Goal: Complete application form: Complete application form

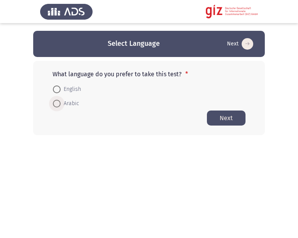
click at [66, 105] on span "Arabic" at bounding box center [70, 103] width 19 height 9
click at [61, 105] on input "Arabic" at bounding box center [57, 104] width 8 height 8
radio input "true"
click at [221, 119] on button "Next" at bounding box center [226, 117] width 39 height 15
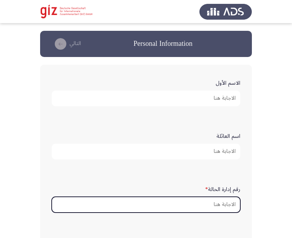
click at [227, 209] on input "رقم إدارة الحالة *" at bounding box center [146, 205] width 189 height 16
paste input "PIMAUG00038-LUXOR"
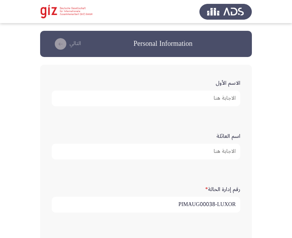
type input "PIMAUG00038-LUXOR"
click at [231, 101] on input "الاسم الأول" at bounding box center [146, 99] width 189 height 16
type input "L"
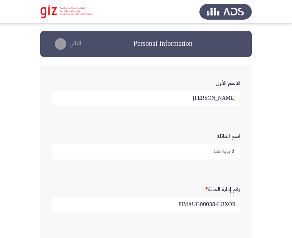
type input "[PERSON_NAME]"
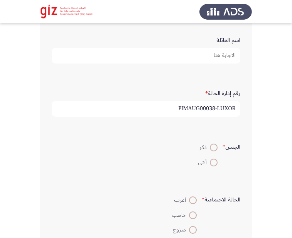
scroll to position [97, 0]
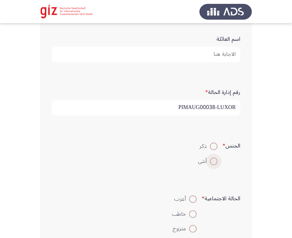
click at [211, 165] on span at bounding box center [214, 162] width 8 height 8
click at [211, 165] on input "أنثى" at bounding box center [214, 162] width 8 height 8
radio input "true"
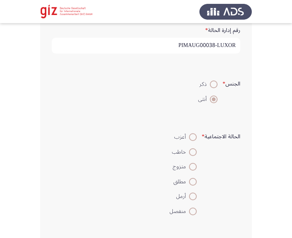
scroll to position [169, 0]
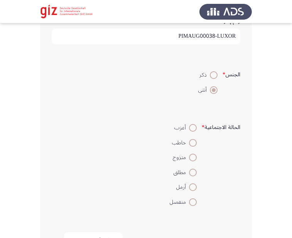
click at [191, 135] on mat-radio-button "أعزب" at bounding box center [183, 127] width 37 height 15
click at [191, 132] on span at bounding box center [193, 128] width 8 height 8
click at [191, 132] on input "أعزب" at bounding box center [193, 128] width 8 height 8
radio input "true"
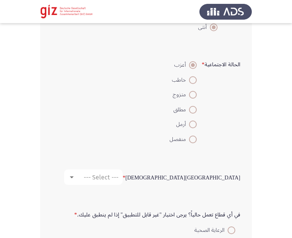
scroll to position [232, 0]
drag, startPoint x: 116, startPoint y: 189, endPoint x: 170, endPoint y: 167, distance: 58.5
click at [147, 171] on div "الحالة [DEMOGRAPHIC_DATA] * --- Select ---" at bounding box center [146, 176] width 196 height 23
click at [118, 177] on span "--- Select ---" at bounding box center [101, 177] width 35 height 7
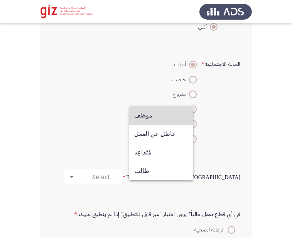
click at [190, 116] on mat-option "موظف" at bounding box center [161, 115] width 64 height 19
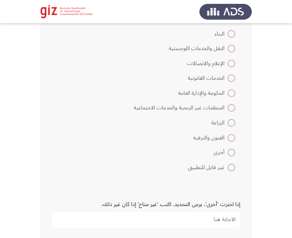
scroll to position [558, 0]
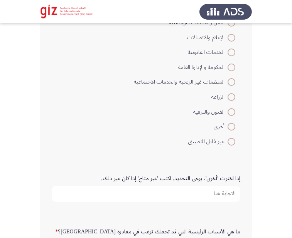
click at [233, 140] on span at bounding box center [232, 142] width 8 height 8
click at [233, 140] on input "غير قابل للتطبيق" at bounding box center [232, 142] width 8 height 8
radio input "true"
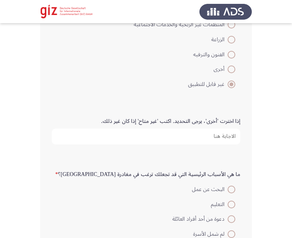
scroll to position [616, 0]
click at [211, 140] on input "إذا اخترت 'أخرى'، يرجى التحديد. اكتب 'غير متاح' إذا كان غير ذلك." at bounding box center [146, 136] width 189 height 16
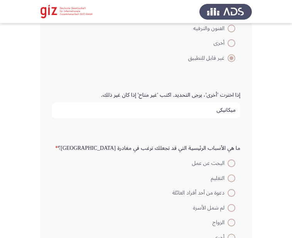
type input "ميكانيكي"
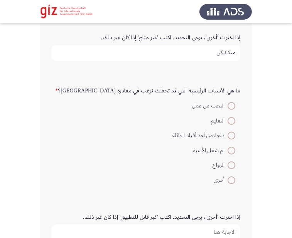
scroll to position [709, 0]
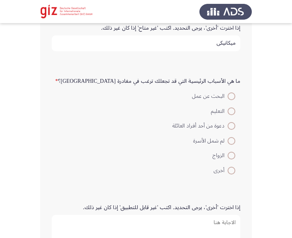
click at [228, 95] on span at bounding box center [232, 97] width 8 height 8
click at [228, 95] on input "البحث عن عمل" at bounding box center [232, 97] width 8 height 8
radio input "true"
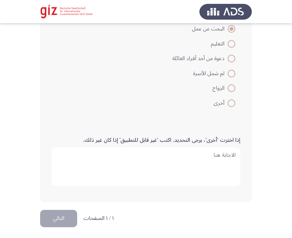
scroll to position [779, 0]
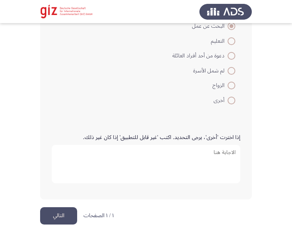
click at [66, 212] on button "التالي" at bounding box center [58, 215] width 37 height 17
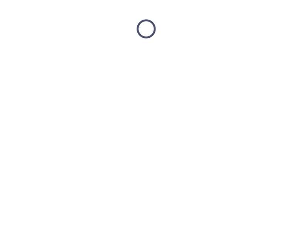
scroll to position [0, 0]
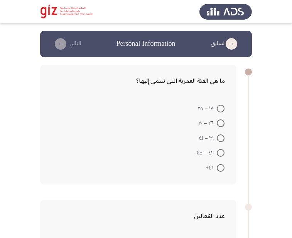
click at [218, 110] on span at bounding box center [221, 109] width 8 height 8
click at [218, 110] on input "١٨ – ٢٥" at bounding box center [221, 109] width 8 height 8
radio input "true"
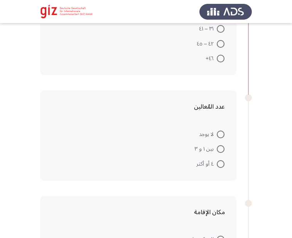
scroll to position [109, 0]
click at [222, 162] on span at bounding box center [221, 164] width 8 height 8
click at [222, 162] on input "٤ أو أكثر" at bounding box center [221, 164] width 8 height 8
radio input "true"
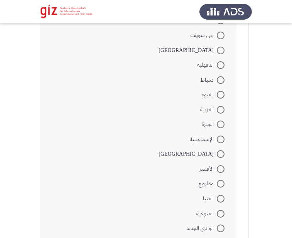
scroll to position [373, 0]
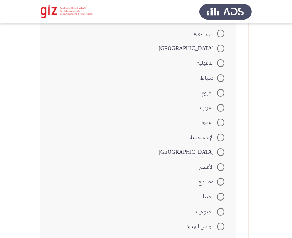
click at [223, 164] on span at bounding box center [221, 168] width 8 height 8
click at [223, 164] on input "الأقصر" at bounding box center [221, 168] width 8 height 8
radio input "true"
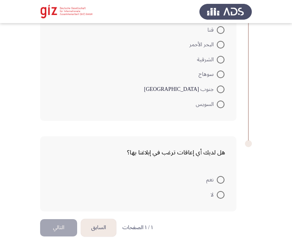
scroll to position [641, 0]
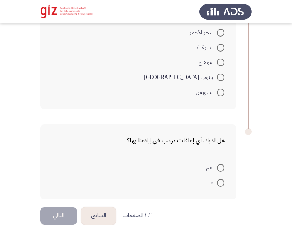
click at [218, 183] on span at bounding box center [221, 183] width 8 height 8
click at [218, 183] on input "لا" at bounding box center [221, 183] width 8 height 8
radio input "true"
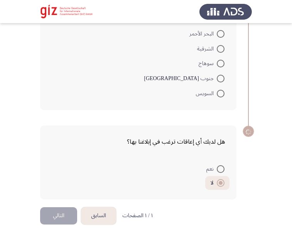
scroll to position [639, 0]
drag, startPoint x: 79, startPoint y: 210, endPoint x: 67, endPoint y: 211, distance: 12.4
click at [67, 211] on app-previous-next-buttons "السابق التالي" at bounding box center [78, 215] width 76 height 17
click at [67, 211] on button "التالي" at bounding box center [58, 215] width 37 height 17
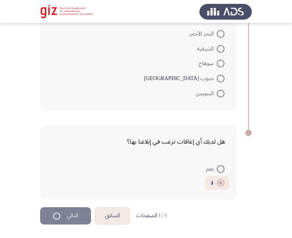
scroll to position [0, 0]
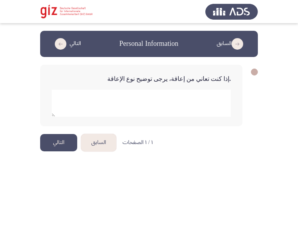
click at [67, 137] on button "التالي" at bounding box center [58, 142] width 37 height 17
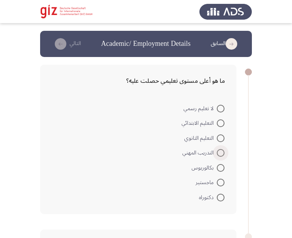
click at [216, 153] on span "التدريب المهني" at bounding box center [199, 152] width 34 height 9
click at [217, 153] on input "التدريب المهني" at bounding box center [221, 153] width 8 height 8
radio input "true"
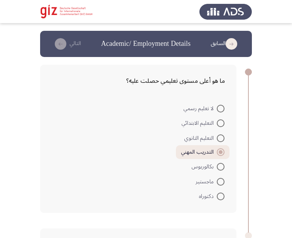
drag, startPoint x: 228, startPoint y: 142, endPoint x: 221, endPoint y: 140, distance: 6.4
click at [221, 140] on mat-radio-button "التعليم الثانوي" at bounding box center [204, 137] width 50 height 15
click at [221, 140] on span at bounding box center [221, 139] width 8 height 8
click at [221, 140] on input "التعليم الثانوي" at bounding box center [221, 139] width 8 height 8
radio input "true"
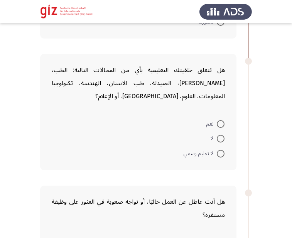
scroll to position [188, 0]
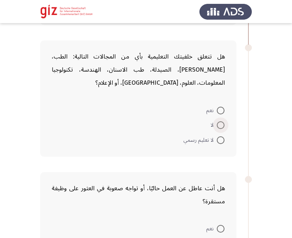
click at [218, 130] on label "لا" at bounding box center [218, 125] width 14 height 9
click at [218, 129] on input "لا" at bounding box center [221, 125] width 8 height 8
radio input "true"
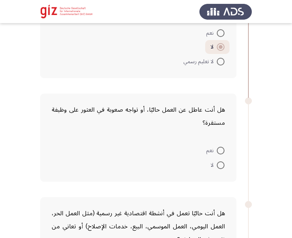
scroll to position [297, 0]
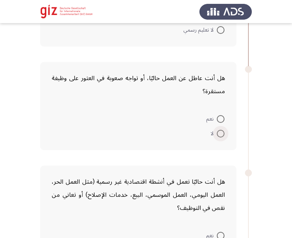
click at [223, 137] on span at bounding box center [221, 134] width 8 height 8
click at [223, 137] on input "لا" at bounding box center [221, 134] width 8 height 8
radio input "true"
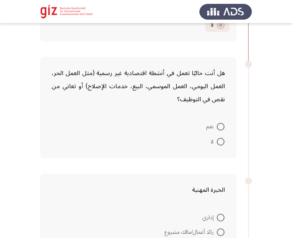
scroll to position [406, 0]
click at [221, 131] on label "نعم" at bounding box center [215, 126] width 18 height 9
click at [221, 130] on input "نعم" at bounding box center [221, 127] width 8 height 8
radio input "true"
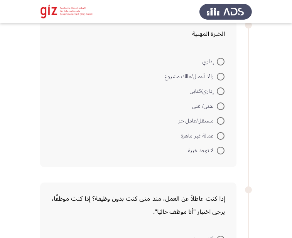
scroll to position [567, 0]
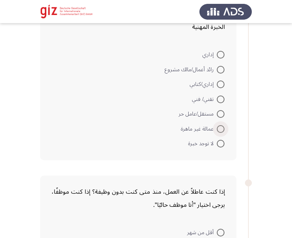
click at [219, 131] on span at bounding box center [221, 129] width 8 height 8
click at [219, 131] on input "عمالة غير ماهرة" at bounding box center [221, 129] width 8 height 8
radio input "true"
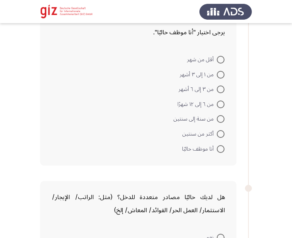
scroll to position [762, 0]
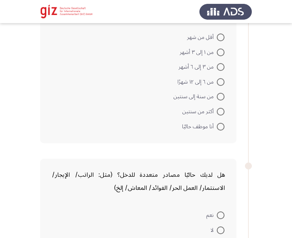
click at [220, 121] on mat-radio-button "أنا موظف حاليًا" at bounding box center [203, 126] width 52 height 15
click at [221, 127] on span at bounding box center [221, 127] width 0 height 0
click at [220, 126] on input "أنا موظف حاليًا" at bounding box center [221, 127] width 8 height 8
radio input "true"
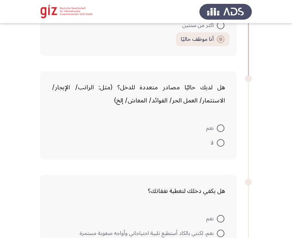
scroll to position [878, 0]
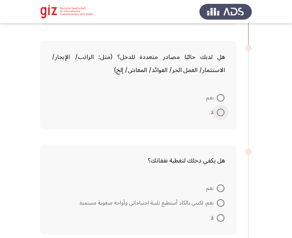
click at [223, 110] on span at bounding box center [221, 113] width 8 height 8
click at [223, 110] on input "لا" at bounding box center [221, 113] width 8 height 8
radio input "true"
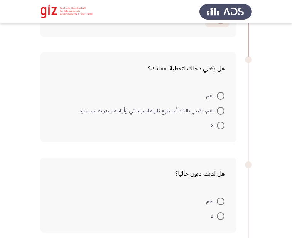
scroll to position [986, 0]
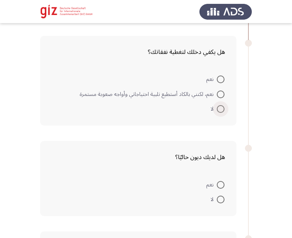
click at [221, 110] on span at bounding box center [221, 109] width 8 height 8
click at [221, 110] on input "لا" at bounding box center [221, 109] width 8 height 8
radio input "true"
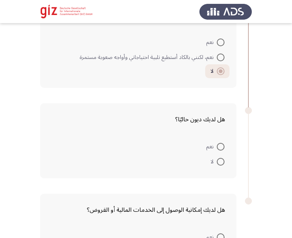
scroll to position [1042, 0]
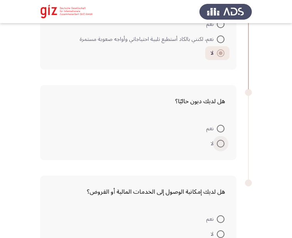
click at [223, 146] on span at bounding box center [221, 144] width 8 height 8
click at [223, 146] on input "لا" at bounding box center [221, 144] width 8 height 8
radio input "true"
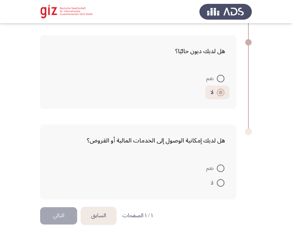
click at [219, 184] on span at bounding box center [221, 183] width 8 height 8
click at [219, 184] on input "لا" at bounding box center [221, 183] width 8 height 8
radio input "true"
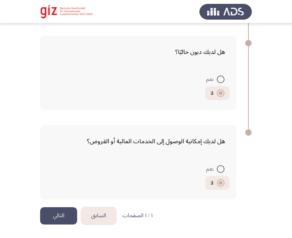
click at [55, 214] on button "التالي" at bounding box center [58, 215] width 37 height 17
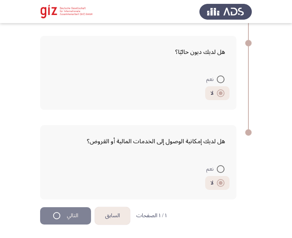
scroll to position [0, 0]
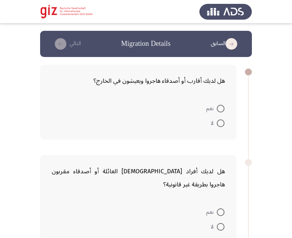
click at [219, 124] on span at bounding box center [221, 124] width 8 height 8
click at [219, 124] on input "لا" at bounding box center [221, 124] width 8 height 8
radio input "true"
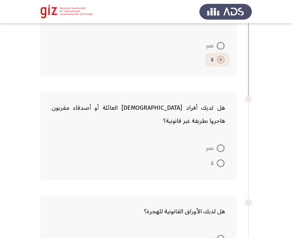
scroll to position [64, 0]
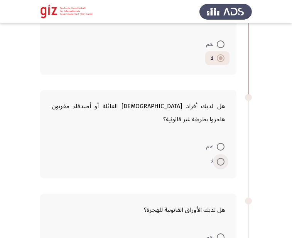
click at [221, 158] on span at bounding box center [221, 162] width 8 height 8
click at [221, 158] on input "لا" at bounding box center [221, 162] width 8 height 8
radio input "true"
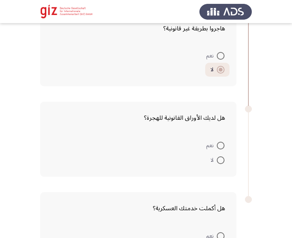
scroll to position [170, 0]
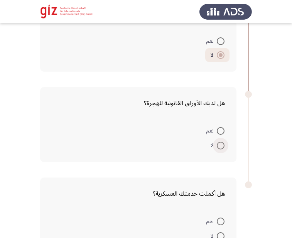
click at [223, 142] on span at bounding box center [221, 146] width 8 height 8
click at [223, 142] on input "لا" at bounding box center [221, 146] width 8 height 8
radio input "true"
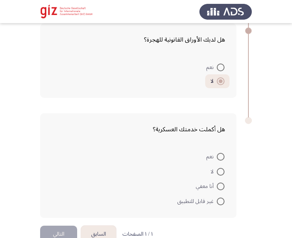
scroll to position [234, 0]
click at [221, 179] on mat-radio-button "أنا معفي" at bounding box center [210, 186] width 39 height 15
click at [221, 168] on span at bounding box center [221, 172] width 8 height 8
click at [221, 168] on input "لا" at bounding box center [221, 172] width 8 height 8
radio input "true"
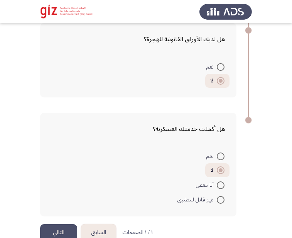
click at [219, 192] on mat-radio-button "غير قابل للتطبيق" at bounding box center [200, 199] width 57 height 15
click at [219, 196] on span at bounding box center [221, 200] width 8 height 8
click at [219, 196] on input "غير قابل للتطبيق" at bounding box center [221, 200] width 8 height 8
radio input "true"
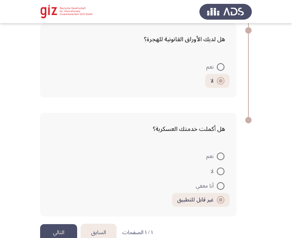
click at [57, 224] on button "التالي" at bounding box center [58, 232] width 37 height 17
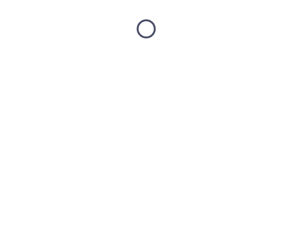
scroll to position [0, 0]
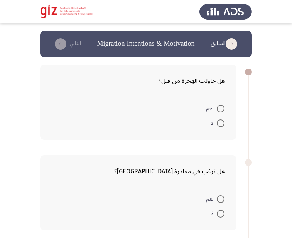
click at [221, 123] on span at bounding box center [221, 123] width 0 height 0
click at [221, 123] on input "لا" at bounding box center [221, 124] width 8 height 8
radio input "true"
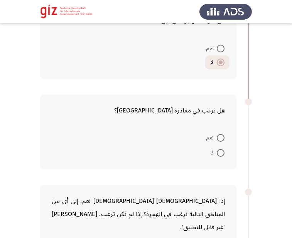
scroll to position [89, 0]
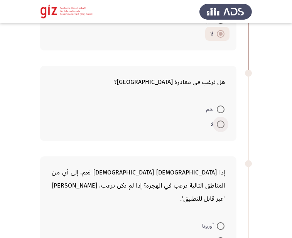
click at [221, 123] on span at bounding box center [221, 125] width 8 height 8
click at [221, 123] on input "لا" at bounding box center [221, 125] width 8 height 8
radio input "true"
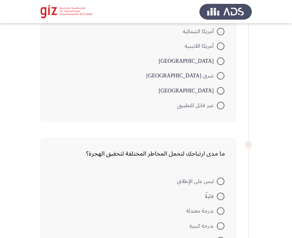
scroll to position [337, 0]
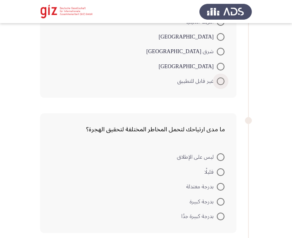
click at [221, 81] on span at bounding box center [221, 81] width 0 height 0
click at [220, 78] on input "غير قابل للتطبيق" at bounding box center [221, 82] width 8 height 8
radio input "true"
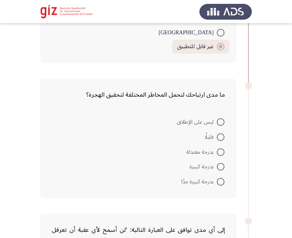
scroll to position [387, 0]
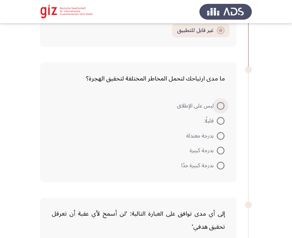
click at [216, 101] on span "ليس على الإطلاق" at bounding box center [197, 105] width 40 height 9
click at [217, 102] on input "ليس على الإطلاق" at bounding box center [221, 106] width 8 height 8
radio input "true"
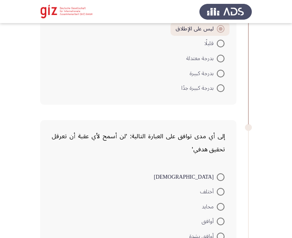
scroll to position [481, 0]
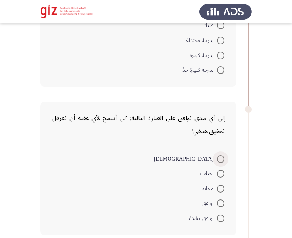
click at [219, 155] on span at bounding box center [221, 159] width 8 height 8
click at [219, 155] on input "[DEMOGRAPHIC_DATA]" at bounding box center [221, 159] width 8 height 8
radio input "true"
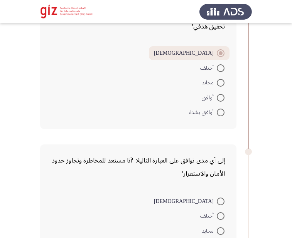
scroll to position [588, 0]
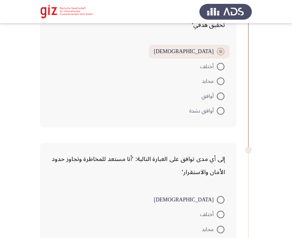
click at [222, 175] on div "إلى أي مدى توافق على العبارة التالية: 'أنا مستعد للمخاطرة وتجاوز حدود الأمان وا…" at bounding box center [138, 209] width 196 height 133
click at [221, 196] on span at bounding box center [221, 200] width 8 height 8
click at [221, 196] on input "[DEMOGRAPHIC_DATA]" at bounding box center [221, 200] width 8 height 8
radio input "true"
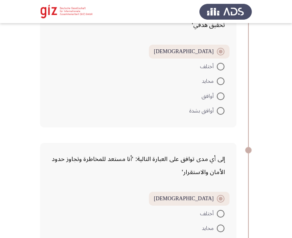
click at [222, 194] on label "[DEMOGRAPHIC_DATA]" at bounding box center [189, 198] width 71 height 9
click at [222, 195] on input "[DEMOGRAPHIC_DATA]" at bounding box center [221, 199] width 8 height 8
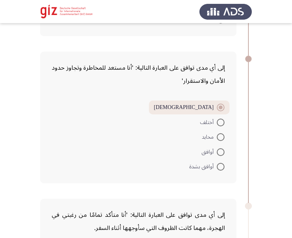
scroll to position [700, 0]
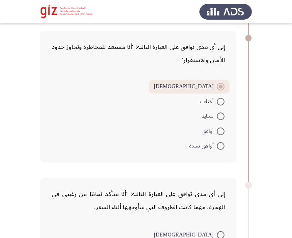
click at [219, 231] on span at bounding box center [221, 235] width 8 height 8
click at [219, 231] on input "[DEMOGRAPHIC_DATA]" at bounding box center [221, 235] width 8 height 8
radio input "true"
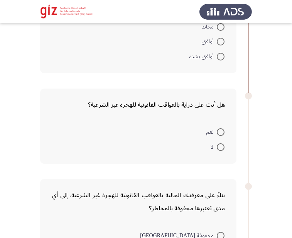
scroll to position [953, 0]
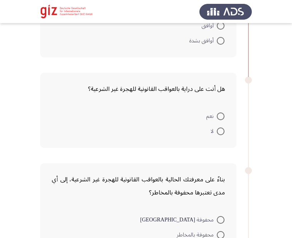
click at [217, 113] on span at bounding box center [221, 117] width 8 height 8
click at [217, 113] on input "نعم" at bounding box center [221, 117] width 8 height 8
radio input "true"
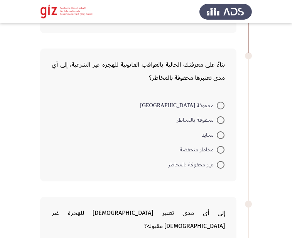
click at [219, 102] on span at bounding box center [221, 106] width 8 height 8
click at [219, 102] on input "محفوفة [GEOGRAPHIC_DATA]" at bounding box center [221, 106] width 8 height 8
radio input "true"
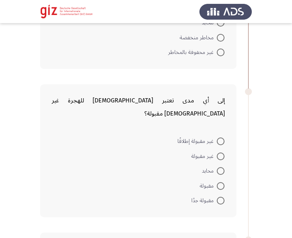
scroll to position [1179, 0]
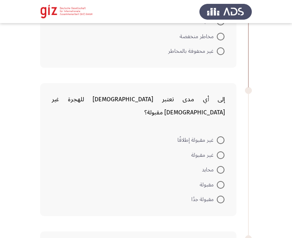
click at [221, 137] on span at bounding box center [221, 141] width 8 height 8
click at [221, 137] on input "غير مقبولة إطلاقًا" at bounding box center [221, 141] width 8 height 8
radio input "true"
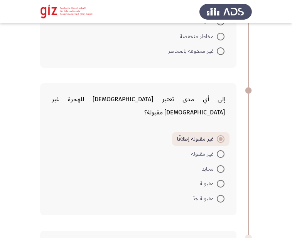
click at [219, 191] on mat-radio-button "مقبولة جدًا" at bounding box center [207, 198] width 43 height 15
click at [219, 195] on span at bounding box center [221, 199] width 8 height 8
click at [219, 195] on input "مقبولة جدًا" at bounding box center [221, 199] width 8 height 8
radio input "true"
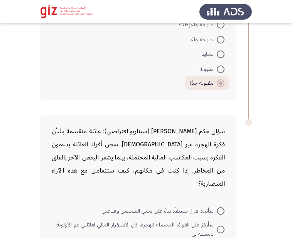
scroll to position [1314, 0]
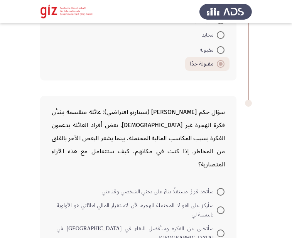
click at [221, 230] on span at bounding box center [221, 234] width 8 height 8
click at [221, 230] on input "سأتخلى عن الفكرة وسأفضل البقاء في [GEOGRAPHIC_DATA] في [GEOGRAPHIC_DATA]" at bounding box center [221, 234] width 8 height 8
radio input "true"
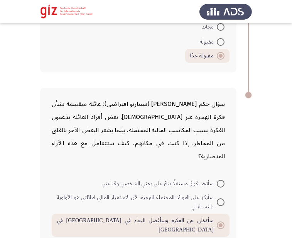
scroll to position [1336, 0]
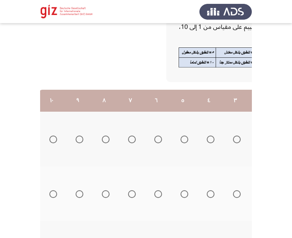
scroll to position [0, -128]
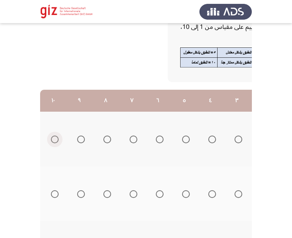
click at [52, 139] on span "Select an option" at bounding box center [55, 140] width 8 height 8
click at [52, 139] on input "Select an option" at bounding box center [55, 140] width 8 height 8
click at [167, 121] on th at bounding box center [158, 139] width 26 height 55
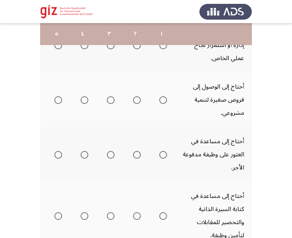
scroll to position [167, 0]
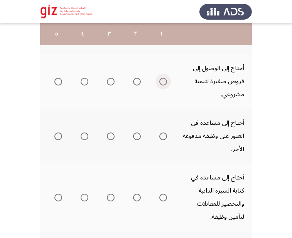
click at [165, 84] on span "Select an option" at bounding box center [163, 82] width 8 height 8
click at [165, 84] on input "Select an option" at bounding box center [163, 82] width 8 height 8
click at [164, 141] on mat-radio-group "Select an option" at bounding box center [161, 136] width 11 height 13
click at [163, 135] on span "Select an option" at bounding box center [163, 137] width 8 height 8
click at [163, 135] on input "Select an option" at bounding box center [163, 137] width 8 height 8
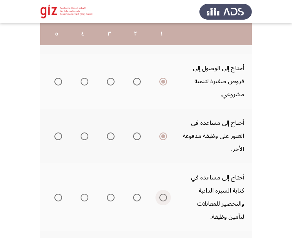
click at [163, 196] on span "Select an option" at bounding box center [163, 198] width 8 height 8
click at [163, 196] on input "Select an option" at bounding box center [163, 198] width 8 height 8
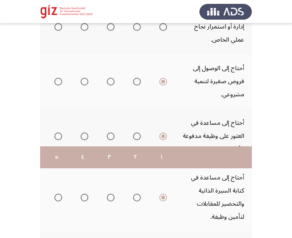
scroll to position [300, 0]
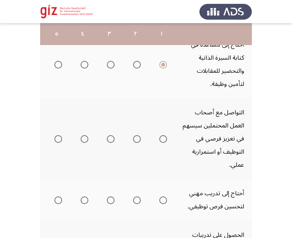
click at [165, 138] on span "Select an option" at bounding box center [163, 139] width 8 height 8
click at [165, 138] on input "Select an option" at bounding box center [163, 139] width 8 height 8
click at [162, 203] on span "Select an option" at bounding box center [163, 201] width 8 height 8
click at [162, 203] on input "Select an option" at bounding box center [163, 201] width 8 height 8
click at [163, 201] on span "Select an option" at bounding box center [163, 201] width 4 height 4
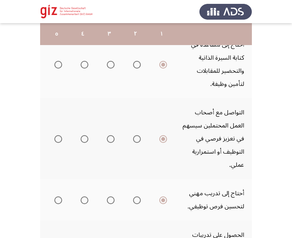
click at [163, 201] on input "Select an option" at bounding box center [163, 201] width 8 height 8
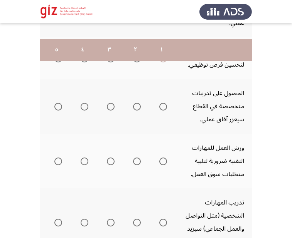
scroll to position [461, 0]
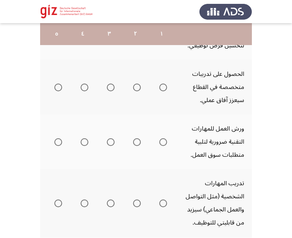
click at [164, 88] on span "Select an option" at bounding box center [163, 88] width 8 height 8
click at [164, 88] on input "Select an option" at bounding box center [163, 88] width 8 height 8
click at [165, 141] on span "Select an option" at bounding box center [163, 142] width 8 height 8
click at [165, 141] on input "Select an option" at bounding box center [163, 142] width 8 height 8
click at [165, 201] on span "Select an option" at bounding box center [163, 204] width 8 height 8
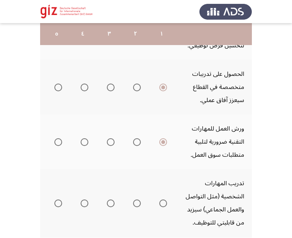
click at [165, 201] on input "Select an option" at bounding box center [163, 204] width 8 height 8
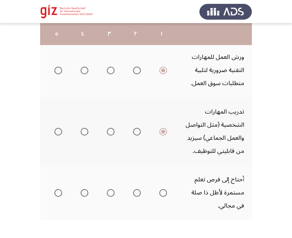
scroll to position [572, 0]
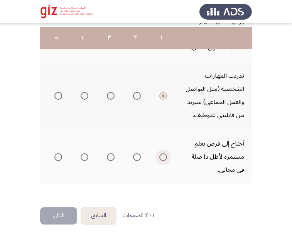
click at [163, 154] on span "Select an option" at bounding box center [163, 157] width 8 height 8
click at [163, 154] on input "Select an option" at bounding box center [163, 157] width 8 height 8
click at [51, 216] on button "التالي" at bounding box center [58, 215] width 37 height 17
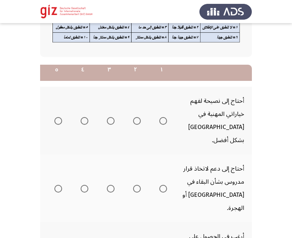
scroll to position [116, 0]
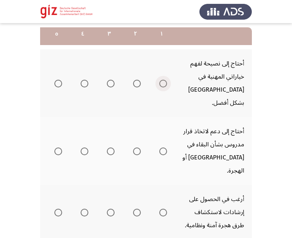
click at [162, 80] on span "Select an option" at bounding box center [163, 84] width 8 height 8
click at [162, 80] on input "Select an option" at bounding box center [163, 84] width 8 height 8
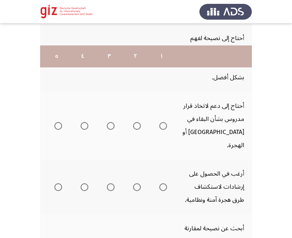
scroll to position [183, 0]
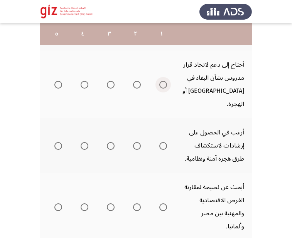
click at [163, 81] on span "Select an option" at bounding box center [163, 85] width 8 height 8
click at [163, 81] on input "Select an option" at bounding box center [163, 85] width 8 height 8
click at [161, 142] on span "Select an option" at bounding box center [163, 146] width 8 height 8
click at [161, 142] on input "Select an option" at bounding box center [163, 146] width 8 height 8
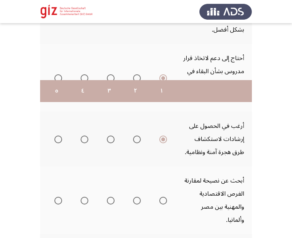
scroll to position [267, 0]
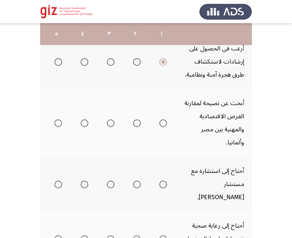
click at [164, 104] on th at bounding box center [161, 123] width 26 height 68
click at [164, 120] on span "Select an option" at bounding box center [163, 124] width 8 height 8
click at [164, 120] on input "Select an option" at bounding box center [163, 124] width 8 height 8
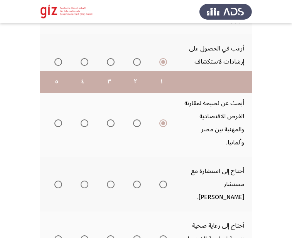
scroll to position [339, 0]
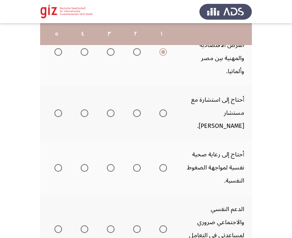
click at [164, 110] on span "Select an option" at bounding box center [163, 114] width 8 height 8
click at [164, 110] on input "Select an option" at bounding box center [163, 114] width 8 height 8
click at [164, 155] on th at bounding box center [161, 167] width 26 height 55
click at [161, 164] on span "Select an option" at bounding box center [163, 168] width 8 height 8
click at [161, 164] on input "Select an option" at bounding box center [163, 168] width 8 height 8
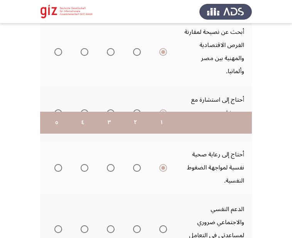
scroll to position [449, 0]
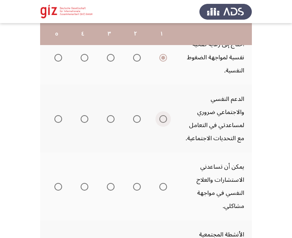
click at [164, 115] on span "Select an option" at bounding box center [163, 119] width 8 height 8
click at [164, 115] on input "Select an option" at bounding box center [163, 119] width 8 height 8
click at [163, 183] on span "Select an option" at bounding box center [163, 187] width 8 height 8
click at [163, 183] on input "Select an option" at bounding box center [163, 187] width 8 height 8
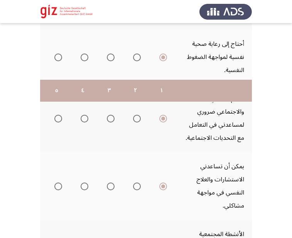
scroll to position [561, 0]
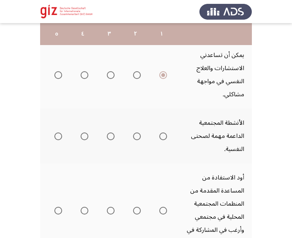
click at [166, 130] on mat-radio-group "Select an option" at bounding box center [161, 136] width 11 height 13
click at [164, 133] on span "Select an option" at bounding box center [163, 137] width 8 height 8
click at [164, 133] on input "Select an option" at bounding box center [163, 137] width 8 height 8
click at [162, 207] on span "Select an option" at bounding box center [163, 211] width 8 height 8
click at [162, 207] on input "Select an option" at bounding box center [163, 211] width 8 height 8
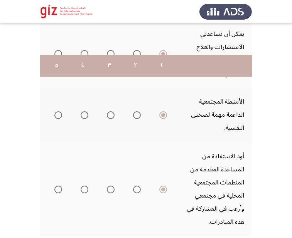
scroll to position [614, 0]
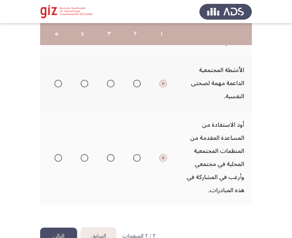
click at [61, 228] on button "التالي" at bounding box center [58, 236] width 37 height 17
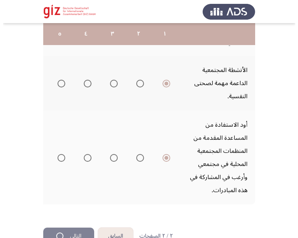
scroll to position [0, 0]
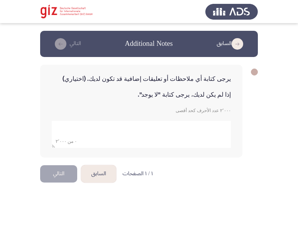
click at [143, 133] on textarea "add answer for essay" at bounding box center [141, 134] width 179 height 27
type textarea "لا"
click at [42, 194] on html "السابق Additional Notes التالي يرجى كتابة أي ملاحظات أو تعليقات إضافية قد تكون …" at bounding box center [149, 98] width 298 height 196
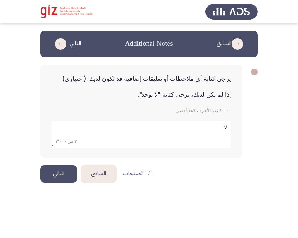
click at [62, 169] on button "التالي" at bounding box center [58, 173] width 37 height 17
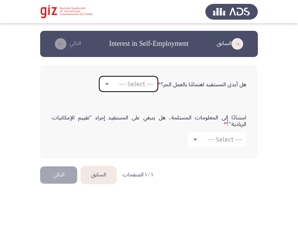
click at [128, 81] on span "--- Select ---" at bounding box center [136, 84] width 35 height 7
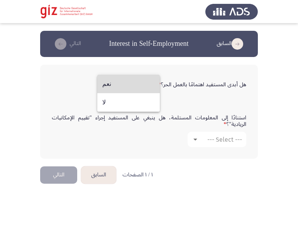
click at [133, 86] on span "نعم" at bounding box center [128, 84] width 52 height 19
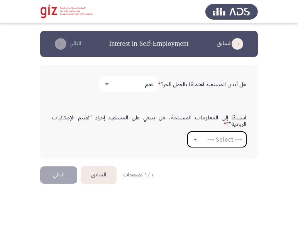
click at [191, 133] on mat-select "--- Select ---" at bounding box center [216, 139] width 59 height 15
click at [202, 142] on div "--- Select ---" at bounding box center [220, 139] width 43 height 7
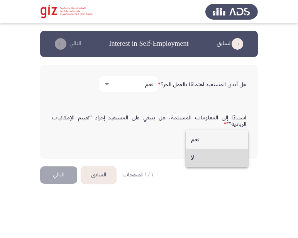
click at [202, 154] on span "لا" at bounding box center [217, 158] width 52 height 19
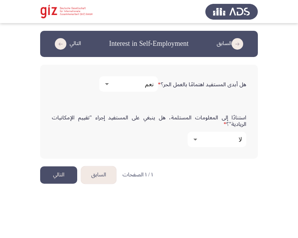
click at [63, 172] on button "التالي" at bounding box center [58, 175] width 37 height 17
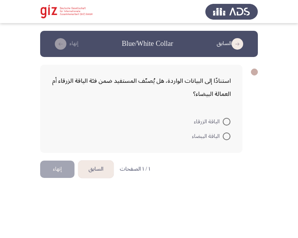
click at [226, 121] on span at bounding box center [227, 122] width 8 height 8
click at [226, 121] on input "الياقة الزرقاء" at bounding box center [227, 122] width 8 height 8
radio input "true"
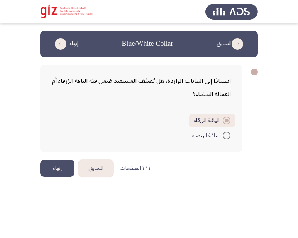
click at [60, 166] on button "إنهاء" at bounding box center [57, 168] width 34 height 17
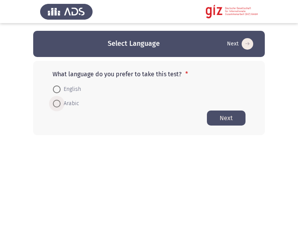
click at [69, 103] on span "Arabic" at bounding box center [70, 103] width 19 height 9
click at [61, 103] on input "Arabic" at bounding box center [57, 104] width 8 height 8
radio input "true"
click at [236, 119] on button "Next" at bounding box center [226, 117] width 39 height 15
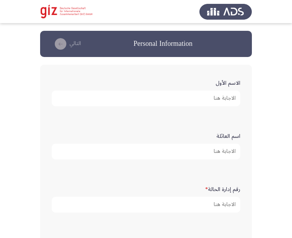
click at [226, 103] on input "الاسم الأول" at bounding box center [146, 99] width 189 height 16
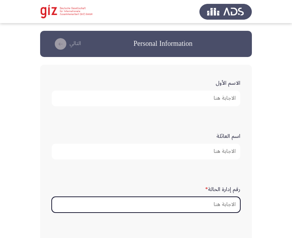
click at [211, 208] on input "رقم إدارة الحالة *" at bounding box center [146, 205] width 189 height 16
paste input "PIMAUG00039-LUXOR"
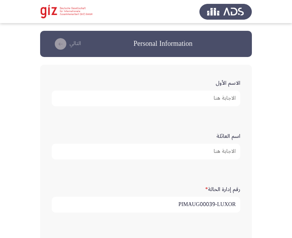
type input "PIMAUG00039-LUXOR"
click at [188, 104] on input "الاسم الأول" at bounding box center [146, 99] width 189 height 16
type input "P"
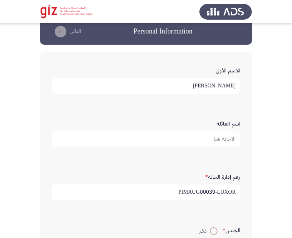
scroll to position [15, 0]
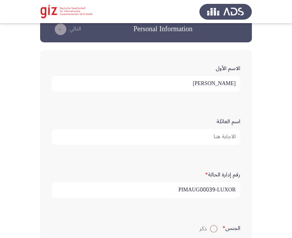
click at [231, 82] on input "خسين أبو العزايم" at bounding box center [146, 84] width 189 height 16
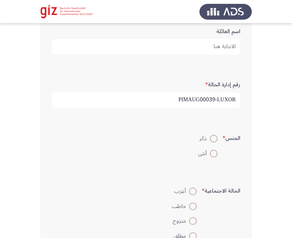
scroll to position [106, 0]
type input "حسين أبو العزايم"
click at [214, 134] on label "ذكر" at bounding box center [207, 137] width 19 height 9
click at [214, 134] on input "ذكر" at bounding box center [214, 138] width 8 height 8
radio input "true"
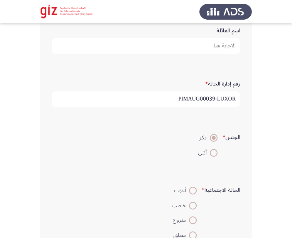
click at [146, 130] on div "الجنس * ذكر أنثى" at bounding box center [146, 144] width 196 height 37
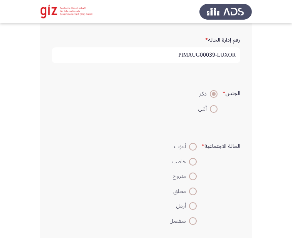
scroll to position [151, 0]
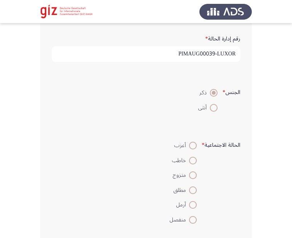
click at [193, 150] on span at bounding box center [193, 146] width 8 height 8
click at [193, 150] on input "أعزب" at bounding box center [193, 146] width 8 height 8
radio input "true"
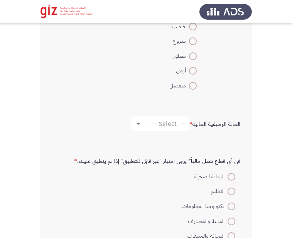
scroll to position [286, 0]
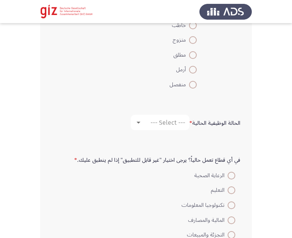
click at [170, 133] on div "الحالة [DEMOGRAPHIC_DATA] * --- Select ---" at bounding box center [146, 122] width 196 height 23
click at [172, 121] on span "--- Select ---" at bounding box center [167, 122] width 35 height 7
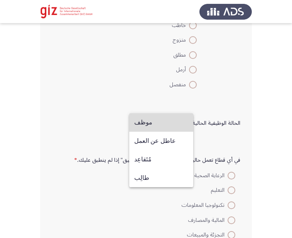
click at [171, 116] on span "موظف" at bounding box center [161, 122] width 54 height 19
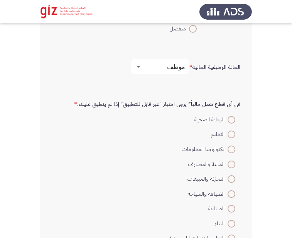
scroll to position [342, 0]
click at [179, 62] on mat-select "موظف" at bounding box center [160, 66] width 59 height 15
click at [171, 67] on div "موظف" at bounding box center [163, 67] width 43 height 7
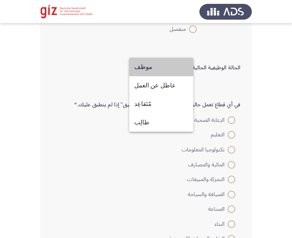
click at [179, 60] on span "موظف" at bounding box center [161, 67] width 54 height 19
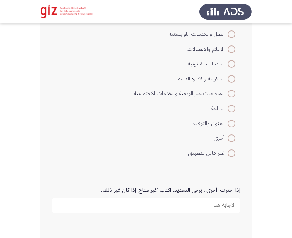
scroll to position [553, 0]
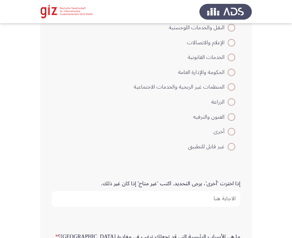
click at [221, 146] on span "غير قابل للتطبيق" at bounding box center [207, 146] width 39 height 9
click at [228, 146] on input "غير قابل للتطبيق" at bounding box center [232, 147] width 8 height 8
radio input "true"
click at [201, 207] on div "إذا اخترت 'أخرى'، يرجى التحديد. اكتب 'غير متاح' إذا كان غير ذلك." at bounding box center [146, 192] width 196 height 38
click at [201, 202] on input "إذا اخترت 'أخرى'، يرجى التحديد. اكتب 'غير متاح' إذا كان غير ذلك." at bounding box center [146, 199] width 189 height 16
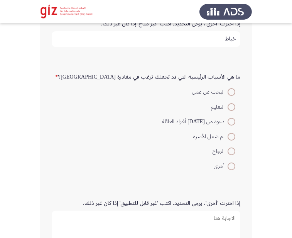
scroll to position [728, 0]
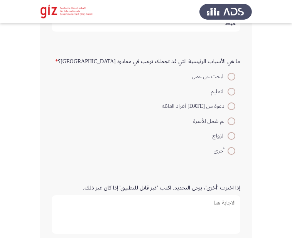
type input "خياط"
click at [231, 73] on span at bounding box center [232, 77] width 8 height 8
click at [231, 73] on input "البحث عن عمل" at bounding box center [232, 77] width 8 height 8
radio input "true"
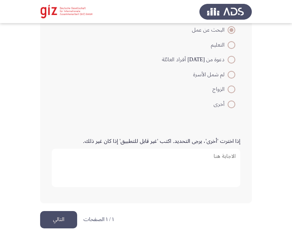
scroll to position [779, 0]
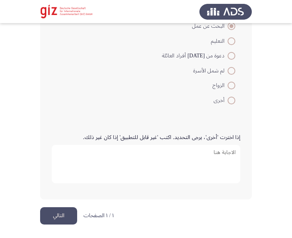
click at [58, 214] on button "التالي" at bounding box center [58, 215] width 37 height 17
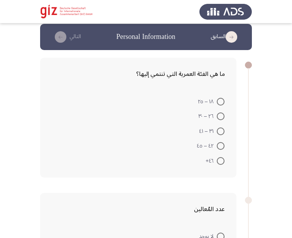
scroll to position [7, 0]
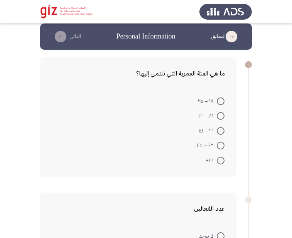
click at [222, 115] on span at bounding box center [221, 116] width 8 height 8
click at [222, 115] on input "٢٦ – ٣٠" at bounding box center [221, 116] width 8 height 8
radio input "true"
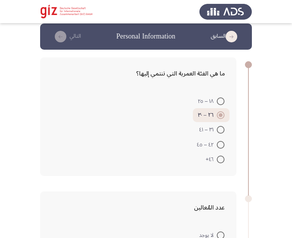
click at [218, 103] on span at bounding box center [221, 102] width 8 height 8
click at [218, 103] on input "١٨ – ٢٥" at bounding box center [221, 102] width 8 height 8
radio input "true"
click at [221, 118] on span at bounding box center [221, 115] width 8 height 8
click at [221, 118] on input "٢٦ – ٣٠" at bounding box center [221, 115] width 8 height 8
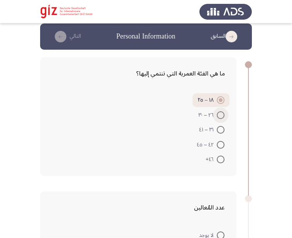
radio input "true"
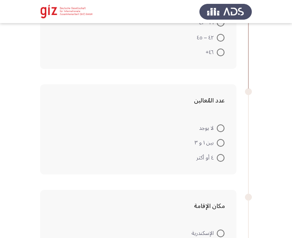
scroll to position [121, 0]
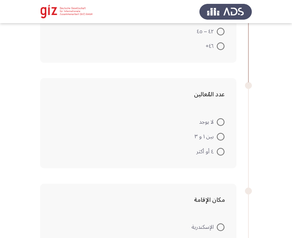
click at [218, 150] on span at bounding box center [221, 152] width 8 height 8
click at [218, 150] on input "٤ أو أكثر" at bounding box center [221, 152] width 8 height 8
radio input "true"
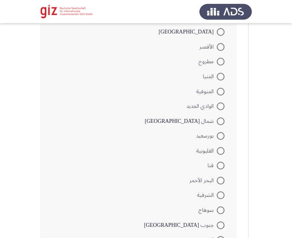
scroll to position [494, 0]
click at [218, 52] on mat-radio-button "الأقصر" at bounding box center [211, 46] width 35 height 15
click at [221, 48] on span at bounding box center [221, 47] width 8 height 8
click at [221, 48] on input "الأقصر" at bounding box center [221, 47] width 8 height 8
radio input "true"
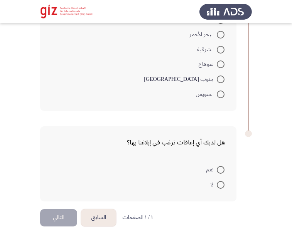
scroll to position [641, 0]
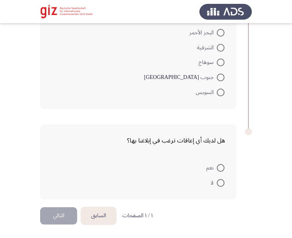
click at [218, 183] on span at bounding box center [221, 183] width 8 height 8
click at [218, 183] on input "لا" at bounding box center [221, 183] width 8 height 8
radio input "true"
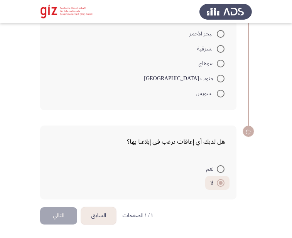
scroll to position [639, 0]
click at [57, 214] on button "التالي" at bounding box center [58, 215] width 37 height 17
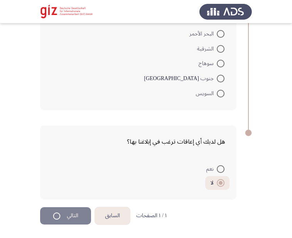
scroll to position [0, 0]
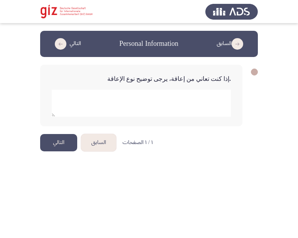
click at [128, 97] on textarea "add answer for essay" at bounding box center [141, 103] width 179 height 27
type textarea "ا"
type textarea "ب"
type textarea "لا"
click at [84, 157] on html "السابق Personal Information التالي .إذا كنت تعاني من إعاقة، يرجى توضيح نوع الإع…" at bounding box center [149, 82] width 298 height 165
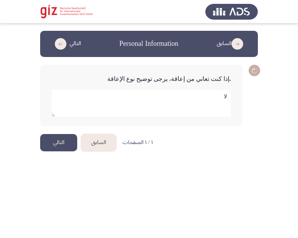
click at [56, 144] on button "التالي" at bounding box center [58, 142] width 37 height 17
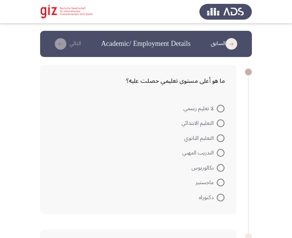
click at [218, 112] on span at bounding box center [221, 109] width 8 height 8
click at [218, 112] on input "لا تعليم رسمي" at bounding box center [221, 109] width 8 height 8
radio input "true"
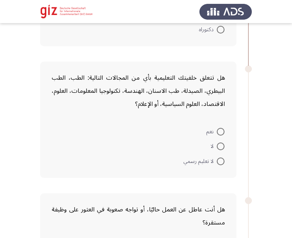
scroll to position [181, 0]
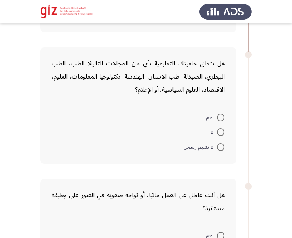
click at [214, 122] on span "نعم" at bounding box center [211, 117] width 10 height 9
click at [217, 121] on input "نعم" at bounding box center [221, 118] width 8 height 8
radio input "true"
click at [214, 122] on mat-radio-button "نعم" at bounding box center [215, 117] width 28 height 15
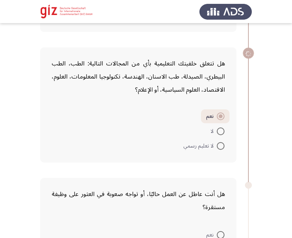
click at [215, 122] on mat-radio-button "نعم" at bounding box center [215, 117] width 29 height 14
click at [218, 128] on span at bounding box center [221, 132] width 8 height 8
click at [218, 128] on input "لا" at bounding box center [221, 132] width 8 height 8
radio input "true"
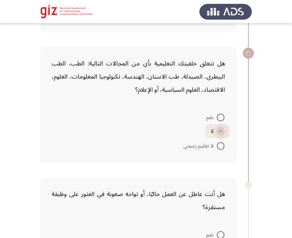
click at [218, 128] on span at bounding box center [221, 132] width 8 height 8
click at [218, 128] on input "لا" at bounding box center [221, 132] width 8 height 8
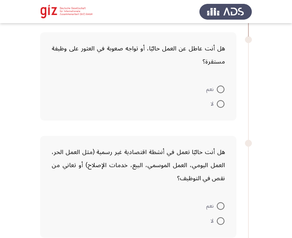
scroll to position [329, 0]
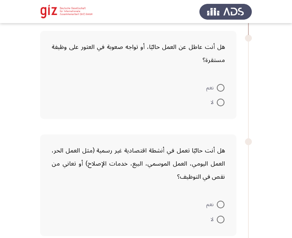
click at [219, 107] on label "لا" at bounding box center [218, 102] width 14 height 9
click at [219, 106] on input "لا" at bounding box center [221, 103] width 8 height 8
radio input "true"
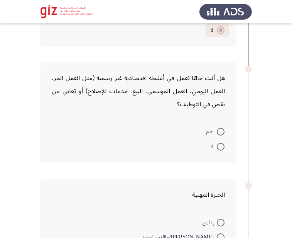
scroll to position [420, 0]
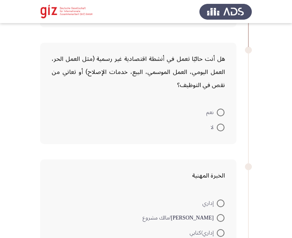
click at [219, 111] on span at bounding box center [221, 113] width 8 height 8
click at [219, 111] on input "نعم" at bounding box center [221, 113] width 8 height 8
radio input "true"
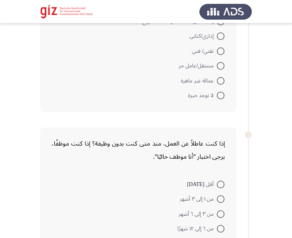
scroll to position [616, 0]
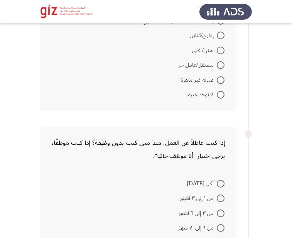
click at [218, 84] on label "عمالة غير ماهرة" at bounding box center [203, 80] width 44 height 9
click at [218, 84] on input "عمالة غير ماهرة" at bounding box center [221, 80] width 8 height 8
radio input "true"
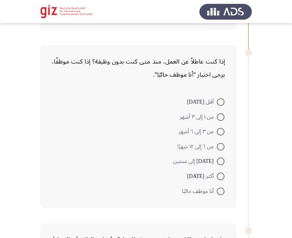
scroll to position [697, 0]
click at [214, 187] on span "أنا موظف حاليًا" at bounding box center [199, 191] width 35 height 9
click at [217, 187] on input "أنا موظف حاليًا" at bounding box center [221, 191] width 8 height 8
radio input "true"
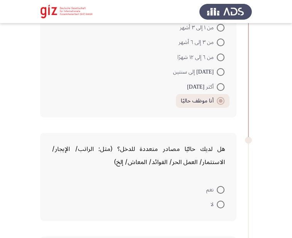
scroll to position [802, 0]
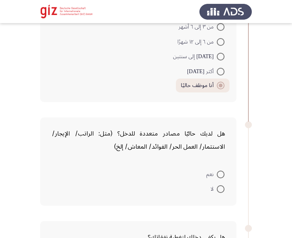
click at [214, 187] on span "لا" at bounding box center [214, 189] width 6 height 9
click at [217, 187] on input "لا" at bounding box center [221, 189] width 8 height 8
radio input "true"
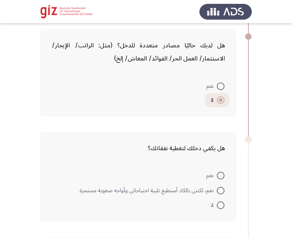
scroll to position [890, 0]
click at [221, 201] on span at bounding box center [221, 205] width 8 height 8
click at [221, 201] on input "لا" at bounding box center [221, 205] width 8 height 8
radio input "true"
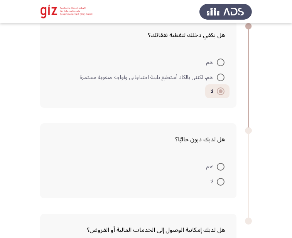
scroll to position [1004, 0]
click at [226, 158] on div "هل لديك ديون حاليًا؟ نعم لا" at bounding box center [138, 160] width 196 height 75
click at [221, 179] on span at bounding box center [221, 182] width 8 height 8
click at [221, 179] on input "لا" at bounding box center [221, 182] width 8 height 8
radio input "true"
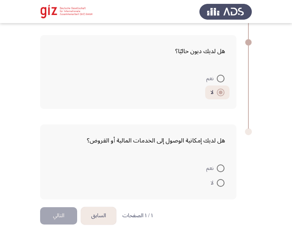
click at [223, 185] on span at bounding box center [221, 183] width 8 height 8
click at [223, 185] on input "لا" at bounding box center [221, 183] width 8 height 8
radio input "true"
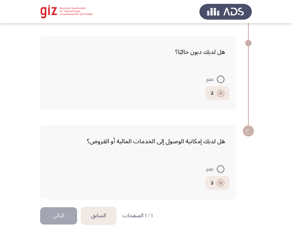
scroll to position [1091, 0]
click at [64, 218] on button "التالي" at bounding box center [58, 215] width 37 height 17
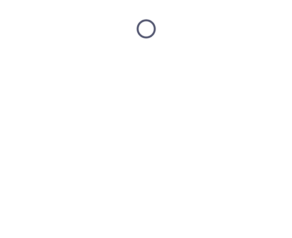
scroll to position [0, 0]
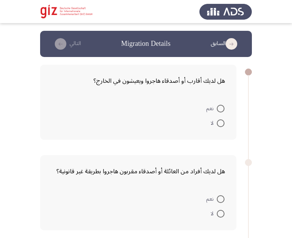
click at [219, 125] on span at bounding box center [221, 124] width 8 height 8
click at [219, 125] on input "لا" at bounding box center [221, 124] width 8 height 8
radio input "true"
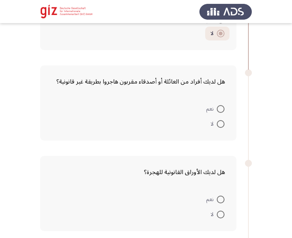
scroll to position [89, 0]
click at [220, 127] on span at bounding box center [221, 124] width 8 height 8
click at [220, 127] on input "لا" at bounding box center [221, 124] width 8 height 8
radio input "true"
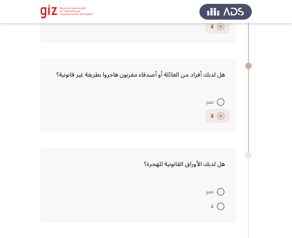
scroll to position [96, 0]
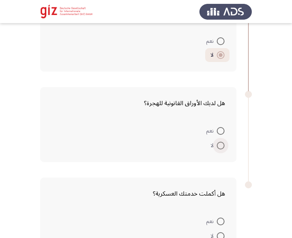
click at [219, 145] on span at bounding box center [221, 146] width 8 height 8
click at [219, 145] on input "لا" at bounding box center [221, 146] width 8 height 8
radio input "true"
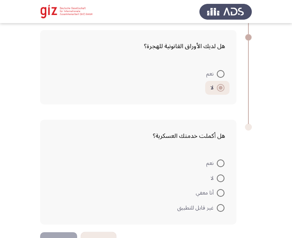
scroll to position [218, 0]
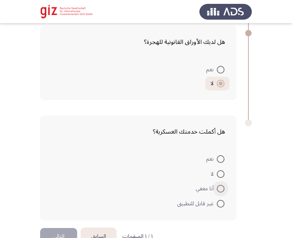
click at [223, 191] on span at bounding box center [221, 189] width 8 height 8
click at [223, 191] on input "أنا معفي" at bounding box center [221, 189] width 8 height 8
radio input "true"
click at [223, 191] on span at bounding box center [221, 189] width 8 height 8
click at [223, 191] on input "أنا معفي" at bounding box center [221, 189] width 8 height 8
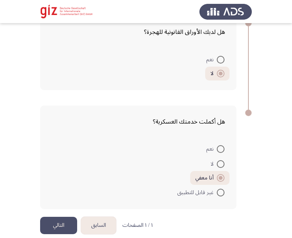
scroll to position [238, 0]
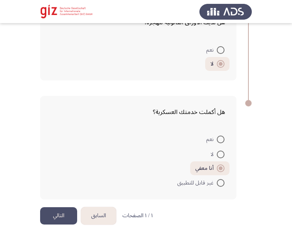
click at [65, 208] on button "التالي" at bounding box center [58, 215] width 37 height 17
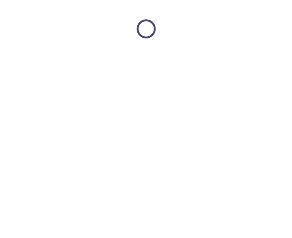
scroll to position [0, 0]
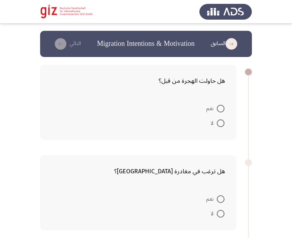
click at [101, 198] on form "نعم لا" at bounding box center [138, 206] width 173 height 30
click at [219, 121] on span at bounding box center [221, 124] width 8 height 8
click at [219, 121] on input "لا" at bounding box center [221, 124] width 8 height 8
radio input "true"
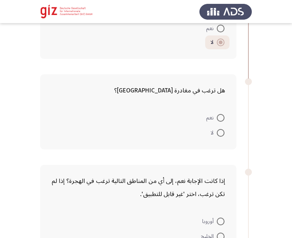
scroll to position [104, 0]
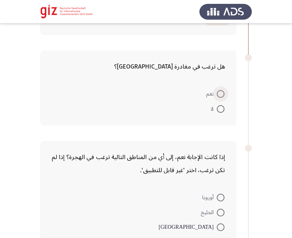
click at [221, 96] on span at bounding box center [221, 94] width 8 height 8
click at [221, 96] on input "نعم" at bounding box center [221, 94] width 8 height 8
radio input "true"
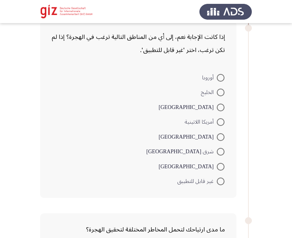
scroll to position [224, 0]
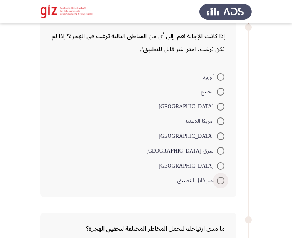
click at [220, 183] on span at bounding box center [221, 181] width 8 height 8
click at [220, 183] on input "غير قابل للتطبيق" at bounding box center [221, 181] width 8 height 8
radio input "true"
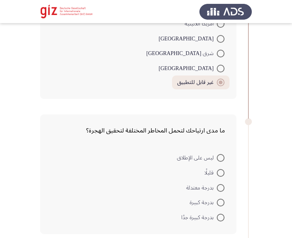
scroll to position [334, 0]
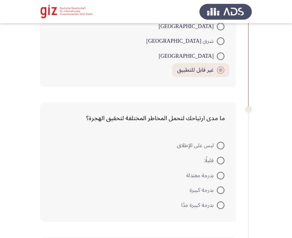
click at [219, 205] on span at bounding box center [221, 206] width 8 height 8
click at [219, 205] on input "بدرجة كبيرة جدًا" at bounding box center [221, 206] width 8 height 8
radio input "true"
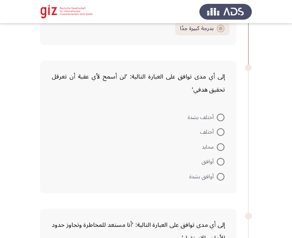
scroll to position [520, 0]
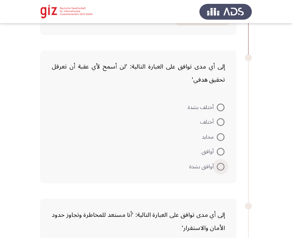
click at [219, 170] on span at bounding box center [221, 167] width 8 height 8
click at [219, 170] on input "أوافق بشدة" at bounding box center [221, 167] width 8 height 8
radio input "true"
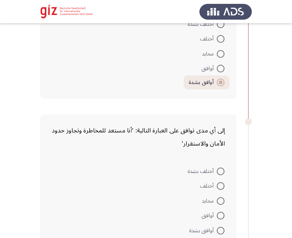
scroll to position [638, 0]
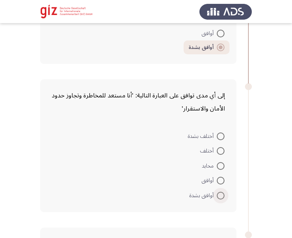
click at [219, 193] on span at bounding box center [221, 196] width 8 height 8
click at [219, 193] on input "أوافق بشدة" at bounding box center [221, 196] width 8 height 8
radio input "true"
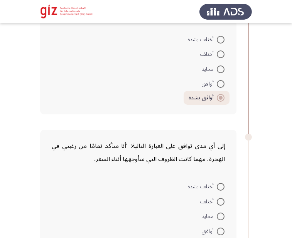
scroll to position [762, 0]
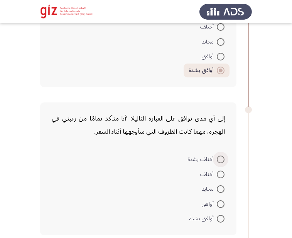
click at [223, 163] on span at bounding box center [221, 160] width 8 height 8
click at [223, 163] on input "[DEMOGRAPHIC_DATA]" at bounding box center [221, 160] width 8 height 8
radio input "true"
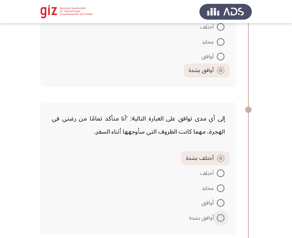
click at [221, 215] on span at bounding box center [221, 218] width 8 height 8
click at [221, 215] on input "أوافق بشدة" at bounding box center [221, 218] width 8 height 8
radio input "true"
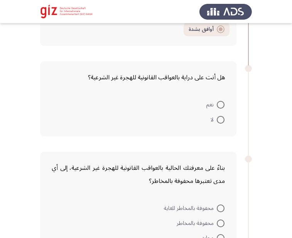
scroll to position [966, 0]
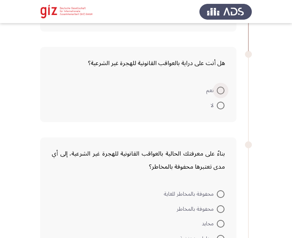
click at [224, 92] on span at bounding box center [221, 91] width 8 height 8
click at [224, 92] on input "نعم" at bounding box center [221, 91] width 8 height 8
radio input "true"
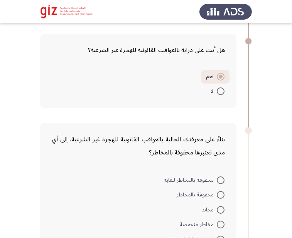
scroll to position [997, 0]
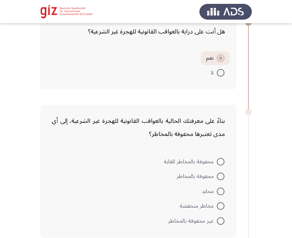
click at [221, 176] on span at bounding box center [221, 177] width 8 height 8
click at [221, 176] on input "محفوفة بالمخاطر" at bounding box center [221, 177] width 8 height 8
radio input "true"
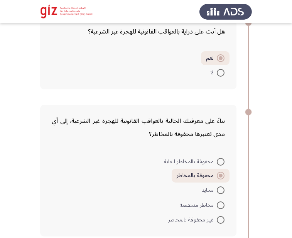
drag, startPoint x: 221, startPoint y: 154, endPoint x: 221, endPoint y: 163, distance: 8.9
click at [221, 163] on mat-radio-button "محفوفة [GEOGRAPHIC_DATA]" at bounding box center [194, 161] width 71 height 15
click at [221, 163] on span at bounding box center [221, 162] width 8 height 8
click at [221, 163] on input "محفوفة [GEOGRAPHIC_DATA]" at bounding box center [221, 162] width 8 height 8
radio input "true"
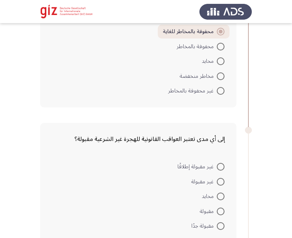
click at [222, 159] on div "إلى أي مدى تعتبر العواقب القانونية للهجرة غير الشرعية مقبولة؟ غير مقبولة إطلاقً…" at bounding box center [138, 183] width 196 height 120
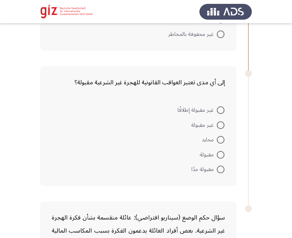
scroll to position [1201, 0]
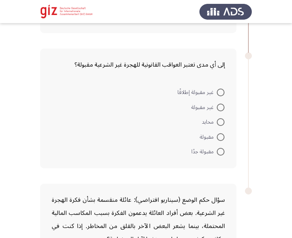
click at [220, 140] on span at bounding box center [221, 137] width 8 height 8
click at [220, 140] on input "مقبولة" at bounding box center [221, 137] width 8 height 8
radio input "true"
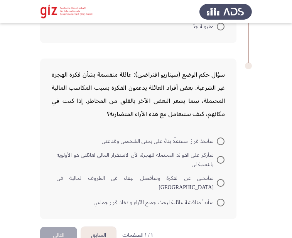
scroll to position [1337, 0]
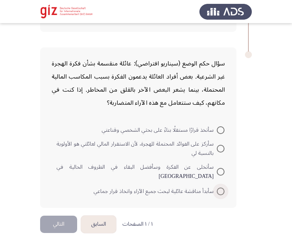
click at [219, 187] on label "سأبدأ مناقشة عائلية لبحث جميع الآراء واتخاذ قرار جماعي" at bounding box center [159, 191] width 131 height 9
click at [219, 188] on input "سأبدأ مناقشة عائلية لبحث جميع الآراء واتخاذ قرار جماعي" at bounding box center [221, 192] width 8 height 8
radio input "true"
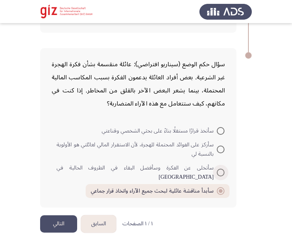
click at [217, 165] on label "سأتخلى عن الفكرة وسأفضل البقاء في [GEOGRAPHIC_DATA] في [GEOGRAPHIC_DATA]" at bounding box center [141, 173] width 168 height 19
click at [217, 169] on input "سأتخلى عن الفكرة وسأفضل البقاء في [GEOGRAPHIC_DATA] في [GEOGRAPHIC_DATA]" at bounding box center [221, 173] width 8 height 8
radio input "true"
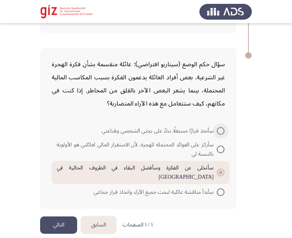
click at [223, 131] on span at bounding box center [221, 131] width 8 height 8
click at [223, 131] on input "سأتخذ قرارًا مستقلًا بناءً على بحثي الشخصي وقناعتي" at bounding box center [221, 131] width 8 height 8
radio input "true"
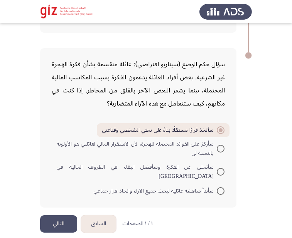
click at [58, 218] on button "التالي" at bounding box center [58, 224] width 37 height 17
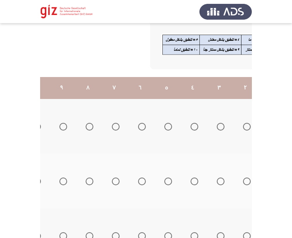
scroll to position [0, -128]
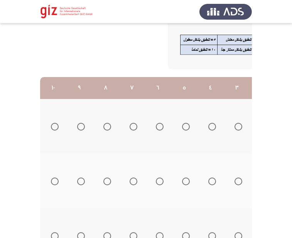
click at [60, 124] on th at bounding box center [53, 126] width 26 height 55
click at [54, 129] on span "Select an option" at bounding box center [55, 127] width 8 height 8
click at [54, 129] on input "Select an option" at bounding box center [55, 127] width 8 height 8
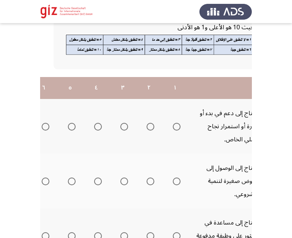
scroll to position [0, 0]
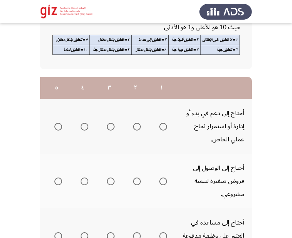
click at [186, 103] on td "أحتاج إلى دعم في بدء أو إدارة أو استمرار نجاح عملي الخاص." at bounding box center [213, 126] width 77 height 55
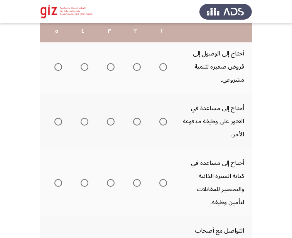
scroll to position [186, 0]
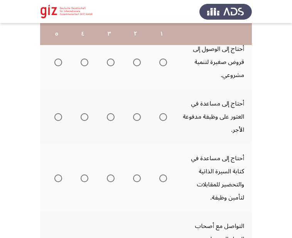
click at [164, 62] on span "Select an option" at bounding box center [163, 63] width 8 height 8
click at [164, 62] on input "Select an option" at bounding box center [163, 63] width 8 height 8
click at [164, 118] on span "Select an option" at bounding box center [163, 117] width 8 height 8
click at [164, 118] on input "Select an option" at bounding box center [163, 117] width 8 height 8
click at [164, 179] on span "Select an option" at bounding box center [163, 179] width 8 height 8
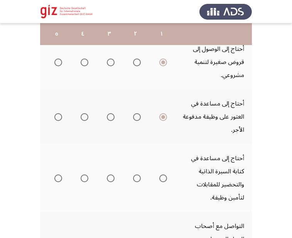
click at [164, 179] on input "Select an option" at bounding box center [163, 179] width 8 height 8
drag, startPoint x: 164, startPoint y: 177, endPoint x: 186, endPoint y: -42, distance: 220.6
click at [186, 0] on html "السابق Required Services by the Beneficiary التالي . إلى أي مدى تصف احتياجاتك ف…" at bounding box center [146, 217] width 292 height 807
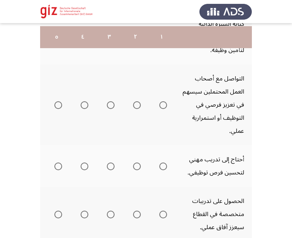
scroll to position [339, 0]
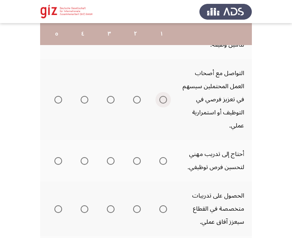
click at [164, 102] on span "Select an option" at bounding box center [163, 100] width 8 height 8
click at [164, 102] on input "Select an option" at bounding box center [163, 100] width 8 height 8
click at [165, 162] on span "Select an option" at bounding box center [163, 161] width 8 height 8
click at [165, 162] on input "Select an option" at bounding box center [163, 161] width 8 height 8
click at [164, 211] on span "Select an option" at bounding box center [163, 210] width 8 height 8
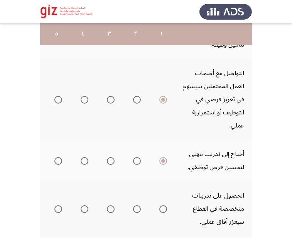
click at [164, 211] on input "Select an option" at bounding box center [163, 210] width 8 height 8
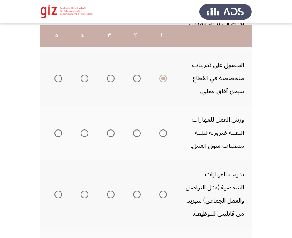
scroll to position [471, 0]
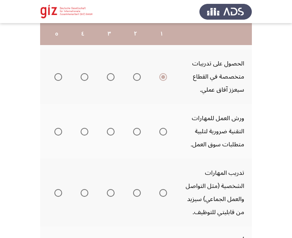
click at [168, 130] on th at bounding box center [161, 131] width 26 height 55
click at [162, 133] on span "Select an option" at bounding box center [163, 132] width 8 height 8
click at [162, 133] on input "Select an option" at bounding box center [163, 132] width 8 height 8
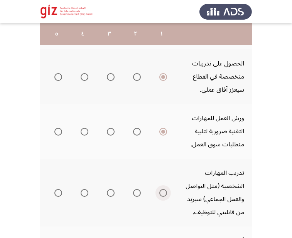
click at [164, 192] on span "Select an option" at bounding box center [163, 193] width 8 height 8
click at [164, 192] on input "Select an option" at bounding box center [163, 193] width 8 height 8
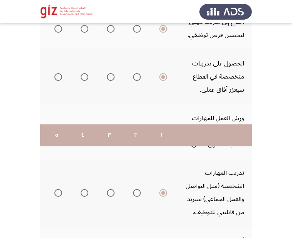
scroll to position [574, 0]
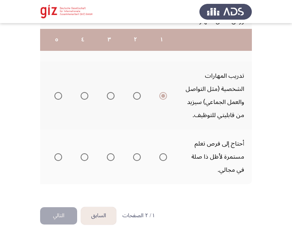
click at [164, 154] on span "Select an option" at bounding box center [163, 157] width 8 height 8
click at [164, 154] on input "Select an option" at bounding box center [163, 157] width 8 height 8
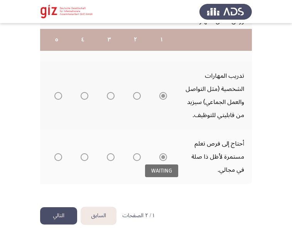
click at [160, 176] on div "WAITING" at bounding box center [161, 171] width 33 height 13
click at [62, 215] on button "التالي" at bounding box center [58, 215] width 37 height 17
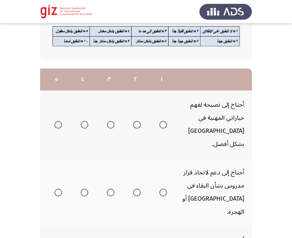
scroll to position [76, 0]
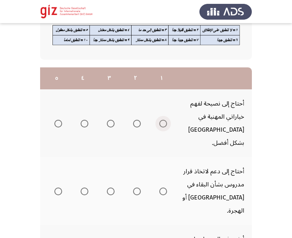
click at [163, 120] on span "Select an option" at bounding box center [163, 124] width 8 height 8
click at [163, 120] on input "Select an option" at bounding box center [163, 124] width 8 height 8
click at [165, 188] on span "Select an option" at bounding box center [163, 192] width 8 height 8
click at [165, 188] on input "Select an option" at bounding box center [163, 192] width 8 height 8
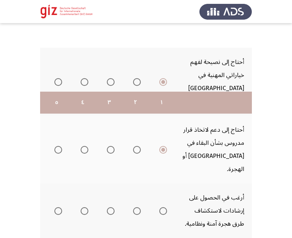
scroll to position [199, 0]
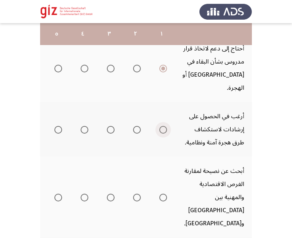
click at [164, 126] on span "Select an option" at bounding box center [163, 130] width 8 height 8
click at [164, 126] on input "Select an option" at bounding box center [163, 130] width 8 height 8
click at [164, 194] on span "Select an option" at bounding box center [163, 198] width 8 height 8
click at [164, 194] on input "Select an option" at bounding box center [163, 198] width 8 height 8
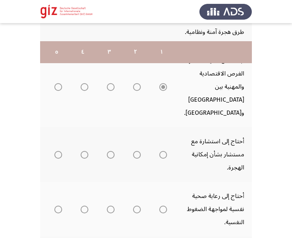
scroll to position [328, 0]
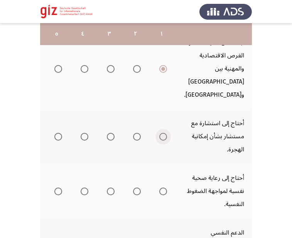
click at [165, 133] on span "Select an option" at bounding box center [163, 137] width 8 height 8
click at [165, 133] on input "Select an option" at bounding box center [163, 137] width 8 height 8
click at [164, 188] on span "Select an option" at bounding box center [163, 192] width 8 height 8
click at [164, 188] on input "Select an option" at bounding box center [163, 192] width 8 height 8
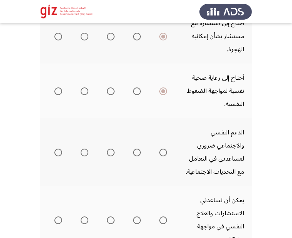
scroll to position [431, 0]
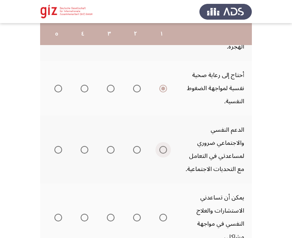
click at [164, 146] on span "Select an option" at bounding box center [163, 150] width 8 height 8
click at [164, 146] on input "Select an option" at bounding box center [163, 150] width 8 height 8
click at [164, 214] on span "Select an option" at bounding box center [163, 218] width 8 height 8
click at [164, 214] on input "Select an option" at bounding box center [163, 218] width 8 height 8
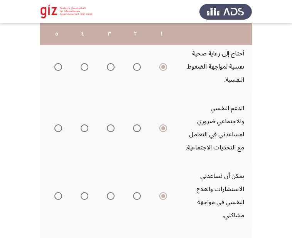
click at [165, 175] on th at bounding box center [161, 196] width 26 height 68
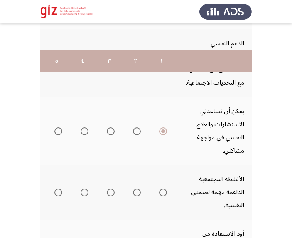
scroll to position [547, 0]
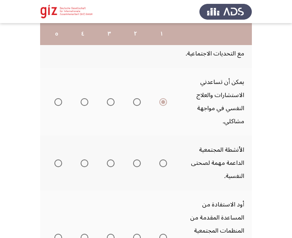
click at [164, 157] on mat-radio-group "Select an option" at bounding box center [161, 163] width 11 height 13
click at [164, 160] on span "Select an option" at bounding box center [163, 164] width 8 height 8
click at [164, 160] on input "Select an option" at bounding box center [163, 164] width 8 height 8
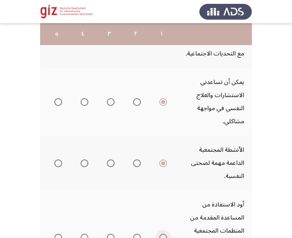
click at [165, 234] on span "Select an option" at bounding box center [163, 238] width 8 height 8
click at [165, 234] on input "Select an option" at bounding box center [163, 238] width 8 height 8
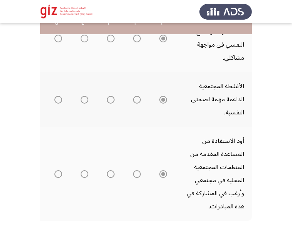
scroll to position [614, 0]
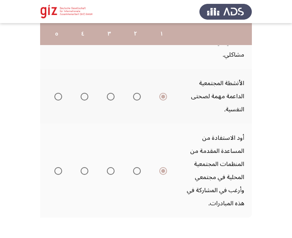
drag, startPoint x: 91, startPoint y: 183, endPoint x: 79, endPoint y: 202, distance: 22.2
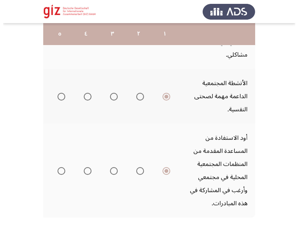
scroll to position [0, 0]
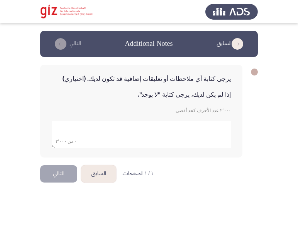
click at [160, 132] on textarea "add answer for essay" at bounding box center [141, 134] width 179 height 27
type textarea "لا"
click at [85, 196] on html "السابق Additional Notes التالي يرجى كتابة أي ملاحظات أو تعليقات إضافية قد تكون …" at bounding box center [149, 98] width 298 height 196
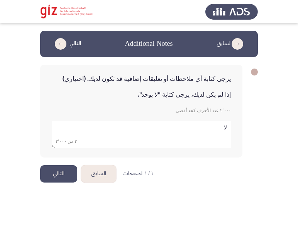
click at [68, 172] on button "التالي" at bounding box center [58, 173] width 37 height 17
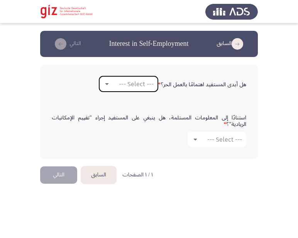
click at [138, 80] on mat-select "--- Select ---" at bounding box center [128, 83] width 59 height 15
click at [136, 84] on span "--- Select ---" at bounding box center [136, 84] width 35 height 7
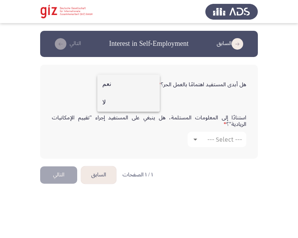
click at [132, 101] on span "لا" at bounding box center [128, 102] width 52 height 19
click at [134, 86] on div "لا" at bounding box center [131, 84] width 43 height 7
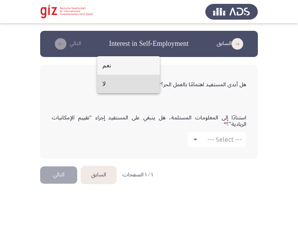
click at [136, 67] on span "نعم" at bounding box center [128, 65] width 52 height 19
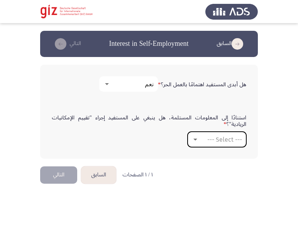
click at [212, 139] on span "--- Select ---" at bounding box center [224, 139] width 35 height 7
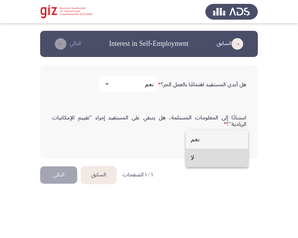
click at [207, 161] on span "لا" at bounding box center [217, 158] width 52 height 19
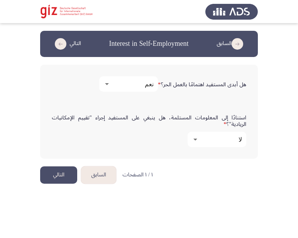
click at [56, 176] on button "التالي" at bounding box center [58, 175] width 37 height 17
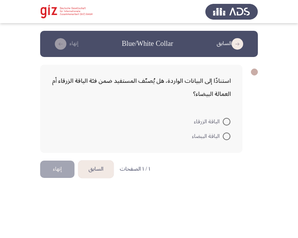
click at [230, 122] on mat-radio-button "الياقة الزرقاء" at bounding box center [212, 121] width 47 height 15
click at [224, 123] on span at bounding box center [227, 122] width 8 height 8
click at [224, 123] on input "الياقة الزرقاء" at bounding box center [227, 122] width 8 height 8
radio input "true"
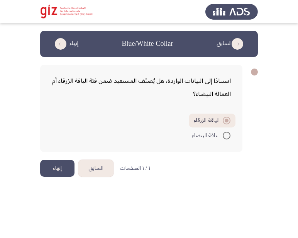
click at [53, 167] on button "إنهاء" at bounding box center [57, 168] width 34 height 17
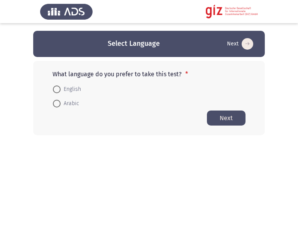
click at [61, 98] on mat-radio-button "Arabic" at bounding box center [66, 103] width 36 height 14
click at [61, 103] on span "Arabic" at bounding box center [70, 103] width 19 height 9
click at [61, 103] on input "Arabic" at bounding box center [57, 104] width 8 height 8
radio input "true"
click at [236, 123] on button "Next" at bounding box center [226, 117] width 39 height 15
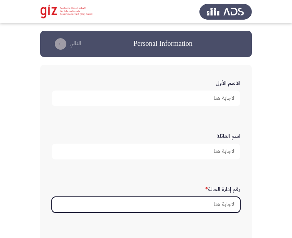
click at [183, 205] on input "رقم إدارة الحالة *" at bounding box center [146, 205] width 189 height 16
paste input "PIMAUG00040-LUXOR"
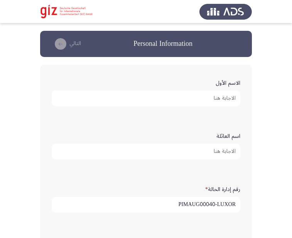
type input "PIMAUG00040-LUXOR"
click at [229, 99] on input "الاسم الأول" at bounding box center [146, 99] width 189 height 16
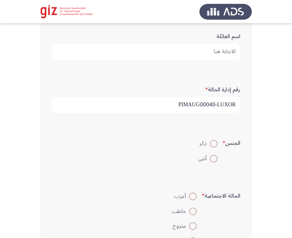
scroll to position [108, 0]
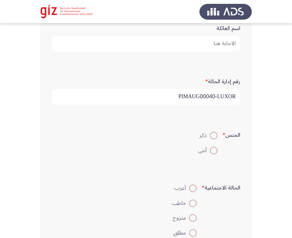
type input "محمود عبدالدايم"
click at [211, 135] on span at bounding box center [214, 136] width 8 height 8
click at [211, 135] on input "ذكر" at bounding box center [214, 136] width 8 height 8
radio input "true"
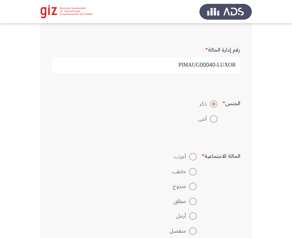
scroll to position [148, 0]
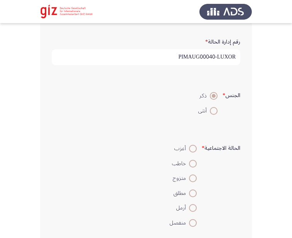
click at [193, 177] on span at bounding box center [193, 179] width 8 height 8
click at [193, 177] on input "متزوج" at bounding box center [193, 179] width 8 height 8
radio input "true"
click at [229, 196] on form "الحالة الاجتماعية * أعزب خاطب متزوج مطلق أرمل منفصل" at bounding box center [146, 185] width 189 height 89
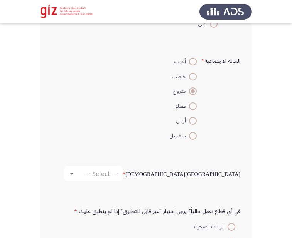
scroll to position [236, 0]
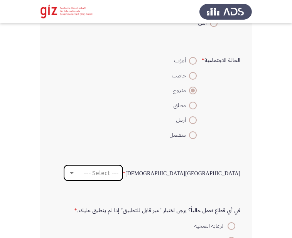
click at [118, 176] on span "--- Select ---" at bounding box center [101, 173] width 35 height 7
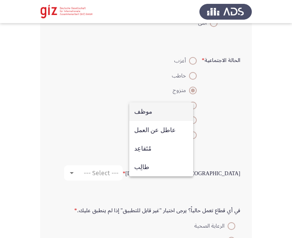
click at [179, 108] on span "موظف" at bounding box center [161, 112] width 54 height 19
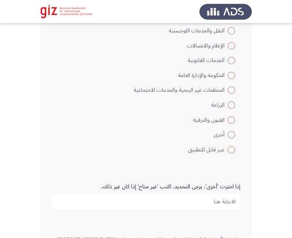
scroll to position [566, 0]
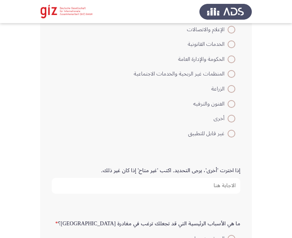
click at [232, 126] on mat-radio-button "غير قابل للتطبيق" at bounding box center [184, 133] width 111 height 15
click at [231, 120] on span at bounding box center [232, 119] width 8 height 8
click at [231, 120] on input "أخرى" at bounding box center [232, 119] width 8 height 8
radio input "true"
click at [213, 188] on input "إذا اخترت 'أخرى'، يرجى التحديد. اكتب 'غير متاح' إذا كان غير ذلك." at bounding box center [146, 186] width 189 height 16
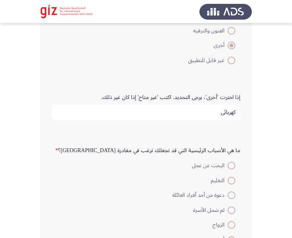
scroll to position [640, 0]
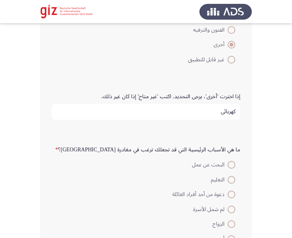
type input "كهربائي"
click at [227, 164] on span "البحث عن عمل" at bounding box center [209, 164] width 35 height 9
click at [228, 164] on input "البحث عن عمل" at bounding box center [232, 165] width 8 height 8
radio input "true"
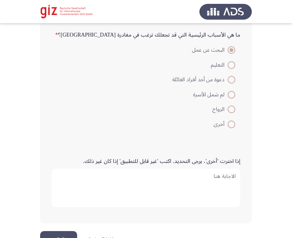
scroll to position [759, 0]
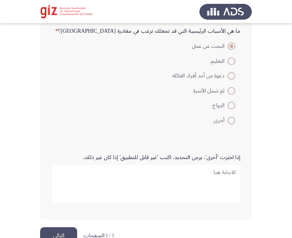
drag, startPoint x: 161, startPoint y: 176, endPoint x: 77, endPoint y: 226, distance: 97.7
click at [104, 210] on div "إذا اخترت 'أخرى'، يرجى التحديد. اكتب 'غير قابل للتطبيق' إذا كان غير ذلك." at bounding box center [146, 179] width 196 height 65
click at [68, 235] on button "التالي" at bounding box center [58, 236] width 37 height 17
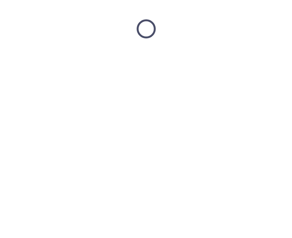
scroll to position [0, 0]
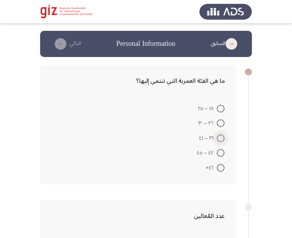
click at [223, 138] on span at bounding box center [221, 139] width 8 height 8
click at [223, 138] on input "٣١ – ٤١" at bounding box center [221, 139] width 8 height 8
radio input "true"
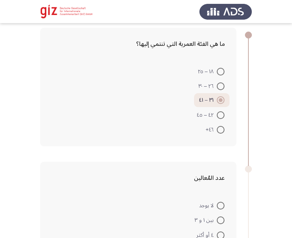
scroll to position [37, 0]
click at [248, 110] on div "ما هي الفئة العمرية التي تنتمي إليها؟ ١٨ – ٢٥ ٢٦ – ٣٠ ٣١ – ٤١ ٤٢ – ٤٥ ٤٦+" at bounding box center [146, 87] width 212 height 134
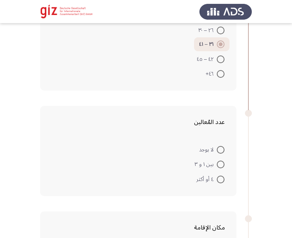
scroll to position [102, 0]
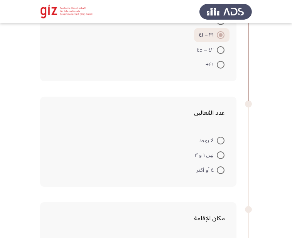
click at [220, 164] on mat-radio-button "٤ أو أكثر" at bounding box center [210, 169] width 38 height 15
click at [220, 167] on span at bounding box center [221, 171] width 8 height 8
click at [220, 167] on input "٤ أو أكثر" at bounding box center [221, 171] width 8 height 8
radio input "true"
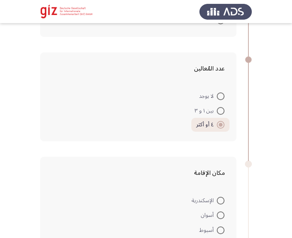
drag, startPoint x: 166, startPoint y: 156, endPoint x: 175, endPoint y: 126, distance: 31.1
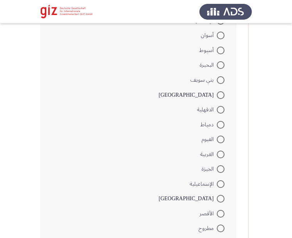
scroll to position [341, 0]
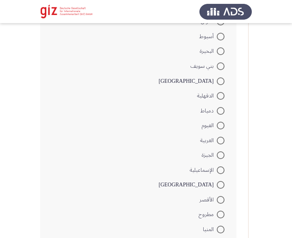
click at [219, 196] on span at bounding box center [221, 200] width 8 height 8
click at [219, 196] on input "الأقصر" at bounding box center [221, 200] width 8 height 8
radio input "true"
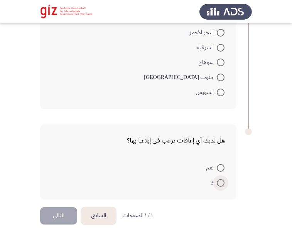
click at [219, 182] on span at bounding box center [221, 183] width 8 height 8
click at [219, 182] on input "لا" at bounding box center [221, 183] width 8 height 8
radio input "true"
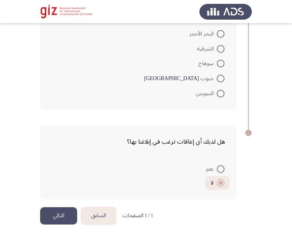
click at [66, 214] on button "التالي" at bounding box center [58, 215] width 37 height 17
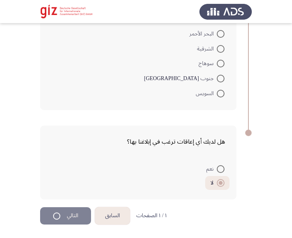
scroll to position [0, 0]
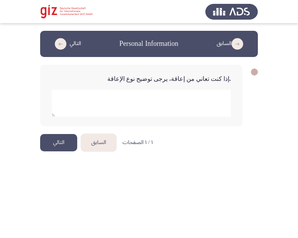
click at [180, 108] on textarea "add answer for essay" at bounding box center [141, 103] width 179 height 27
type textarea "ا"
type textarea "لا"
click at [59, 142] on button "التالي" at bounding box center [58, 142] width 37 height 17
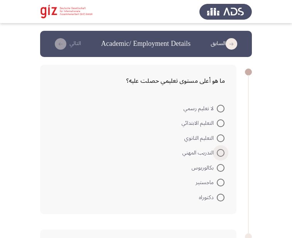
click at [221, 154] on span at bounding box center [221, 153] width 8 height 8
click at [221, 154] on input "التدريب المهني" at bounding box center [221, 153] width 8 height 8
radio input "true"
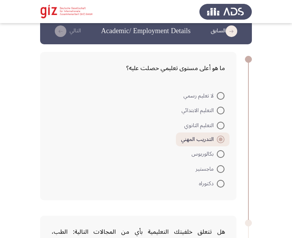
scroll to position [31, 0]
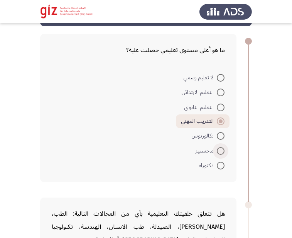
click at [221, 154] on span at bounding box center [221, 151] width 8 height 8
click at [221, 154] on input "ماجستير" at bounding box center [221, 151] width 8 height 8
radio input "true"
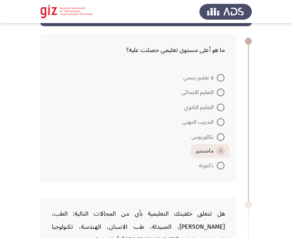
click at [218, 122] on span at bounding box center [221, 122] width 8 height 8
click at [218, 122] on input "التدريب المهني" at bounding box center [221, 122] width 8 height 8
radio input "true"
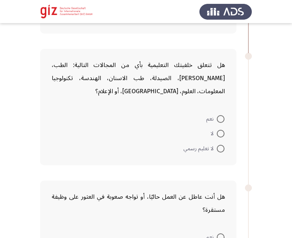
scroll to position [180, 0]
click at [222, 133] on span at bounding box center [221, 134] width 8 height 8
click at [222, 133] on input "لا" at bounding box center [221, 134] width 8 height 8
radio input "true"
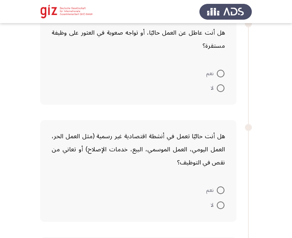
scroll to position [358, 0]
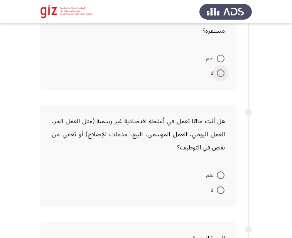
click at [224, 72] on span at bounding box center [221, 73] width 8 height 8
click at [224, 72] on input "لا" at bounding box center [221, 73] width 8 height 8
radio input "true"
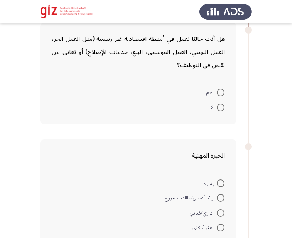
scroll to position [447, 0]
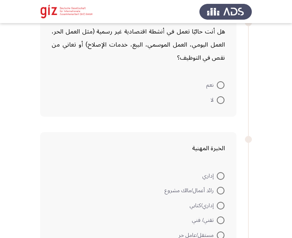
click at [221, 79] on mat-radio-button "نعم" at bounding box center [215, 85] width 28 height 15
click at [221, 84] on span at bounding box center [221, 85] width 8 height 8
click at [221, 84] on input "نعم" at bounding box center [221, 85] width 8 height 8
radio input "true"
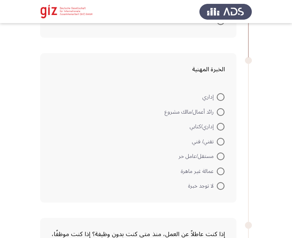
scroll to position [537, 0]
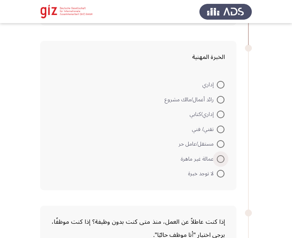
click at [221, 160] on span at bounding box center [221, 159] width 8 height 8
click at [221, 160] on input "عمالة غير ماهرة" at bounding box center [221, 159] width 8 height 8
radio input "true"
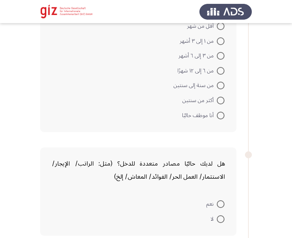
scroll to position [773, 0]
click at [217, 115] on span at bounding box center [221, 115] width 8 height 8
click at [217, 115] on input "أنا موظف حاليًا" at bounding box center [221, 115] width 8 height 8
radio input "true"
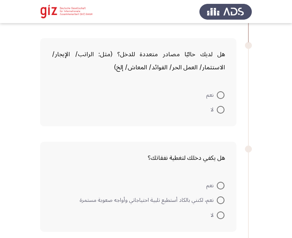
scroll to position [882, 0]
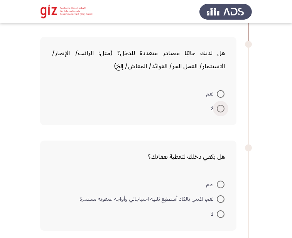
click at [222, 108] on span at bounding box center [221, 109] width 8 height 8
click at [222, 108] on input "لا" at bounding box center [221, 109] width 8 height 8
radio input "true"
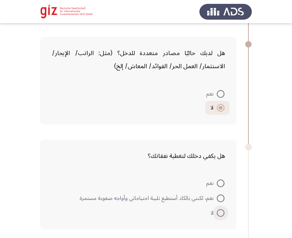
click at [219, 211] on span at bounding box center [221, 213] width 8 height 8
click at [219, 211] on input "لا" at bounding box center [221, 213] width 8 height 8
radio input "true"
click at [219, 211] on span at bounding box center [221, 213] width 8 height 8
click at [219, 211] on input "لا" at bounding box center [221, 213] width 8 height 8
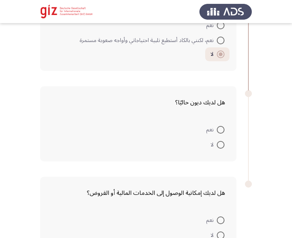
scroll to position [1064, 0]
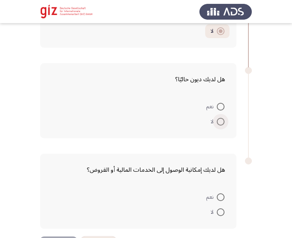
click at [219, 122] on span at bounding box center [221, 122] width 8 height 8
click at [219, 122] on input "لا" at bounding box center [221, 122] width 8 height 8
radio input "true"
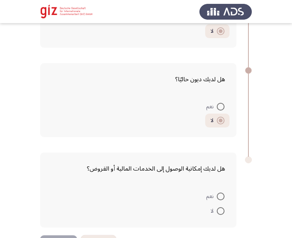
scroll to position [1092, 0]
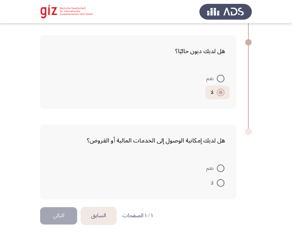
click at [221, 184] on span at bounding box center [221, 183] width 8 height 8
click at [221, 184] on input "لا" at bounding box center [221, 183] width 8 height 8
radio input "true"
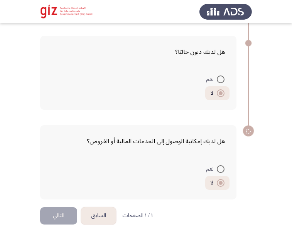
scroll to position [1091, 0]
click at [63, 216] on button "التالي" at bounding box center [58, 215] width 37 height 17
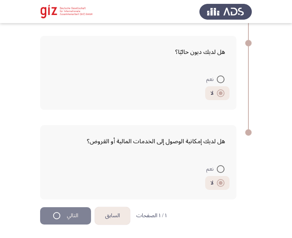
scroll to position [0, 0]
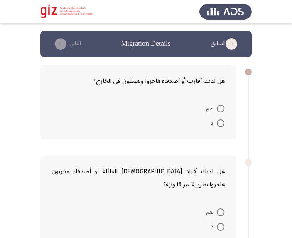
click at [221, 125] on span at bounding box center [221, 124] width 8 height 8
click at [221, 125] on input "لا" at bounding box center [221, 124] width 8 height 8
radio input "true"
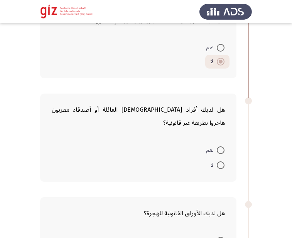
scroll to position [61, 0]
click at [216, 161] on span "لا" at bounding box center [214, 165] width 6 height 9
click at [217, 162] on input "لا" at bounding box center [221, 166] width 8 height 8
radio input "true"
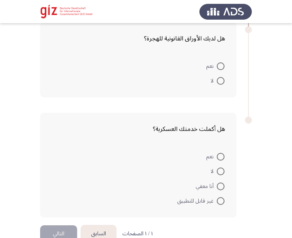
scroll to position [240, 0]
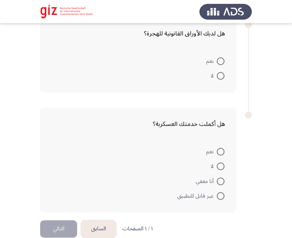
click at [216, 71] on span "لا" at bounding box center [214, 75] width 6 height 9
click at [217, 72] on input "لا" at bounding box center [221, 76] width 8 height 8
radio input "true"
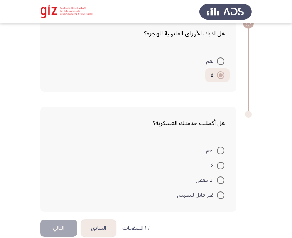
scroll to position [239, 0]
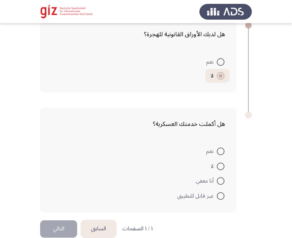
click at [218, 177] on span at bounding box center [221, 181] width 8 height 8
click at [218, 177] on input "أنا معفي" at bounding box center [221, 181] width 8 height 8
radio input "true"
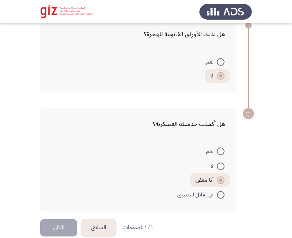
scroll to position [238, 0]
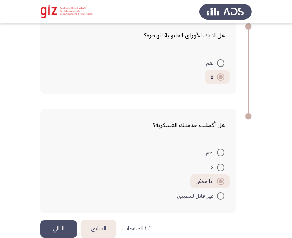
click at [64, 221] on button "التالي" at bounding box center [58, 229] width 37 height 17
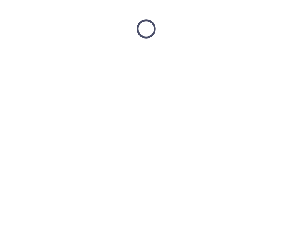
scroll to position [0, 0]
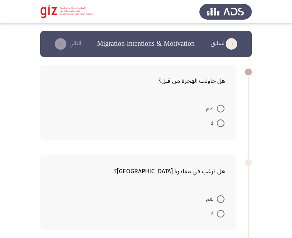
click at [220, 121] on span at bounding box center [221, 124] width 8 height 8
click at [220, 121] on input "لا" at bounding box center [221, 124] width 8 height 8
radio input "true"
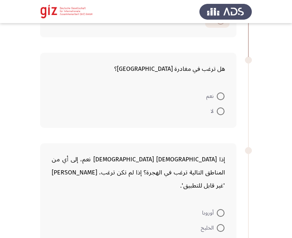
scroll to position [102, 0]
click at [221, 96] on span at bounding box center [221, 96] width 0 height 0
click at [220, 96] on input "نعم" at bounding box center [221, 96] width 8 height 8
radio input "true"
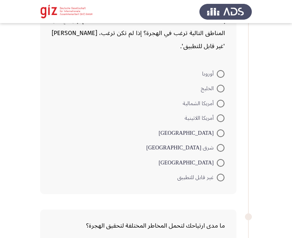
scroll to position [243, 0]
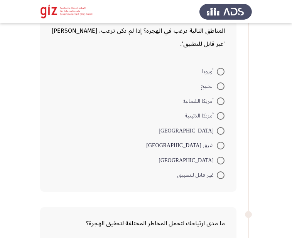
drag, startPoint x: 183, startPoint y: 146, endPoint x: 224, endPoint y: 92, distance: 68.0
click at [200, 126] on form "أوروبا الخليج أمريكا الشمالية أمريكا اللاتينية أستراليا شرق آسيا أفريقيا غير قا…" at bounding box center [138, 123] width 173 height 119
click at [220, 172] on span at bounding box center [221, 176] width 8 height 8
click at [220, 172] on input "غير قابل للتطبيق" at bounding box center [221, 176] width 8 height 8
radio input "true"
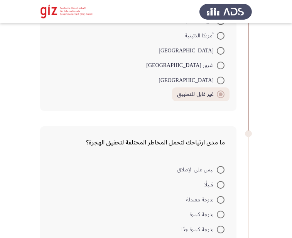
scroll to position [354, 0]
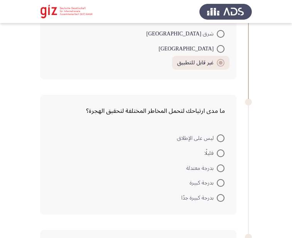
click at [218, 194] on span at bounding box center [221, 198] width 8 height 8
click at [218, 194] on input "بدرجة كبيرة جدًا" at bounding box center [221, 198] width 8 height 8
radio input "true"
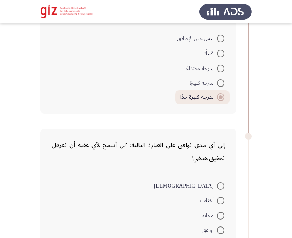
scroll to position [486, 0]
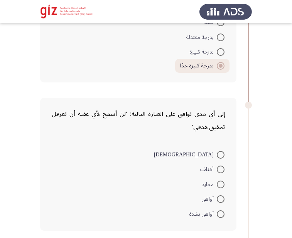
click at [217, 151] on span at bounding box center [221, 155] width 8 height 8
click at [217, 151] on input "[DEMOGRAPHIC_DATA]" at bounding box center [221, 155] width 8 height 8
radio input "true"
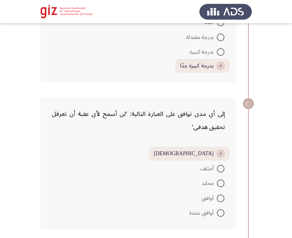
click at [219, 209] on span at bounding box center [221, 213] width 8 height 8
click at [219, 209] on input "أوافق بشدة" at bounding box center [221, 213] width 8 height 8
radio input "true"
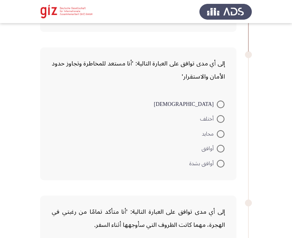
scroll to position [684, 0]
click at [216, 159] on span "أوافق بشدة" at bounding box center [202, 163] width 27 height 9
click at [217, 160] on input "أوافق بشدة" at bounding box center [221, 164] width 8 height 8
radio input "true"
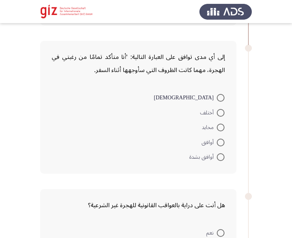
scroll to position [844, 0]
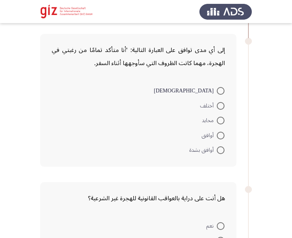
click at [212, 146] on span "أوافق بشدة" at bounding box center [202, 150] width 27 height 9
click at [217, 147] on input "أوافق بشدة" at bounding box center [221, 151] width 8 height 8
radio input "true"
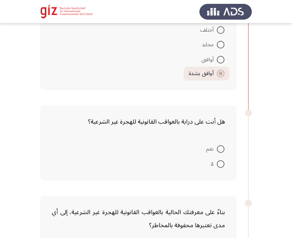
scroll to position [944, 0]
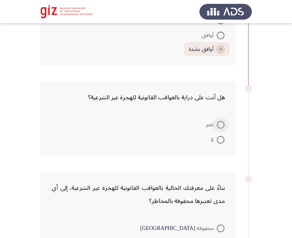
click at [219, 121] on span at bounding box center [221, 125] width 8 height 8
click at [219, 121] on input "نعم" at bounding box center [221, 125] width 8 height 8
radio input "true"
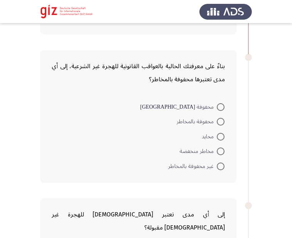
scroll to position [1078, 0]
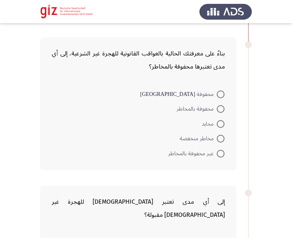
click at [222, 91] on span at bounding box center [221, 95] width 8 height 8
click at [222, 91] on input "محفوفة [GEOGRAPHIC_DATA]" at bounding box center [221, 95] width 8 height 8
radio input "true"
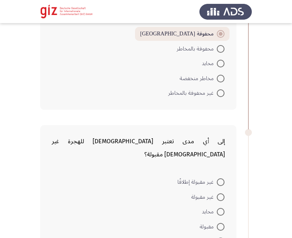
scroll to position [1166, 0]
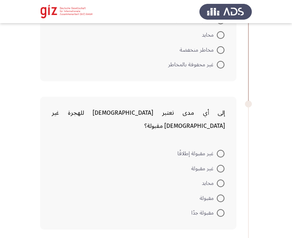
click at [222, 195] on span at bounding box center [221, 199] width 8 height 8
click at [222, 195] on input "مقبولة" at bounding box center [221, 199] width 8 height 8
radio input "true"
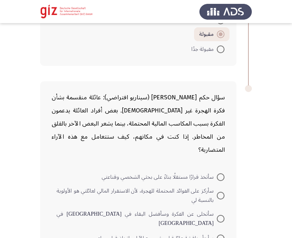
scroll to position [1337, 0]
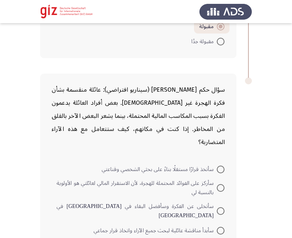
click at [218, 166] on span at bounding box center [221, 170] width 8 height 8
click at [218, 166] on input "سأتخذ قرارًا مستقلًا بناءً على بحثي الشخصي وقناعتي" at bounding box center [221, 170] width 8 height 8
radio input "true"
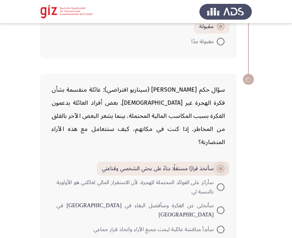
scroll to position [1336, 0]
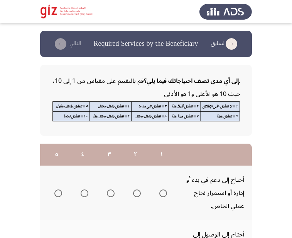
scroll to position [1, 0]
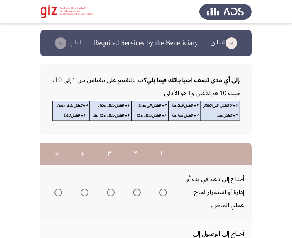
drag, startPoint x: 173, startPoint y: 130, endPoint x: 161, endPoint y: 146, distance: 20.4
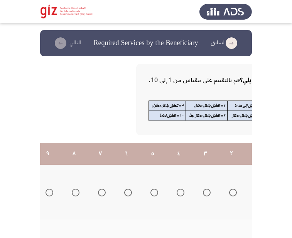
scroll to position [0, -128]
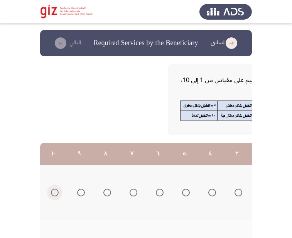
click at [52, 194] on span "Select an option" at bounding box center [55, 193] width 8 height 8
click at [52, 194] on input "Select an option" at bounding box center [55, 193] width 8 height 8
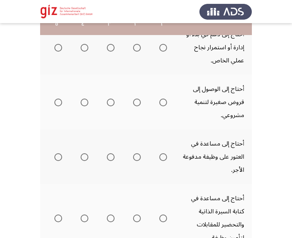
scroll to position [155, 0]
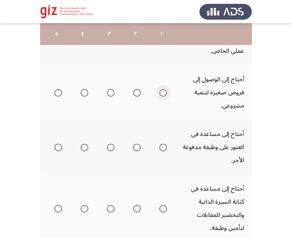
click at [167, 92] on span "Select an option" at bounding box center [163, 93] width 8 height 8
click at [167, 92] on input "Select an option" at bounding box center [163, 93] width 8 height 8
click at [162, 139] on th at bounding box center [161, 147] width 26 height 55
click at [162, 148] on span "Select an option" at bounding box center [163, 148] width 8 height 8
click at [162, 148] on input "Select an option" at bounding box center [163, 148] width 8 height 8
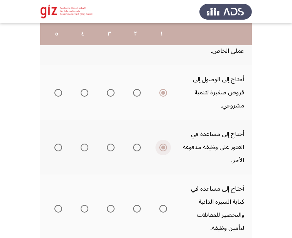
click at [163, 144] on span "Select an option" at bounding box center [163, 148] width 8 height 8
click at [163, 144] on input "Select an option" at bounding box center [163, 148] width 8 height 8
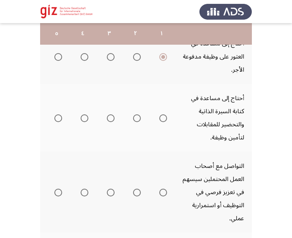
scroll to position [246, 0]
click at [164, 116] on span "Select an option" at bounding box center [163, 119] width 8 height 8
click at [164, 116] on input "Select an option" at bounding box center [163, 119] width 8 height 8
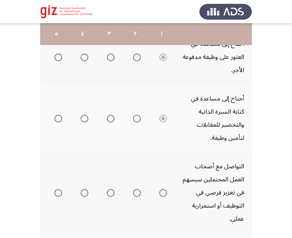
click at [164, 189] on mat-radio-group "Select an option" at bounding box center [161, 192] width 11 height 13
click at [164, 194] on span "Select an option" at bounding box center [163, 193] width 8 height 8
click at [164, 194] on input "Select an option" at bounding box center [163, 193] width 8 height 8
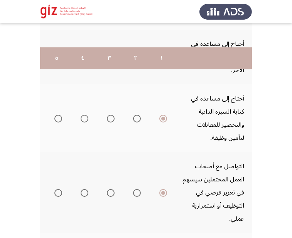
scroll to position [372, 0]
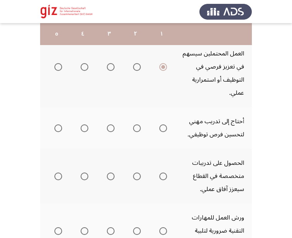
click at [165, 128] on span "Select an option" at bounding box center [163, 129] width 8 height 8
click at [165, 128] on input "Select an option" at bounding box center [163, 129] width 8 height 8
click at [164, 176] on span "Select an option" at bounding box center [163, 177] width 8 height 8
click at [164, 176] on input "Select an option" at bounding box center [163, 177] width 8 height 8
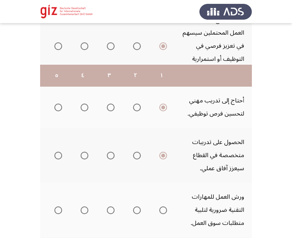
scroll to position [469, 0]
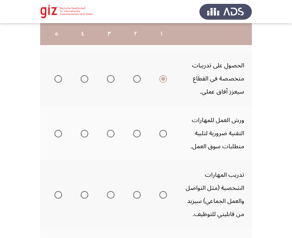
drag, startPoint x: 180, startPoint y: 170, endPoint x: 175, endPoint y: 138, distance: 32.5
click at [164, 134] on span "Select an option" at bounding box center [163, 134] width 8 height 8
click at [164, 134] on input "Select an option" at bounding box center [163, 134] width 8 height 8
click at [164, 198] on span "Select an option" at bounding box center [163, 195] width 8 height 8
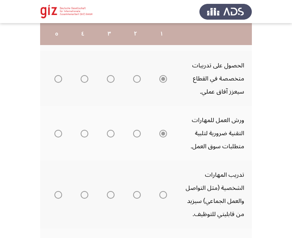
click at [164, 198] on span "Select an option" at bounding box center [163, 195] width 8 height 8
click at [164, 191] on span "Select an option" at bounding box center [163, 195] width 8 height 8
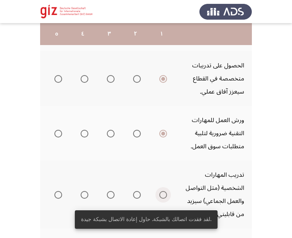
click at [164, 197] on span "Select an option" at bounding box center [163, 195] width 8 height 8
click at [164, 197] on input "Select an option" at bounding box center [163, 195] width 8 height 8
click at [182, 93] on td "الحصول على تدريبات متخصصة في القطاع سيعزز آفاق عملي." at bounding box center [213, 78] width 77 height 55
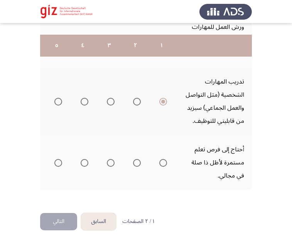
scroll to position [574, 0]
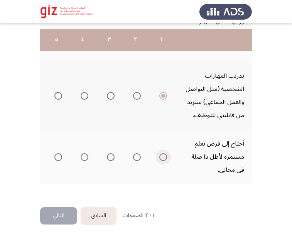
click at [166, 153] on span "Select an option" at bounding box center [163, 157] width 8 height 8
click at [166, 153] on input "Select an option" at bounding box center [163, 157] width 8 height 8
click at [66, 213] on button "التالي" at bounding box center [58, 215] width 37 height 17
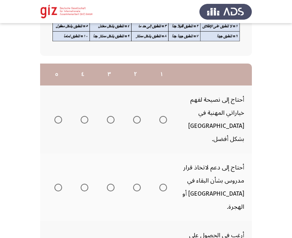
scroll to position [98, 0]
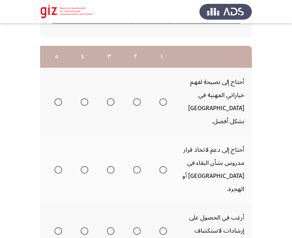
click at [165, 101] on mat-radio-group "Select an option" at bounding box center [161, 101] width 11 height 13
click at [163, 102] on span "Select an option" at bounding box center [163, 102] width 0 height 0
click at [163, 98] on input "Select an option" at bounding box center [163, 102] width 8 height 8
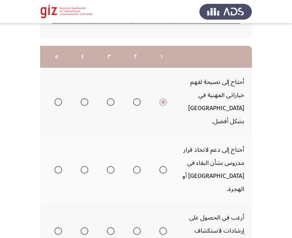
click at [166, 163] on mat-radio-group "Select an option" at bounding box center [161, 169] width 11 height 13
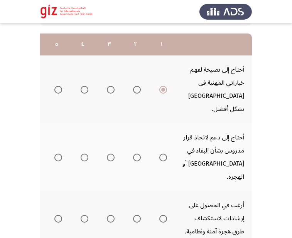
scroll to position [113, 0]
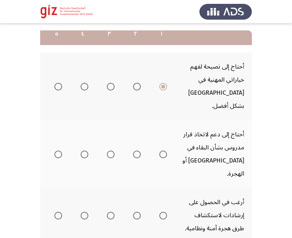
click at [164, 148] on mat-radio-group "Select an option" at bounding box center [161, 154] width 11 height 13
click at [164, 151] on span "Select an option" at bounding box center [163, 155] width 8 height 8
click at [164, 151] on input "Select an option" at bounding box center [163, 155] width 8 height 8
click at [165, 212] on span "Select an option" at bounding box center [163, 216] width 8 height 8
click at [165, 212] on input "Select an option" at bounding box center [163, 216] width 8 height 8
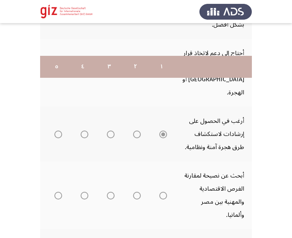
scroll to position [234, 0]
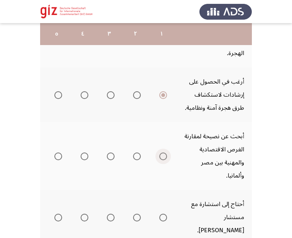
click at [164, 153] on span "Select an option" at bounding box center [163, 157] width 8 height 8
click at [164, 153] on input "Select an option" at bounding box center [163, 157] width 8 height 8
click at [163, 214] on span "Select an option" at bounding box center [163, 218] width 8 height 8
click at [163, 214] on input "Select an option" at bounding box center [163, 218] width 8 height 8
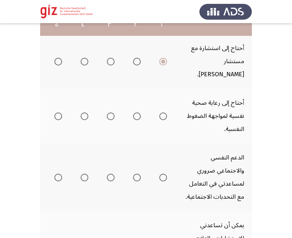
scroll to position [393, 0]
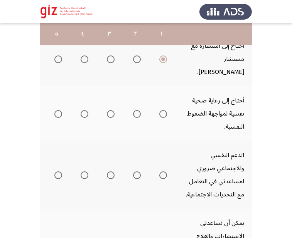
click at [164, 169] on mat-radio-group "Select an option" at bounding box center [161, 175] width 11 height 13
click at [164, 172] on span "Select an option" at bounding box center [163, 176] width 8 height 8
click at [164, 172] on input "Select an option" at bounding box center [163, 176] width 8 height 8
click at [164, 107] on mat-radio-group "Select an option" at bounding box center [161, 113] width 11 height 13
click at [164, 110] on span "Select an option" at bounding box center [163, 114] width 8 height 8
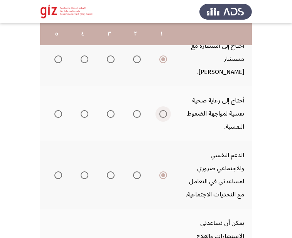
click at [164, 110] on input "Select an option" at bounding box center [163, 114] width 8 height 8
click at [160, 141] on th at bounding box center [161, 175] width 26 height 68
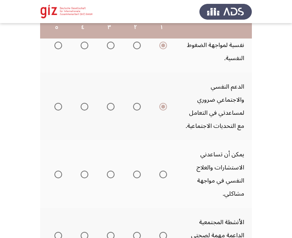
scroll to position [462, 0]
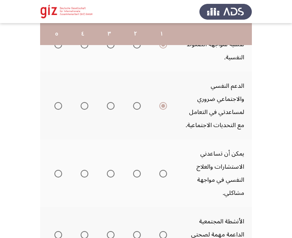
click at [165, 170] on span "Select an option" at bounding box center [163, 174] width 8 height 8
click at [165, 170] on input "Select an option" at bounding box center [163, 174] width 8 height 8
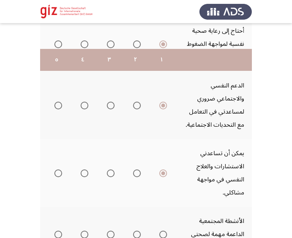
scroll to position [492, 0]
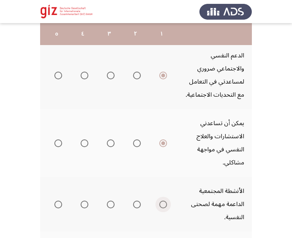
click at [164, 201] on span "Select an option" at bounding box center [163, 205] width 8 height 8
click at [164, 201] on input "Select an option" at bounding box center [163, 205] width 8 height 8
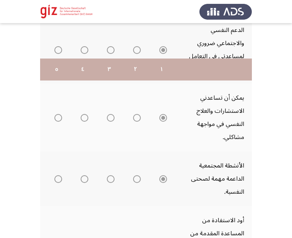
scroll to position [608, 0]
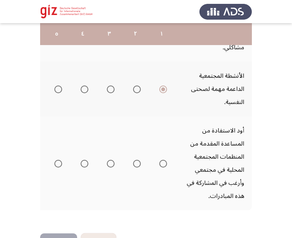
click at [164, 160] on span "Select an option" at bounding box center [163, 164] width 8 height 8
click at [164, 160] on input "Select an option" at bounding box center [163, 164] width 8 height 8
click at [65, 234] on button "التالي" at bounding box center [58, 242] width 37 height 17
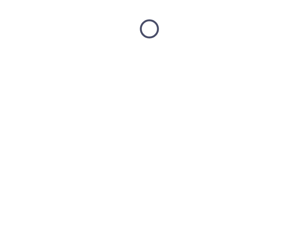
scroll to position [0, 0]
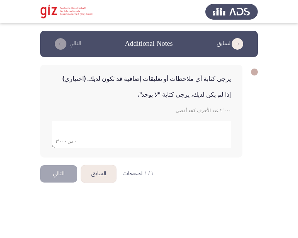
click at [192, 133] on textarea "add answer for essay" at bounding box center [141, 134] width 179 height 27
type textarea "لا"
click at [59, 179] on button "التالي" at bounding box center [58, 173] width 37 height 17
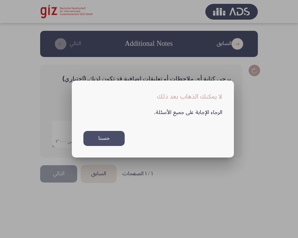
click at [116, 142] on button "حسنا" at bounding box center [103, 138] width 41 height 15
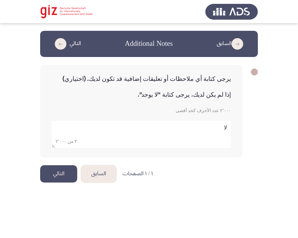
click at [67, 179] on button "التالي" at bounding box center [58, 173] width 37 height 17
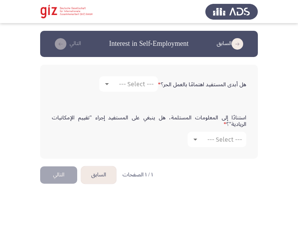
click at [142, 93] on div "هل أبدى المستفيد اهتمامًا بالعمل الحر؟ * --- Select ---" at bounding box center [149, 84] width 202 height 23
click at [138, 89] on mat-select "--- Select ---" at bounding box center [128, 83] width 59 height 15
click at [118, 87] on div "--- Select ---" at bounding box center [131, 84] width 43 height 7
click at [125, 85] on span "نعم" at bounding box center [128, 84] width 52 height 19
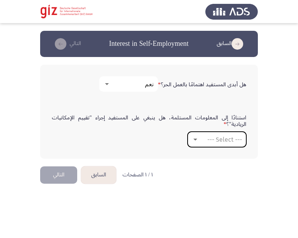
click at [224, 143] on span "--- Select ---" at bounding box center [224, 139] width 35 height 7
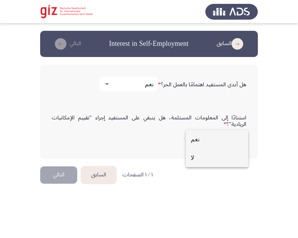
click at [221, 159] on span "لا" at bounding box center [217, 158] width 52 height 19
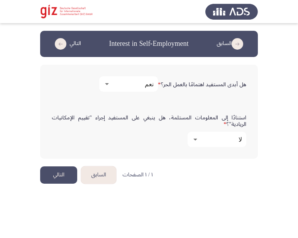
click at [94, 145] on form "استنادًا إلى المعلومات المستلمة، هل ينبغي على المستفيد إجراء "تقييم الإمكانيات …" at bounding box center [149, 131] width 194 height 32
click at [64, 170] on button "التالي" at bounding box center [58, 175] width 37 height 17
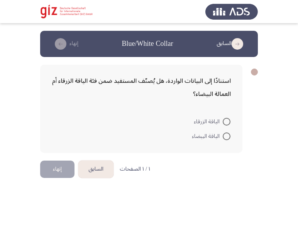
drag, startPoint x: 232, startPoint y: 132, endPoint x: 226, endPoint y: 116, distance: 16.4
click at [226, 114] on mat-radio-group "الياقة الزرقاء الياقة البيضاء" at bounding box center [144, 114] width 184 height 0
click at [226, 116] on mat-radio-button "الياقة الزرقاء" at bounding box center [212, 121] width 47 height 15
click at [226, 120] on span at bounding box center [227, 122] width 8 height 8
click at [226, 120] on input "الياقة الزرقاء" at bounding box center [227, 122] width 8 height 8
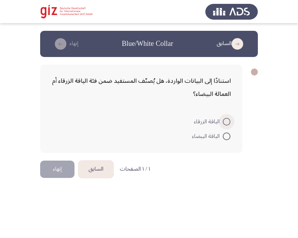
radio input "true"
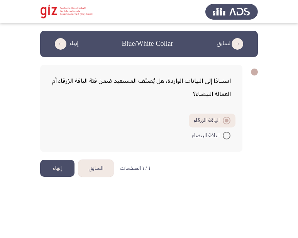
click at [54, 173] on button "إنهاء" at bounding box center [57, 168] width 34 height 17
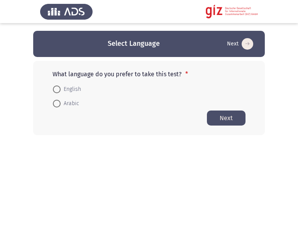
click at [62, 108] on span "Arabic" at bounding box center [70, 103] width 19 height 9
click at [61, 108] on input "Arabic" at bounding box center [57, 104] width 8 height 8
radio input "true"
click at [246, 112] on div "What language do you prefer to take this test? * English Arabic Next" at bounding box center [148, 98] width 231 height 74
click at [226, 117] on button "Next" at bounding box center [226, 117] width 39 height 15
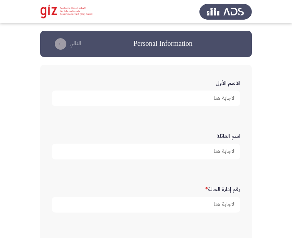
click at [204, 99] on input "الاسم الأول" at bounding box center [146, 99] width 189 height 16
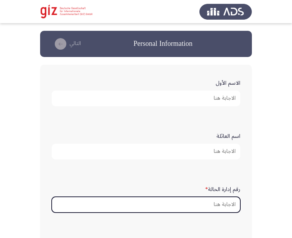
click at [218, 201] on input "رقم إدارة الحالة *" at bounding box center [146, 205] width 189 height 16
click at [213, 211] on input "رقم إدارة الحالة *" at bounding box center [146, 205] width 189 height 16
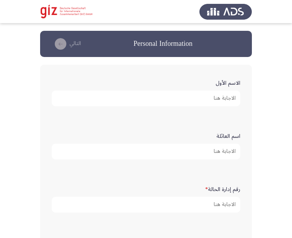
type input "J"
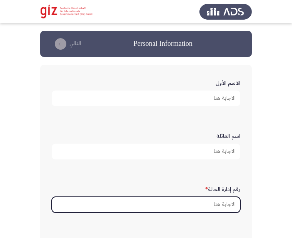
paste input "PIMAUG00041-LUXOR"
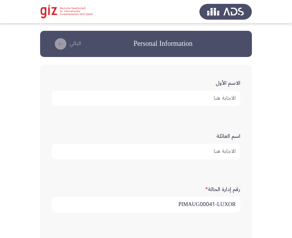
click at [213, 211] on input "PIMAUG00041-LUXOR" at bounding box center [146, 205] width 189 height 16
type input "PIMAUG00041-LUXOR"
click at [156, 98] on input "الاسم الأول" at bounding box center [146, 99] width 189 height 16
paste input "حسن محمود حسن"
type input "حسن محمود حسن"
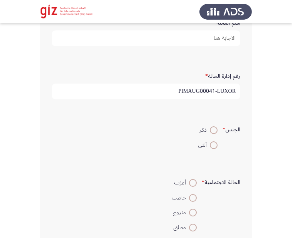
scroll to position [114, 0]
click at [212, 148] on span at bounding box center [214, 145] width 8 height 8
click at [212, 148] on input "أنثى" at bounding box center [214, 145] width 8 height 8
radio input "true"
click at [212, 133] on mat-radio-button "ذكر" at bounding box center [207, 129] width 29 height 15
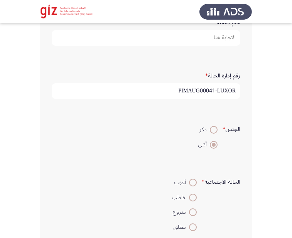
click at [212, 133] on span at bounding box center [214, 130] width 8 height 8
click at [212, 133] on input "ذكر" at bounding box center [214, 130] width 8 height 8
radio input "true"
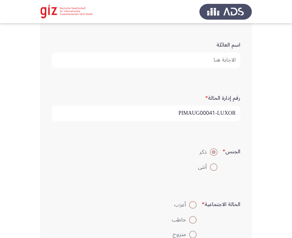
scroll to position [85, 0]
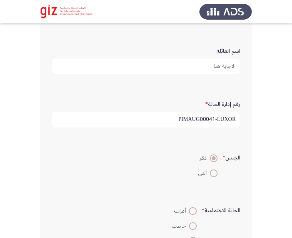
click at [205, 61] on input "اسم العائلة" at bounding box center [146, 67] width 189 height 16
paste input "حسن محمود حسن"
type input "حسن محمود حسن"
click at [137, 174] on form "الجنس * ذكر أنثى" at bounding box center [146, 166] width 189 height 30
click at [222, 140] on div "الجنس * ذكر أنثى" at bounding box center [146, 165] width 196 height 53
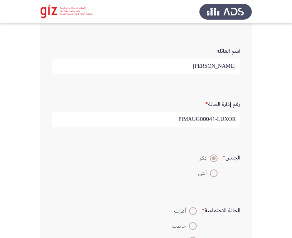
click at [158, 146] on div "الجنس * ذكر أنثى" at bounding box center [146, 165] width 196 height 53
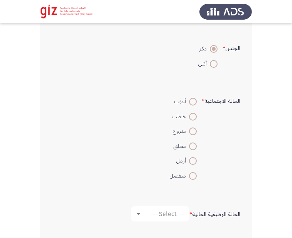
scroll to position [195, 0]
click at [189, 101] on span at bounding box center [193, 102] width 8 height 8
click at [189, 101] on input "أعزب" at bounding box center [193, 102] width 8 height 8
radio input "true"
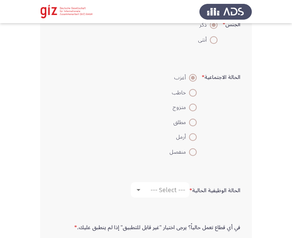
scroll to position [283, 0]
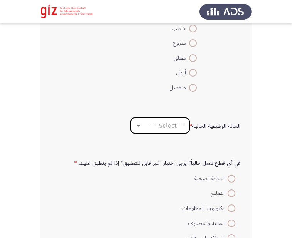
click at [157, 123] on span "--- Select ---" at bounding box center [167, 125] width 35 height 7
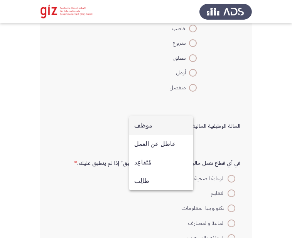
click at [160, 128] on span "موظف" at bounding box center [161, 125] width 54 height 19
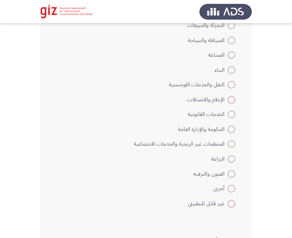
scroll to position [497, 0]
click at [232, 159] on span at bounding box center [232, 159] width 8 height 8
click at [232, 159] on input "الزراعة" at bounding box center [232, 159] width 8 height 8
radio input "true"
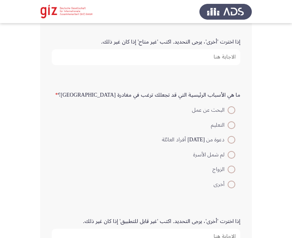
scroll to position [712, 0]
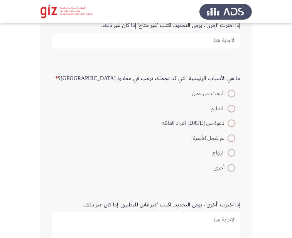
click at [232, 94] on span at bounding box center [232, 94] width 8 height 8
click at [232, 94] on input "البحث عن عمل" at bounding box center [232, 94] width 8 height 8
radio input "true"
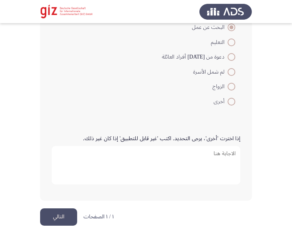
scroll to position [779, 0]
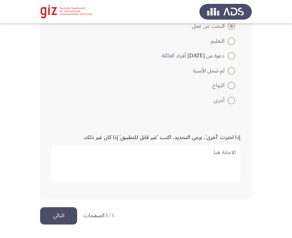
click at [54, 219] on button "التالي" at bounding box center [58, 215] width 37 height 17
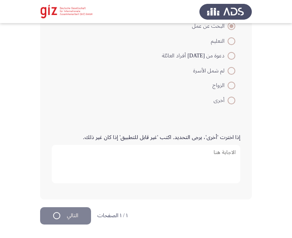
scroll to position [0, 0]
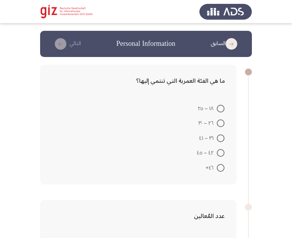
click at [222, 107] on span at bounding box center [221, 109] width 8 height 8
click at [222, 107] on input "١٨ – ٢٥" at bounding box center [221, 109] width 8 height 8
radio input "true"
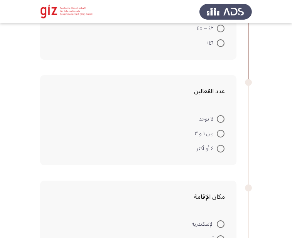
scroll to position [128, 0]
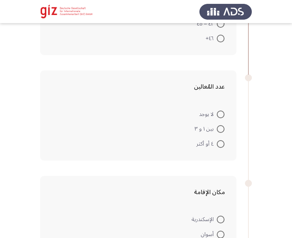
click at [222, 130] on span at bounding box center [221, 129] width 8 height 8
click at [222, 130] on input "بين ١ و ٣" at bounding box center [221, 129] width 8 height 8
radio input "true"
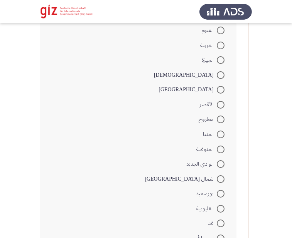
scroll to position [464, 0]
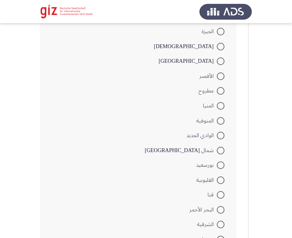
click at [218, 76] on span at bounding box center [221, 77] width 8 height 8
click at [218, 76] on input "الأقصر" at bounding box center [221, 77] width 8 height 8
radio input "true"
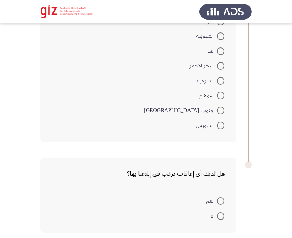
scroll to position [641, 0]
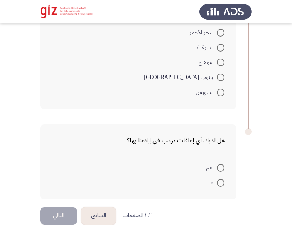
click at [216, 189] on mat-radio-button "لا" at bounding box center [218, 182] width 24 height 15
click at [217, 184] on span at bounding box center [221, 183] width 8 height 8
click at [217, 184] on input "لا" at bounding box center [221, 183] width 8 height 8
radio input "true"
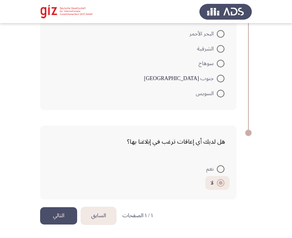
click at [65, 220] on button "التالي" at bounding box center [58, 215] width 37 height 17
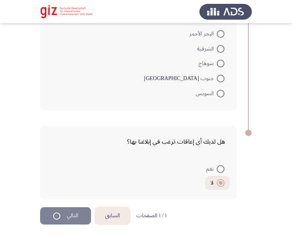
scroll to position [0, 0]
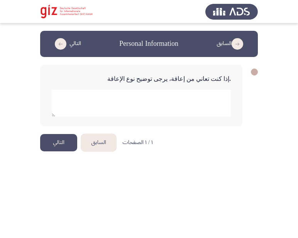
click at [65, 148] on button "التالي" at bounding box center [58, 142] width 37 height 17
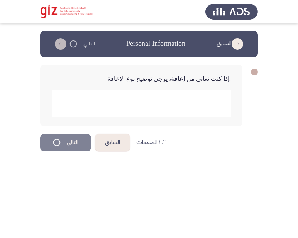
click at [68, 142] on html "السابق Personal Information التالي .إذا كنت تعاني من إعاقة، يرجى توضيح نوع الإع…" at bounding box center [149, 82] width 298 height 165
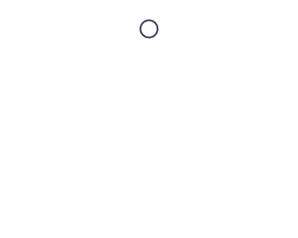
drag, startPoint x: 68, startPoint y: 142, endPoint x: 134, endPoint y: 126, distance: 67.9
click at [134, 58] on html at bounding box center [149, 29] width 298 height 58
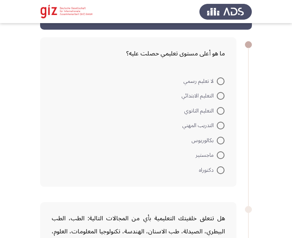
scroll to position [30, 0]
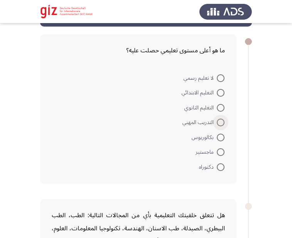
click at [223, 121] on span at bounding box center [221, 123] width 8 height 8
click at [223, 121] on input "التدريب المهني" at bounding box center [221, 123] width 8 height 8
radio input "true"
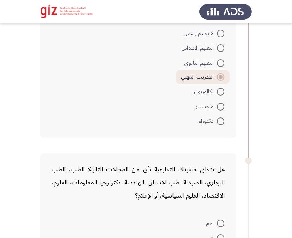
click at [168, 128] on form "لا تعليم رسمي التعليم الابتدائي التعليم الثانوي التدريب المهني بكالوريوس ماجستي…" at bounding box center [138, 76] width 173 height 103
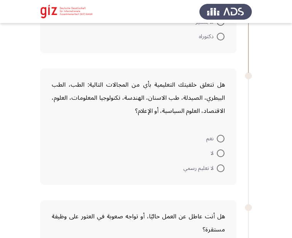
scroll to position [189, 0]
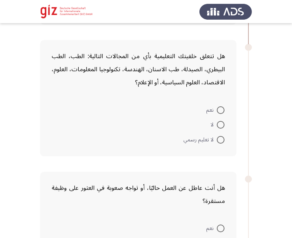
click at [224, 123] on span at bounding box center [221, 125] width 8 height 8
click at [224, 123] on input "لا" at bounding box center [221, 125] width 8 height 8
radio input "true"
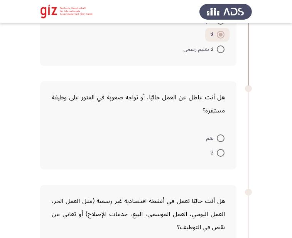
scroll to position [299, 0]
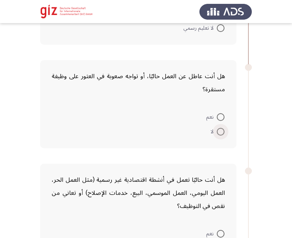
click at [218, 132] on span at bounding box center [221, 132] width 8 height 8
click at [218, 132] on input "لا" at bounding box center [221, 132] width 8 height 8
radio input "true"
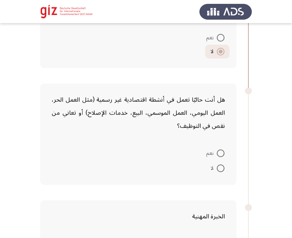
scroll to position [388, 0]
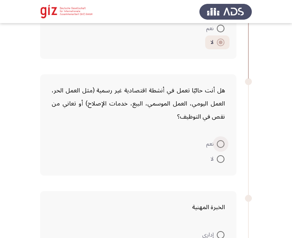
click at [216, 145] on span "نعم" at bounding box center [211, 144] width 10 height 9
click at [217, 145] on input "نعم" at bounding box center [221, 144] width 8 height 8
radio input "true"
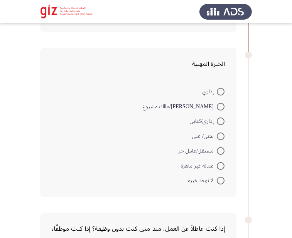
scroll to position [532, 0]
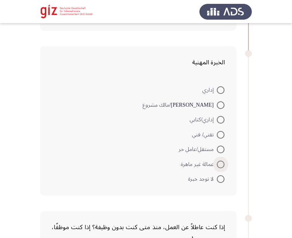
click at [220, 165] on span at bounding box center [221, 165] width 8 height 8
click at [220, 165] on input "عمالة غير ماهرة" at bounding box center [221, 165] width 8 height 8
radio input "true"
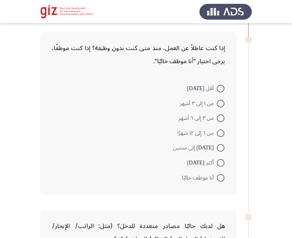
scroll to position [732, 0]
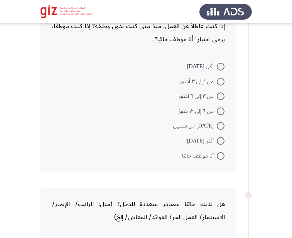
click at [221, 164] on div "إذا كنت عاطلاً عن العمل، منذ متى كنت بدون وظيفة؟ إذا كنت موظفًا، يرجى اختيار "أ…" at bounding box center [138, 91] width 196 height 163
click at [221, 161] on mat-radio-button "أنا موظف حاليًا" at bounding box center [203, 155] width 52 height 15
click at [220, 153] on span at bounding box center [221, 156] width 8 height 8
click at [220, 153] on input "أنا موظف حاليًا" at bounding box center [221, 156] width 8 height 8
radio input "true"
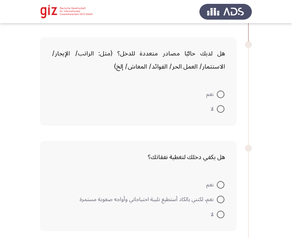
scroll to position [883, 0]
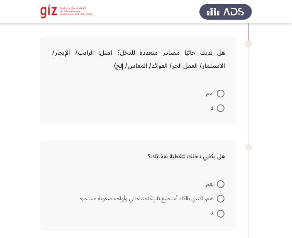
click at [221, 112] on span at bounding box center [221, 109] width 8 height 8
click at [221, 112] on input "لا" at bounding box center [221, 109] width 8 height 8
radio input "true"
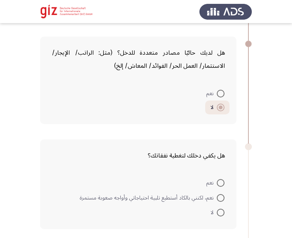
click at [219, 212] on span at bounding box center [221, 213] width 8 height 8
click at [219, 212] on input "لا" at bounding box center [221, 213] width 8 height 8
radio input "true"
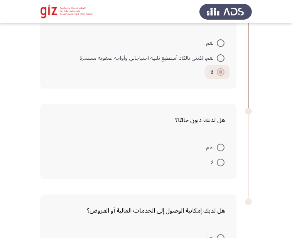
scroll to position [1057, 0]
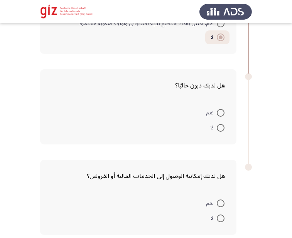
click at [220, 128] on span at bounding box center [221, 128] width 8 height 8
click at [220, 128] on input "لا" at bounding box center [221, 128] width 8 height 8
radio input "true"
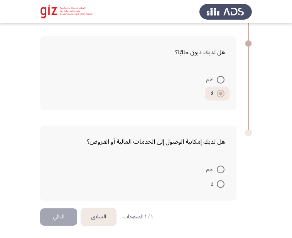
scroll to position [1092, 0]
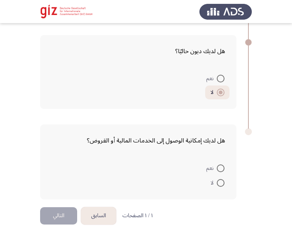
click at [218, 184] on span at bounding box center [221, 183] width 8 height 8
click at [218, 184] on input "لا" at bounding box center [221, 183] width 8 height 8
radio input "true"
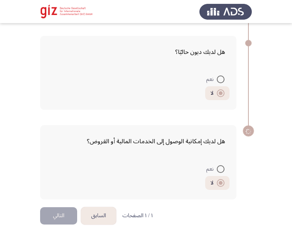
scroll to position [1091, 0]
click at [67, 209] on button "التالي" at bounding box center [58, 215] width 37 height 17
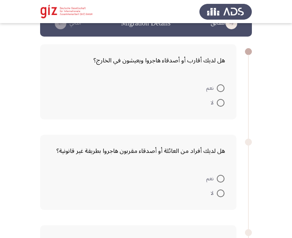
scroll to position [23, 0]
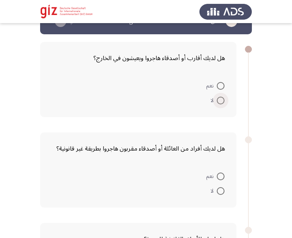
click at [216, 97] on span "لا" at bounding box center [214, 100] width 6 height 9
click at [217, 97] on input "لا" at bounding box center [221, 101] width 8 height 8
radio input "true"
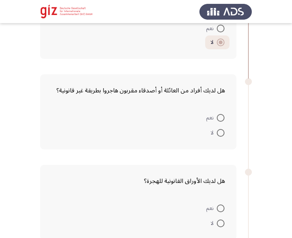
scroll to position [81, 0]
click at [218, 129] on span at bounding box center [221, 133] width 8 height 8
click at [218, 129] on input "لا" at bounding box center [221, 133] width 8 height 8
radio input "true"
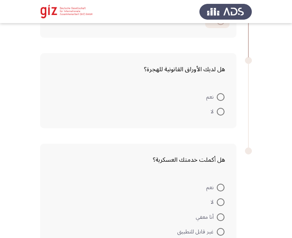
scroll to position [191, 0]
click at [222, 95] on span at bounding box center [221, 97] width 8 height 8
click at [222, 95] on input "نعم" at bounding box center [221, 97] width 8 height 8
radio input "true"
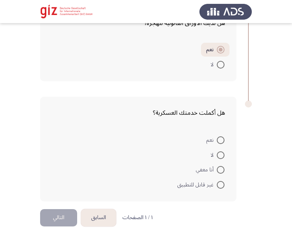
scroll to position [239, 0]
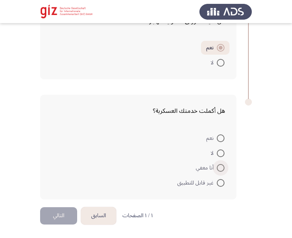
click at [220, 170] on span at bounding box center [221, 168] width 8 height 8
click at [220, 170] on input "أنا معفي" at bounding box center [221, 168] width 8 height 8
radio input "true"
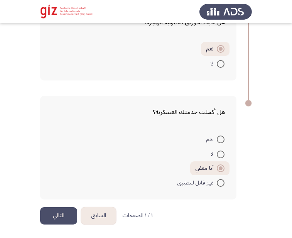
click at [39, 213] on html "السابق Migration Details التالي هل لديك أقارب أو أصدقاء هاجروا ويعيشون في الخار…" at bounding box center [146, 0] width 292 height 476
click at [61, 212] on button "التالي" at bounding box center [58, 215] width 37 height 17
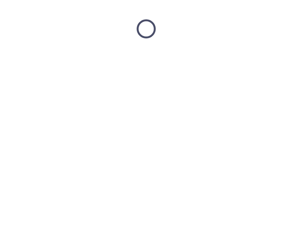
scroll to position [0, 0]
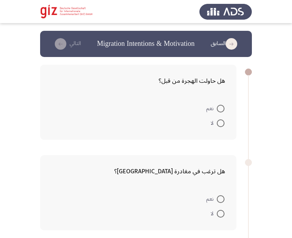
click at [222, 120] on span at bounding box center [221, 124] width 8 height 8
click at [222, 120] on input "لا" at bounding box center [221, 124] width 8 height 8
radio input "true"
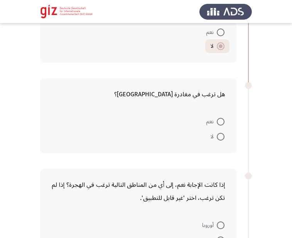
scroll to position [103, 0]
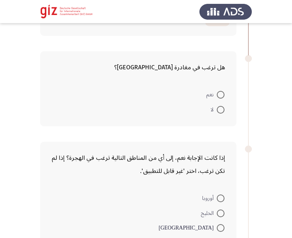
click at [203, 123] on div "هل ترغب في مغادرة مصر؟ نعم لا" at bounding box center [138, 88] width 196 height 75
drag, startPoint x: 203, startPoint y: 123, endPoint x: 211, endPoint y: 113, distance: 12.6
click at [211, 113] on div "هل ترغب في مغادرة مصر؟ نعم لا" at bounding box center [138, 88] width 196 height 75
drag, startPoint x: 213, startPoint y: 106, endPoint x: 220, endPoint y: 97, distance: 11.6
click at [220, 87] on mat-radio-group "نعم لا" at bounding box center [141, 87] width 178 height 0
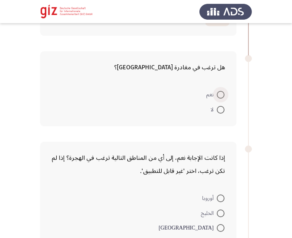
click at [220, 97] on span at bounding box center [221, 95] width 8 height 8
click at [220, 97] on input "نعم" at bounding box center [221, 95] width 8 height 8
radio input "true"
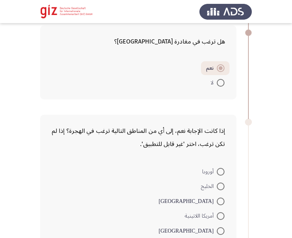
scroll to position [196, 0]
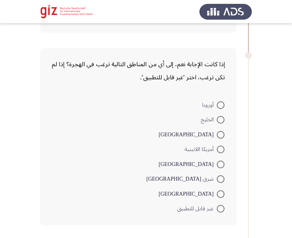
click at [221, 122] on span at bounding box center [221, 120] width 8 height 8
click at [221, 122] on input "الخليج" at bounding box center [221, 120] width 8 height 8
radio input "true"
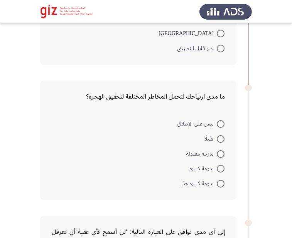
scroll to position [368, 0]
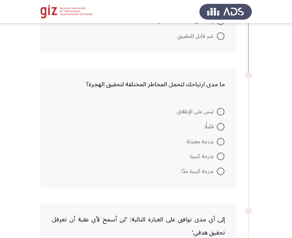
click at [220, 171] on span at bounding box center [221, 172] width 8 height 8
click at [220, 171] on input "بدرجة كبيرة جدًا" at bounding box center [221, 172] width 8 height 8
radio input "true"
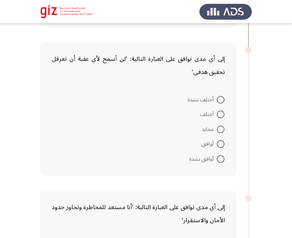
scroll to position [542, 0]
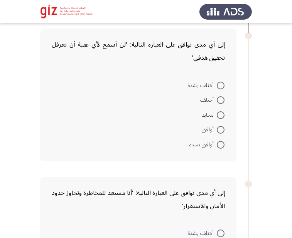
click at [219, 143] on span at bounding box center [221, 145] width 8 height 8
click at [219, 143] on input "أوافق بشدة" at bounding box center [221, 145] width 8 height 8
radio input "true"
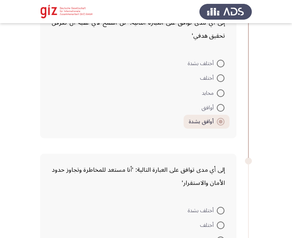
scroll to position [572, 0]
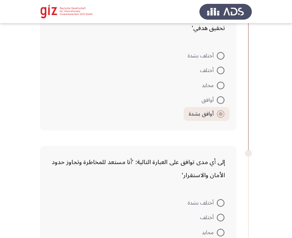
drag, startPoint x: 151, startPoint y: 146, endPoint x: 173, endPoint y: 108, distance: 43.7
click at [153, 145] on div "إلى أي مدى توافق على العبارة التالية: 'أنا مستعد للمخاطرة وتجاوز حدود الأمان وا…" at bounding box center [146, 212] width 212 height 148
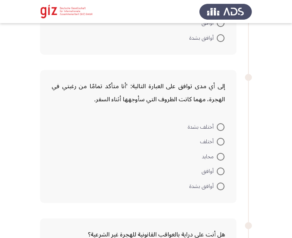
scroll to position [799, 0]
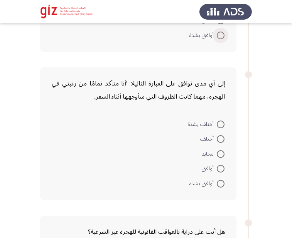
click at [221, 36] on span at bounding box center [221, 36] width 8 height 8
click at [221, 36] on input "أوافق بشدة" at bounding box center [221, 36] width 8 height 8
radio input "true"
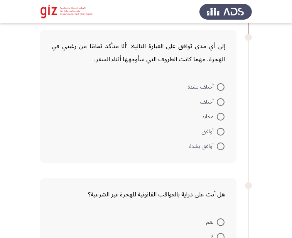
scroll to position [840, 0]
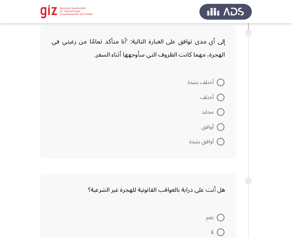
click at [219, 137] on label "أوافق بشدة" at bounding box center [206, 141] width 35 height 9
click at [219, 138] on input "أوافق بشدة" at bounding box center [221, 142] width 8 height 8
radio input "true"
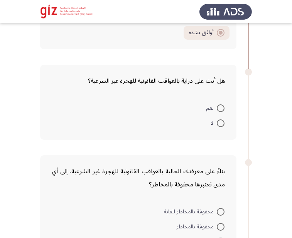
scroll to position [964, 0]
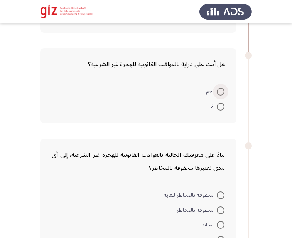
click at [222, 89] on span at bounding box center [221, 92] width 8 height 8
click at [222, 89] on input "نعم" at bounding box center [221, 92] width 8 height 8
radio input "true"
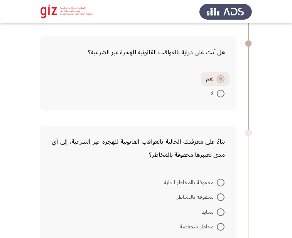
scroll to position [987, 0]
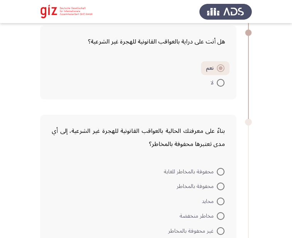
drag, startPoint x: 209, startPoint y: 121, endPoint x: 224, endPoint y: 171, distance: 52.5
click at [224, 171] on div "بناءً على معرفتك الحالية بالعواقب القانونية للهجرة غير الشرعية، إلى أي مدى تعتب…" at bounding box center [138, 181] width 196 height 133
click at [224, 171] on span at bounding box center [221, 172] width 8 height 8
click at [224, 171] on input "محفوفة [GEOGRAPHIC_DATA]" at bounding box center [221, 172] width 8 height 8
radio input "true"
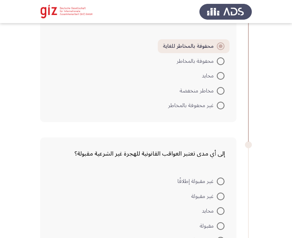
scroll to position [1136, 0]
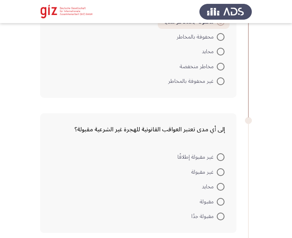
click at [223, 210] on mat-radio-button "مقبولة جدًا" at bounding box center [207, 216] width 43 height 15
click at [221, 202] on span at bounding box center [221, 202] width 8 height 8
click at [221, 202] on input "مقبولة" at bounding box center [221, 202] width 8 height 8
radio input "true"
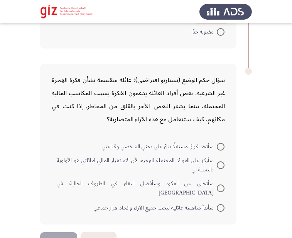
scroll to position [1332, 0]
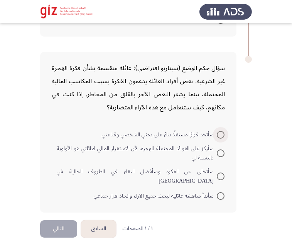
click at [222, 135] on span at bounding box center [221, 135] width 8 height 8
click at [222, 135] on input "سأتخذ قرارًا مستقلًا بناءً على بحثي الشخصي وقناعتي" at bounding box center [221, 135] width 8 height 8
radio input "true"
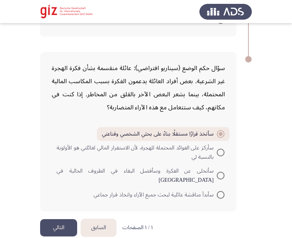
click at [75, 219] on button "التالي" at bounding box center [58, 227] width 37 height 17
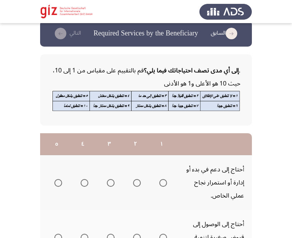
scroll to position [20, 0]
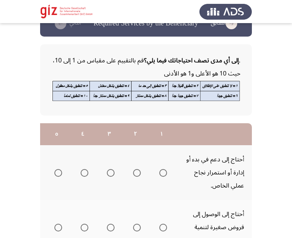
click at [126, 195] on th at bounding box center [135, 172] width 26 height 55
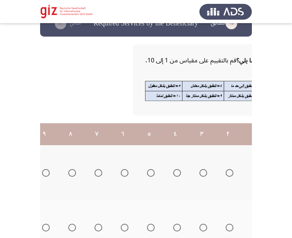
scroll to position [0, -128]
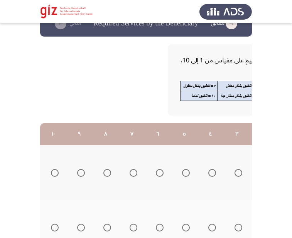
click at [57, 173] on span "Select an option" at bounding box center [55, 173] width 8 height 8
click at [57, 173] on input "Select an option" at bounding box center [55, 173] width 8 height 8
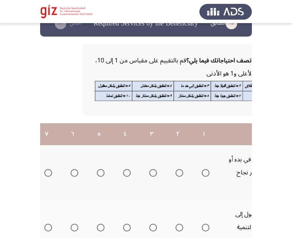
scroll to position [0, 0]
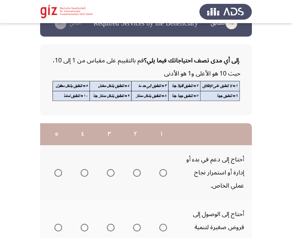
click at [174, 162] on th at bounding box center [161, 172] width 26 height 55
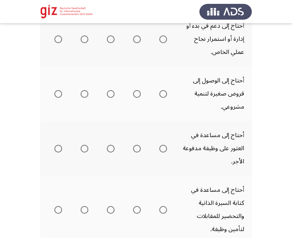
scroll to position [169, 0]
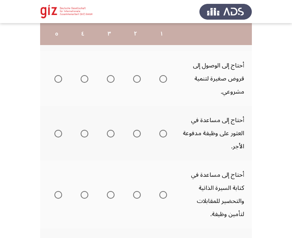
click at [163, 78] on span "Select an option" at bounding box center [163, 79] width 8 height 8
click at [163, 78] on input "Select an option" at bounding box center [163, 79] width 8 height 8
click at [163, 137] on span "Select an option" at bounding box center [163, 134] width 8 height 8
click at [163, 137] on input "Select an option" at bounding box center [163, 134] width 8 height 8
click at [162, 194] on span "Select an option" at bounding box center [163, 195] width 8 height 8
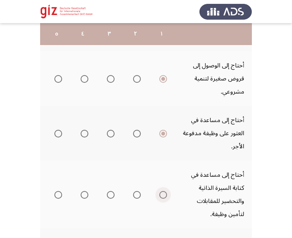
click at [162, 194] on input "Select an option" at bounding box center [163, 195] width 8 height 8
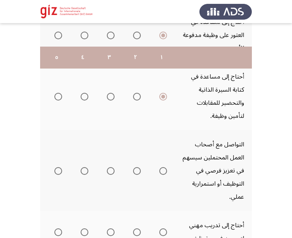
scroll to position [339, 0]
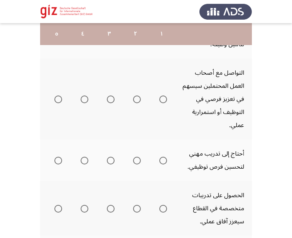
click at [162, 100] on span "Select an option" at bounding box center [163, 100] width 8 height 8
click at [162, 100] on input "Select an option" at bounding box center [163, 100] width 8 height 8
click at [163, 165] on mat-radio-group "Select an option" at bounding box center [161, 160] width 11 height 13
click at [163, 161] on span "Select an option" at bounding box center [163, 161] width 0 height 0
click at [163, 160] on input "Select an option" at bounding box center [163, 161] width 8 height 8
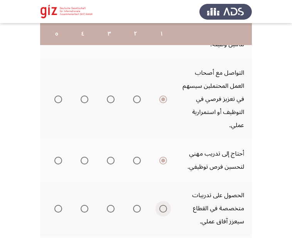
click at [164, 207] on span "Select an option" at bounding box center [163, 209] width 8 height 8
click at [164, 207] on input "Select an option" at bounding box center [163, 209] width 8 height 8
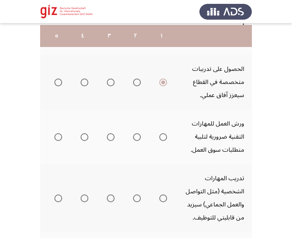
scroll to position [468, 0]
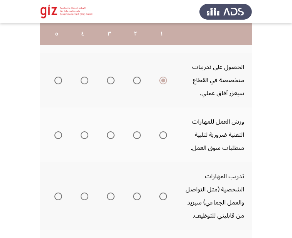
click at [166, 130] on mat-radio-group "Select an option" at bounding box center [161, 134] width 11 height 13
click at [164, 137] on span "Select an option" at bounding box center [163, 136] width 8 height 8
click at [164, 137] on input "Select an option" at bounding box center [163, 136] width 8 height 8
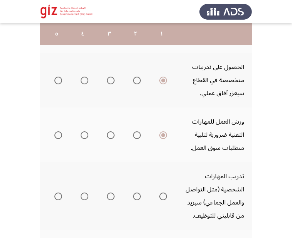
click at [165, 192] on mat-radio-group "Select an option" at bounding box center [161, 196] width 11 height 13
click at [165, 197] on span "Select an option" at bounding box center [163, 197] width 8 height 8
click at [165, 197] on input "Select an option" at bounding box center [163, 197] width 8 height 8
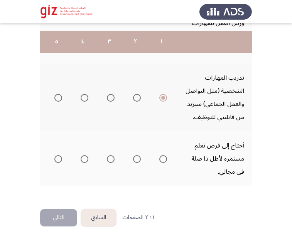
scroll to position [574, 0]
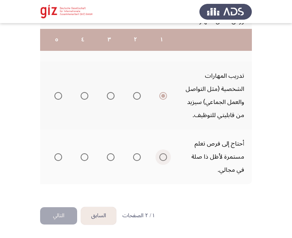
click at [162, 153] on span "Select an option" at bounding box center [163, 157] width 8 height 8
click at [162, 153] on input "Select an option" at bounding box center [163, 157] width 8 height 8
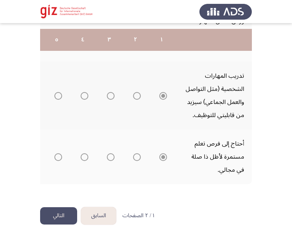
click at [60, 209] on button "التالي" at bounding box center [58, 215] width 37 height 17
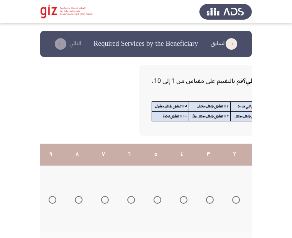
scroll to position [0, -128]
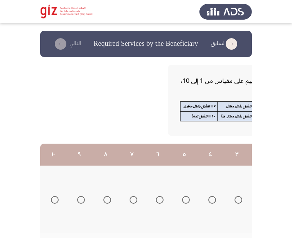
click at [59, 194] on th at bounding box center [53, 200] width 26 height 68
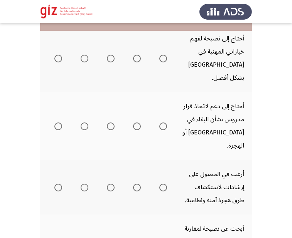
scroll to position [109, 0]
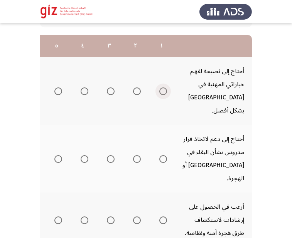
click at [164, 88] on span "Select an option" at bounding box center [163, 92] width 8 height 8
click at [164, 88] on input "Select an option" at bounding box center [163, 92] width 8 height 8
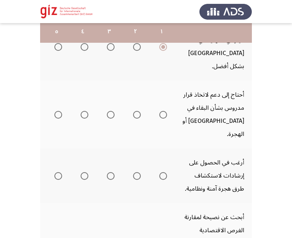
scroll to position [153, 0]
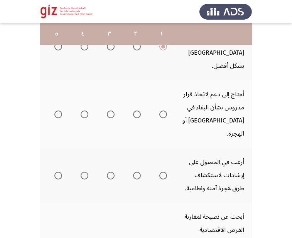
click at [165, 108] on mat-radio-group "Select an option" at bounding box center [161, 114] width 11 height 13
click at [164, 111] on span "Select an option" at bounding box center [163, 115] width 8 height 8
click at [164, 111] on input "Select an option" at bounding box center [163, 115] width 8 height 8
click at [165, 172] on span "Select an option" at bounding box center [163, 176] width 8 height 8
click at [165, 172] on input "Select an option" at bounding box center [163, 176] width 8 height 8
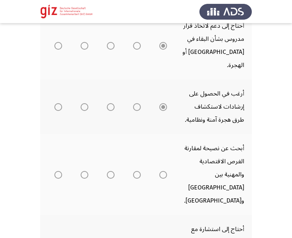
scroll to position [244, 0]
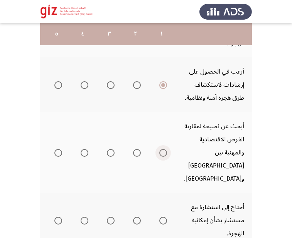
click at [164, 149] on span "Select an option" at bounding box center [163, 153] width 8 height 8
click at [164, 149] on input "Select an option" at bounding box center [163, 153] width 8 height 8
click at [164, 217] on span "Select an option" at bounding box center [163, 221] width 8 height 8
click at [164, 217] on input "Select an option" at bounding box center [163, 221] width 8 height 8
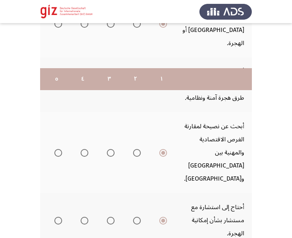
scroll to position [345, 0]
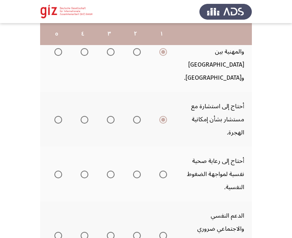
click at [166, 171] on span "Select an option" at bounding box center [163, 175] width 8 height 8
click at [166, 171] on input "Select an option" at bounding box center [163, 175] width 8 height 8
click at [164, 232] on span "Select an option" at bounding box center [163, 236] width 8 height 8
click at [164, 232] on input "Select an option" at bounding box center [163, 236] width 8 height 8
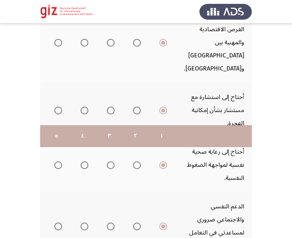
scroll to position [463, 0]
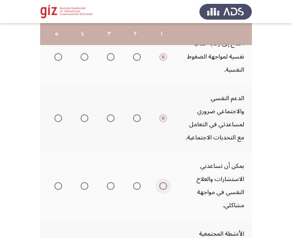
click at [164, 182] on span "Select an option" at bounding box center [163, 186] width 8 height 8
click at [164, 182] on input "Select an option" at bounding box center [163, 186] width 8 height 8
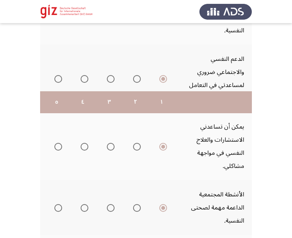
scroll to position [585, 0]
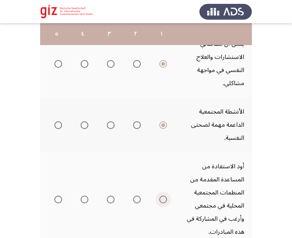
click at [164, 196] on span "Select an option" at bounding box center [163, 200] width 8 height 8
click at [164, 196] on input "Select an option" at bounding box center [163, 200] width 8 height 8
drag, startPoint x: 165, startPoint y: 177, endPoint x: 118, endPoint y: 192, distance: 48.5
click at [134, 189] on tr "أود الاستفادة من المساعدة المقدمة من المنظمات المجتمعية المحلية في مجتمعي وأرغب…" at bounding box center [81, 199] width 339 height 94
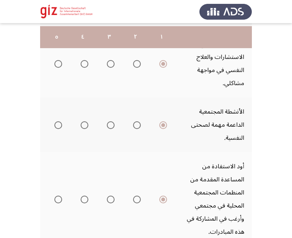
scroll to position [614, 0]
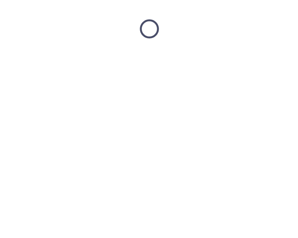
scroll to position [0, 0]
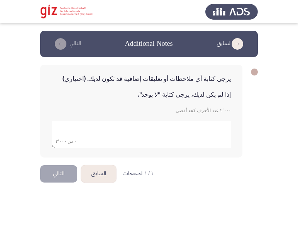
click at [97, 150] on div "يرجى كتابة أي ملاحظات أو تعليقات إضافية قد تكون لديك. (اختياري) إذا لم يكن لديك…" at bounding box center [141, 111] width 202 height 93
click at [101, 139] on textarea "add answer for essay" at bounding box center [141, 134] width 179 height 27
type textarea "لا"
click at [62, 188] on html "السابق Additional Notes التالي يرجى كتابة أي ملاحظات أو تعليقات إضافية قد تكون …" at bounding box center [149, 98] width 298 height 196
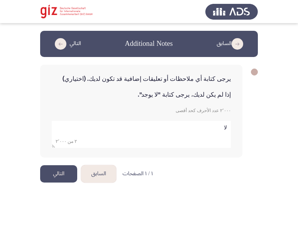
click at [63, 174] on button "التالي" at bounding box center [58, 173] width 37 height 17
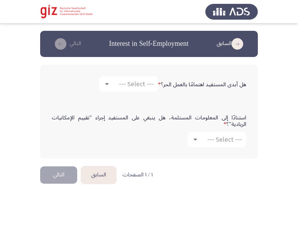
click at [143, 93] on div "هل أبدى المستفيد اهتمامًا بالعمل الحر؟ * --- Select ---" at bounding box center [149, 84] width 202 height 23
click at [139, 87] on span "--- Select ---" at bounding box center [136, 84] width 35 height 7
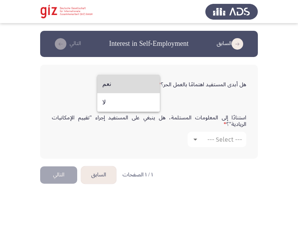
click at [139, 87] on span "نعم" at bounding box center [128, 84] width 52 height 19
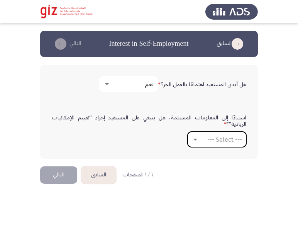
click at [216, 135] on mat-select "--- Select ---" at bounding box center [216, 139] width 59 height 15
click at [216, 140] on span "--- Select ---" at bounding box center [224, 139] width 35 height 7
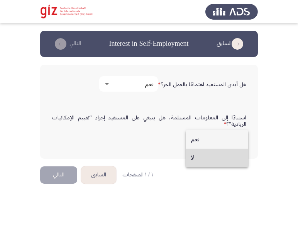
click at [212, 155] on span "لا" at bounding box center [217, 158] width 52 height 19
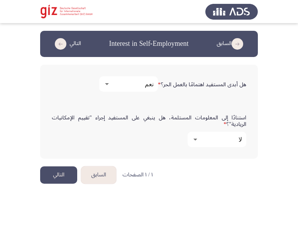
click at [71, 166] on div "هل أبدى المستفيد اهتمامًا بالعمل الحر؟ * نعم استنادًا إلى المعلومات المستلمة، ه…" at bounding box center [149, 112] width 218 height 110
click at [67, 172] on button "التالي" at bounding box center [58, 175] width 37 height 17
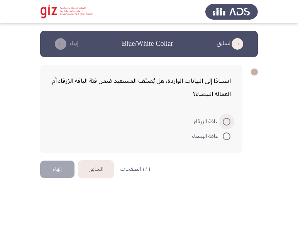
click at [226, 123] on span at bounding box center [227, 122] width 8 height 8
click at [226, 123] on input "الياقة الزرقاء" at bounding box center [227, 122] width 8 height 8
radio input "true"
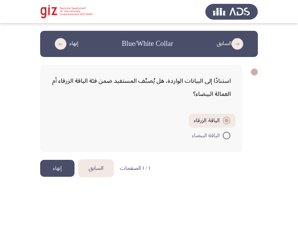
click at [67, 161] on button "إنهاء" at bounding box center [57, 168] width 34 height 17
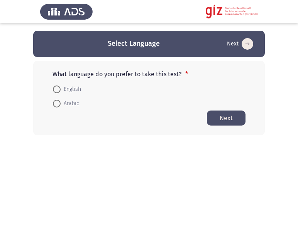
drag, startPoint x: 62, startPoint y: 107, endPoint x: 216, endPoint y: 117, distance: 154.2
click at [216, 117] on div "What language do you prefer to take this test? * English Arabic Next" at bounding box center [148, 98] width 231 height 74
click at [58, 103] on span at bounding box center [57, 104] width 8 height 8
click at [58, 103] on input "Arabic" at bounding box center [57, 104] width 8 height 8
radio input "true"
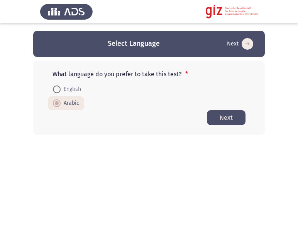
click at [240, 122] on button "Next" at bounding box center [226, 117] width 39 height 15
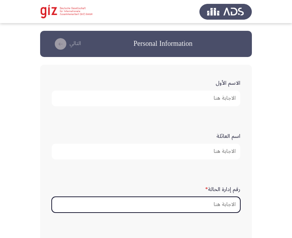
click at [183, 206] on input "رقم إدارة الحالة *" at bounding box center [146, 205] width 189 height 16
paste input "PIMAUG00042-LUXOR"
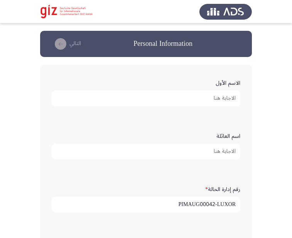
type input "PIMAUG00042-LUXOR"
click at [223, 96] on input "الاسم الأول" at bounding box center [146, 99] width 189 height 16
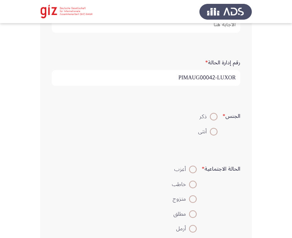
scroll to position [128, 0]
type input "عادل عبدالباقي مصطفي"
click at [211, 116] on span at bounding box center [214, 116] width 8 height 8
click at [211, 116] on input "ذكر" at bounding box center [214, 116] width 8 height 8
radio input "true"
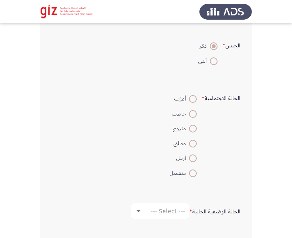
scroll to position [200, 0]
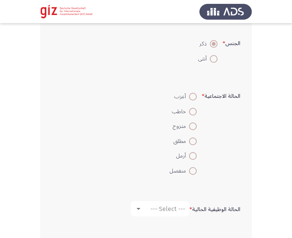
click at [194, 125] on span at bounding box center [193, 127] width 8 height 8
click at [194, 125] on input "متزوج" at bounding box center [193, 127] width 8 height 8
radio input "true"
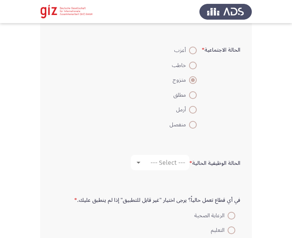
scroll to position [265, 0]
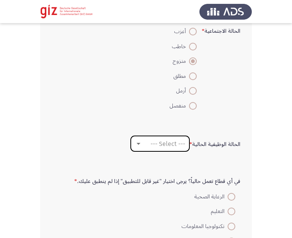
click at [147, 138] on mat-select "--- Select ---" at bounding box center [160, 143] width 59 height 15
click at [147, 143] on div "--- Select ---" at bounding box center [163, 143] width 43 height 7
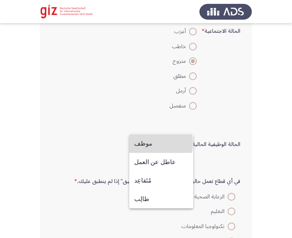
click at [150, 143] on span "موظف" at bounding box center [161, 144] width 54 height 19
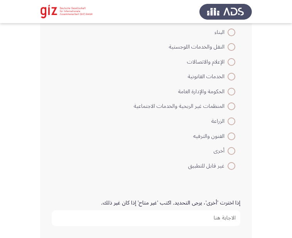
scroll to position [541, 0]
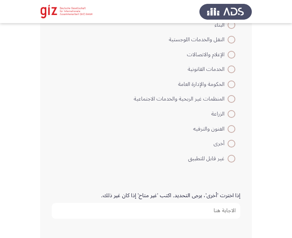
click at [229, 158] on span at bounding box center [232, 159] width 8 height 8
click at [229, 158] on input "غير قابل للتطبيق" at bounding box center [232, 159] width 8 height 8
radio input "true"
click at [218, 213] on input "إذا اخترت 'أخرى'، يرجى التحديد. اكتب 'غير متاح' إذا كان غير ذلك." at bounding box center [146, 211] width 189 height 16
type input "ش"
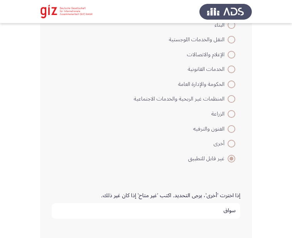
type input "سواق"
click at [169, 162] on label "غير قابل للتطبيق" at bounding box center [184, 158] width 101 height 9
click at [228, 162] on input "غير قابل للتطبيق" at bounding box center [232, 159] width 8 height 8
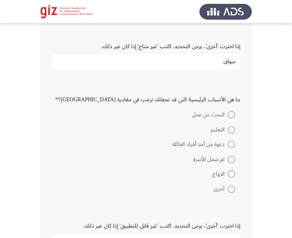
scroll to position [726, 0]
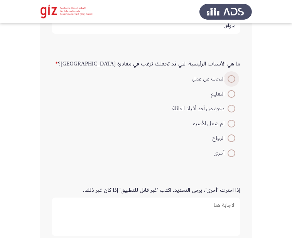
click at [231, 81] on span at bounding box center [232, 79] width 8 height 8
click at [231, 81] on input "البحث عن عمل" at bounding box center [232, 79] width 8 height 8
radio input "true"
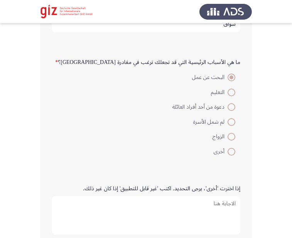
scroll to position [779, 0]
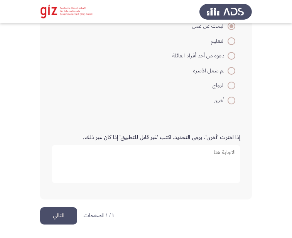
click at [61, 212] on button "التالي" at bounding box center [58, 215] width 37 height 17
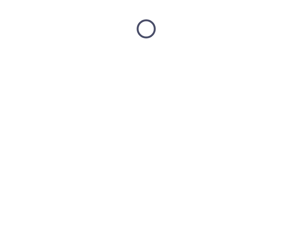
scroll to position [0, 0]
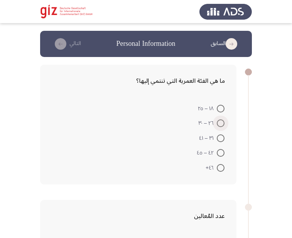
click at [222, 123] on span at bounding box center [221, 124] width 8 height 8
click at [222, 123] on input "٢٦ – ٣٠" at bounding box center [221, 124] width 8 height 8
radio input "true"
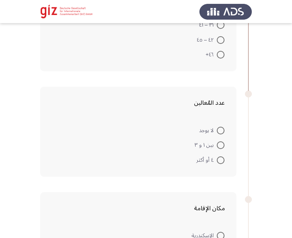
scroll to position [116, 0]
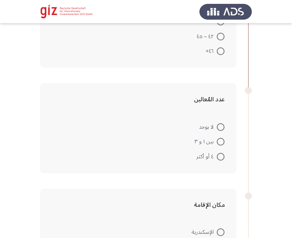
drag, startPoint x: 163, startPoint y: 120, endPoint x: 226, endPoint y: 132, distance: 63.6
click at [208, 121] on form "لا يوجد بين ١ و ٣ ٤ أو أكثر" at bounding box center [138, 141] width 173 height 45
click at [222, 138] on span at bounding box center [221, 142] width 8 height 8
click at [222, 138] on input "بين ١ و ٣" at bounding box center [221, 142] width 8 height 8
radio input "true"
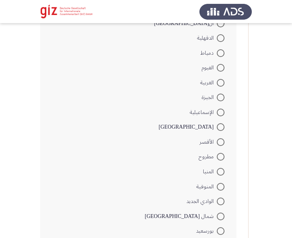
scroll to position [411, 0]
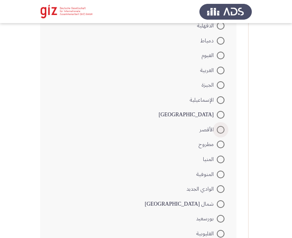
click at [222, 127] on span at bounding box center [221, 130] width 8 height 8
click at [222, 127] on input "الأقصر" at bounding box center [221, 130] width 8 height 8
radio input "true"
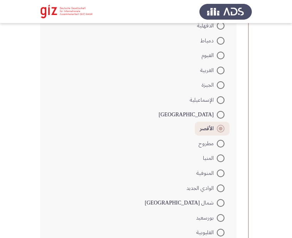
drag, startPoint x: 236, startPoint y: 111, endPoint x: 270, endPoint y: -42, distance: 156.9
click at [270, 0] on html "السابق Personal Information التالي ما هي الفئة العمرية التي تنتمي إليها؟ ١٨ – ٢…" at bounding box center [146, 28] width 292 height 879
click at [250, 12] on div at bounding box center [146, 11] width 292 height 23
drag, startPoint x: 242, startPoint y: 106, endPoint x: 145, endPoint y: 144, distance: 104.5
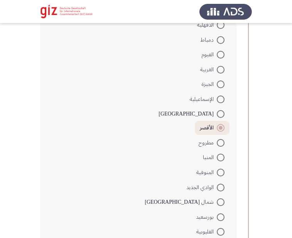
click at [145, 144] on div "مكان الإقامة الإسكندرية أسوان أسيوط البحيرة بني سويف القاهرة الدقهلية دمياط الف…" at bounding box center [146, 114] width 212 height 461
click at [145, 143] on form "الإسكندرية أسوان أسيوط البحيرة بني سويف القاهرة الدقهلية دمياط الفيوم الغربية ا…" at bounding box center [138, 128] width 173 height 400
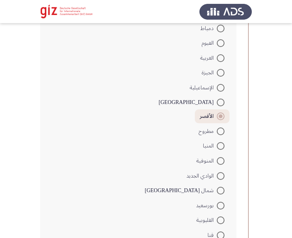
click at [145, 143] on form "الإسكندرية أسوان أسيوط البحيرة بني سويف القاهرة الدقهلية دمياط الفيوم الغربية ا…" at bounding box center [138, 116] width 173 height 400
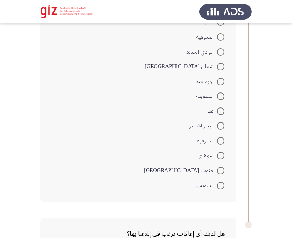
scroll to position [569, 0]
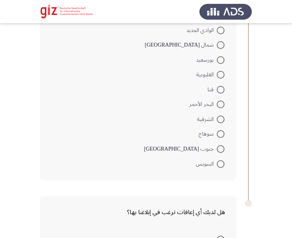
drag, startPoint x: 157, startPoint y: 115, endPoint x: 165, endPoint y: 102, distance: 15.2
drag, startPoint x: 165, startPoint y: 102, endPoint x: 160, endPoint y: 145, distance: 43.5
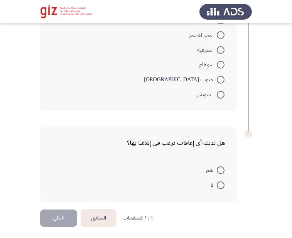
scroll to position [641, 0]
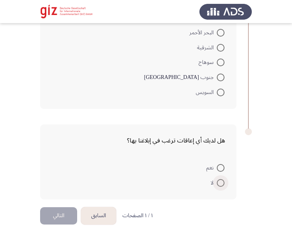
click at [220, 184] on span at bounding box center [221, 183] width 8 height 8
click at [220, 184] on input "لا" at bounding box center [221, 183] width 8 height 8
radio input "true"
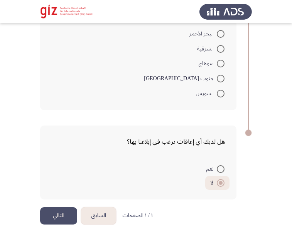
click at [225, 170] on mat-radio-button "نعم" at bounding box center [215, 169] width 28 height 15
click at [219, 169] on span at bounding box center [221, 169] width 8 height 8
click at [219, 169] on input "نعم" at bounding box center [221, 169] width 8 height 8
radio input "true"
click at [62, 210] on button "التالي" at bounding box center [58, 215] width 37 height 17
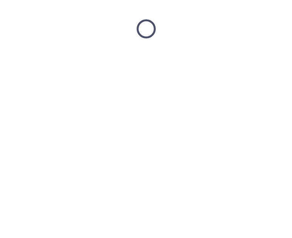
scroll to position [0, 0]
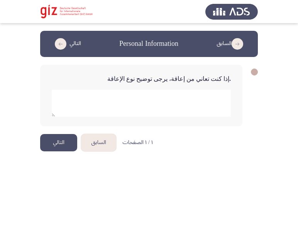
click at [65, 140] on button "التالي" at bounding box center [58, 142] width 37 height 17
click at [72, 134] on div ".إذا كنت تعاني من إعاقة، يرجى توضيح نوع الإعاقة" at bounding box center [149, 95] width 218 height 77
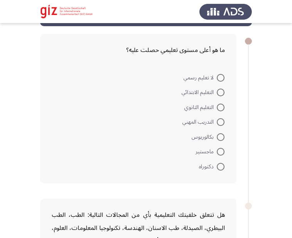
scroll to position [31, 0]
click at [221, 121] on span at bounding box center [221, 122] width 8 height 8
click at [221, 121] on input "التدريب المهني" at bounding box center [221, 122] width 8 height 8
radio input "true"
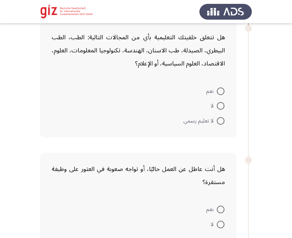
scroll to position [204, 0]
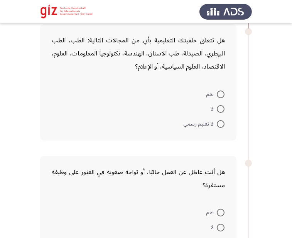
click at [223, 114] on label "لا" at bounding box center [218, 109] width 14 height 9
click at [223, 113] on input "لا" at bounding box center [221, 109] width 8 height 8
radio input "true"
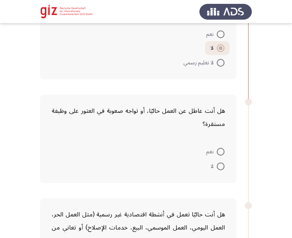
scroll to position [290, 0]
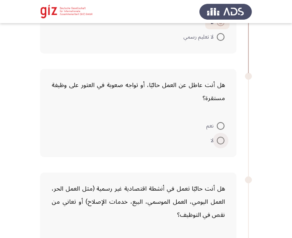
click at [221, 139] on span at bounding box center [221, 141] width 8 height 8
click at [221, 139] on input "لا" at bounding box center [221, 141] width 8 height 8
radio input "true"
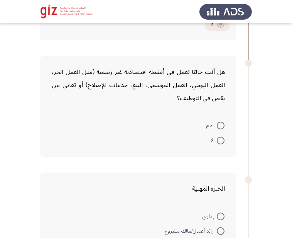
scroll to position [407, 0]
click at [220, 128] on span at bounding box center [221, 125] width 8 height 8
click at [220, 128] on input "نعم" at bounding box center [221, 125] width 8 height 8
radio input "true"
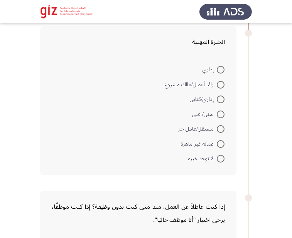
scroll to position [553, 0]
click at [218, 146] on span at bounding box center [221, 144] width 8 height 8
click at [218, 146] on input "عمالة غير ماهرة" at bounding box center [221, 144] width 8 height 8
radio input "true"
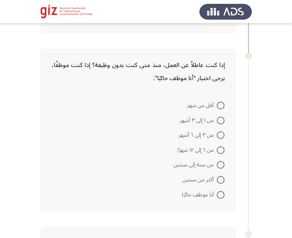
scroll to position [696, 0]
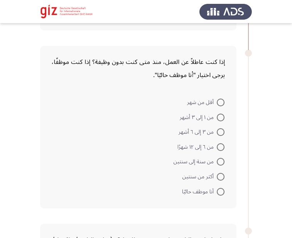
click at [223, 194] on span at bounding box center [221, 192] width 8 height 8
click at [223, 194] on input "أنا موظف حاليًا" at bounding box center [221, 192] width 8 height 8
radio input "true"
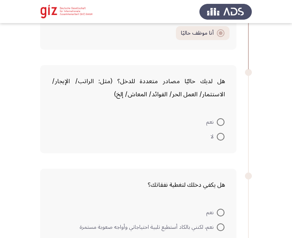
scroll to position [876, 0]
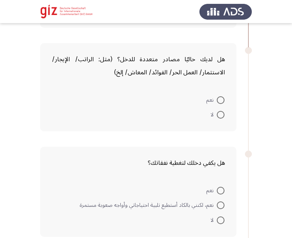
click at [223, 113] on span at bounding box center [221, 115] width 8 height 8
click at [223, 113] on input "لا" at bounding box center [221, 115] width 8 height 8
radio input "true"
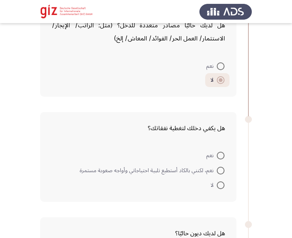
scroll to position [913, 0]
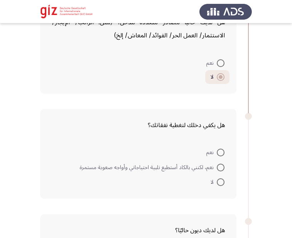
drag, startPoint x: 225, startPoint y: 182, endPoint x: 221, endPoint y: 183, distance: 4.0
click at [221, 183] on mat-radio-button "لا" at bounding box center [218, 182] width 24 height 15
click at [221, 183] on span at bounding box center [221, 183] width 8 height 8
click at [221, 183] on input "لا" at bounding box center [221, 183] width 8 height 8
radio input "true"
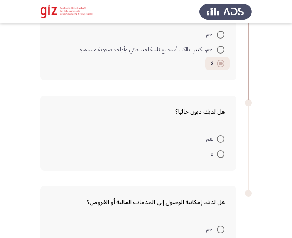
scroll to position [1032, 0]
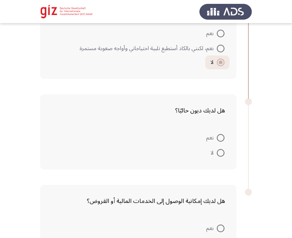
click at [220, 155] on span at bounding box center [221, 153] width 8 height 8
click at [220, 155] on input "لا" at bounding box center [221, 153] width 8 height 8
radio input "true"
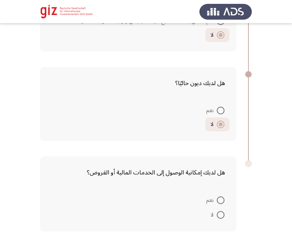
scroll to position [1092, 0]
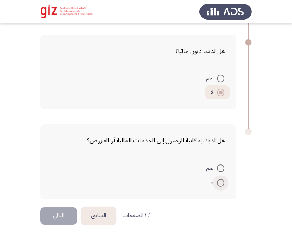
click at [221, 185] on span at bounding box center [221, 183] width 8 height 8
click at [221, 185] on input "لا" at bounding box center [221, 183] width 8 height 8
radio input "true"
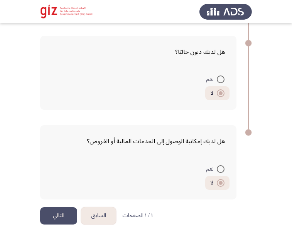
click at [62, 211] on button "التالي" at bounding box center [58, 215] width 37 height 17
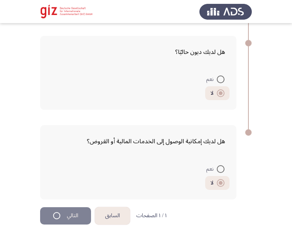
scroll to position [0, 0]
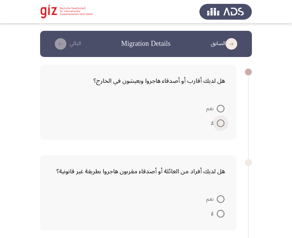
click at [224, 126] on span at bounding box center [221, 124] width 8 height 8
click at [224, 126] on input "لا" at bounding box center [221, 124] width 8 height 8
radio input "true"
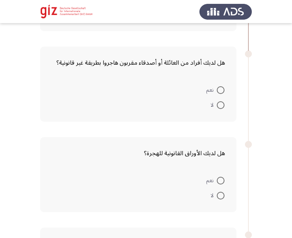
scroll to position [109, 0]
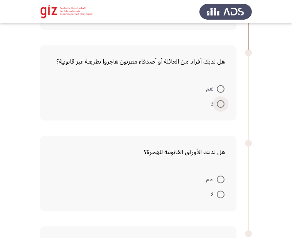
click at [221, 105] on span at bounding box center [221, 104] width 8 height 8
click at [221, 105] on input "لا" at bounding box center [221, 104] width 8 height 8
radio input "true"
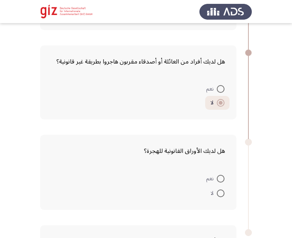
click at [215, 194] on span "لا" at bounding box center [214, 193] width 6 height 9
click at [217, 194] on input "لا" at bounding box center [221, 194] width 8 height 8
radio input "true"
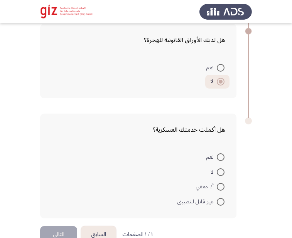
scroll to position [239, 0]
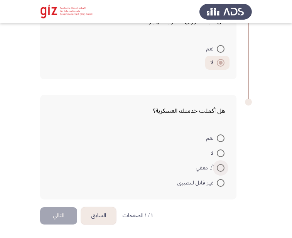
click at [221, 172] on span at bounding box center [221, 168] width 8 height 8
click at [221, 172] on input "أنا معفي" at bounding box center [221, 168] width 8 height 8
radio input "true"
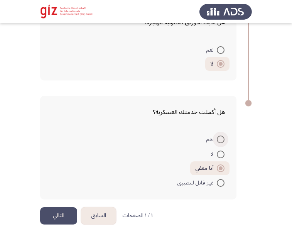
click at [222, 143] on span at bounding box center [221, 140] width 8 height 8
click at [222, 143] on input "نعم" at bounding box center [221, 140] width 8 height 8
radio input "true"
click at [56, 212] on button "التالي" at bounding box center [58, 215] width 37 height 17
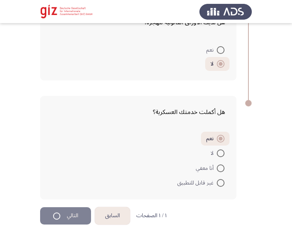
scroll to position [0, 0]
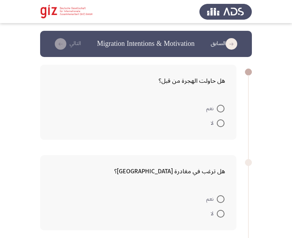
click at [216, 127] on span "لا" at bounding box center [214, 123] width 6 height 9
click at [217, 127] on input "لا" at bounding box center [221, 124] width 8 height 8
radio input "true"
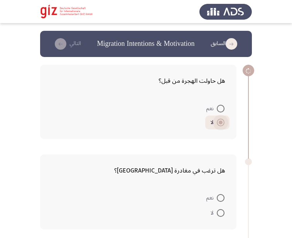
click at [216, 127] on span "لا" at bounding box center [213, 122] width 7 height 9
click at [217, 126] on input "لا" at bounding box center [221, 123] width 8 height 8
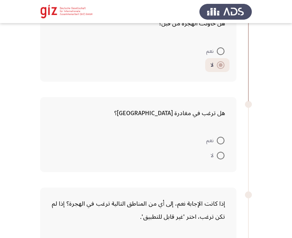
scroll to position [68, 0]
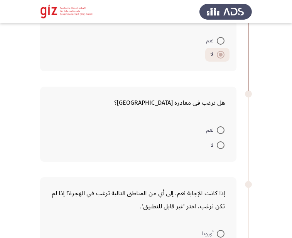
click at [219, 127] on span at bounding box center [221, 130] width 8 height 8
click at [219, 127] on input "نعم" at bounding box center [221, 130] width 8 height 8
radio input "true"
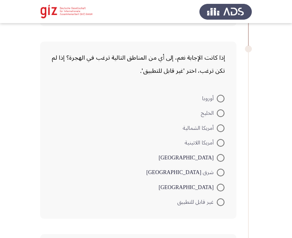
scroll to position [203, 0]
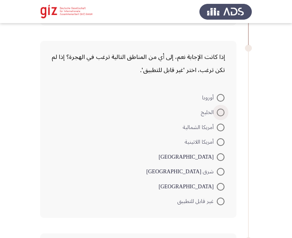
click at [222, 111] on span at bounding box center [221, 113] width 8 height 8
click at [222, 111] on input "الخليج" at bounding box center [221, 113] width 8 height 8
radio input "true"
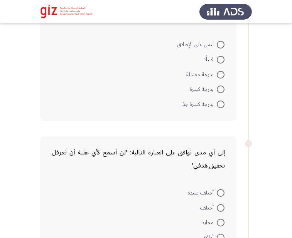
scroll to position [435, 0]
click at [224, 92] on mat-radio-button "بدرجة كبيرة" at bounding box center [207, 88] width 45 height 15
click at [224, 92] on span at bounding box center [221, 89] width 8 height 8
click at [224, 92] on input "بدرجة كبيرة" at bounding box center [221, 89] width 8 height 8
radio input "true"
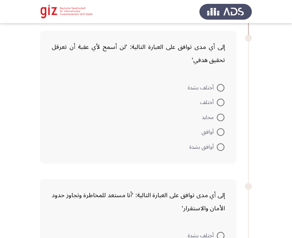
scroll to position [540, 0]
click at [221, 129] on span at bounding box center [221, 132] width 8 height 8
click at [221, 129] on input "أوافق" at bounding box center [221, 132] width 8 height 8
radio input "true"
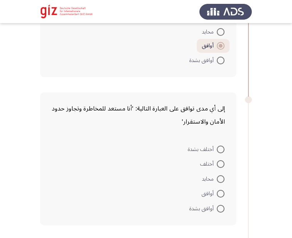
scroll to position [639, 0]
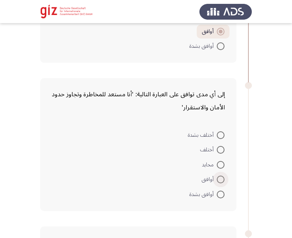
click at [220, 179] on span at bounding box center [221, 180] width 8 height 8
click at [220, 179] on input "أوافق" at bounding box center [221, 180] width 8 height 8
radio input "true"
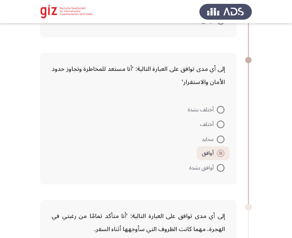
scroll to position [754, 0]
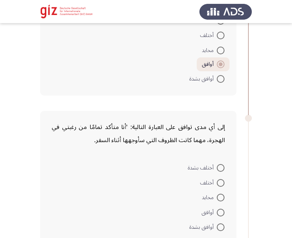
click at [216, 213] on span "أوافق" at bounding box center [209, 212] width 15 height 9
click at [217, 213] on input "أوافق" at bounding box center [221, 213] width 8 height 8
radio input "true"
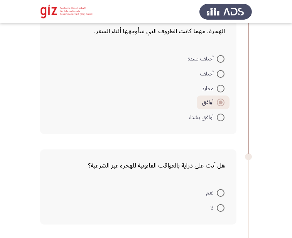
scroll to position [883, 0]
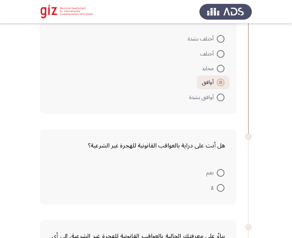
click at [221, 177] on span at bounding box center [221, 173] width 8 height 8
click at [221, 177] on input "نعم" at bounding box center [221, 173] width 8 height 8
radio input "true"
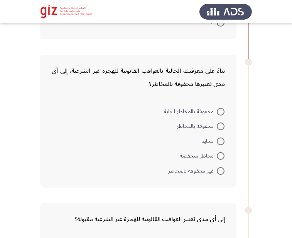
scroll to position [1051, 0]
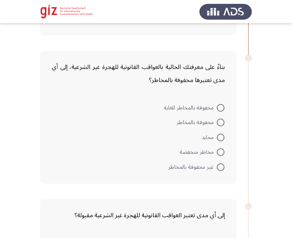
click at [222, 103] on mat-radio-button "محفوفة بالمخاطر للغاية" at bounding box center [194, 107] width 71 height 15
click at [219, 111] on span at bounding box center [221, 108] width 8 height 8
click at [219, 111] on input "محفوفة بالمخاطر للغاية" at bounding box center [221, 108] width 8 height 8
radio input "true"
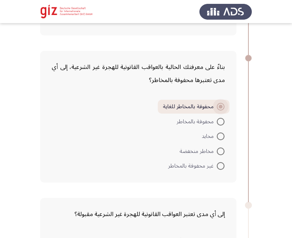
click at [221, 108] on label "محفوفة بالمخاطر للغاية" at bounding box center [194, 106] width 62 height 9
click at [221, 108] on input "محفوفة بالمخاطر للغاية" at bounding box center [221, 107] width 8 height 8
click at [221, 108] on span at bounding box center [221, 107] width 4 height 4
click at [221, 108] on input "محفوفة بالمخاطر للغاية" at bounding box center [221, 107] width 8 height 8
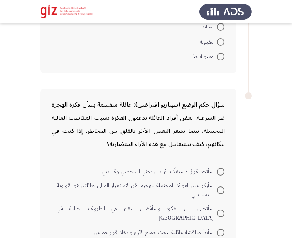
scroll to position [1300, 0]
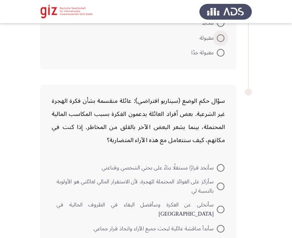
click at [218, 34] on span at bounding box center [221, 38] width 8 height 8
click at [218, 34] on input "مقبولة" at bounding box center [221, 38] width 8 height 8
radio input "true"
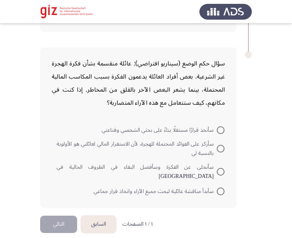
click at [218, 127] on span at bounding box center [221, 130] width 8 height 8
click at [218, 127] on input "سأتخذ قرارًا مستقلًا بناءً على بحثي الشخصي وقناعتي" at bounding box center [221, 130] width 8 height 8
radio input "true"
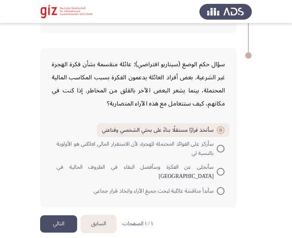
click at [60, 216] on button "التالي" at bounding box center [58, 224] width 37 height 17
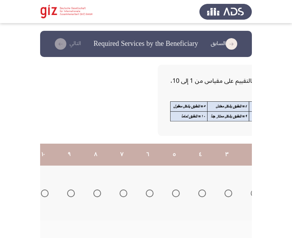
scroll to position [0, -128]
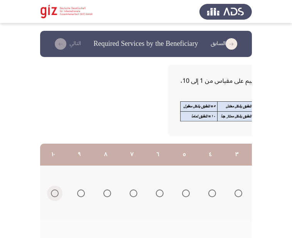
click at [54, 190] on span "Select an option" at bounding box center [55, 194] width 8 height 8
click at [54, 190] on input "Select an option" at bounding box center [55, 194] width 8 height 8
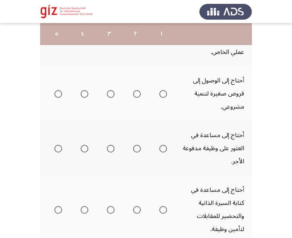
scroll to position [166, 0]
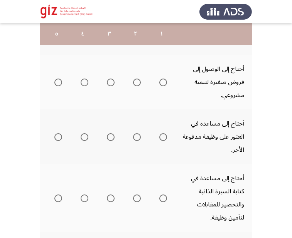
click at [164, 84] on span "Select an option" at bounding box center [163, 83] width 8 height 8
click at [164, 84] on input "Select an option" at bounding box center [163, 83] width 8 height 8
click at [160, 135] on span "Select an option" at bounding box center [163, 137] width 8 height 8
click at [160, 135] on input "Select an option" at bounding box center [163, 137] width 8 height 8
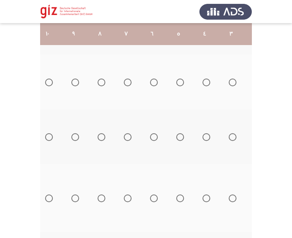
scroll to position [0, -128]
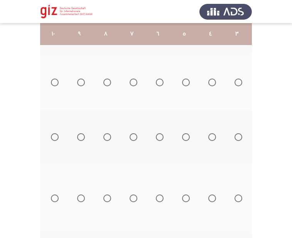
click at [53, 137] on span "Select an option" at bounding box center [55, 137] width 8 height 8
click at [53, 137] on input "Select an option" at bounding box center [55, 137] width 8 height 8
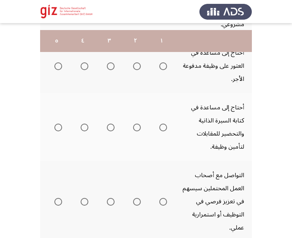
scroll to position [244, 0]
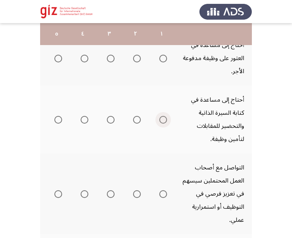
click at [162, 116] on span "Select an option" at bounding box center [163, 120] width 8 height 8
click at [162, 116] on input "Select an option" at bounding box center [163, 120] width 8 height 8
click at [162, 191] on span "Select an option" at bounding box center [163, 195] width 8 height 8
click at [162, 191] on input "Select an option" at bounding box center [163, 195] width 8 height 8
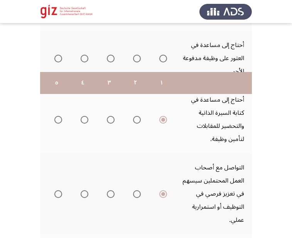
scroll to position [371, 0]
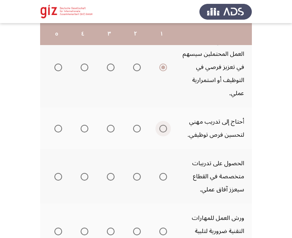
click at [163, 126] on span "Select an option" at bounding box center [163, 129] width 8 height 8
click at [163, 126] on input "Select an option" at bounding box center [163, 129] width 8 height 8
click at [161, 178] on span "Select an option" at bounding box center [163, 177] width 8 height 8
click at [161, 178] on input "Select an option" at bounding box center [163, 177] width 8 height 8
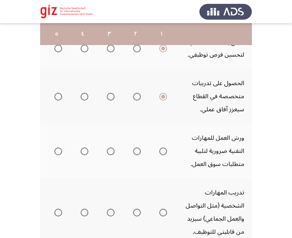
click at [160, 159] on th at bounding box center [161, 151] width 26 height 55
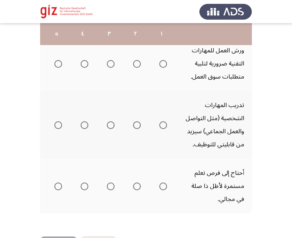
scroll to position [555, 0]
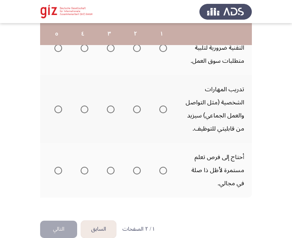
click at [163, 46] on span "Select an option" at bounding box center [163, 48] width 8 height 8
click at [163, 46] on input "Select an option" at bounding box center [163, 48] width 8 height 8
click at [166, 111] on span "Select an option" at bounding box center [163, 110] width 8 height 8
click at [166, 111] on input "Select an option" at bounding box center [163, 110] width 8 height 8
drag, startPoint x: 166, startPoint y: 178, endPoint x: 164, endPoint y: 174, distance: 4.8
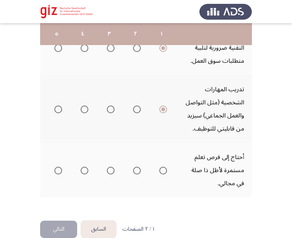
click at [164, 174] on th at bounding box center [161, 170] width 26 height 55
click at [164, 174] on span "Select an option" at bounding box center [163, 171] width 8 height 8
click at [164, 174] on input "Select an option" at bounding box center [163, 171] width 8 height 8
click at [63, 231] on button "التالي" at bounding box center [58, 229] width 37 height 17
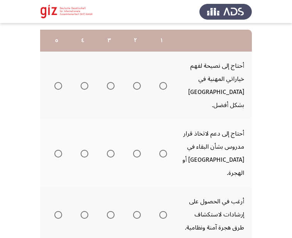
scroll to position [126, 0]
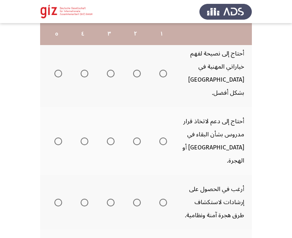
click at [163, 67] on mat-radio-group "Select an option" at bounding box center [161, 73] width 11 height 13
click at [164, 70] on span "Select an option" at bounding box center [163, 74] width 8 height 8
click at [164, 70] on input "Select an option" at bounding box center [163, 74] width 8 height 8
click at [164, 138] on span "Select an option" at bounding box center [163, 142] width 8 height 8
click at [164, 138] on input "Select an option" at bounding box center [163, 142] width 8 height 8
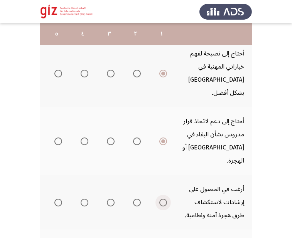
click at [163, 199] on span "Select an option" at bounding box center [163, 203] width 8 height 8
click at [163, 199] on input "Select an option" at bounding box center [163, 203] width 8 height 8
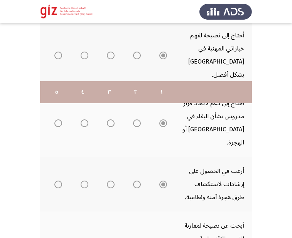
scroll to position [243, 0]
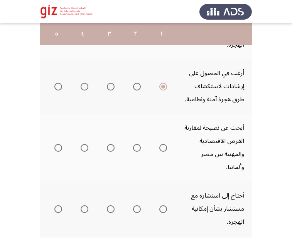
click at [165, 141] on mat-radio-group "Select an option" at bounding box center [161, 147] width 11 height 13
click at [164, 144] on span "Select an option" at bounding box center [163, 148] width 8 height 8
click at [164, 144] on input "Select an option" at bounding box center [163, 148] width 8 height 8
click at [160, 206] on span "Select an option" at bounding box center [163, 210] width 8 height 8
click at [160, 206] on input "Select an option" at bounding box center [163, 210] width 8 height 8
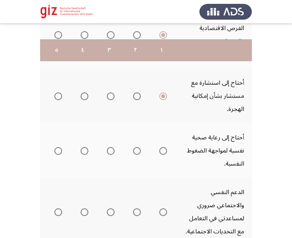
scroll to position [379, 0]
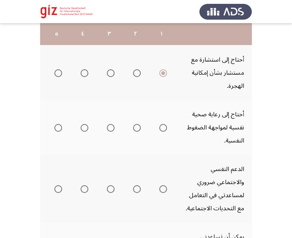
click at [162, 121] on mat-radio-group "Select an option" at bounding box center [161, 127] width 11 height 13
click at [162, 124] on span "Select an option" at bounding box center [163, 128] width 8 height 8
click at [162, 124] on input "Select an option" at bounding box center [163, 128] width 8 height 8
click at [161, 185] on span "Select an option" at bounding box center [163, 189] width 8 height 8
click at [161, 185] on input "Select an option" at bounding box center [163, 189] width 8 height 8
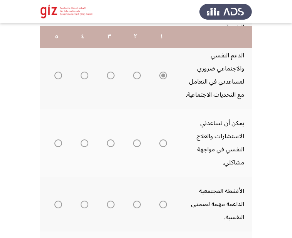
scroll to position [495, 0]
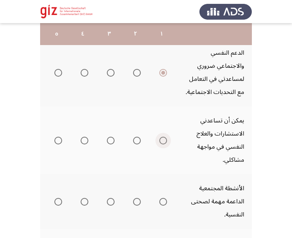
click at [164, 137] on span "Select an option" at bounding box center [163, 141] width 8 height 8
click at [164, 137] on input "Select an option" at bounding box center [163, 141] width 8 height 8
click at [165, 135] on th at bounding box center [161, 140] width 26 height 68
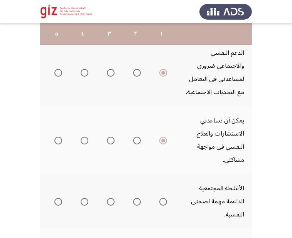
click at [165, 135] on th at bounding box center [161, 140] width 26 height 68
click at [162, 198] on span "Select an option" at bounding box center [163, 202] width 8 height 8
click at [162, 198] on input "Select an option" at bounding box center [163, 202] width 8 height 8
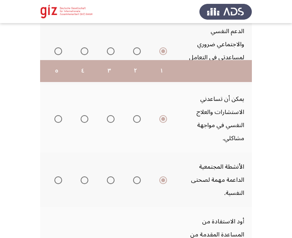
scroll to position [614, 0]
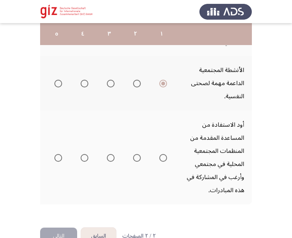
click at [164, 154] on span "Select an option" at bounding box center [163, 158] width 8 height 8
click at [164, 154] on input "Select an option" at bounding box center [163, 158] width 8 height 8
click at [55, 228] on button "التالي" at bounding box center [58, 236] width 37 height 17
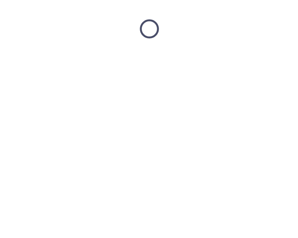
scroll to position [0, 0]
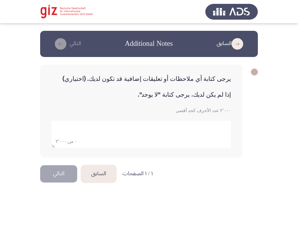
click at [196, 128] on textarea "add answer for essay" at bounding box center [141, 134] width 179 height 27
type textarea "لا"
click at [61, 163] on div "يرجى كتابة أي ملاحظات أو تعليقات إضافية قد تكون لديك. (اختياري) إذا لم يكن لديك…" at bounding box center [149, 111] width 218 height 108
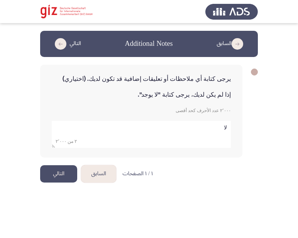
click at [61, 175] on button "التالي" at bounding box center [58, 173] width 37 height 17
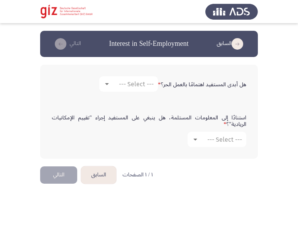
click at [126, 76] on div "هل أبدى المستفيد اهتمامًا بالعمل الحر؟ * --- Select ---" at bounding box center [149, 84] width 202 height 23
click at [126, 83] on span "--- Select ---" at bounding box center [136, 84] width 35 height 7
click at [130, 89] on span "نعم" at bounding box center [128, 84] width 52 height 19
click at [213, 147] on mat-select "--- Select ---" at bounding box center [216, 139] width 59 height 15
click at [207, 140] on span "--- Select ---" at bounding box center [224, 139] width 35 height 7
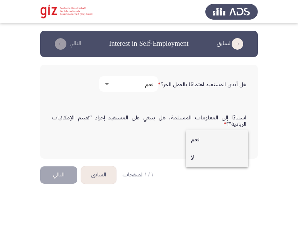
click at [207, 156] on span "لا" at bounding box center [217, 158] width 52 height 19
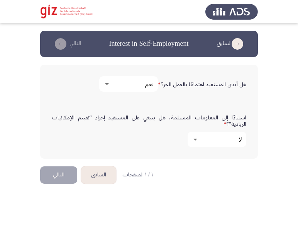
click at [98, 157] on div "استنادًا إلى المعلومات المستلمة، هل ينبغي على المستفيد إجراء "تقييم الإمكانيات …" at bounding box center [149, 131] width 202 height 56
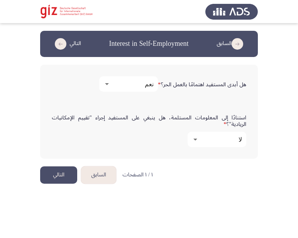
click at [63, 172] on button "التالي" at bounding box center [58, 175] width 37 height 17
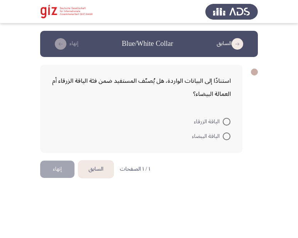
click at [63, 172] on button "إنهاء" at bounding box center [57, 169] width 34 height 17
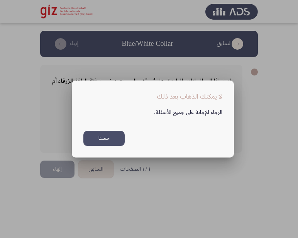
click at [63, 172] on div at bounding box center [149, 119] width 298 height 238
drag, startPoint x: 63, startPoint y: 172, endPoint x: 125, endPoint y: 140, distance: 69.7
click at [125, 140] on div "السابق Blue/White Collar إنهاء استنادًا إلى البيانات الواردة، هل يُصنّف المستفي…" at bounding box center [149, 96] width 218 height 130
click at [125, 140] on form "الياقة الزرقاء الياقة البيضاء" at bounding box center [141, 129] width 179 height 30
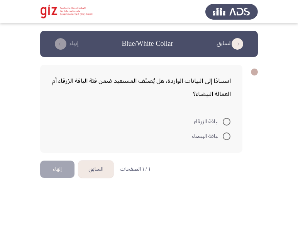
click at [125, 140] on form "الياقة الزرقاء الياقة البيضاء" at bounding box center [141, 129] width 179 height 30
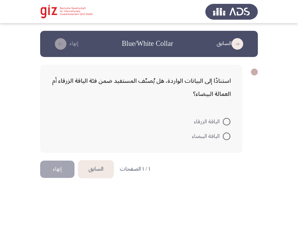
drag, startPoint x: 125, startPoint y: 140, endPoint x: 140, endPoint y: 135, distance: 15.7
click at [132, 138] on form "الياقة الزرقاء الياقة البيضاء" at bounding box center [141, 129] width 179 height 30
click at [140, 135] on form "الياقة الزرقاء الياقة البيضاء" at bounding box center [141, 129] width 179 height 30
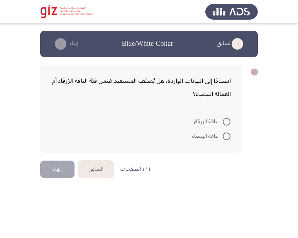
click at [140, 135] on form "الياقة الزرقاء الياقة البيضاء" at bounding box center [141, 129] width 179 height 30
click at [250, 116] on div "استنادًا إلى البيانات الواردة، هل يُصنّف المستفيد ضمن فئة الياقة الزرقاء أم الع…" at bounding box center [149, 109] width 218 height 104
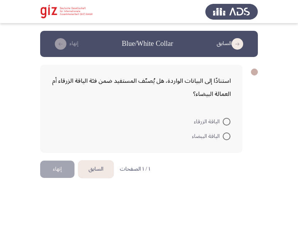
click at [250, 116] on div "استنادًا إلى البيانات الواردة، هل يُصنّف المستفيد ضمن فئة الياقة الزرقاء أم الع…" at bounding box center [149, 109] width 218 height 104
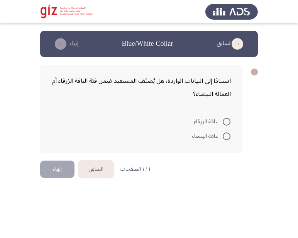
click at [250, 116] on div "استنادًا إلى البيانات الواردة، هل يُصنّف المستفيد ضمن فئة الياقة الزرقاء أم الع…" at bounding box center [149, 109] width 218 height 104
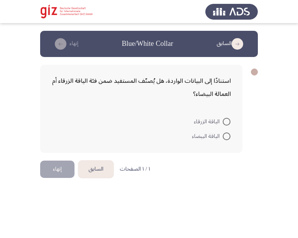
click at [250, 116] on div "استنادًا إلى البيانات الواردة، هل يُصنّف المستفيد ضمن فئة الياقة الزرقاء أم الع…" at bounding box center [149, 109] width 218 height 104
click at [225, 121] on span at bounding box center [227, 122] width 8 height 8
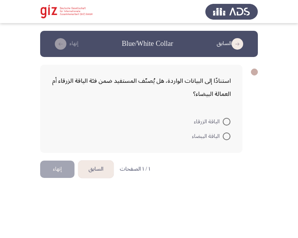
click at [225, 121] on input "الياقة الزرقاء" at bounding box center [227, 122] width 8 height 8
radio input "true"
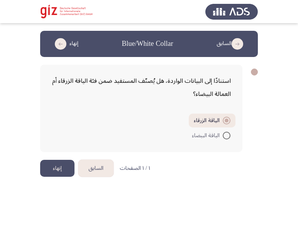
click at [130, 133] on form "الياقة الزرقاء الياقة البيضاء" at bounding box center [141, 128] width 179 height 29
click at [47, 165] on button "إنهاء" at bounding box center [57, 168] width 34 height 17
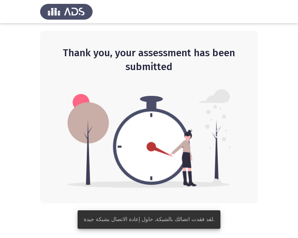
click at [243, 115] on div "Thank you, your assessment has been submitted" at bounding box center [149, 117] width 218 height 173
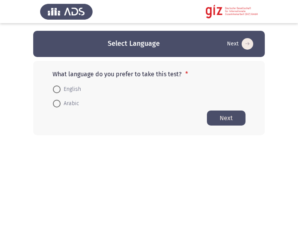
click at [74, 105] on span "Arabic" at bounding box center [70, 103] width 19 height 9
click at [61, 105] on input "Arabic" at bounding box center [57, 104] width 8 height 8
radio input "true"
click at [226, 134] on div "What language do you prefer to take this test? * English Arabic Next" at bounding box center [148, 98] width 231 height 74
click at [224, 121] on button "Next" at bounding box center [226, 117] width 39 height 15
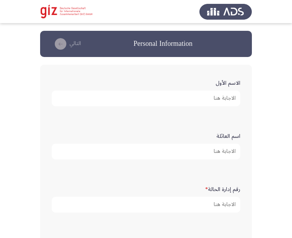
click at [115, 91] on input "الاسم الأول" at bounding box center [146, 99] width 189 height 16
paste input "فاطمه أحمد مصطف"
type input "فاطمه أحمد مصطف"
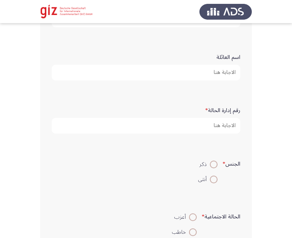
scroll to position [79, 0]
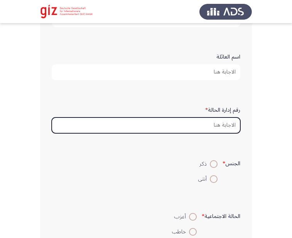
click at [172, 121] on input "رقم إدارة الحالة *" at bounding box center [146, 126] width 189 height 16
paste input "Retrieving data. Wait a few seconds and try to cut or copy again."
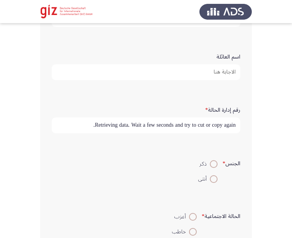
paste input "PIMAUG00044-LUXOR"
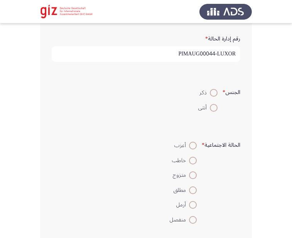
scroll to position [151, 0]
type input "PIMAUG00044-LUXOR"
click at [215, 93] on span at bounding box center [214, 93] width 8 height 8
click at [215, 93] on input "ذكر" at bounding box center [214, 93] width 8 height 8
radio input "true"
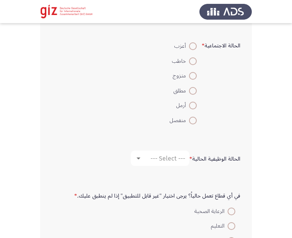
scroll to position [251, 0]
click at [195, 46] on span at bounding box center [193, 46] width 8 height 8
click at [195, 46] on input "أعزب" at bounding box center [193, 46] width 8 height 8
radio input "true"
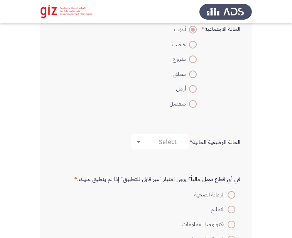
scroll to position [268, 0]
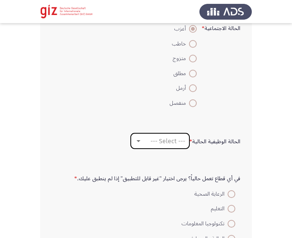
click at [172, 135] on mat-select "--- Select ---" at bounding box center [160, 140] width 59 height 15
click at [282, 155] on app-assessment-container "Personal Information التالي الاسم الأول فاطمه أحمد مصطف اسم العائلة رقم إدارة ا…" at bounding box center [146, 241] width 292 height 956
click at [152, 140] on span "--- Select ---" at bounding box center [167, 141] width 35 height 7
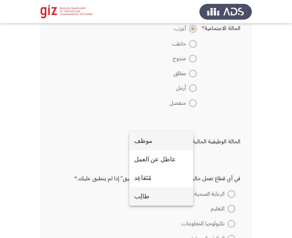
click at [155, 202] on span "طالِب" at bounding box center [161, 196] width 54 height 19
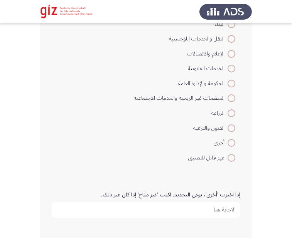
scroll to position [560, 0]
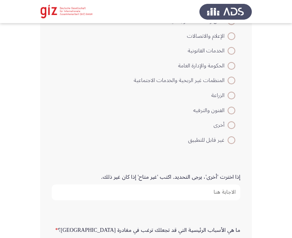
drag, startPoint x: 235, startPoint y: 139, endPoint x: 217, endPoint y: 148, distance: 20.5
click at [217, 148] on div "في أي قطاع تعمل حالياً؟ يرجى اختيار "غير قابل للتطبيق" إذا لم ينطبق عليك. * الر…" at bounding box center [146, 13] width 196 height 275
click at [233, 143] on span at bounding box center [232, 141] width 8 height 8
click at [233, 143] on input "غير قابل للتطبيق" at bounding box center [232, 141] width 8 height 8
radio input "true"
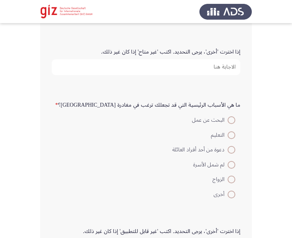
scroll to position [687, 0]
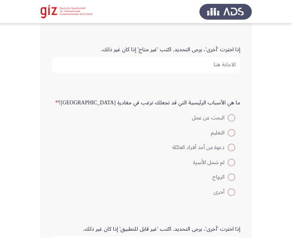
click at [229, 116] on span at bounding box center [232, 118] width 8 height 8
click at [229, 116] on input "البحث عن عمل" at bounding box center [232, 118] width 8 height 8
radio input "true"
click at [229, 116] on span at bounding box center [232, 118] width 8 height 8
click at [229, 116] on input "البحث عن عمل" at bounding box center [232, 118] width 8 height 8
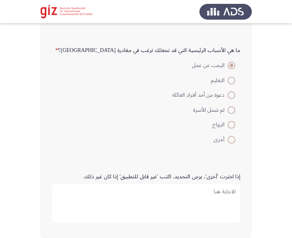
scroll to position [779, 0]
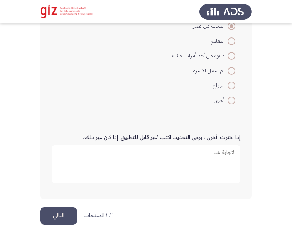
click at [50, 219] on button "التالي" at bounding box center [58, 215] width 37 height 17
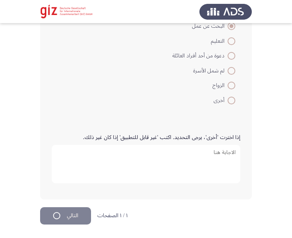
scroll to position [0, 0]
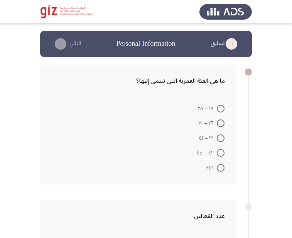
click at [222, 110] on span at bounding box center [221, 109] width 8 height 8
click at [222, 110] on input "١٨ – ٢٥" at bounding box center [221, 109] width 8 height 8
radio input "true"
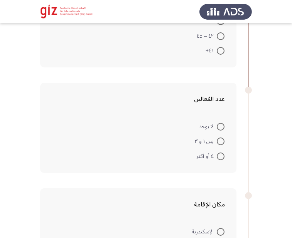
scroll to position [117, 0]
click at [221, 126] on span at bounding box center [221, 126] width 0 height 0
click at [221, 126] on input "لا يوجد" at bounding box center [221, 126] width 8 height 8
radio input "true"
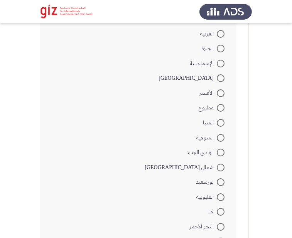
scroll to position [448, 0]
click at [224, 96] on span at bounding box center [221, 93] width 8 height 8
click at [224, 96] on input "الأقصر" at bounding box center [221, 93] width 8 height 8
radio input "true"
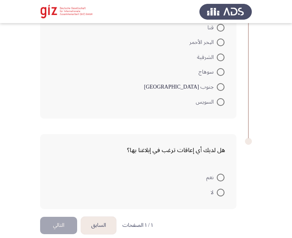
scroll to position [641, 0]
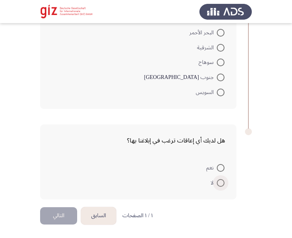
click at [218, 181] on span at bounding box center [221, 183] width 8 height 8
click at [218, 181] on input "لا" at bounding box center [221, 183] width 8 height 8
radio input "true"
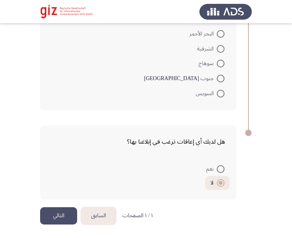
click at [72, 214] on button "التالي" at bounding box center [58, 215] width 37 height 17
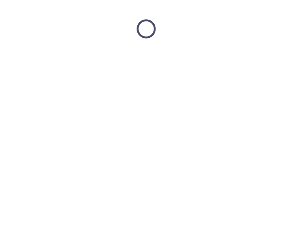
scroll to position [0, 0]
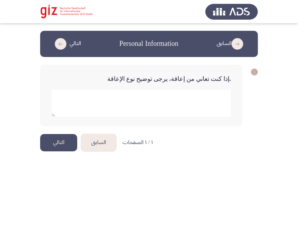
click at [62, 140] on button "التالي" at bounding box center [58, 142] width 37 height 17
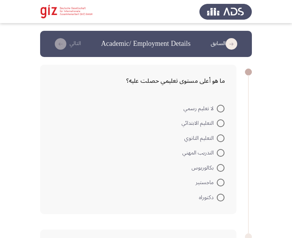
click at [219, 161] on mat-radio-button "بكالوريوس" at bounding box center [208, 167] width 43 height 15
click at [220, 164] on span at bounding box center [221, 168] width 8 height 8
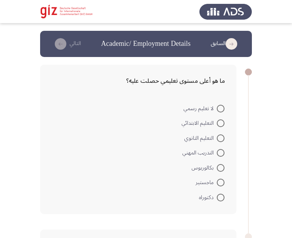
click at [220, 164] on input "بكالوريوس" at bounding box center [221, 168] width 8 height 8
radio input "true"
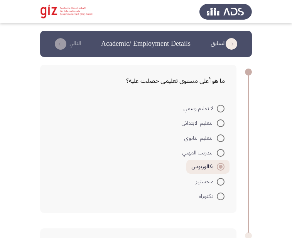
click at [223, 175] on mat-radio-button "ماجستير" at bounding box center [210, 181] width 39 height 15
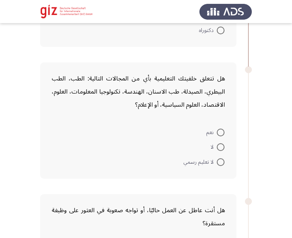
scroll to position [167, 0]
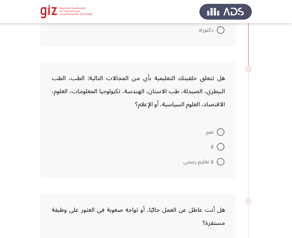
click at [221, 147] on span at bounding box center [221, 147] width 0 height 0
click at [220, 147] on input "لا" at bounding box center [221, 147] width 8 height 8
radio input "true"
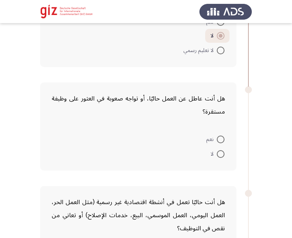
scroll to position [277, 0]
click at [219, 155] on span at bounding box center [221, 154] width 8 height 8
click at [219, 155] on input "لا" at bounding box center [221, 154] width 8 height 8
radio input "true"
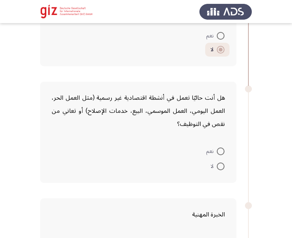
scroll to position [401, 0]
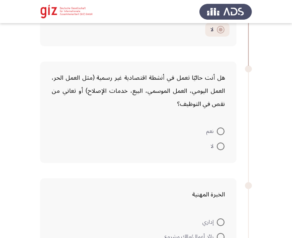
click at [218, 147] on span at bounding box center [221, 147] width 8 height 8
click at [218, 147] on input "لا" at bounding box center [221, 147] width 8 height 8
radio input "true"
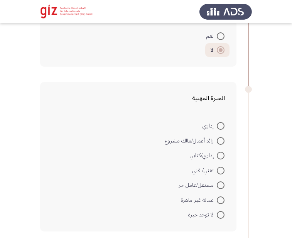
scroll to position [497, 0]
click at [223, 211] on span at bounding box center [221, 215] width 8 height 8
click at [223, 211] on input "لا توجد خبرة" at bounding box center [221, 215] width 8 height 8
radio input "true"
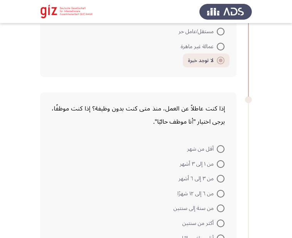
scroll to position [650, 0]
drag, startPoint x: 218, startPoint y: 214, endPoint x: 236, endPoint y: 128, distance: 88.4
click at [228, 141] on mat-radio-group "أقل من شهر من ١ إلى ٣ أشهر من ٣ إلى ٦ أشهر من ٦ إلى ١٢ شهرًا من سنة إلى سنتين أ…" at bounding box center [141, 141] width 178 height 0
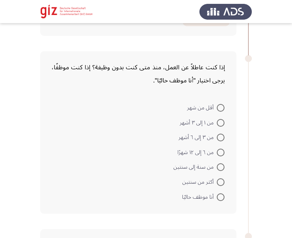
scroll to position [691, 0]
click at [223, 108] on span at bounding box center [221, 108] width 8 height 8
click at [223, 108] on input "أقل من شهر" at bounding box center [221, 108] width 8 height 8
radio input "true"
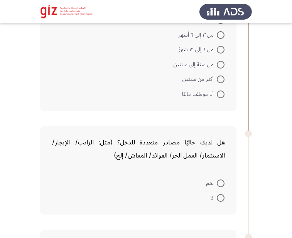
scroll to position [807, 0]
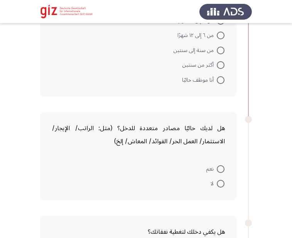
click at [215, 169] on span "نعم" at bounding box center [211, 169] width 10 height 9
click at [217, 169] on input "نعم" at bounding box center [221, 169] width 8 height 8
radio input "true"
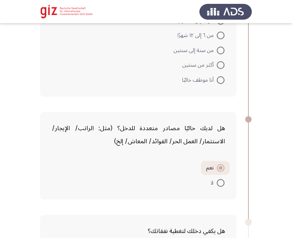
click at [220, 180] on span at bounding box center [221, 183] width 8 height 8
click at [220, 180] on input "لا" at bounding box center [221, 183] width 8 height 8
radio input "true"
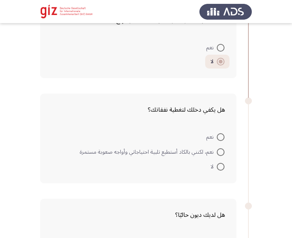
scroll to position [954, 0]
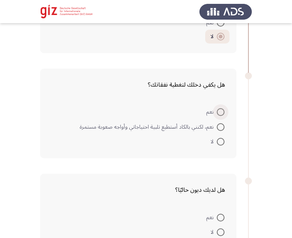
click at [222, 110] on span at bounding box center [221, 112] width 8 height 8
click at [222, 110] on input "نعم" at bounding box center [221, 112] width 8 height 8
radio input "true"
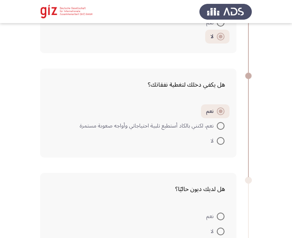
scroll to position [995, 0]
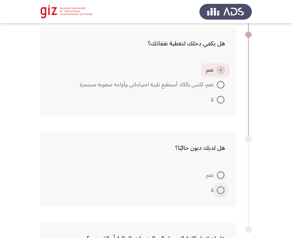
click at [221, 187] on span at bounding box center [221, 191] width 8 height 8
click at [221, 187] on input "لا" at bounding box center [221, 191] width 8 height 8
radio input "true"
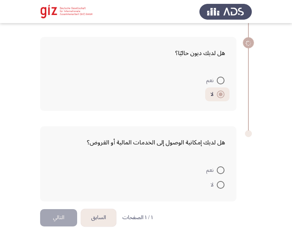
scroll to position [1092, 0]
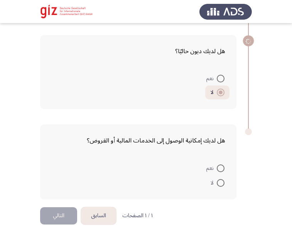
click at [223, 180] on span at bounding box center [221, 183] width 8 height 8
click at [223, 180] on input "لا" at bounding box center [221, 183] width 8 height 8
radio input "true"
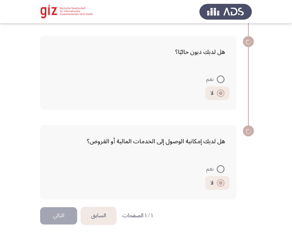
scroll to position [1091, 0]
click at [62, 200] on div "هل لديك إمكانية الوصول إلى الخدمات المالية أو القروض؟ نعم لا" at bounding box center [146, 163] width 212 height 90
drag, startPoint x: 67, startPoint y: 188, endPoint x: 79, endPoint y: 171, distance: 20.8
click at [79, 171] on form "نعم لا" at bounding box center [138, 175] width 173 height 29
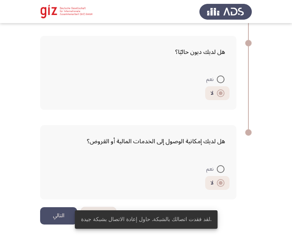
click at [75, 180] on form "نعم لا" at bounding box center [138, 175] width 173 height 29
click at [62, 216] on button "التالي" at bounding box center [58, 215] width 37 height 17
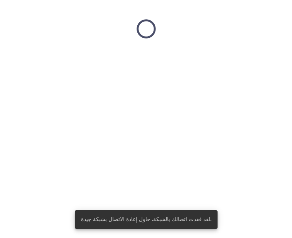
scroll to position [0, 0]
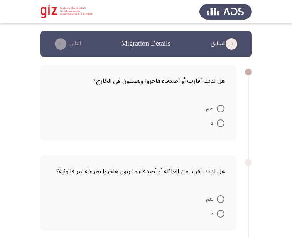
click at [222, 118] on mat-radio-button "لا" at bounding box center [218, 123] width 24 height 15
click at [221, 123] on span at bounding box center [221, 124] width 8 height 8
click at [221, 123] on input "لا" at bounding box center [221, 124] width 8 height 8
radio input "true"
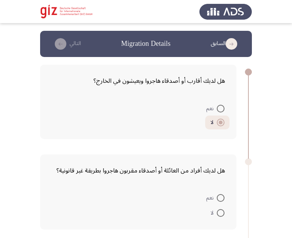
click at [151, 126] on form "نعم لا" at bounding box center [138, 115] width 173 height 29
click at [226, 100] on div "هل لديك أقارب أو أصدقاء هاجروا ويعيشون في الخارج؟ نعم لا" at bounding box center [138, 102] width 196 height 74
click at [220, 106] on span at bounding box center [221, 109] width 8 height 8
click at [220, 106] on input "نعم" at bounding box center [221, 109] width 8 height 8
radio input "true"
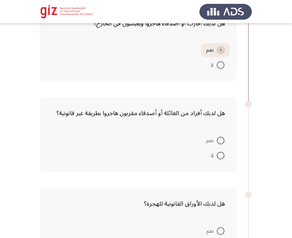
scroll to position [78, 0]
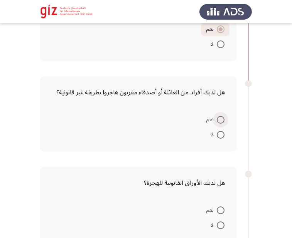
click at [217, 119] on span at bounding box center [221, 120] width 8 height 8
click at [217, 119] on input "نعم" at bounding box center [221, 120] width 8 height 8
radio input "true"
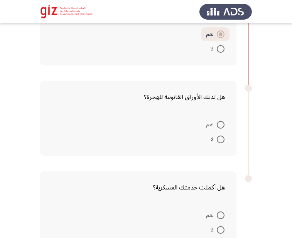
scroll to position [164, 0]
click at [219, 126] on span at bounding box center [221, 125] width 8 height 8
click at [219, 126] on input "نعم" at bounding box center [221, 125] width 8 height 8
radio input "true"
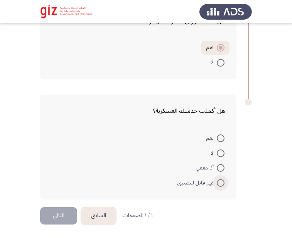
click at [218, 181] on span at bounding box center [221, 183] width 8 height 8
click at [218, 181] on input "غير قابل للتطبيق" at bounding box center [221, 183] width 8 height 8
radio input "true"
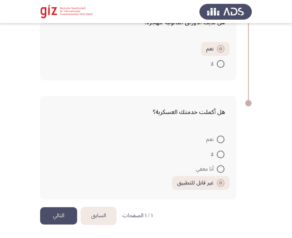
click at [70, 208] on button "التالي" at bounding box center [58, 215] width 37 height 17
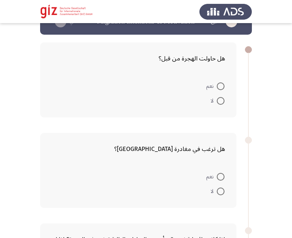
scroll to position [23, 0]
click at [221, 97] on span at bounding box center [221, 101] width 8 height 8
click at [221, 97] on input "لا" at bounding box center [221, 101] width 8 height 8
radio input "true"
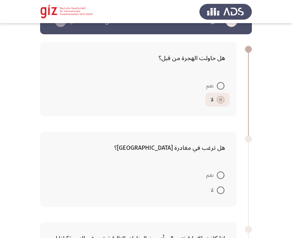
click at [221, 172] on span at bounding box center [221, 176] width 8 height 8
click at [221, 172] on input "نعم" at bounding box center [221, 176] width 8 height 8
radio input "true"
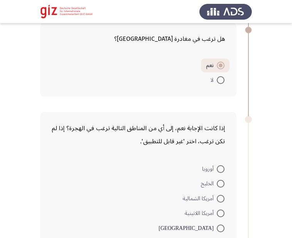
scroll to position [163, 0]
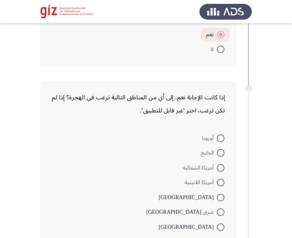
click at [218, 141] on span at bounding box center [221, 139] width 8 height 8
click at [218, 141] on input "أوروبا" at bounding box center [221, 139] width 8 height 8
radio input "true"
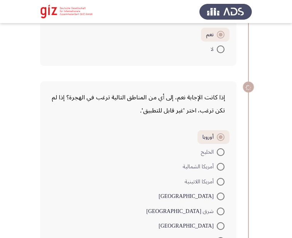
click at [212, 153] on span "الخليج" at bounding box center [209, 152] width 16 height 9
click at [217, 153] on input "الخليج" at bounding box center [221, 152] width 8 height 8
radio input "true"
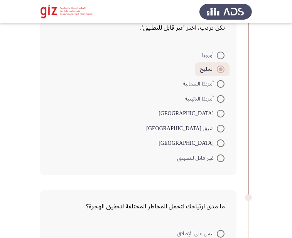
scroll to position [259, 0]
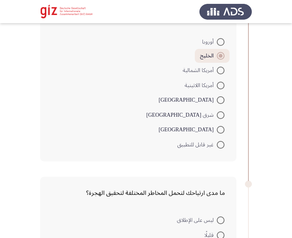
click at [221, 143] on span at bounding box center [221, 145] width 8 height 8
click at [221, 143] on input "غير قابل للتطبيق" at bounding box center [221, 145] width 8 height 8
radio input "true"
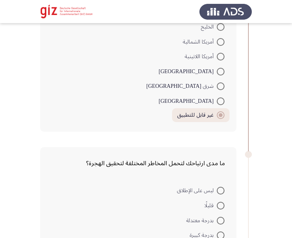
scroll to position [364, 0]
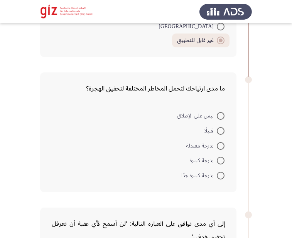
click at [220, 118] on span at bounding box center [221, 116] width 8 height 8
click at [220, 118] on input "ليس على الإطلاق" at bounding box center [221, 116] width 8 height 8
radio input "true"
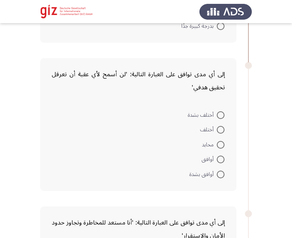
scroll to position [514, 0]
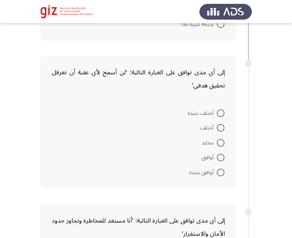
click at [223, 106] on mat-radio-button "أختلف بشدة" at bounding box center [206, 112] width 47 height 15
click at [222, 110] on span at bounding box center [221, 114] width 8 height 8
click at [222, 110] on input "أختلف بشدة" at bounding box center [221, 114] width 8 height 8
radio input "true"
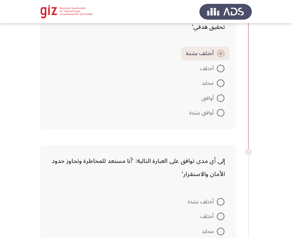
scroll to position [599, 0]
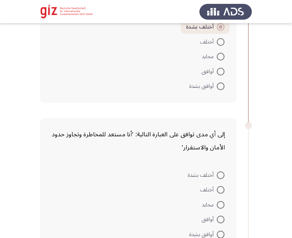
click at [224, 172] on mat-radio-button "أختلف بشدة" at bounding box center [206, 174] width 47 height 15
click at [219, 178] on span at bounding box center [221, 176] width 8 height 8
click at [219, 178] on input "أختلف بشدة" at bounding box center [221, 176] width 8 height 8
radio input "true"
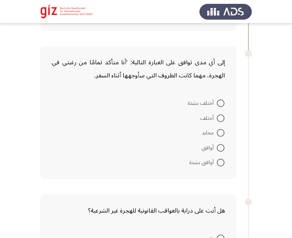
scroll to position [819, 0]
click at [221, 103] on span at bounding box center [221, 103] width 0 height 0
click at [220, 103] on input "أختلف بشدة" at bounding box center [221, 103] width 8 height 8
radio input "true"
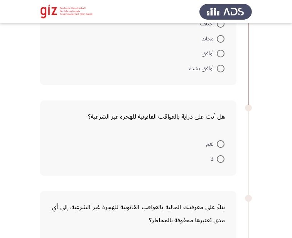
scroll to position [937, 0]
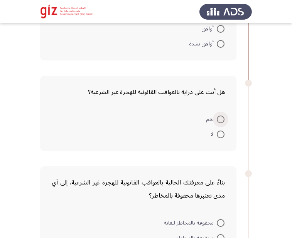
click at [222, 119] on span at bounding box center [221, 120] width 8 height 8
click at [222, 119] on input "نعم" at bounding box center [221, 120] width 8 height 8
radio input "true"
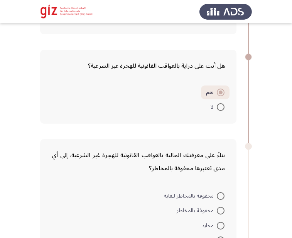
scroll to position [1037, 0]
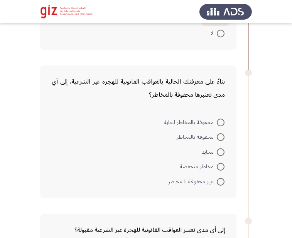
click at [218, 121] on span at bounding box center [221, 123] width 8 height 8
click at [218, 121] on input "محفوفة بالمخاطر للغاية" at bounding box center [221, 123] width 8 height 8
radio input "true"
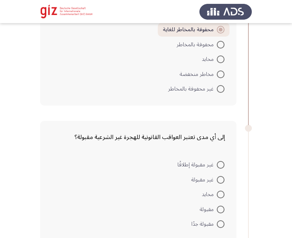
scroll to position [1152, 0]
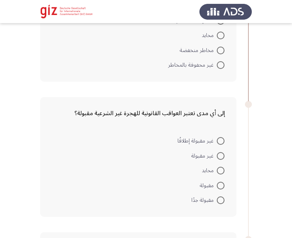
click at [218, 200] on span at bounding box center [221, 201] width 8 height 8
click at [218, 200] on input "مقبولة جدًا" at bounding box center [221, 201] width 8 height 8
radio input "true"
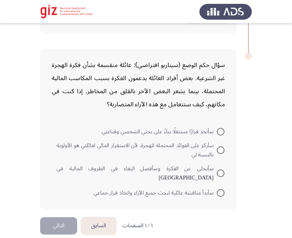
scroll to position [1337, 0]
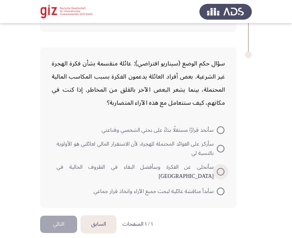
click at [222, 168] on span at bounding box center [221, 172] width 8 height 8
click at [222, 168] on input "سأتخلى عن الفكرة وسأفضل البقاء في الظروف الحالية في [GEOGRAPHIC_DATA]" at bounding box center [221, 172] width 8 height 8
radio input "true"
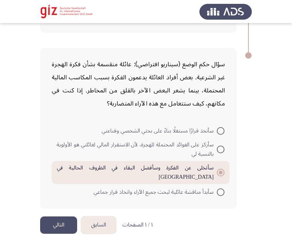
click at [55, 221] on button "التالي" at bounding box center [58, 225] width 37 height 17
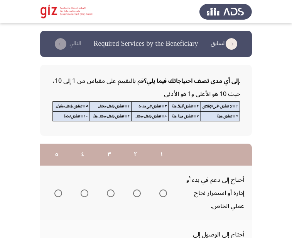
scroll to position [17, 0]
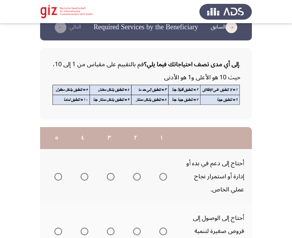
click at [199, 110] on div at bounding box center [146, 97] width 189 height 26
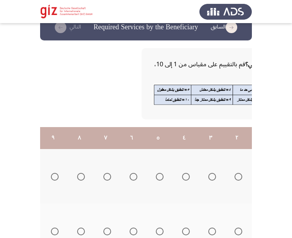
scroll to position [0, -128]
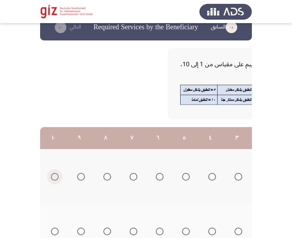
click at [54, 175] on span "Select an option" at bounding box center [55, 177] width 8 height 8
click at [54, 175] on input "Select an option" at bounding box center [55, 177] width 8 height 8
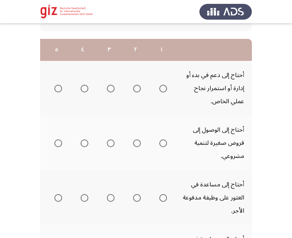
scroll to position [110, 0]
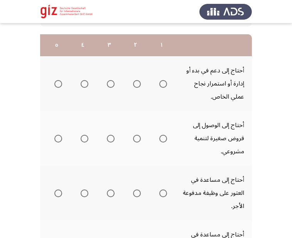
click at [157, 137] on label "Select an option" at bounding box center [161, 139] width 11 height 8
click at [159, 137] on input "Select an option" at bounding box center [163, 139] width 8 height 8
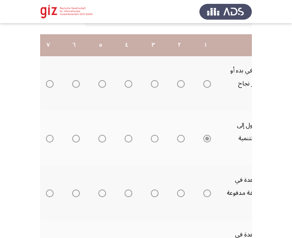
scroll to position [0, -128]
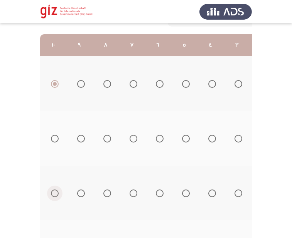
click at [53, 195] on span "Select an option" at bounding box center [55, 194] width 8 height 8
click at [53, 195] on input "Select an option" at bounding box center [55, 194] width 8 height 8
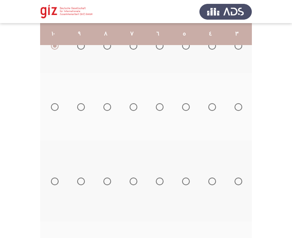
click at [55, 109] on span "Select an option" at bounding box center [55, 107] width 8 height 8
click at [55, 109] on input "Select an option" at bounding box center [55, 107] width 8 height 8
click at [55, 182] on span "Select an option" at bounding box center [55, 182] width 8 height 8
click at [55, 182] on input "Select an option" at bounding box center [55, 182] width 8 height 8
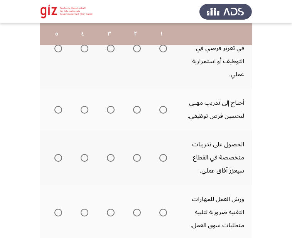
scroll to position [392, 0]
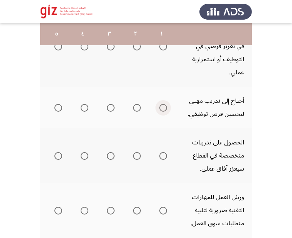
click at [163, 106] on span "Select an option" at bounding box center [163, 108] width 8 height 8
click at [163, 106] on input "Select an option" at bounding box center [163, 108] width 8 height 8
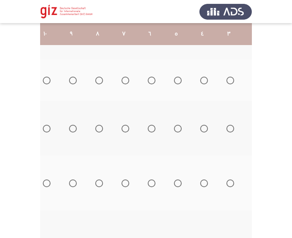
scroll to position [0, -128]
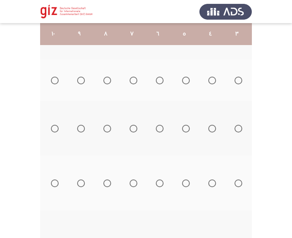
click at [54, 186] on span "Select an option" at bounding box center [55, 184] width 8 height 8
click at [54, 186] on input "Select an option" at bounding box center [55, 184] width 8 height 8
click at [167, 163] on th at bounding box center [158, 183] width 26 height 55
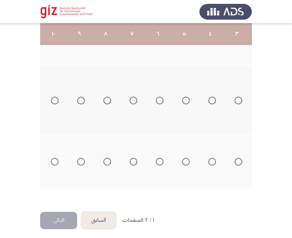
click at [55, 100] on span "Select an option" at bounding box center [55, 101] width 8 height 8
click at [55, 100] on input "Select an option" at bounding box center [55, 101] width 8 height 8
click at [56, 164] on span "Select an option" at bounding box center [55, 162] width 8 height 8
click at [56, 164] on input "Select an option" at bounding box center [55, 162] width 8 height 8
click at [64, 221] on button "التالي" at bounding box center [58, 220] width 37 height 17
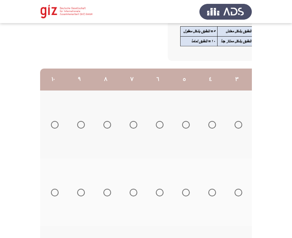
click at [55, 108] on th at bounding box center [53, 125] width 26 height 68
click at [55, 121] on span "Select an option" at bounding box center [55, 125] width 8 height 8
click at [55, 121] on input "Select an option" at bounding box center [55, 125] width 8 height 8
click at [54, 189] on span "Select an option" at bounding box center [55, 193] width 8 height 8
click at [54, 189] on input "Select an option" at bounding box center [55, 193] width 8 height 8
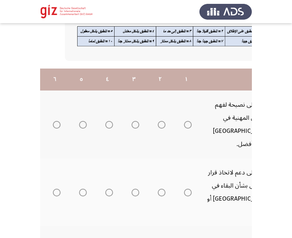
scroll to position [0, 0]
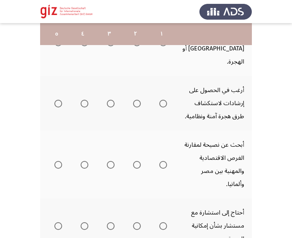
click at [164, 97] on mat-radio-group "Select an option" at bounding box center [161, 103] width 11 height 13
click at [162, 100] on span "Select an option" at bounding box center [163, 104] width 8 height 8
click at [162, 100] on input "Select an option" at bounding box center [163, 104] width 8 height 8
click at [165, 161] on span "Select an option" at bounding box center [163, 165] width 8 height 8
click at [165, 161] on input "Select an option" at bounding box center [163, 165] width 8 height 8
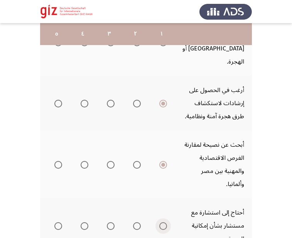
click at [164, 223] on span "Select an option" at bounding box center [163, 227] width 8 height 8
click at [164, 223] on input "Select an option" at bounding box center [163, 227] width 8 height 8
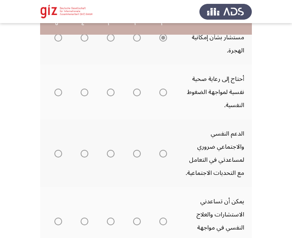
scroll to position [417, 0]
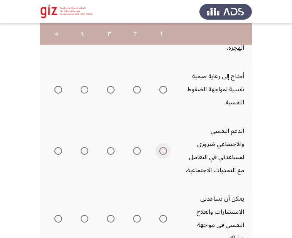
click at [161, 147] on span "Select an option" at bounding box center [163, 151] width 8 height 8
click at [161, 147] on input "Select an option" at bounding box center [163, 151] width 8 height 8
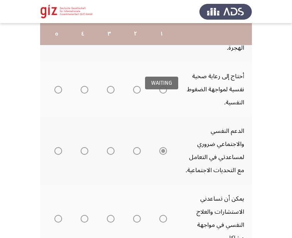
click at [164, 86] on span "Select an option" at bounding box center [163, 90] width 8 height 8
click at [164, 86] on input "Select an option" at bounding box center [163, 90] width 8 height 8
click at [162, 215] on span "Select an option" at bounding box center [163, 219] width 8 height 8
click at [162, 215] on input "Select an option" at bounding box center [163, 219] width 8 height 8
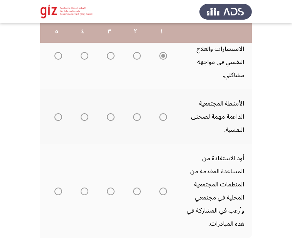
scroll to position [581, 0]
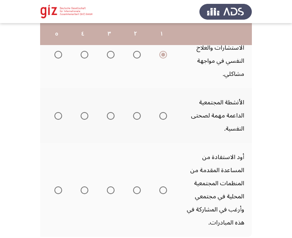
click at [168, 95] on th at bounding box center [161, 115] width 26 height 55
click at [161, 112] on span "Select an option" at bounding box center [163, 116] width 8 height 8
click at [161, 112] on input "Select an option" at bounding box center [163, 116] width 8 height 8
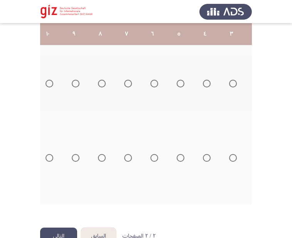
scroll to position [0, -128]
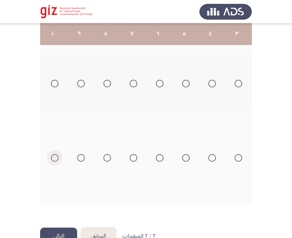
click at [58, 154] on span "Select an option" at bounding box center [55, 158] width 8 height 8
click at [58, 154] on input "Select an option" at bounding box center [55, 158] width 8 height 8
click at [62, 228] on button "التالي" at bounding box center [58, 236] width 37 height 17
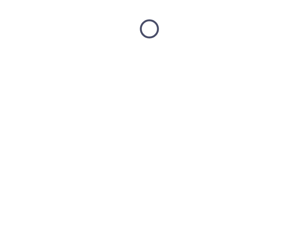
scroll to position [0, 0]
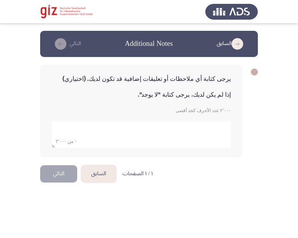
click at [90, 136] on textarea "add answer for essay" at bounding box center [141, 134] width 179 height 27
type textarea "لا"
click at [98, 162] on div "يرجى كتابة أي ملاحظات أو تعليقات إضافية قد تكون لديك. (اختياري) إذا لم يكن لديك…" at bounding box center [149, 111] width 218 height 108
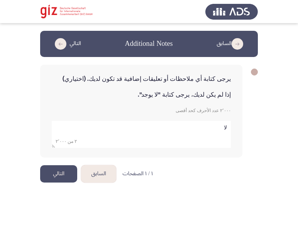
click at [61, 175] on button "التالي" at bounding box center [58, 173] width 37 height 17
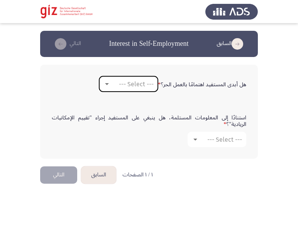
click at [125, 89] on mat-select "--- Select ---" at bounding box center [128, 83] width 59 height 15
click at [135, 86] on span "--- Select ---" at bounding box center [136, 84] width 35 height 7
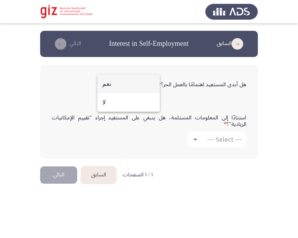
click at [135, 86] on span "نعم" at bounding box center [128, 84] width 52 height 19
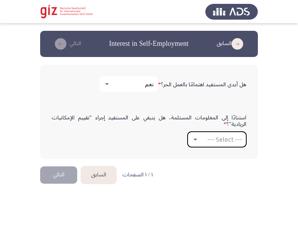
click at [207, 139] on span "--- Select ---" at bounding box center [224, 139] width 35 height 7
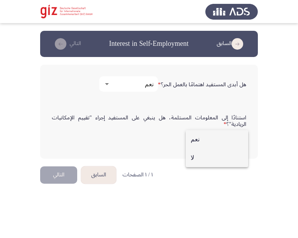
click at [206, 152] on span "لا" at bounding box center [217, 158] width 52 height 19
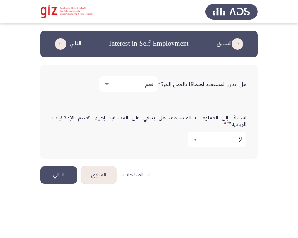
click at [55, 177] on button "التالي" at bounding box center [58, 175] width 37 height 17
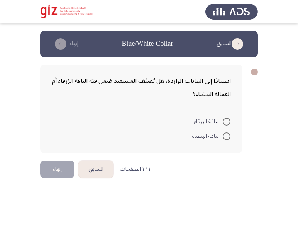
drag, startPoint x: 55, startPoint y: 177, endPoint x: 102, endPoint y: 166, distance: 48.6
click at [87, 173] on app-previous-next-buttons "السابق إنهاء" at bounding box center [76, 169] width 73 height 17
click at [226, 135] on span at bounding box center [227, 137] width 8 height 8
click at [226, 135] on input "الياقة البيضاء" at bounding box center [227, 137] width 8 height 8
radio input "true"
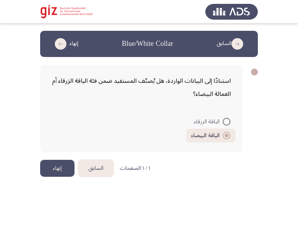
click at [68, 164] on button "إنهاء" at bounding box center [57, 168] width 34 height 17
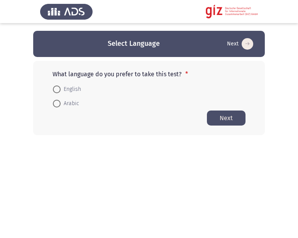
click at [56, 98] on mat-radio-button "Arabic" at bounding box center [66, 103] width 36 height 14
click at [59, 101] on span at bounding box center [57, 104] width 8 height 8
click at [59, 101] on input "Arabic" at bounding box center [57, 104] width 8 height 8
radio input "true"
click at [241, 119] on button "Next" at bounding box center [226, 117] width 39 height 15
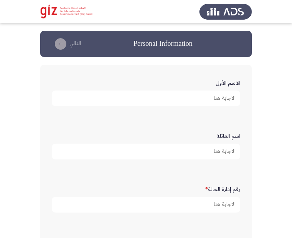
click at [192, 85] on form "الاسم الأول" at bounding box center [146, 91] width 189 height 30
paste input "فاطمه عبدالناصر جلاب محمود"
type input "فاطمه عبدالناصر جلاب محمود"
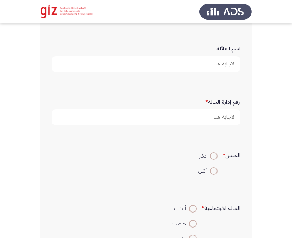
scroll to position [88, 0]
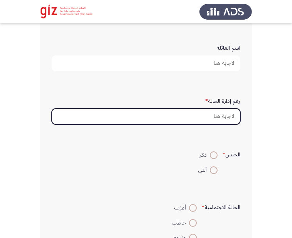
click at [196, 123] on input "رقم إدارة الحالة *" at bounding box center [146, 117] width 189 height 16
paste input "PIMAUG00045-LUXOR"
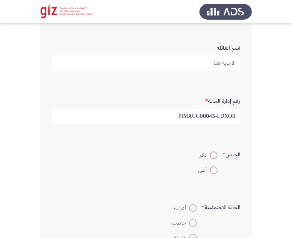
type input "PIMAUG00045-LUXOR"
click at [215, 167] on span at bounding box center [214, 171] width 8 height 8
click at [215, 167] on input "أنثى" at bounding box center [214, 171] width 8 height 8
radio input "true"
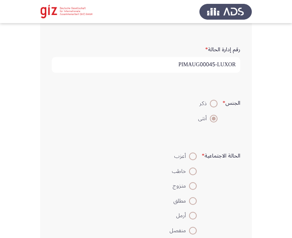
scroll to position [156, 0]
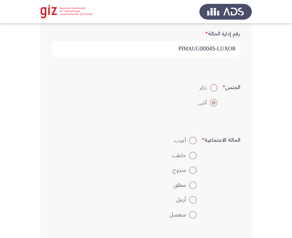
click at [191, 143] on span at bounding box center [193, 141] width 8 height 8
click at [191, 143] on input "أعزب" at bounding box center [193, 141] width 8 height 8
radio input "true"
drag, startPoint x: 133, startPoint y: 113, endPoint x: 279, endPoint y: 107, distance: 146.3
click at [213, 110] on div "الجنس * ذكر أنثى" at bounding box center [146, 94] width 196 height 37
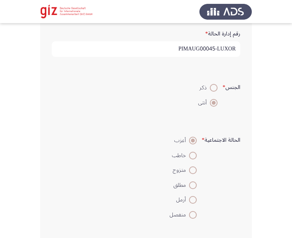
click at [55, 169] on form "الحالة الاجتماعية * أعزب خاطب متزوج مطلق أرمل منفصل" at bounding box center [146, 177] width 189 height 89
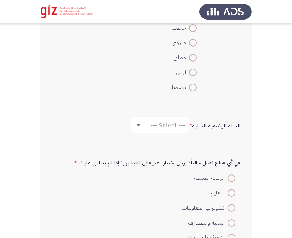
scroll to position [288, 0]
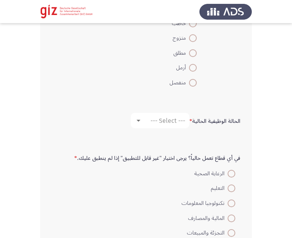
click at [191, 124] on span "*" at bounding box center [190, 121] width 3 height 11
click at [170, 122] on span "--- Select ---" at bounding box center [167, 120] width 35 height 7
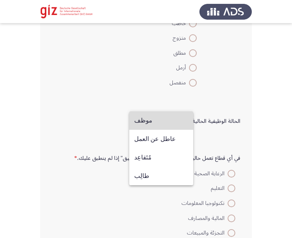
click at [169, 122] on span "موظف" at bounding box center [161, 120] width 54 height 19
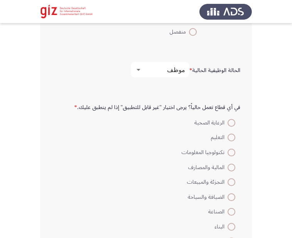
scroll to position [339, 0]
click at [232, 138] on span at bounding box center [232, 137] width 8 height 8
click at [232, 138] on input "التعليم" at bounding box center [232, 137] width 8 height 8
radio input "true"
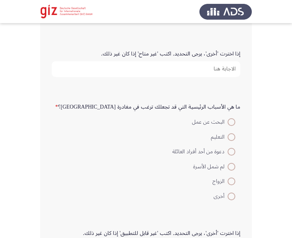
scroll to position [683, 0]
click at [228, 118] on span at bounding box center [232, 122] width 8 height 8
click at [228, 118] on input "البحث عن عمل" at bounding box center [232, 122] width 8 height 8
radio input "true"
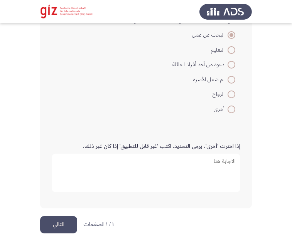
scroll to position [779, 0]
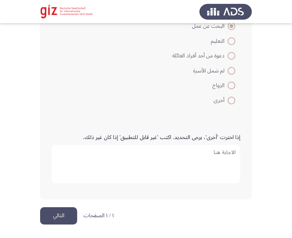
click at [65, 221] on button "التالي" at bounding box center [58, 215] width 37 height 17
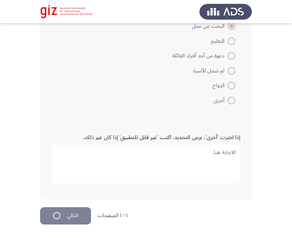
scroll to position [0, 0]
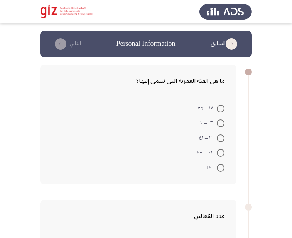
click at [94, 132] on form "١٨ – ٢٥ ٢٦ – ٣٠ ٣١ – ٤١ ٤٢ – ٤٥ ٤٦+" at bounding box center [138, 138] width 173 height 74
click at [215, 110] on span "١٨ – ٢٥" at bounding box center [207, 108] width 19 height 9
click at [217, 110] on input "١٨ – ٢٥" at bounding box center [221, 109] width 8 height 8
radio input "true"
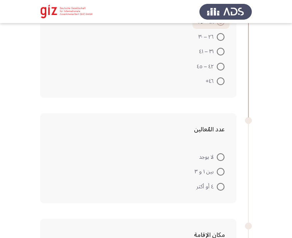
scroll to position [95, 0]
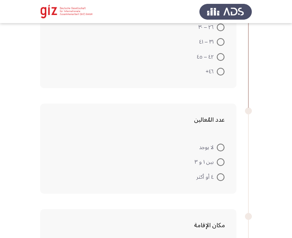
click at [223, 142] on mat-radio-button "لا يوجد" at bounding box center [211, 147] width 35 height 15
click at [225, 145] on mat-radio-button "لا يوجد" at bounding box center [211, 147] width 35 height 15
click at [217, 147] on span at bounding box center [221, 148] width 8 height 8
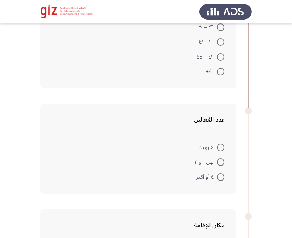
click at [217, 147] on input "لا يوجد" at bounding box center [221, 148] width 8 height 8
radio input "true"
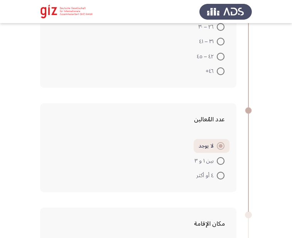
click at [130, 166] on form "لا يوجد بين ١ و ٣ ٤ أو أكثر" at bounding box center [138, 161] width 173 height 44
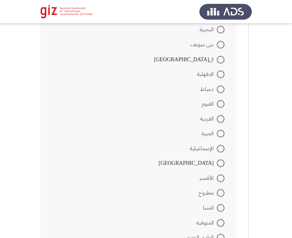
scroll to position [375, 0]
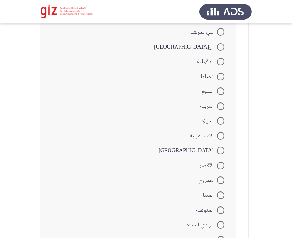
click at [218, 165] on span at bounding box center [221, 166] width 8 height 8
click at [218, 165] on input "الأقصر" at bounding box center [221, 166] width 8 height 8
radio input "true"
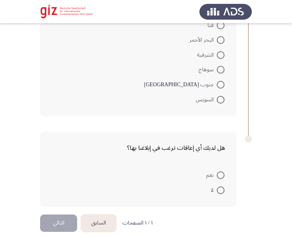
click at [146, 161] on div "هل لديك أي إعاقات ترغب في إبلاغنا بها؟ نعم لا" at bounding box center [138, 169] width 196 height 75
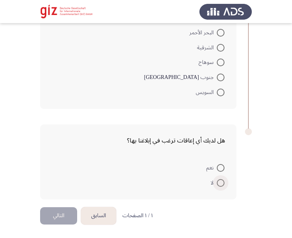
click at [223, 184] on span at bounding box center [221, 183] width 8 height 8
click at [223, 184] on input "لا" at bounding box center [221, 183] width 8 height 8
radio input "true"
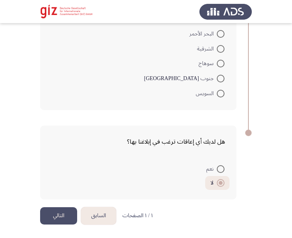
click at [51, 221] on button "التالي" at bounding box center [58, 215] width 37 height 17
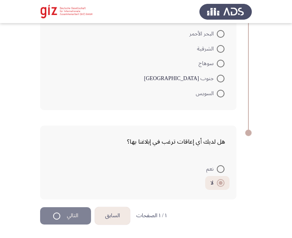
scroll to position [0, 0]
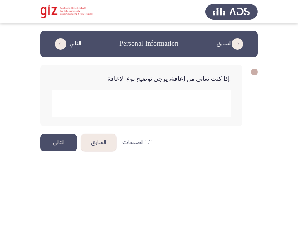
click at [53, 151] on button "التالي" at bounding box center [58, 142] width 37 height 17
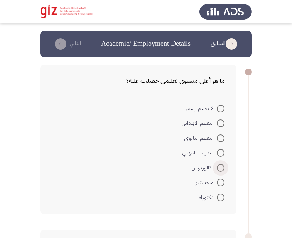
click at [223, 168] on span at bounding box center [221, 168] width 8 height 8
click at [223, 168] on input "بكالوريوس" at bounding box center [221, 168] width 8 height 8
radio input "true"
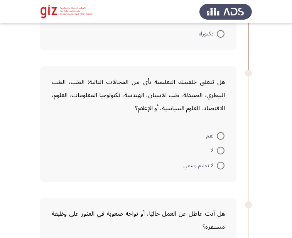
scroll to position [163, 0]
click at [224, 152] on mat-radio-button "لا" at bounding box center [218, 150] width 24 height 15
click at [219, 151] on span at bounding box center [221, 151] width 8 height 8
click at [219, 151] on input "لا" at bounding box center [221, 151] width 8 height 8
radio input "true"
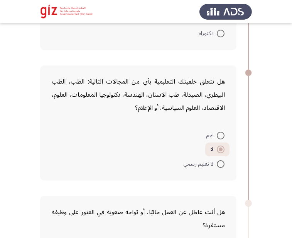
click at [216, 121] on div "هل تتعلق خلفيتك التعليمية بأي من المجالات التالية: الطب، الطب البيطري، الصيدلة،…" at bounding box center [138, 123] width 196 height 115
click at [216, 119] on div "هل تتعلق خلفيتك التعليمية بأي من المجالات التالية: الطب، الطب البيطري، الصيدلة،…" at bounding box center [138, 123] width 196 height 115
drag, startPoint x: 216, startPoint y: 119, endPoint x: 216, endPoint y: 108, distance: 11.6
click at [216, 108] on div "هل تتعلق خلفيتك التعليمية بأي من المجالات التالية: الطب، الطب البيطري، الصيدلة،…" at bounding box center [138, 123] width 196 height 115
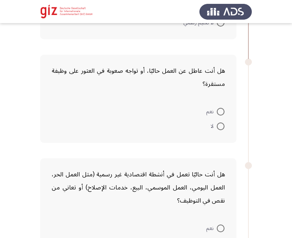
scroll to position [320, 0]
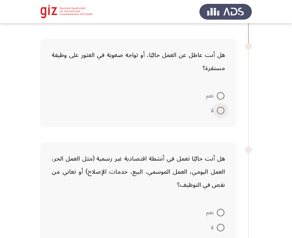
click at [222, 111] on span at bounding box center [221, 111] width 8 height 8
click at [222, 111] on input "لا" at bounding box center [221, 111] width 8 height 8
radio input "true"
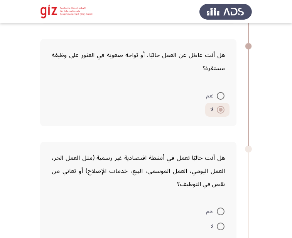
click at [226, 230] on mat-radio-button "لا" at bounding box center [218, 226] width 24 height 15
click at [216, 227] on span "لا" at bounding box center [214, 226] width 6 height 9
click at [217, 227] on input "لا" at bounding box center [221, 227] width 8 height 8
radio input "true"
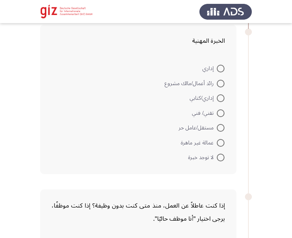
scroll to position [560, 0]
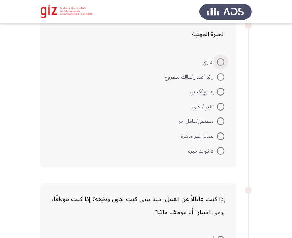
click at [223, 64] on span at bounding box center [221, 62] width 8 height 8
click at [223, 64] on input "إداري" at bounding box center [221, 62] width 8 height 8
radio input "true"
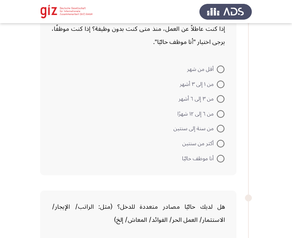
scroll to position [730, 0]
drag, startPoint x: 227, startPoint y: 163, endPoint x: 221, endPoint y: 155, distance: 9.9
click at [221, 155] on mat-radio-button "أنا موظف حاليًا" at bounding box center [203, 157] width 52 height 15
click at [221, 155] on span at bounding box center [221, 159] width 8 height 8
click at [221, 155] on input "أنا موظف حاليًا" at bounding box center [221, 159] width 8 height 8
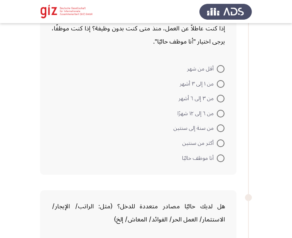
radio input "true"
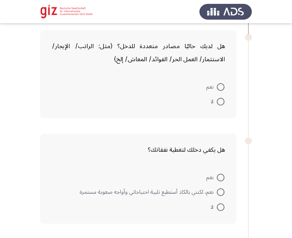
scroll to position [895, 0]
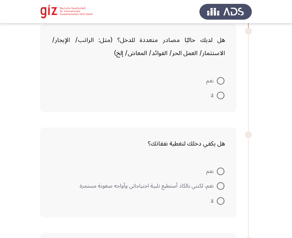
drag, startPoint x: 223, startPoint y: 96, endPoint x: 223, endPoint y: 86, distance: 10.4
click at [223, 73] on mat-radio-group "نعم لا" at bounding box center [141, 73] width 178 height 0
click at [223, 86] on mat-radio-button "نعم" at bounding box center [215, 80] width 28 height 15
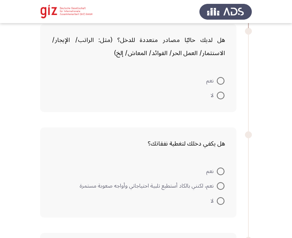
click at [223, 86] on mat-radio-button "نعم" at bounding box center [215, 80] width 28 height 15
click at [221, 84] on span at bounding box center [221, 81] width 8 height 8
click at [221, 84] on input "نعم" at bounding box center [221, 81] width 8 height 8
radio input "true"
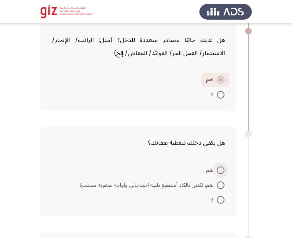
click at [218, 170] on span at bounding box center [221, 171] width 8 height 8
click at [218, 170] on input "نعم" at bounding box center [221, 171] width 8 height 8
radio input "true"
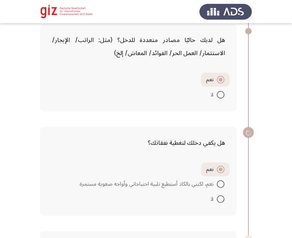
click at [218, 190] on mat-radio-button "نعم، لكنني بالكاد أستطيع تلبية احتياجاتي وأواجه صعوبة مستمرة" at bounding box center [152, 184] width 155 height 15
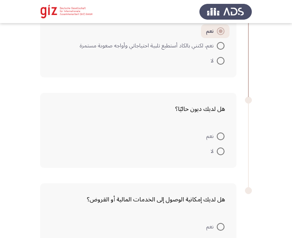
scroll to position [1042, 0]
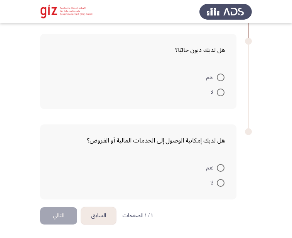
click at [223, 95] on span at bounding box center [221, 93] width 8 height 8
click at [223, 95] on input "لا" at bounding box center [221, 93] width 8 height 8
radio input "true"
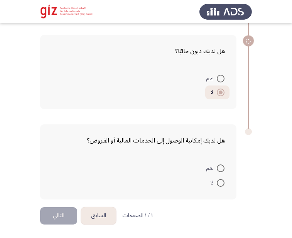
scroll to position [1092, 0]
click at [218, 182] on span at bounding box center [221, 183] width 8 height 8
click at [218, 182] on input "لا" at bounding box center [221, 183] width 8 height 8
radio input "true"
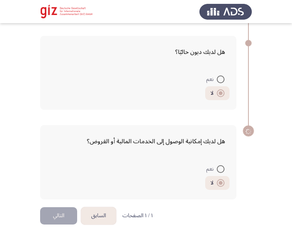
scroll to position [1091, 0]
click at [49, 221] on button "التالي" at bounding box center [58, 215] width 37 height 17
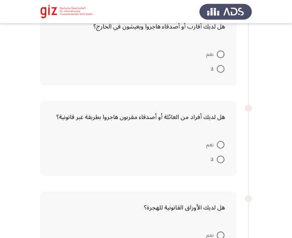
scroll to position [74, 0]
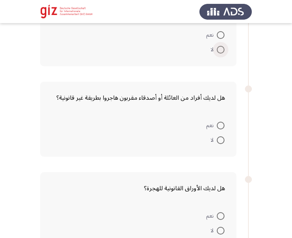
click at [220, 51] on span at bounding box center [221, 50] width 8 height 8
click at [220, 51] on input "لا" at bounding box center [221, 50] width 8 height 8
radio input "true"
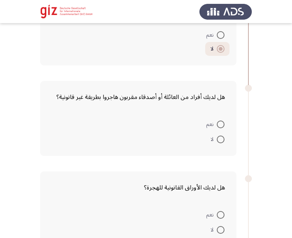
click at [221, 139] on span at bounding box center [221, 140] width 8 height 8
click at [221, 139] on input "لا" at bounding box center [221, 140] width 8 height 8
radio input "true"
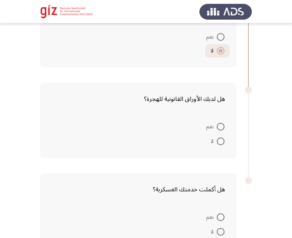
scroll to position [180, 0]
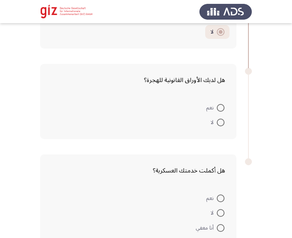
click at [219, 120] on span at bounding box center [221, 123] width 8 height 8
click at [219, 120] on input "لا" at bounding box center [221, 123] width 8 height 8
radio input "true"
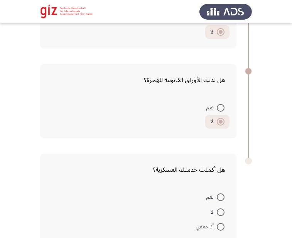
drag, startPoint x: 216, startPoint y: 123, endPoint x: 233, endPoint y: 20, distance: 104.4
click at [233, 20] on app-assessment-container "السابق Migration Details التالي هل لديك أقارب أو أصدقاء هاجروا ويعيشون في الخار…" at bounding box center [146, 59] width 292 height 416
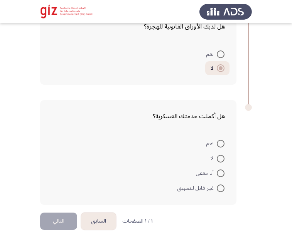
scroll to position [239, 0]
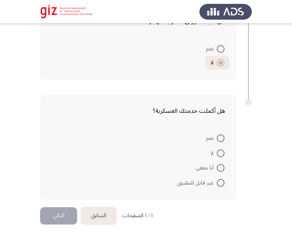
click at [221, 184] on span at bounding box center [221, 183] width 8 height 8
click at [221, 184] on input "غير قابل للتطبيق" at bounding box center [221, 183] width 8 height 8
radio input "true"
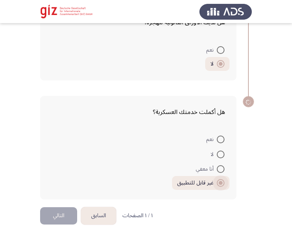
scroll to position [238, 0]
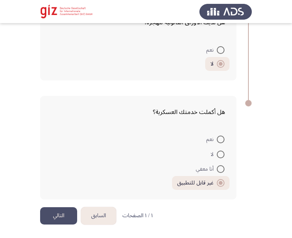
click at [67, 223] on button "التالي" at bounding box center [58, 215] width 37 height 17
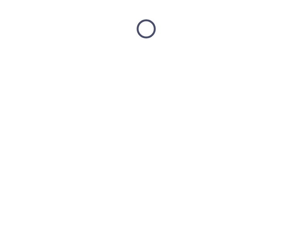
scroll to position [0, 0]
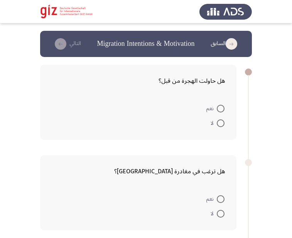
click at [220, 127] on span at bounding box center [221, 124] width 8 height 8
click at [220, 127] on input "لا" at bounding box center [221, 124] width 8 height 8
radio input "true"
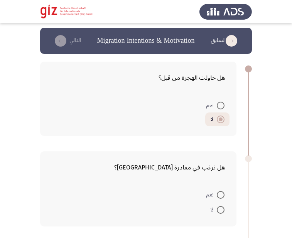
click at [185, 153] on div "هل ترغب في مغادرة مصر؟ نعم لا" at bounding box center [138, 189] width 196 height 75
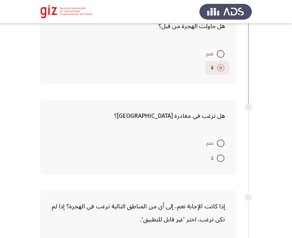
scroll to position [56, 0]
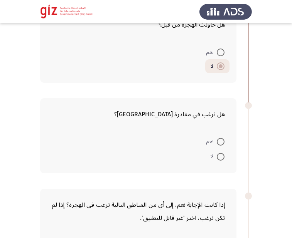
drag, startPoint x: 225, startPoint y: 157, endPoint x: 223, endPoint y: 148, distance: 9.2
click at [223, 134] on mat-radio-group "نعم لا" at bounding box center [141, 134] width 178 height 0
click at [223, 148] on mat-radio-button "نعم" at bounding box center [215, 141] width 28 height 15
click at [220, 140] on span at bounding box center [221, 142] width 8 height 8
click at [220, 140] on input "نعم" at bounding box center [221, 142] width 8 height 8
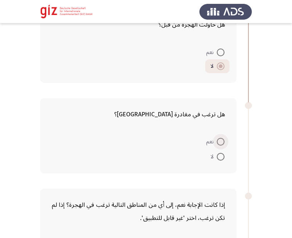
radio input "true"
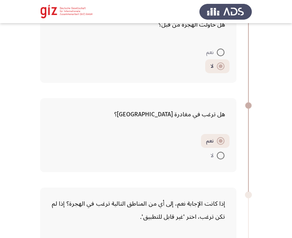
click at [150, 165] on div "هل ترغب في مغادرة مصر؟ نعم لا" at bounding box center [138, 135] width 196 height 74
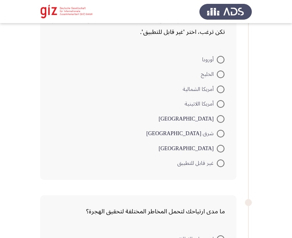
scroll to position [242, 0]
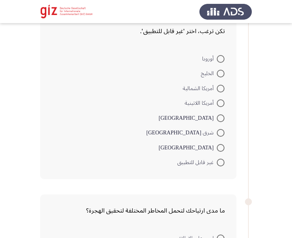
click at [220, 159] on span at bounding box center [221, 163] width 8 height 8
click at [220, 159] on input "غير قابل للتطبيق" at bounding box center [221, 163] width 8 height 8
radio input "true"
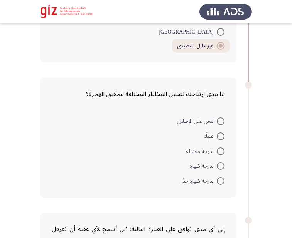
scroll to position [393, 0]
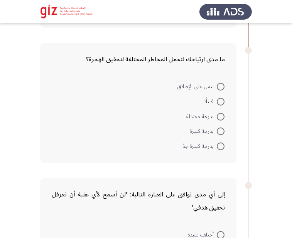
click at [217, 89] on span at bounding box center [221, 87] width 8 height 8
click at [217, 89] on input "ليس على الإطلاق" at bounding box center [221, 87] width 8 height 8
radio input "true"
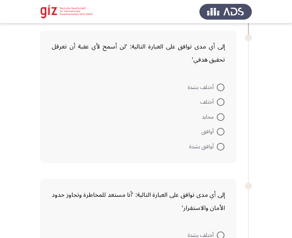
scroll to position [551, 0]
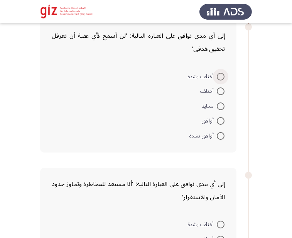
click at [219, 75] on span at bounding box center [221, 77] width 8 height 8
click at [219, 75] on input "أختلف بشدة" at bounding box center [221, 77] width 8 height 8
radio input "true"
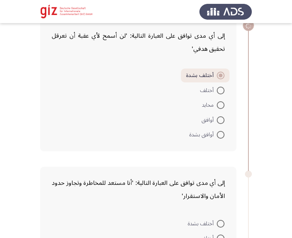
click at [164, 132] on form "أختلف بشدة أختلف محايد أوافق أوافق بشدة" at bounding box center [138, 105] width 173 height 73
drag, startPoint x: 164, startPoint y: 132, endPoint x: 172, endPoint y: 106, distance: 27.4
click at [172, 106] on form "أختلف بشدة أختلف محايد أوافق أوافق بشدة" at bounding box center [138, 105] width 173 height 73
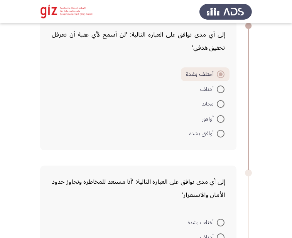
scroll to position [587, 0]
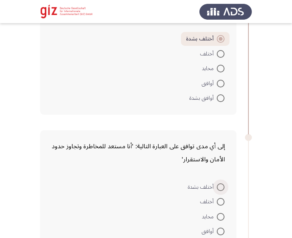
click at [216, 192] on span "أختلف بشدة" at bounding box center [202, 187] width 29 height 9
click at [217, 191] on input "أختلف بشدة" at bounding box center [221, 188] width 8 height 8
radio input "true"
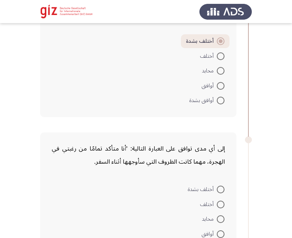
scroll to position [736, 0]
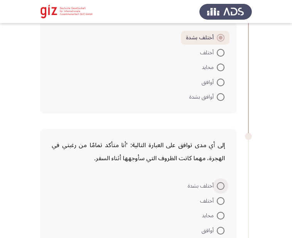
click at [209, 182] on span "أختلف بشدة" at bounding box center [202, 186] width 29 height 9
click at [217, 182] on input "أختلف بشدة" at bounding box center [221, 186] width 8 height 8
radio input "true"
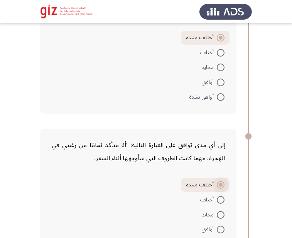
drag, startPoint x: 209, startPoint y: 181, endPoint x: 213, endPoint y: 126, distance: 54.9
click at [213, 126] on div "إلى أي مدى توافق على العبارة التالية: 'أنا متأكد تمامًا من رغبتي في الهجرة، مهم…" at bounding box center [146, 194] width 212 height 147
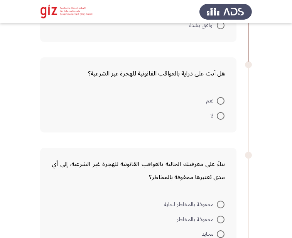
scroll to position [959, 0]
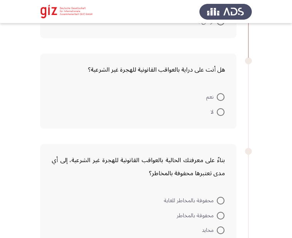
click at [221, 99] on span at bounding box center [221, 97] width 8 height 8
click at [221, 99] on input "نعم" at bounding box center [221, 97] width 8 height 8
radio input "true"
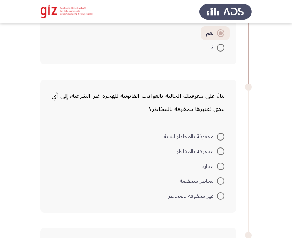
scroll to position [1039, 0]
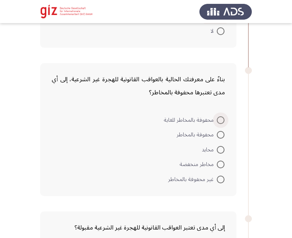
click at [213, 120] on span "محفوفة بالمخاطر للغاية" at bounding box center [190, 120] width 53 height 9
click at [217, 120] on input "محفوفة بالمخاطر للغاية" at bounding box center [221, 120] width 8 height 8
radio input "true"
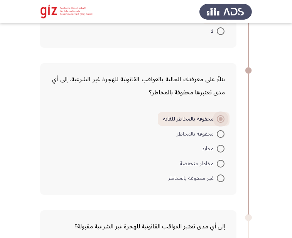
click at [202, 124] on span "محفوفة بالمخاطر للغاية" at bounding box center [190, 119] width 54 height 9
click at [217, 123] on input "محفوفة بالمخاطر للغاية" at bounding box center [221, 119] width 8 height 8
click at [202, 124] on span "محفوفة بالمخاطر للغاية" at bounding box center [190, 119] width 54 height 9
click at [217, 123] on input "محفوفة بالمخاطر للغاية" at bounding box center [221, 119] width 8 height 8
click at [202, 124] on span "محفوفة بالمخاطر للغاية" at bounding box center [190, 119] width 54 height 9
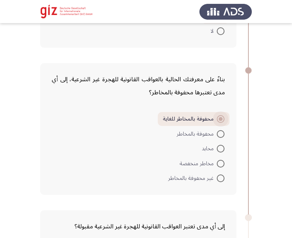
click at [217, 123] on input "محفوفة بالمخاطر للغاية" at bounding box center [221, 119] width 8 height 8
click at [202, 124] on span "محفوفة بالمخاطر للغاية" at bounding box center [190, 119] width 54 height 9
click at [217, 123] on input "محفوفة بالمخاطر للغاية" at bounding box center [221, 119] width 8 height 8
click at [158, 141] on form "محفوفة بالمخاطر للغاية محفوفة بالمخاطر محايد مخاطر منخفضة غير محفوفة بالمخاطر" at bounding box center [138, 148] width 173 height 73
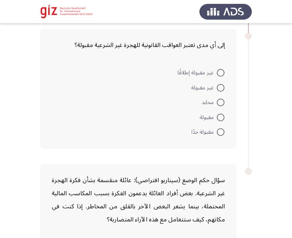
scroll to position [1235, 0]
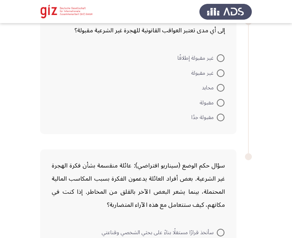
click at [224, 54] on label "غير مقبولة إطلاقًا" at bounding box center [200, 58] width 47 height 9
click at [224, 54] on input "غير مقبولة إطلاقًا" at bounding box center [221, 58] width 8 height 8
radio input "true"
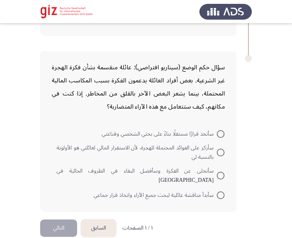
scroll to position [1337, 0]
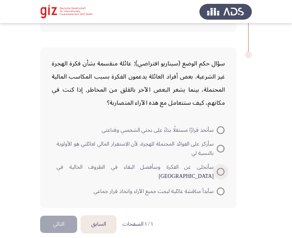
click at [223, 171] on span at bounding box center [221, 172] width 8 height 8
click at [223, 171] on input "سأتخلى عن الفكرة وسأفضل البقاء في الظروف الحالية في [GEOGRAPHIC_DATA]" at bounding box center [221, 172] width 8 height 8
radio input "true"
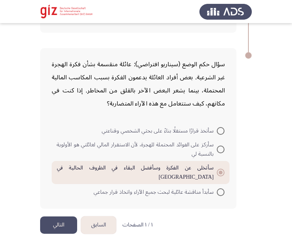
click at [57, 217] on button "التالي" at bounding box center [58, 225] width 37 height 17
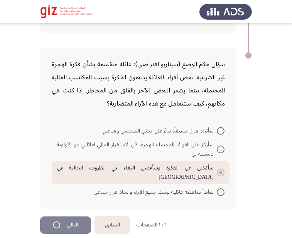
scroll to position [0, 0]
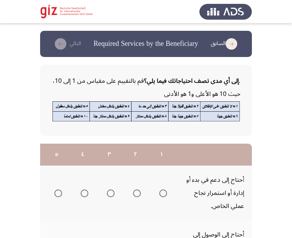
drag, startPoint x: 197, startPoint y: 120, endPoint x: 197, endPoint y: 125, distance: 5.0
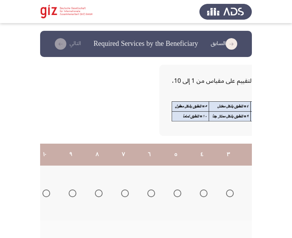
scroll to position [0, -128]
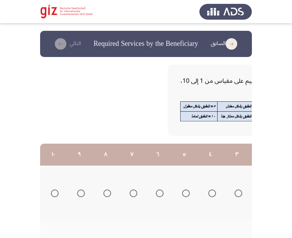
click at [55, 196] on span "Select an option" at bounding box center [55, 194] width 8 height 8
click at [55, 196] on input "Select an option" at bounding box center [55, 194] width 8 height 8
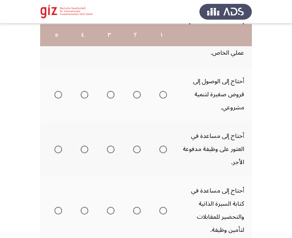
scroll to position [155, 0]
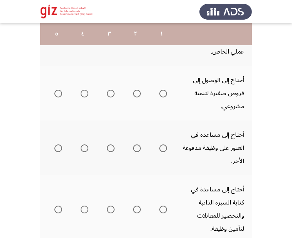
click at [164, 95] on span "Select an option" at bounding box center [163, 94] width 8 height 8
click at [164, 95] on input "Select an option" at bounding box center [163, 94] width 8 height 8
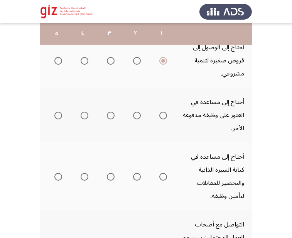
scroll to position [188, 0]
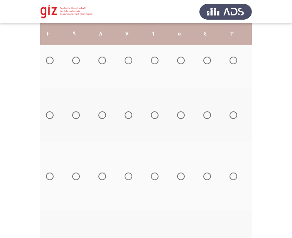
click at [109, 134] on tr "أحتاج إلى مساعدة في العثور على وظيفة مدفوعة الأجر." at bounding box center [204, 115] width 339 height 55
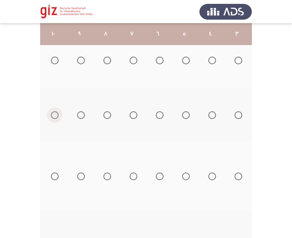
click at [53, 115] on span "Select an option" at bounding box center [55, 115] width 8 height 8
click at [53, 115] on input "Select an option" at bounding box center [55, 115] width 8 height 8
click at [57, 175] on span "Select an option" at bounding box center [55, 177] width 8 height 8
click at [57, 175] on input "Select an option" at bounding box center [55, 177] width 8 height 8
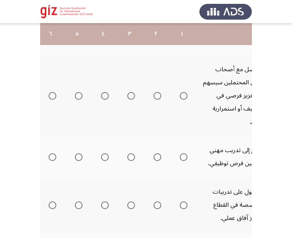
scroll to position [0, 0]
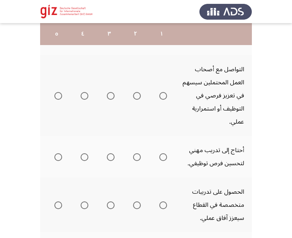
click at [160, 154] on span "Select an option" at bounding box center [163, 157] width 8 height 8
click at [160, 154] on input "Select an option" at bounding box center [163, 157] width 8 height 8
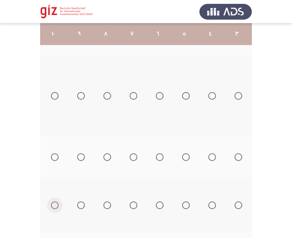
click at [54, 202] on span "Select an option" at bounding box center [55, 206] width 8 height 8
click at [54, 202] on input "Select an option" at bounding box center [55, 206] width 8 height 8
click at [56, 95] on span "Select an option" at bounding box center [55, 96] width 8 height 8
click at [56, 95] on input "Select an option" at bounding box center [55, 96] width 8 height 8
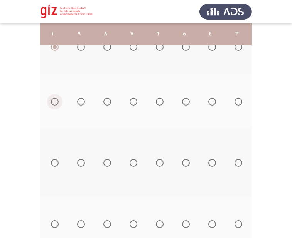
click at [56, 101] on span "Select an option" at bounding box center [55, 102] width 8 height 8
click at [56, 101] on input "Select an option" at bounding box center [55, 102] width 8 height 8
click at [56, 164] on span "Select an option" at bounding box center [55, 163] width 8 height 8
click at [56, 164] on input "Select an option" at bounding box center [55, 163] width 8 height 8
click at [54, 228] on mat-radio-group "Select an option" at bounding box center [53, 224] width 11 height 13
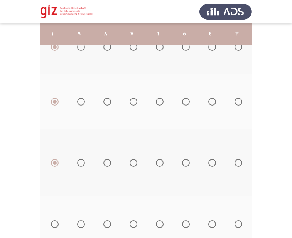
click at [59, 223] on th at bounding box center [53, 224] width 26 height 55
click at [54, 225] on span "Select an option" at bounding box center [55, 225] width 8 height 8
click at [54, 225] on input "Select an option" at bounding box center [55, 225] width 8 height 8
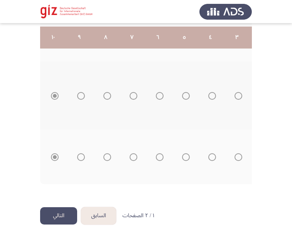
scroll to position [574, 0]
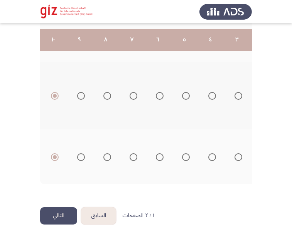
click at [65, 214] on button "التالي" at bounding box center [58, 215] width 37 height 17
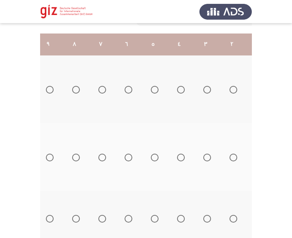
scroll to position [0, -128]
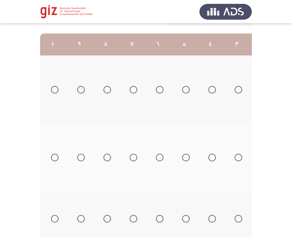
drag, startPoint x: 55, startPoint y: 89, endPoint x: 54, endPoint y: 85, distance: 4.0
click at [54, 85] on mat-radio-group "Select an option" at bounding box center [53, 89] width 11 height 13
click at [54, 86] on span "Select an option" at bounding box center [55, 90] width 8 height 8
click at [54, 86] on input "Select an option" at bounding box center [55, 90] width 8 height 8
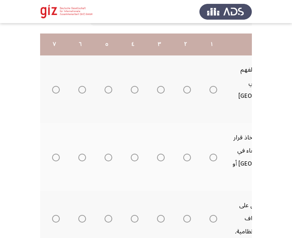
scroll to position [0, 0]
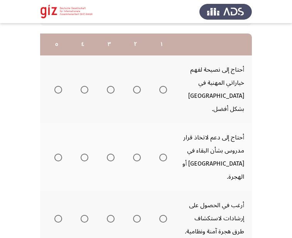
click at [162, 154] on span "Select an option" at bounding box center [163, 158] width 8 height 8
click at [162, 154] on input "Select an option" at bounding box center [163, 158] width 8 height 8
click at [164, 215] on span "Select an option" at bounding box center [163, 219] width 8 height 8
click at [164, 215] on input "Select an option" at bounding box center [163, 219] width 8 height 8
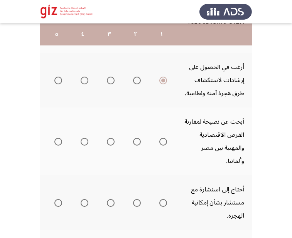
scroll to position [249, 0]
click at [163, 135] on mat-radio-group "Select an option" at bounding box center [161, 141] width 11 height 13
click at [157, 192] on th at bounding box center [161, 202] width 26 height 55
click at [161, 199] on span "Select an option" at bounding box center [163, 203] width 8 height 8
click at [161, 199] on input "Select an option" at bounding box center [163, 203] width 8 height 8
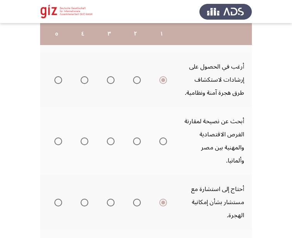
click at [164, 138] on span "Select an option" at bounding box center [163, 142] width 8 height 8
click at [164, 138] on input "Select an option" at bounding box center [163, 142] width 8 height 8
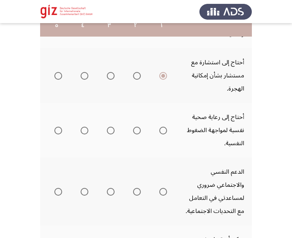
scroll to position [386, 0]
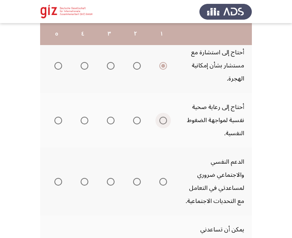
click at [164, 117] on span "Select an option" at bounding box center [163, 121] width 8 height 8
click at [164, 117] on input "Select an option" at bounding box center [163, 121] width 8 height 8
click at [161, 178] on span "Select an option" at bounding box center [163, 182] width 8 height 8
click at [165, 178] on span "Select an option" at bounding box center [163, 182] width 8 height 8
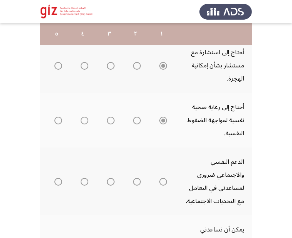
click at [165, 175] on mat-radio-group "Select an option" at bounding box center [161, 181] width 11 height 13
click at [164, 178] on span "Select an option" at bounding box center [163, 182] width 8 height 8
click at [163, 178] on span "Select an option" at bounding box center [163, 182] width 8 height 8
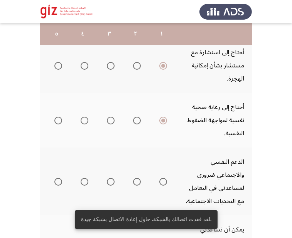
drag, startPoint x: 163, startPoint y: 157, endPoint x: 163, endPoint y: 166, distance: 9.6
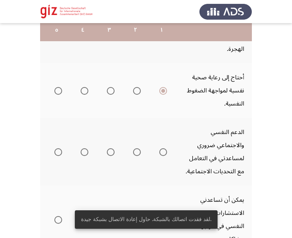
scroll to position [420, 0]
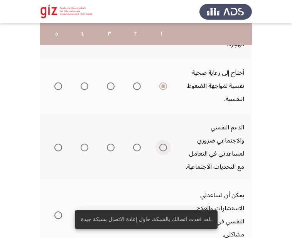
click at [165, 144] on span "Select an option" at bounding box center [163, 148] width 8 height 8
click at [165, 144] on input "Select an option" at bounding box center [163, 148] width 8 height 8
click at [164, 182] on th at bounding box center [161, 215] width 26 height 68
click at [163, 212] on span "Select an option" at bounding box center [163, 216] width 8 height 8
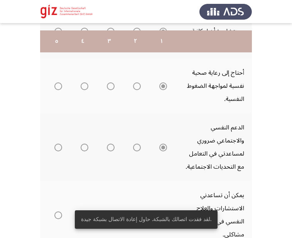
scroll to position [435, 0]
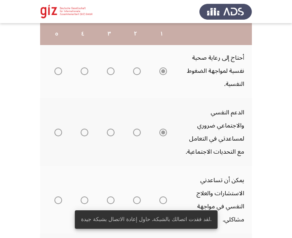
click at [163, 166] on th at bounding box center [161, 200] width 26 height 68
click at [163, 197] on span "Select an option" at bounding box center [163, 201] width 8 height 8
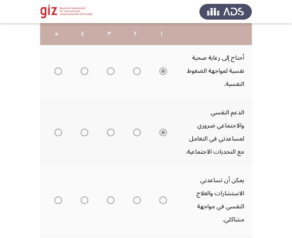
click at [164, 197] on span "Select an option" at bounding box center [163, 201] width 8 height 8
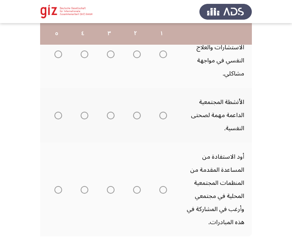
scroll to position [581, 0]
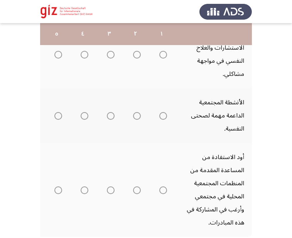
drag, startPoint x: 177, startPoint y: 123, endPoint x: 177, endPoint y: 204, distance: 80.6
click at [177, 204] on td "أود الاستفادة من المساعدة المقدمة من المنظمات المجتمعية المحلية في مجتمعي وأرغب…" at bounding box center [213, 190] width 77 height 94
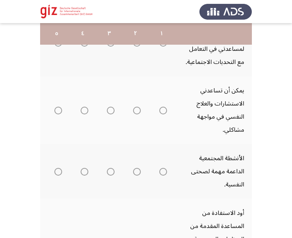
scroll to position [525, 0]
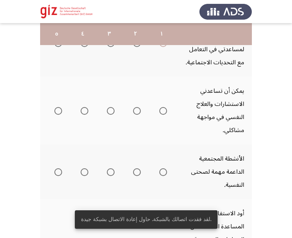
click at [164, 89] on th at bounding box center [161, 111] width 26 height 68
click at [164, 104] on mat-radio-group "Select an option" at bounding box center [161, 110] width 11 height 13
click at [163, 111] on span "Select an option" at bounding box center [163, 111] width 0 height 0
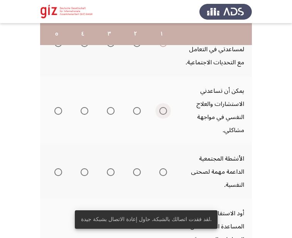
click at [163, 107] on input "Select an option" at bounding box center [163, 111] width 8 height 8
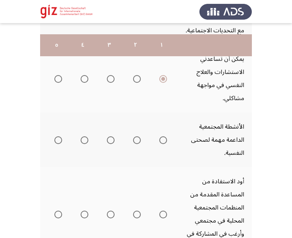
scroll to position [577, 0]
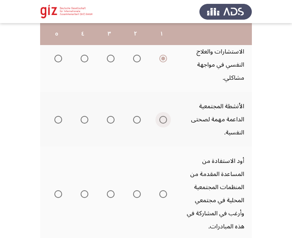
click at [165, 116] on span "Select an option" at bounding box center [163, 120] width 8 height 8
click at [165, 116] on input "Select an option" at bounding box center [163, 120] width 8 height 8
click at [164, 191] on span "Select an option" at bounding box center [163, 195] width 8 height 8
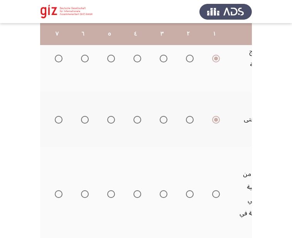
scroll to position [0, -128]
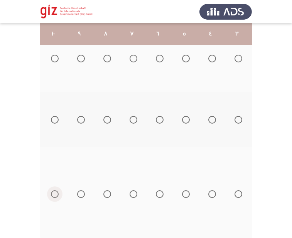
click at [55, 191] on span "Select an option" at bounding box center [55, 195] width 8 height 8
click at [55, 191] on input "Select an option" at bounding box center [55, 195] width 8 height 8
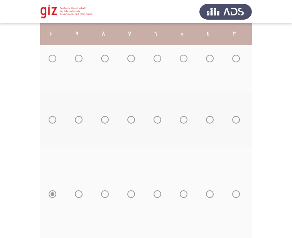
click at [99, 160] on th at bounding box center [103, 194] width 26 height 94
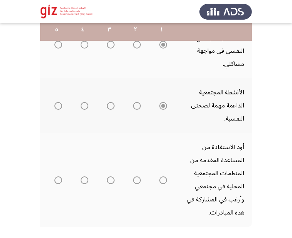
scroll to position [614, 0]
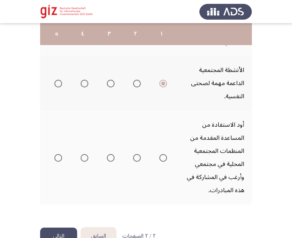
click at [54, 228] on button "التالي" at bounding box center [58, 236] width 37 height 17
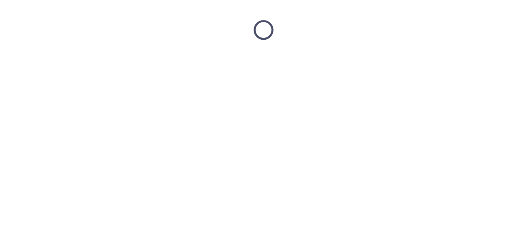
scroll to position [0, 0]
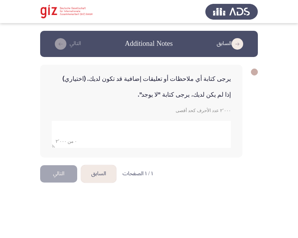
click at [76, 149] on div "يرجى كتابة أي ملاحظات أو تعليقات إضافية قد تكون لديك. (اختياري) إذا لم يكن لديك…" at bounding box center [141, 111] width 202 height 93
click at [95, 135] on textarea "add answer for essay" at bounding box center [141, 134] width 179 height 27
type textarea "لا"
click at [87, 151] on div "يرجى كتابة أي ملاحظات أو تعليقات إضافية قد تكون لديك. (اختياري) إذا لم يكن لديك…" at bounding box center [141, 111] width 202 height 93
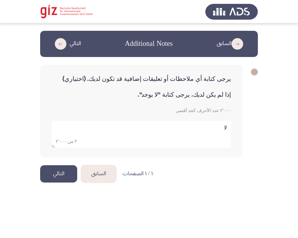
click at [62, 173] on button "التالي" at bounding box center [58, 173] width 37 height 17
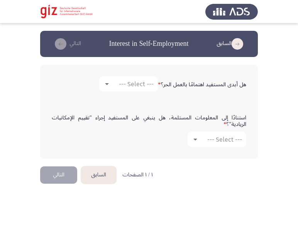
click at [130, 92] on div "هل أبدى المستفيد اهتمامًا بالعمل الحر؟ * --- Select ---" at bounding box center [149, 84] width 202 height 23
click at [129, 95] on div "هل أبدى المستفيد اهتمامًا بالعمل الحر؟ * --- Select ---" at bounding box center [149, 84] width 202 height 23
click at [130, 96] on div "هل أبدى المستفيد اهتمامًا بالعمل الحر؟ * --- Select ---" at bounding box center [149, 84] width 202 height 39
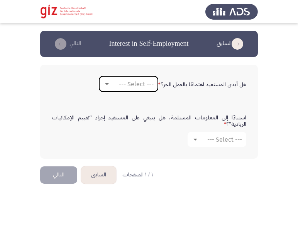
click at [123, 83] on span "--- Select ---" at bounding box center [136, 84] width 35 height 7
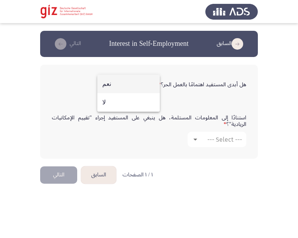
click at [123, 83] on span "نعم" at bounding box center [128, 84] width 52 height 19
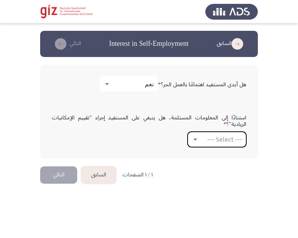
click at [206, 134] on mat-select "--- Select ---" at bounding box center [216, 139] width 59 height 15
click at [207, 141] on span "--- Select ---" at bounding box center [224, 139] width 35 height 7
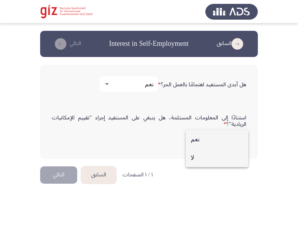
click at [202, 161] on span "لا" at bounding box center [217, 158] width 52 height 19
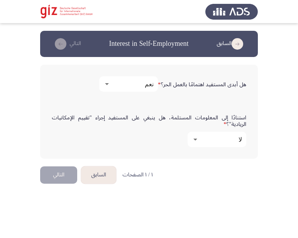
click at [51, 156] on div "استنادًا إلى المعلومات المستلمة، هل ينبغي على المستفيد إجراء "تقييم الإمكانيات …" at bounding box center [149, 131] width 202 height 56
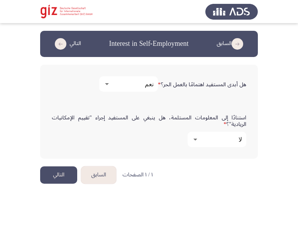
click at [59, 175] on button "التالي" at bounding box center [58, 175] width 37 height 17
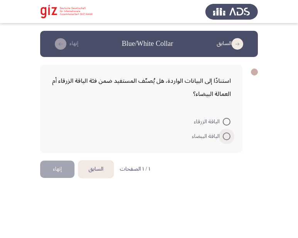
click at [229, 136] on span at bounding box center [227, 137] width 8 height 8
click at [229, 136] on input "الياقة البيضاء" at bounding box center [227, 137] width 8 height 8
radio input "true"
click at [230, 135] on mat-radio-button "الياقة البيضاء" at bounding box center [211, 136] width 49 height 15
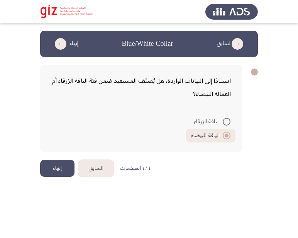
click at [56, 167] on button "إنهاء" at bounding box center [57, 168] width 34 height 17
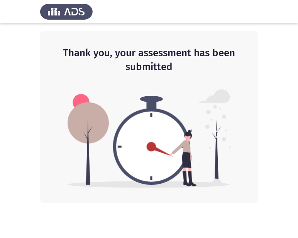
click at [132, 116] on img at bounding box center [148, 138] width 163 height 99
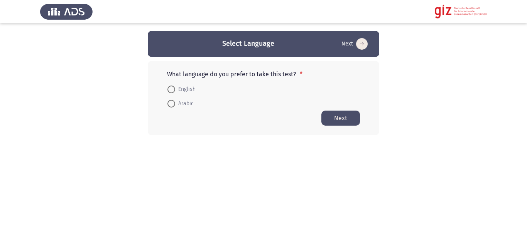
click at [189, 101] on span "Arabic" at bounding box center [184, 103] width 19 height 9
click at [175, 101] on input "Arabic" at bounding box center [171, 104] width 8 height 8
radio input "true"
click at [347, 113] on button "Next" at bounding box center [340, 117] width 39 height 15
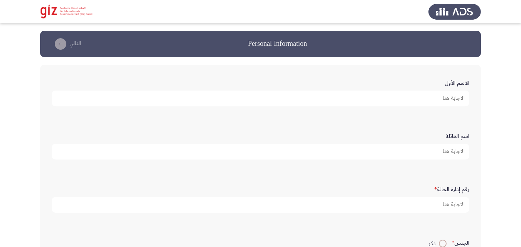
click at [341, 91] on input "الاسم الأول" at bounding box center [261, 99] width 418 height 16
paste input "[PERSON_NAME]ه"
type input "[PERSON_NAME]ه"
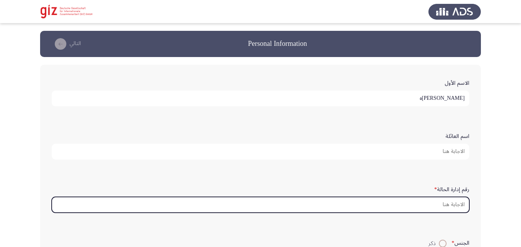
click at [382, 209] on input "رقم إدارة الحالة *" at bounding box center [261, 205] width 418 height 16
paste input "PIMAUG00046-LUXOR"
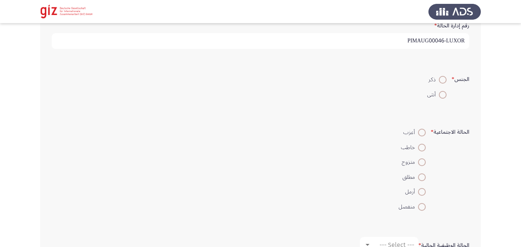
scroll to position [180, 0]
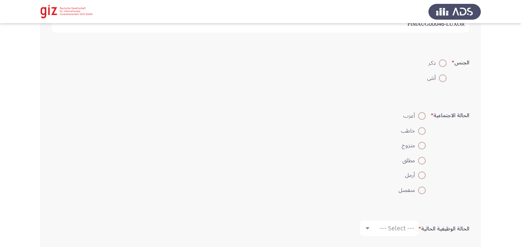
type input "PIMAUG00046-LUXOR"
click at [439, 62] on span at bounding box center [443, 63] width 8 height 8
click at [439, 62] on input "ذكر" at bounding box center [443, 63] width 8 height 8
radio input "true"
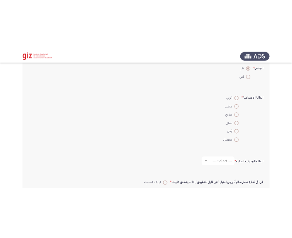
scroll to position [217, 0]
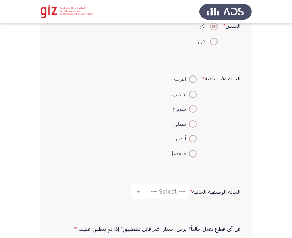
click at [193, 81] on span at bounding box center [193, 80] width 8 height 8
click at [193, 81] on input "أعزب" at bounding box center [193, 80] width 8 height 8
radio input "true"
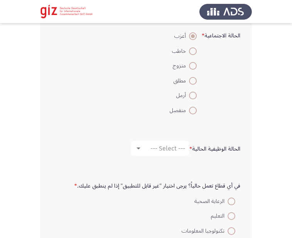
scroll to position [277, 0]
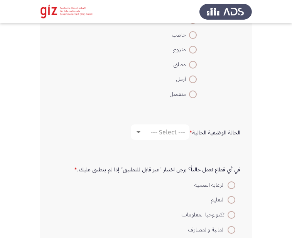
click at [163, 141] on div "الحالة الوظيفية الحالية * --- Select ---" at bounding box center [146, 132] width 196 height 23
click at [162, 137] on mat-select "--- Select ---" at bounding box center [160, 132] width 59 height 15
click at [160, 130] on span "--- Select ---" at bounding box center [167, 132] width 35 height 7
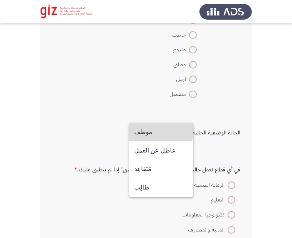
click at [161, 133] on span "موظف" at bounding box center [161, 132] width 54 height 19
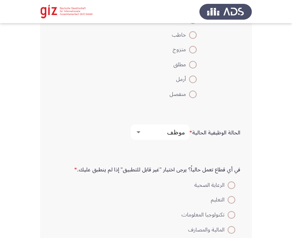
click at [163, 137] on mat-select "موظف" at bounding box center [160, 132] width 59 height 15
click at [163, 135] on div "موظف" at bounding box center [163, 132] width 43 height 7
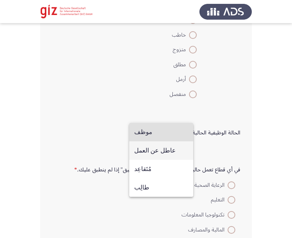
click at [159, 151] on span "عاطل عن العمل" at bounding box center [161, 151] width 54 height 19
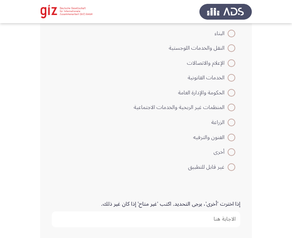
scroll to position [554, 0]
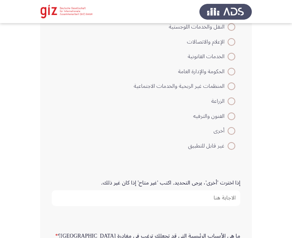
click at [232, 150] on label "غير قابل للتطبيق" at bounding box center [184, 146] width 101 height 9
click at [232, 150] on input "غير قابل للتطبيق" at bounding box center [232, 146] width 8 height 8
radio input "true"
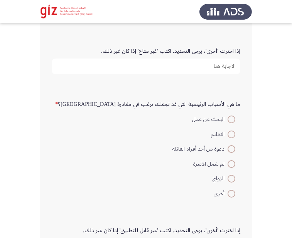
scroll to position [694, 0]
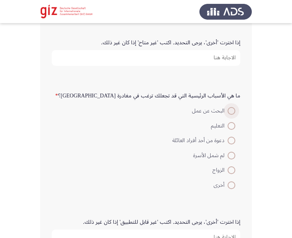
click at [233, 112] on span at bounding box center [232, 111] width 8 height 8
click at [233, 112] on input "البحث عن عمل" at bounding box center [232, 111] width 8 height 8
radio input "true"
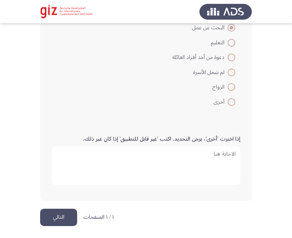
scroll to position [779, 0]
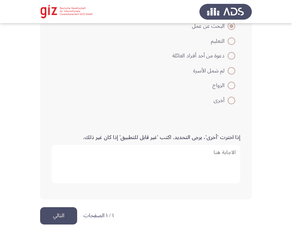
click at [55, 212] on button "التالي" at bounding box center [58, 215] width 37 height 17
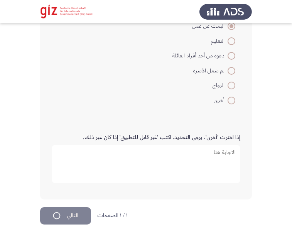
scroll to position [0, 0]
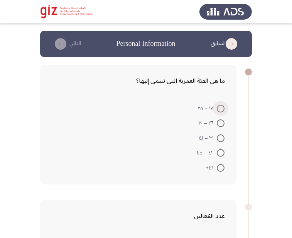
click at [221, 108] on span at bounding box center [221, 109] width 8 height 8
click at [221, 108] on input "١٨ – ٢٥" at bounding box center [221, 109] width 8 height 8
radio input "true"
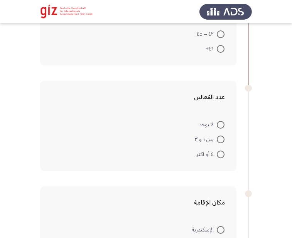
scroll to position [121, 0]
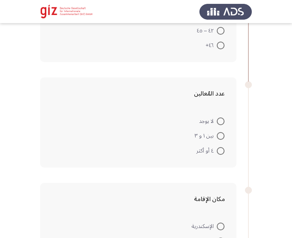
click at [188, 119] on form "لا يوجد بين ١ و ٣ ٤ أو أكثر" at bounding box center [138, 135] width 173 height 45
click at [227, 119] on mat-radio-button "لا يوجد" at bounding box center [211, 120] width 35 height 15
click at [222, 120] on span at bounding box center [221, 122] width 8 height 8
click at [222, 120] on input "لا يوجد" at bounding box center [221, 122] width 8 height 8
radio input "true"
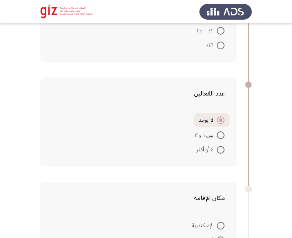
click at [137, 152] on form "لا يوجد بين ١ و ٣ ٤ أو أكثر" at bounding box center [138, 135] width 173 height 44
click at [147, 133] on form "لا يوجد بين ١ و ٣ ٤ أو أكثر" at bounding box center [138, 135] width 173 height 44
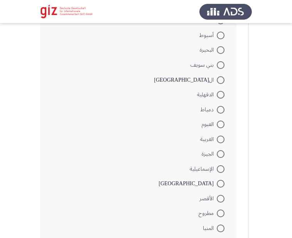
scroll to position [346, 0]
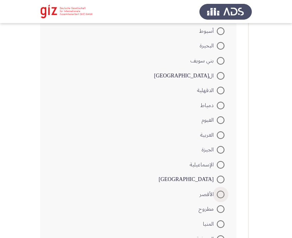
click at [221, 191] on span at bounding box center [221, 195] width 8 height 8
click at [221, 191] on input "الأقصر" at bounding box center [221, 195] width 8 height 8
radio input "true"
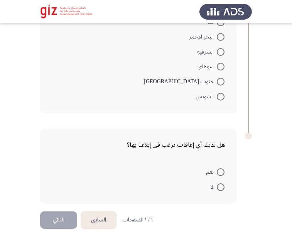
scroll to position [641, 0]
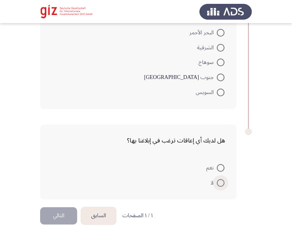
click at [219, 184] on span at bounding box center [221, 183] width 8 height 8
click at [219, 184] on input "لا" at bounding box center [221, 183] width 8 height 8
radio input "true"
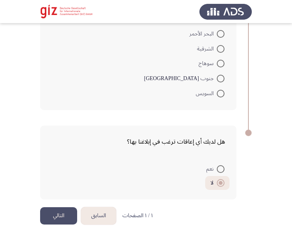
click at [69, 211] on button "التالي" at bounding box center [58, 215] width 37 height 17
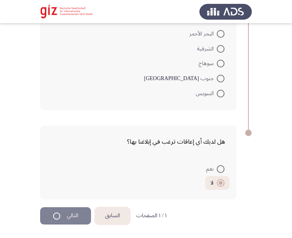
scroll to position [0, 0]
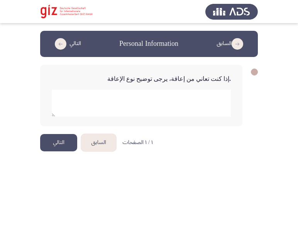
click at [58, 148] on button "التالي" at bounding box center [58, 142] width 37 height 17
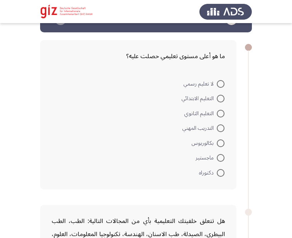
scroll to position [32, 0]
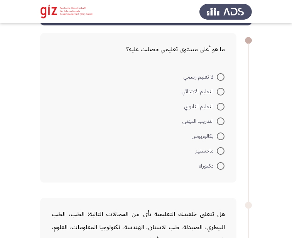
click at [220, 138] on span at bounding box center [221, 137] width 8 height 8
click at [220, 138] on input "بكالوريوس" at bounding box center [221, 137] width 8 height 8
radio input "true"
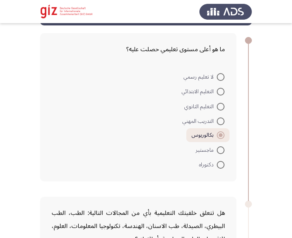
click at [149, 158] on form "لا تعليم رسمي التعليم الابتدائي التعليم الثانوي التدريب المهني بكالوريوس ماجستي…" at bounding box center [138, 120] width 173 height 103
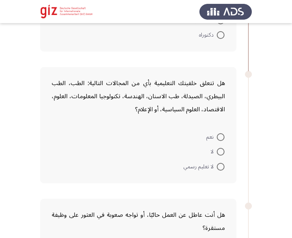
scroll to position [171, 0]
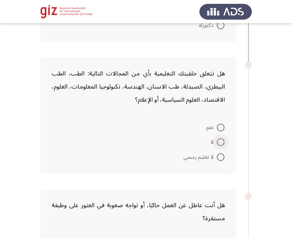
click at [221, 143] on span at bounding box center [221, 142] width 8 height 8
click at [221, 143] on input "لا" at bounding box center [221, 142] width 8 height 8
radio input "true"
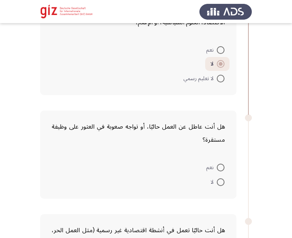
scroll to position [273, 0]
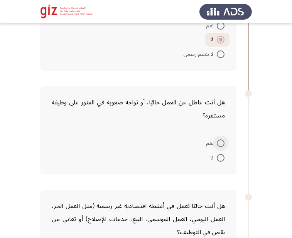
click at [222, 142] on span at bounding box center [221, 144] width 8 height 8
click at [222, 142] on input "نعم" at bounding box center [221, 144] width 8 height 8
radio input "true"
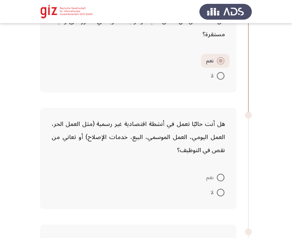
scroll to position [382, 0]
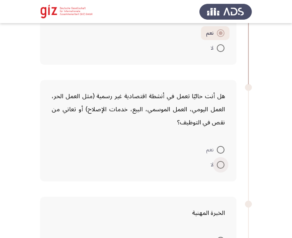
click at [217, 161] on span at bounding box center [221, 165] width 8 height 8
click at [217, 161] on input "لا" at bounding box center [221, 165] width 8 height 8
radio input "true"
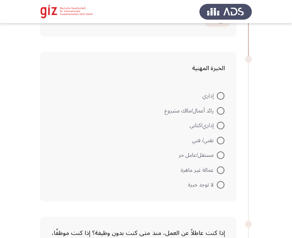
scroll to position [544, 0]
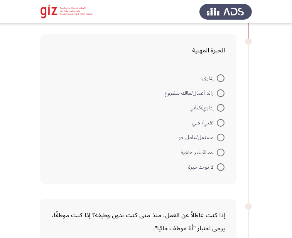
click at [221, 167] on span at bounding box center [221, 168] width 8 height 8
click at [221, 167] on input "لا توجد خبرة" at bounding box center [221, 168] width 8 height 8
radio input "true"
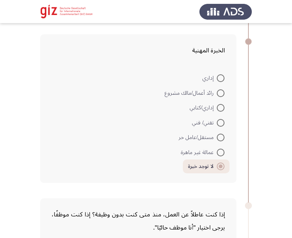
click at [220, 154] on span at bounding box center [221, 153] width 8 height 8
click at [220, 154] on input "عمالة غير ماهرة" at bounding box center [221, 153] width 8 height 8
radio input "true"
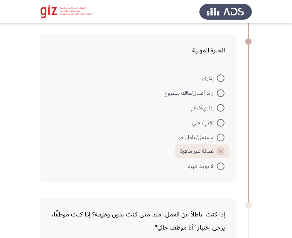
click at [137, 148] on form "إداري [PERSON_NAME]/مالك مشروع إداري/كتابي تقني/ فني مستقل/عامل حر عمالة غير ما…" at bounding box center [138, 121] width 173 height 103
click at [141, 121] on form "إداري [PERSON_NAME]/مالك مشروع إداري/كتابي تقني/ فني مستقل/عامل حر عمالة غير ما…" at bounding box center [138, 121] width 173 height 103
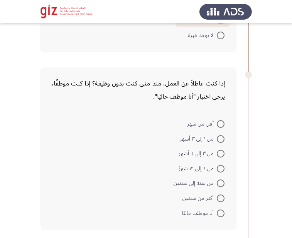
scroll to position [676, 0]
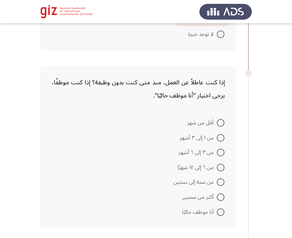
click at [230, 125] on div "إذا كنت عاطلاً عن العمل، منذ متى كنت بدون وظيفة؟ إذا كنت موظفًا، يرجى اختيار "أ…" at bounding box center [138, 147] width 196 height 163
click at [221, 123] on span at bounding box center [221, 123] width 8 height 8
click at [221, 123] on input "أقل من شهر" at bounding box center [221, 123] width 8 height 8
radio input "true"
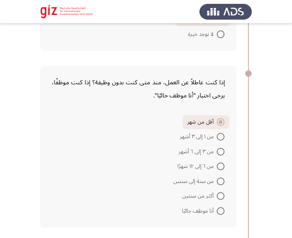
click at [219, 162] on label "من ٦ إلى ١٢ شهرًا" at bounding box center [200, 166] width 47 height 9
click at [219, 163] on input "من ٦ إلى ١٢ شهرًا" at bounding box center [221, 167] width 8 height 8
radio input "true"
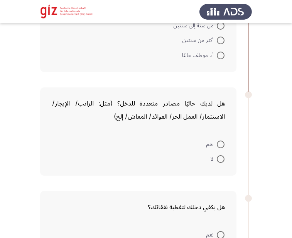
scroll to position [845, 0]
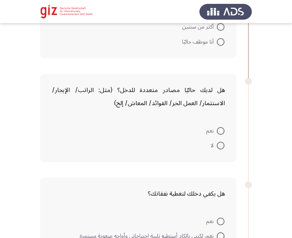
click at [220, 151] on mat-radio-button "لا" at bounding box center [218, 145] width 24 height 15
click at [220, 143] on span at bounding box center [221, 146] width 8 height 8
click at [220, 143] on input "لا" at bounding box center [221, 146] width 8 height 8
radio input "true"
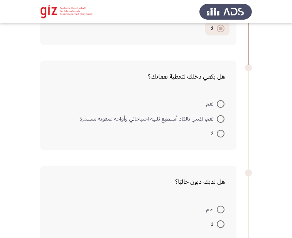
scroll to position [963, 0]
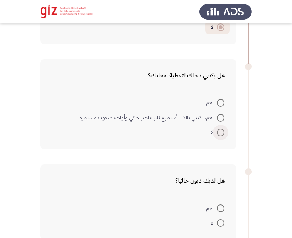
click at [221, 137] on span at bounding box center [221, 133] width 8 height 8
click at [221, 137] on input "لا" at bounding box center [221, 133] width 8 height 8
radio input "true"
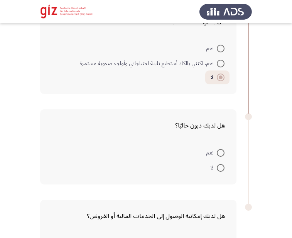
scroll to position [1020, 0]
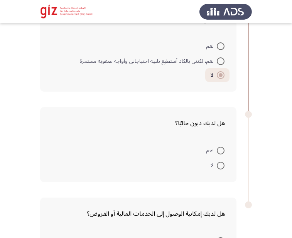
click at [223, 160] on mat-radio-button "لا" at bounding box center [218, 165] width 24 height 15
click at [222, 167] on span at bounding box center [221, 166] width 8 height 8
click at [222, 167] on input "لا" at bounding box center [221, 166] width 8 height 8
radio input "true"
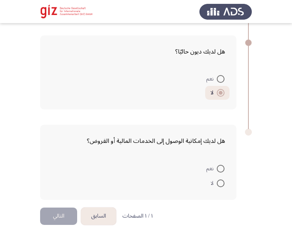
scroll to position [1092, 0]
click at [224, 178] on mat-radio-button "لا" at bounding box center [218, 182] width 24 height 15
click at [220, 183] on span at bounding box center [221, 183] width 8 height 8
click at [220, 183] on input "لا" at bounding box center [221, 183] width 8 height 8
radio input "true"
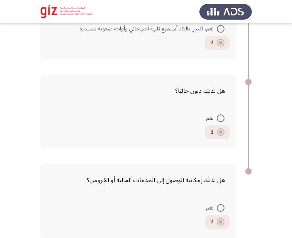
scroll to position [1026, 0]
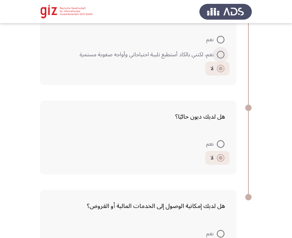
click at [223, 56] on span at bounding box center [221, 55] width 8 height 8
click at [223, 56] on input "نعم، لكنني بالكاد أستطيع تلبية احتياجاتي وأواجه صعوبة مستمرة" at bounding box center [221, 55] width 8 height 8
radio input "true"
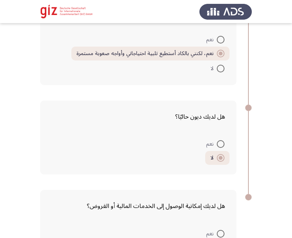
scroll to position [1091, 0]
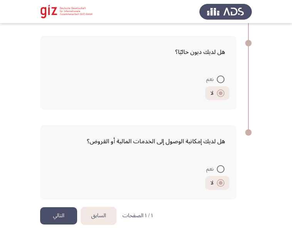
click at [64, 213] on button "التالي" at bounding box center [58, 215] width 37 height 17
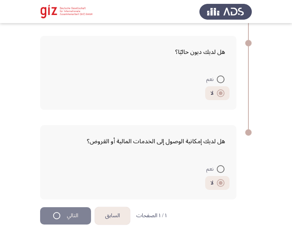
scroll to position [0, 0]
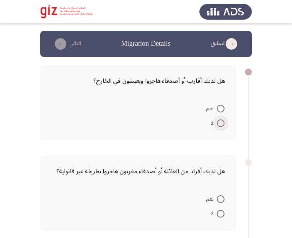
click at [220, 123] on span at bounding box center [221, 124] width 8 height 8
click at [220, 123] on input "لا" at bounding box center [221, 124] width 8 height 8
radio input "true"
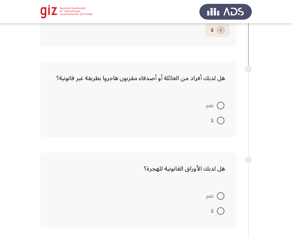
scroll to position [105, 0]
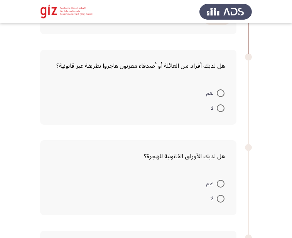
click at [221, 108] on span at bounding box center [221, 109] width 8 height 8
click at [221, 108] on input "لا" at bounding box center [221, 109] width 8 height 8
radio input "true"
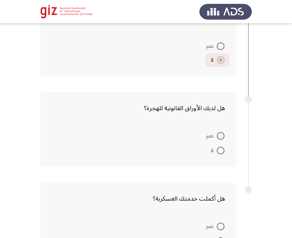
scroll to position [152, 0]
click at [223, 151] on span at bounding box center [221, 151] width 8 height 8
click at [223, 151] on input "لا" at bounding box center [221, 151] width 8 height 8
radio input "true"
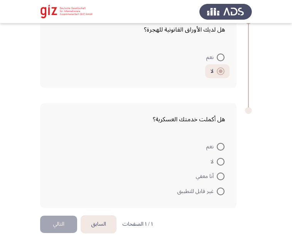
scroll to position [239, 0]
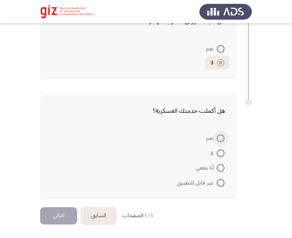
click at [218, 138] on span at bounding box center [221, 139] width 8 height 8
click at [218, 138] on input "نعم" at bounding box center [221, 139] width 8 height 8
radio input "true"
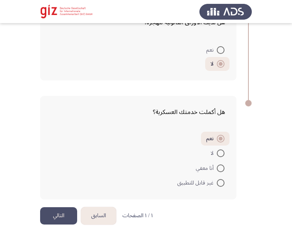
click at [59, 211] on button "التالي" at bounding box center [58, 215] width 37 height 17
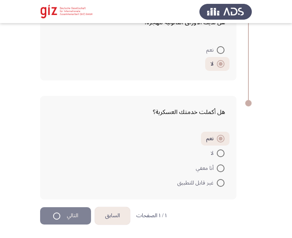
scroll to position [0, 0]
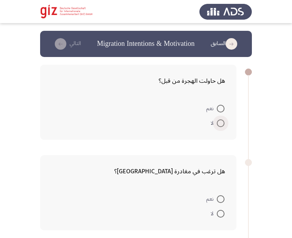
click at [218, 122] on span at bounding box center [221, 124] width 8 height 8
click at [218, 122] on input "لا" at bounding box center [221, 124] width 8 height 8
radio input "true"
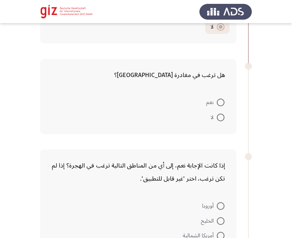
scroll to position [125, 0]
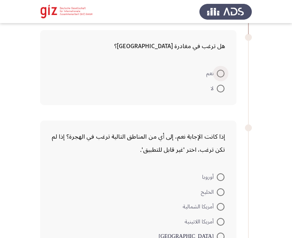
click at [219, 74] on span at bounding box center [221, 74] width 8 height 8
click at [219, 74] on input "نعم" at bounding box center [221, 74] width 8 height 8
radio input "true"
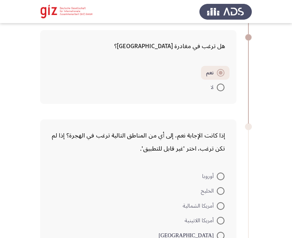
click at [201, 121] on div "إذا كانت الإجابة نعم، إلى أي من المناطق التالية ترغب في الهجرة؟ إذا لم تكن ترغب…" at bounding box center [138, 208] width 196 height 177
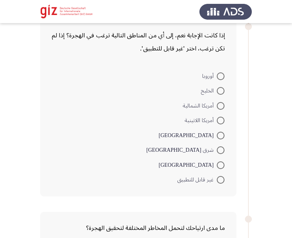
scroll to position [244, 0]
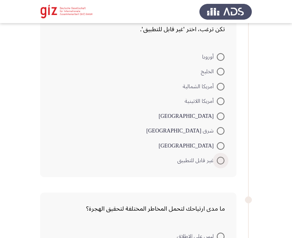
click at [219, 159] on span at bounding box center [221, 161] width 8 height 8
click at [219, 159] on input "غير قابل للتطبيق" at bounding box center [221, 161] width 8 height 8
radio input "true"
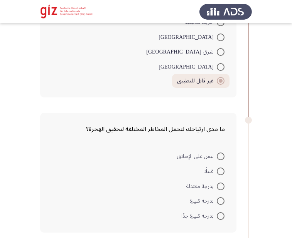
scroll to position [358, 0]
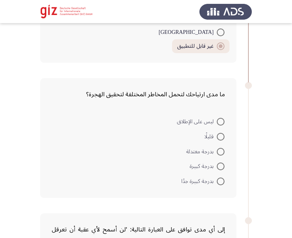
click at [222, 124] on span at bounding box center [221, 122] width 8 height 8
click at [222, 124] on input "ليس على الإطلاق" at bounding box center [221, 122] width 8 height 8
radio input "true"
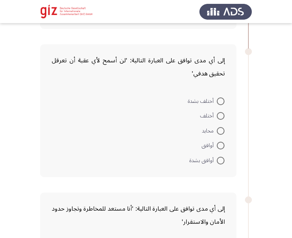
scroll to position [532, 0]
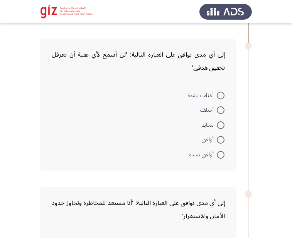
click at [218, 95] on span at bounding box center [221, 96] width 8 height 8
click at [218, 95] on input "أختلف بشدة" at bounding box center [221, 96] width 8 height 8
radio input "true"
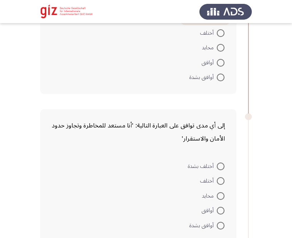
scroll to position [630, 0]
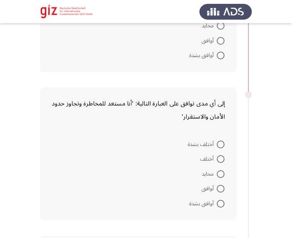
drag, startPoint x: 215, startPoint y: 135, endPoint x: 229, endPoint y: 155, distance: 25.5
click at [229, 155] on div "إلى أي مدى توافق على العبارة التالية: 'أنا مستعد للمخاطرة وتجاوز حدود الأمان وا…" at bounding box center [138, 154] width 196 height 133
click at [223, 148] on span at bounding box center [221, 145] width 8 height 8
click at [223, 148] on input "أختلف بشدة" at bounding box center [221, 145] width 8 height 8
radio input "true"
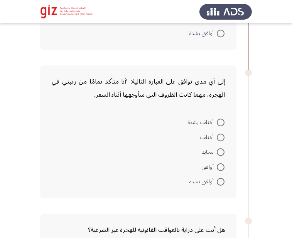
scroll to position [816, 0]
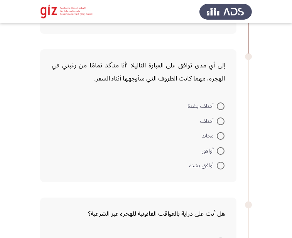
click at [218, 108] on span at bounding box center [221, 107] width 8 height 8
click at [218, 108] on input "أختلف بشدة" at bounding box center [221, 107] width 8 height 8
radio input "true"
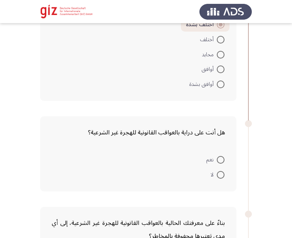
scroll to position [919, 0]
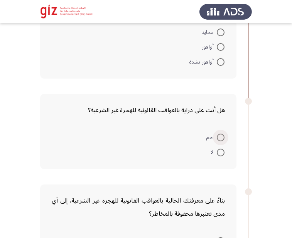
click at [218, 142] on span at bounding box center [221, 138] width 8 height 8
click at [218, 142] on input "نعم" at bounding box center [221, 138] width 8 height 8
radio input "true"
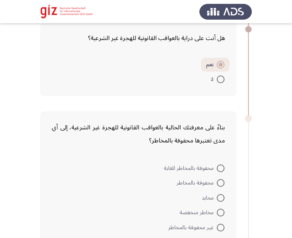
scroll to position [1015, 0]
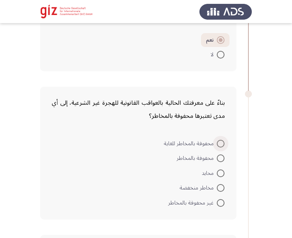
click at [223, 143] on span at bounding box center [221, 144] width 8 height 8
click at [223, 143] on input "محفوفة بالمخاطر للغاية" at bounding box center [221, 144] width 8 height 8
radio input "true"
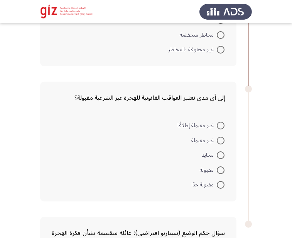
scroll to position [1179, 0]
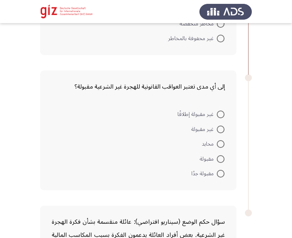
click at [220, 116] on span at bounding box center [221, 115] width 8 height 8
click at [220, 116] on input "غير مقبولة إطلاقًا" at bounding box center [221, 115] width 8 height 8
radio input "true"
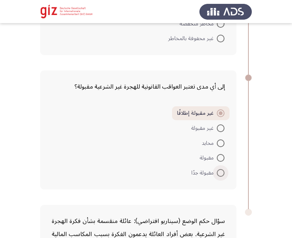
click at [218, 169] on span at bounding box center [221, 173] width 8 height 8
click at [218, 169] on input "مقبولة جدًا" at bounding box center [221, 173] width 8 height 8
radio input "true"
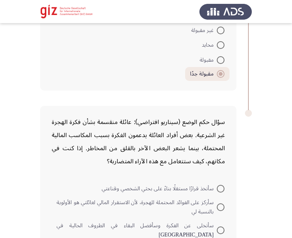
scroll to position [1310, 0]
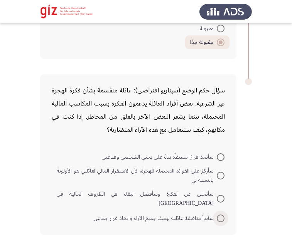
click at [221, 214] on label "سأبدأ مناقشة عائلية لبحث جميع الآراء واتخاذ قرار جماعي" at bounding box center [159, 218] width 131 height 9
click at [221, 215] on input "سأبدأ مناقشة عائلية لبحث جميع الآراء واتخاذ قرار جماعي" at bounding box center [221, 219] width 8 height 8
radio input "true"
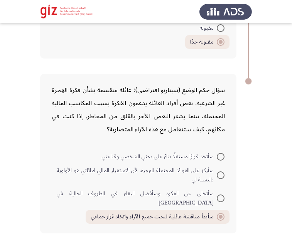
scroll to position [1336, 0]
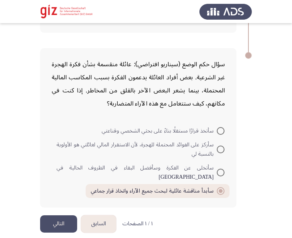
click at [62, 216] on button "التالي" at bounding box center [58, 224] width 37 height 17
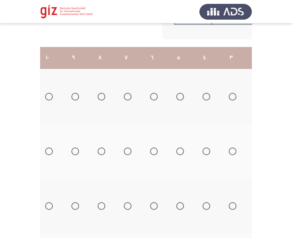
scroll to position [0, -128]
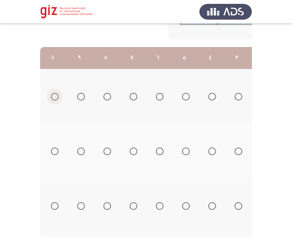
click at [56, 99] on span "Select an option" at bounding box center [55, 97] width 8 height 8
click at [56, 99] on input "Select an option" at bounding box center [55, 97] width 8 height 8
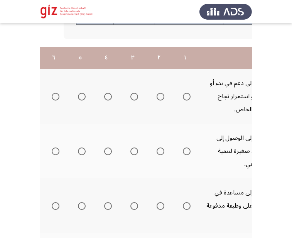
scroll to position [0, 0]
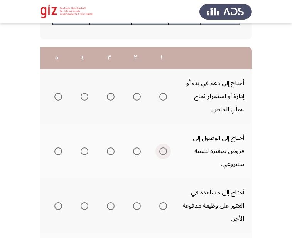
click at [159, 151] on label "Select an option" at bounding box center [161, 152] width 11 height 8
click at [159, 151] on input "Select an option" at bounding box center [163, 152] width 8 height 8
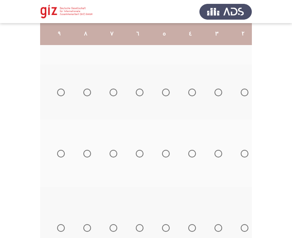
scroll to position [0, -128]
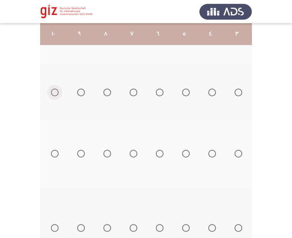
click at [55, 93] on span "Select an option" at bounding box center [55, 93] width 8 height 8
click at [55, 93] on input "Select an option" at bounding box center [55, 93] width 8 height 8
click at [54, 153] on span "Select an option" at bounding box center [55, 154] width 8 height 8
click at [54, 153] on input "Select an option" at bounding box center [55, 154] width 8 height 8
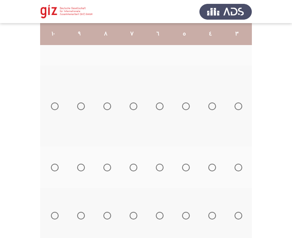
click at [59, 107] on th at bounding box center [53, 106] width 26 height 81
click at [53, 108] on span "Select an option" at bounding box center [55, 107] width 8 height 8
click at [53, 108] on input "Select an option" at bounding box center [55, 107] width 8 height 8
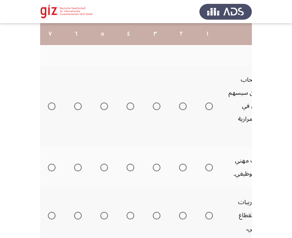
scroll to position [0, 0]
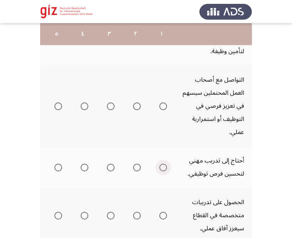
click at [164, 167] on span "Select an option" at bounding box center [163, 168] width 8 height 8
click at [164, 167] on input "Select an option" at bounding box center [163, 168] width 8 height 8
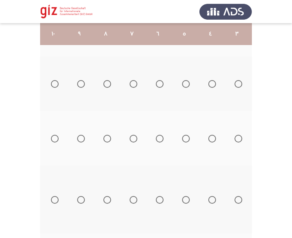
click at [51, 83] on span "Select an option" at bounding box center [55, 84] width 8 height 8
click at [51, 83] on input "Select an option" at bounding box center [55, 84] width 8 height 8
click at [56, 140] on span "Select an option" at bounding box center [55, 139] width 8 height 8
click at [56, 140] on input "Select an option" at bounding box center [55, 139] width 8 height 8
click at [54, 199] on span "Select an option" at bounding box center [55, 200] width 8 height 8
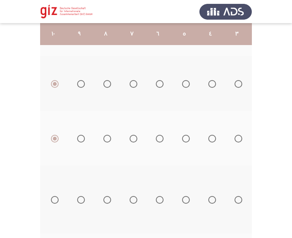
click at [54, 199] on input "Select an option" at bounding box center [55, 200] width 8 height 8
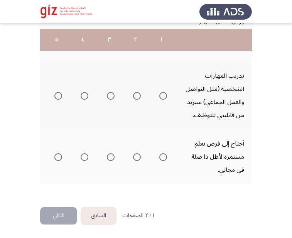
scroll to position [0, -128]
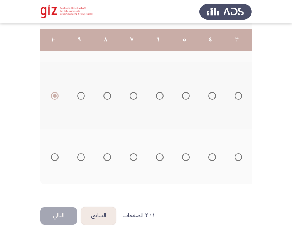
click at [58, 153] on span "Select an option" at bounding box center [55, 157] width 8 height 8
click at [58, 153] on input "Select an option" at bounding box center [55, 157] width 8 height 8
click at [64, 215] on button "التالي" at bounding box center [58, 215] width 37 height 17
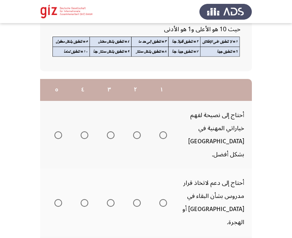
scroll to position [86, 0]
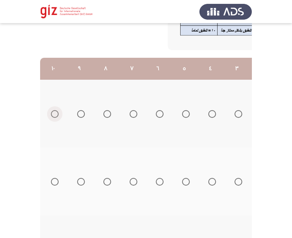
click at [52, 110] on span "Select an option" at bounding box center [55, 114] width 8 height 8
click at [52, 110] on input "Select an option" at bounding box center [55, 114] width 8 height 8
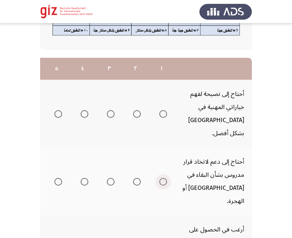
click at [163, 178] on span "Select an option" at bounding box center [163, 182] width 8 height 8
click at [163, 178] on input "Select an option" at bounding box center [163, 182] width 8 height 8
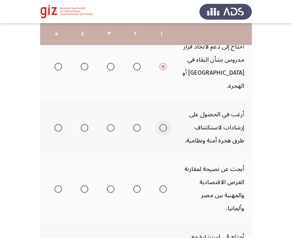
click at [163, 124] on span "Select an option" at bounding box center [163, 128] width 8 height 8
click at [163, 124] on input "Select an option" at bounding box center [163, 128] width 8 height 8
click at [158, 185] on label "Select an option" at bounding box center [161, 189] width 11 height 8
click at [159, 185] on input "Select an option" at bounding box center [163, 189] width 8 height 8
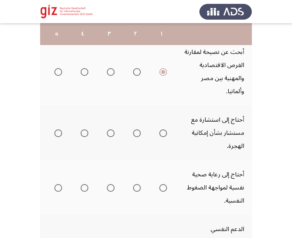
click at [160, 130] on span "Select an option" at bounding box center [163, 134] width 8 height 8
click at [160, 130] on input "Select an option" at bounding box center [163, 134] width 8 height 8
click at [163, 184] on span "Select an option" at bounding box center [163, 188] width 8 height 8
click at [163, 184] on input "Select an option" at bounding box center [163, 188] width 8 height 8
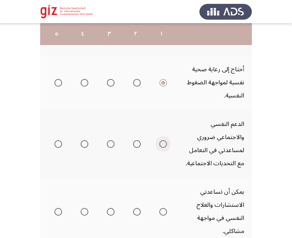
click at [163, 140] on span "Select an option" at bounding box center [163, 144] width 8 height 8
click at [163, 140] on input "Select an option" at bounding box center [163, 144] width 8 height 8
click at [161, 205] on mat-radio-group "Select an option" at bounding box center [161, 211] width 11 height 13
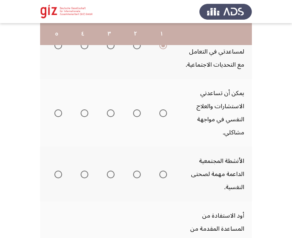
click at [164, 110] on span "Select an option" at bounding box center [163, 114] width 8 height 8
click at [164, 110] on input "Select an option" at bounding box center [163, 114] width 8 height 8
click at [164, 171] on span "Select an option" at bounding box center [163, 175] width 8 height 8
click at [164, 171] on input "Select an option" at bounding box center [163, 175] width 8 height 8
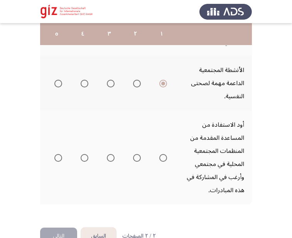
click at [165, 154] on span "Select an option" at bounding box center [163, 158] width 8 height 8
click at [165, 154] on input "Select an option" at bounding box center [163, 158] width 8 height 8
click at [162, 148] on th at bounding box center [161, 158] width 26 height 94
click at [59, 228] on button "التالي" at bounding box center [58, 236] width 37 height 17
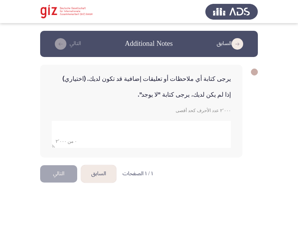
click at [171, 131] on textarea "add answer for essay" at bounding box center [141, 134] width 179 height 27
type textarea "لا"
click at [76, 151] on div "يرجى كتابة أي ملاحظات أو تعليقات إضافية قد تكون لديك. (اختياري) إذا لم يكن لديك…" at bounding box center [141, 111] width 202 height 93
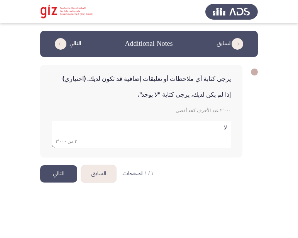
click at [61, 171] on button "التالي" at bounding box center [58, 173] width 37 height 17
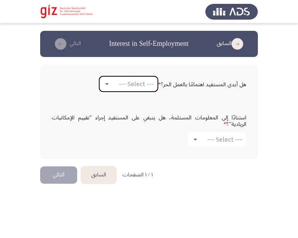
click at [145, 80] on mat-select "--- Select ---" at bounding box center [128, 83] width 59 height 15
click at [143, 87] on span "--- Select ---" at bounding box center [136, 84] width 35 height 7
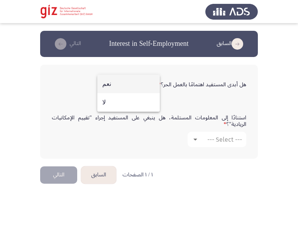
click at [143, 87] on span "نعم" at bounding box center [128, 84] width 52 height 19
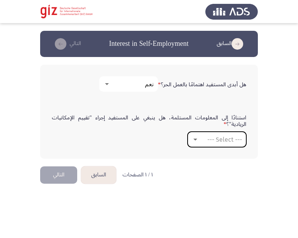
click at [204, 137] on div "--- Select ---" at bounding box center [220, 139] width 43 height 7
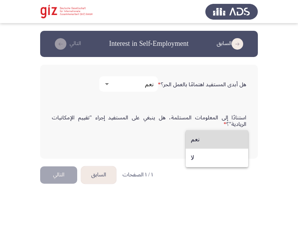
click at [204, 145] on span "نعم" at bounding box center [217, 139] width 52 height 19
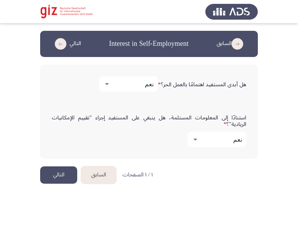
click at [63, 175] on button "التالي" at bounding box center [58, 175] width 37 height 17
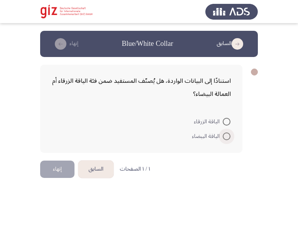
click at [226, 134] on span at bounding box center [227, 137] width 8 height 8
click at [226, 134] on input "الياقة البيضاء" at bounding box center [227, 137] width 8 height 8
radio input "true"
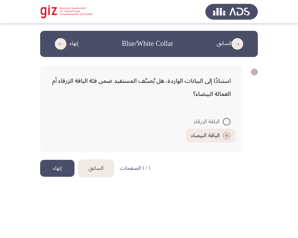
click at [58, 170] on button "إنهاء" at bounding box center [57, 168] width 34 height 17
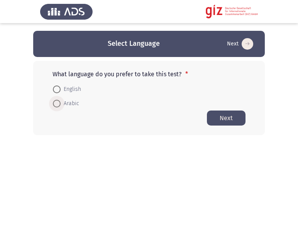
click at [65, 101] on span "Arabic" at bounding box center [70, 103] width 19 height 9
click at [61, 101] on input "Arabic" at bounding box center [57, 104] width 8 height 8
radio input "true"
click at [219, 119] on button "Next" at bounding box center [226, 117] width 39 height 15
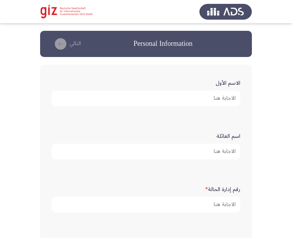
click at [207, 102] on input "الاسم الأول" at bounding box center [146, 99] width 189 height 16
paste input "[PERSON_NAME]"
type input "[PERSON_NAME]"
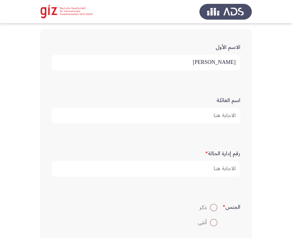
scroll to position [47, 0]
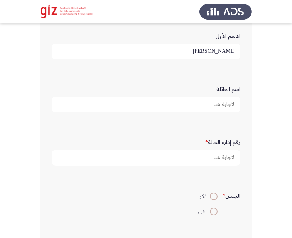
click at [207, 166] on div "رقم إدارة الحالة *" at bounding box center [146, 151] width 196 height 38
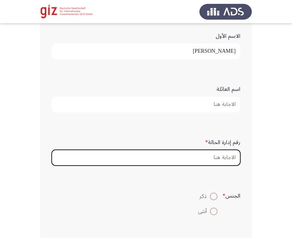
click at [198, 158] on input "رقم إدارة الحالة *" at bounding box center [146, 158] width 189 height 16
paste input "PIMAUG00047-LUXOR"
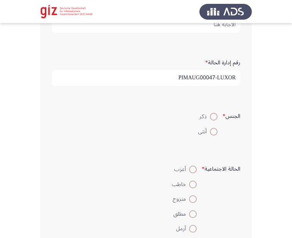
scroll to position [128, 0]
type input "PIMAUG00047-LUXOR"
click at [211, 116] on span at bounding box center [214, 116] width 8 height 8
click at [211, 116] on input "ذكر" at bounding box center [214, 116] width 8 height 8
radio input "true"
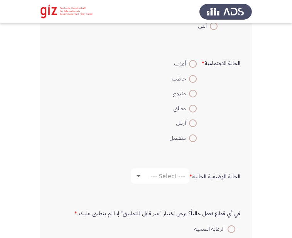
scroll to position [232, 0]
click at [191, 67] on span at bounding box center [193, 65] width 8 height 8
click at [191, 67] on input "أعزب" at bounding box center [193, 65] width 8 height 8
radio input "true"
click at [176, 174] on span "--- Select ---" at bounding box center [167, 176] width 35 height 7
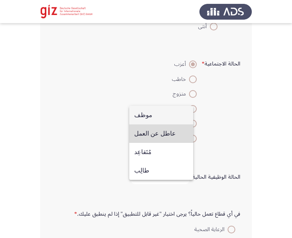
click at [175, 131] on span "عاطل عن العمل" at bounding box center [161, 134] width 54 height 19
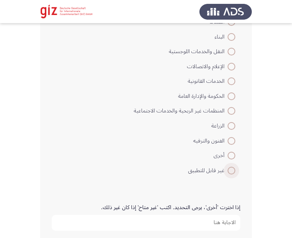
click at [227, 174] on span "غير قابل للتطبيق" at bounding box center [207, 170] width 39 height 9
click at [228, 174] on input "غير قابل للتطبيق" at bounding box center [232, 171] width 8 height 8
radio input "true"
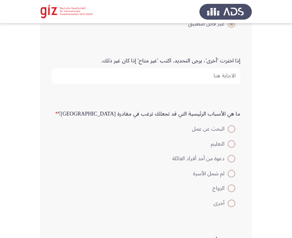
scroll to position [685, 0]
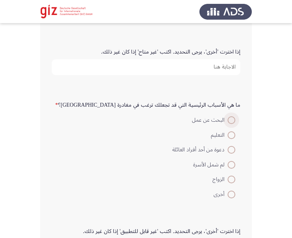
click at [230, 123] on span at bounding box center [232, 120] width 8 height 8
click at [230, 123] on input "البحث عن عمل" at bounding box center [232, 120] width 8 height 8
radio input "true"
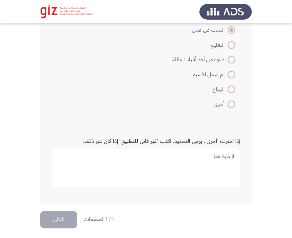
scroll to position [779, 0]
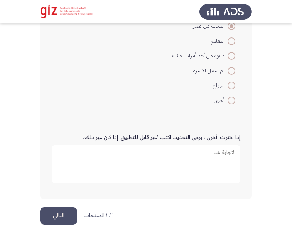
click at [65, 211] on button "التالي" at bounding box center [58, 215] width 37 height 17
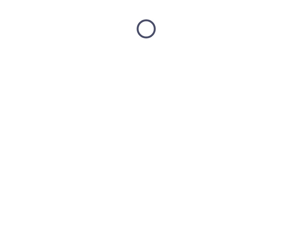
scroll to position [0, 0]
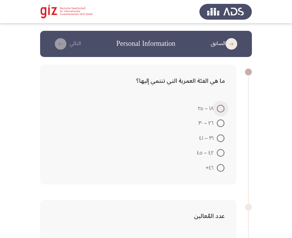
click at [223, 106] on span at bounding box center [221, 109] width 8 height 8
click at [223, 106] on input "١٨ – ٢٥" at bounding box center [221, 109] width 8 height 8
radio input "true"
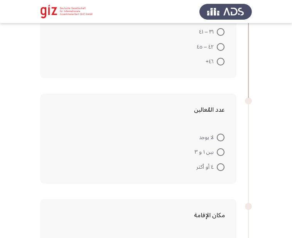
scroll to position [118, 0]
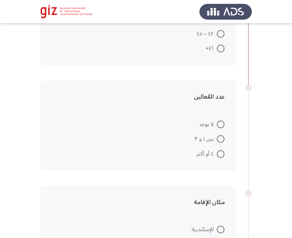
click at [222, 155] on span at bounding box center [221, 154] width 8 height 8
click at [222, 155] on input "٤ أو أكثر" at bounding box center [221, 154] width 8 height 8
radio input "true"
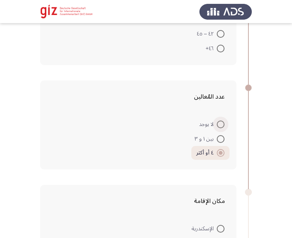
click at [223, 126] on span at bounding box center [221, 125] width 8 height 8
click at [223, 126] on input "لا يوجد" at bounding box center [221, 125] width 8 height 8
radio input "true"
click at [183, 133] on form "لا يوجد بين ١ و ٣ ٤ أو أكثر" at bounding box center [138, 138] width 173 height 44
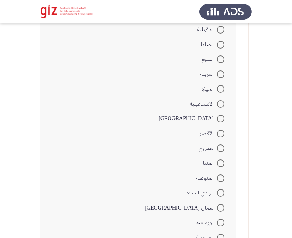
scroll to position [420, 0]
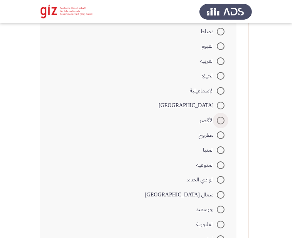
click at [216, 125] on span "الأقصر" at bounding box center [207, 120] width 17 height 9
click at [217, 125] on input "الأقصر" at bounding box center [221, 121] width 8 height 8
radio input "true"
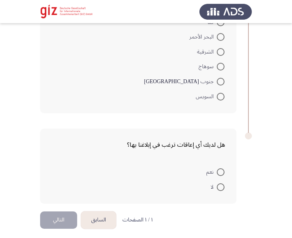
scroll to position [641, 0]
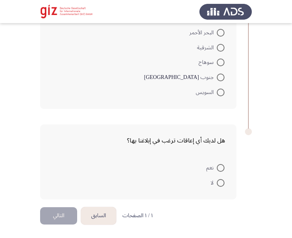
click at [221, 179] on label "لا" at bounding box center [218, 183] width 14 height 9
click at [221, 179] on input "لا" at bounding box center [221, 183] width 8 height 8
radio input "true"
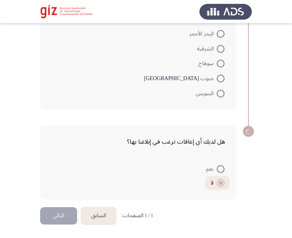
scroll to position [639, 0]
click at [68, 207] on div "هل لديك أي إعاقات ترغب في إبلاغنا بها؟ نعم لا" at bounding box center [146, 163] width 212 height 90
click at [67, 213] on button "التالي" at bounding box center [58, 215] width 37 height 17
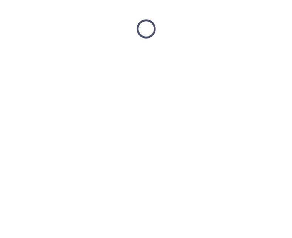
scroll to position [0, 0]
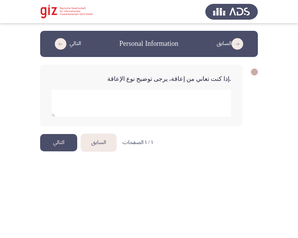
click at [142, 112] on textarea "add answer for essay" at bounding box center [141, 103] width 179 height 27
type textarea "لا"
click at [142, 117] on div ".إذا كنت تعاني من إعاقة، يرجى توضيح نوع الإعاقة" at bounding box center [141, 96] width 202 height 62
click at [58, 141] on button "التالي" at bounding box center [58, 142] width 37 height 17
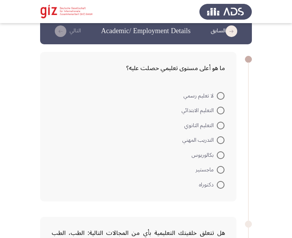
scroll to position [16, 0]
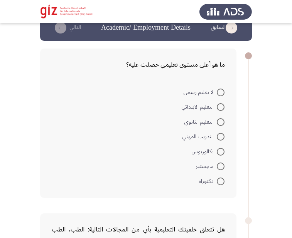
click at [248, 59] on div at bounding box center [248, 55] width 7 height 7
click at [219, 147] on label "بكالوريوس" at bounding box center [208, 151] width 33 height 9
click at [219, 148] on input "بكالوريوس" at bounding box center [221, 152] width 8 height 8
radio input "true"
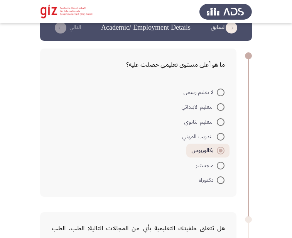
click at [227, 130] on mat-radio-button "التدريب المهني" at bounding box center [203, 136] width 52 height 15
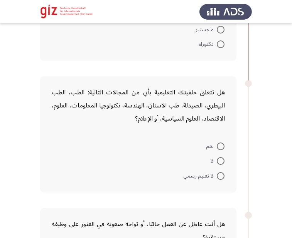
scroll to position [153, 0]
click at [221, 153] on mat-radio-button "لا" at bounding box center [218, 160] width 24 height 15
click at [220, 159] on span at bounding box center [221, 161] width 8 height 8
click at [220, 159] on input "لا" at bounding box center [221, 161] width 8 height 8
radio input "true"
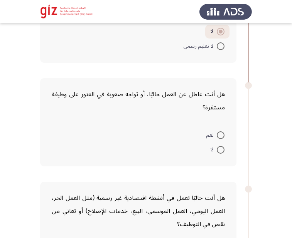
scroll to position [282, 0]
click at [225, 148] on mat-radio-button "لا" at bounding box center [218, 149] width 24 height 15
click at [220, 148] on span at bounding box center [221, 150] width 8 height 8
click at [220, 148] on input "لا" at bounding box center [221, 150] width 8 height 8
radio input "true"
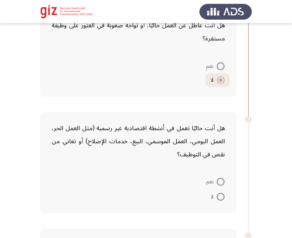
scroll to position [375, 0]
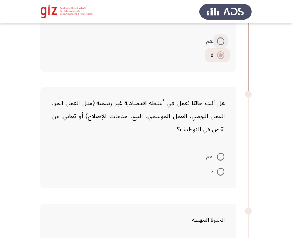
click at [220, 43] on span at bounding box center [221, 41] width 8 height 8
click at [220, 43] on input "نعم" at bounding box center [221, 41] width 8 height 8
radio input "true"
click at [220, 172] on span at bounding box center [221, 172] width 8 height 8
click at [220, 172] on input "لا" at bounding box center [221, 172] width 8 height 8
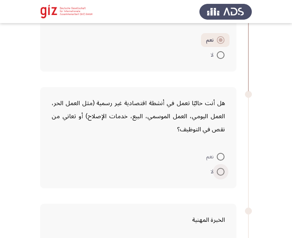
radio input "true"
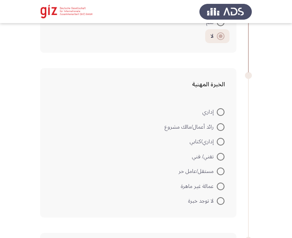
scroll to position [512, 0]
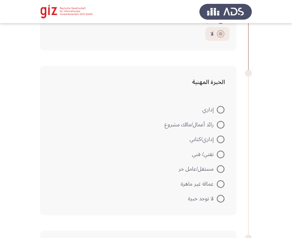
click at [220, 182] on span at bounding box center [221, 184] width 8 height 8
click at [220, 182] on input "عمالة غير ماهرة" at bounding box center [221, 184] width 8 height 8
radio input "true"
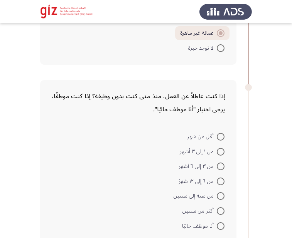
scroll to position [669, 0]
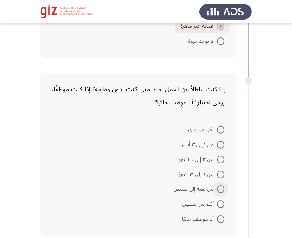
click at [220, 193] on span at bounding box center [221, 189] width 8 height 8
click at [220, 193] on input "من سنة إلى سنتين" at bounding box center [221, 189] width 8 height 8
radio input "true"
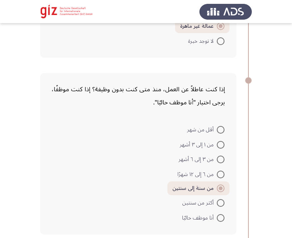
click at [220, 173] on span at bounding box center [221, 175] width 8 height 8
click at [220, 173] on input "من ٦ إلى ١٢ شهرًا" at bounding box center [221, 175] width 8 height 8
radio input "true"
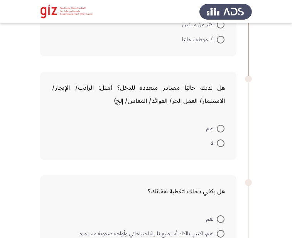
scroll to position [848, 0]
click at [223, 148] on mat-radio-button "لا" at bounding box center [218, 142] width 24 height 15
click at [219, 143] on span at bounding box center [221, 143] width 8 height 8
click at [219, 143] on input "لا" at bounding box center [221, 143] width 8 height 8
radio input "true"
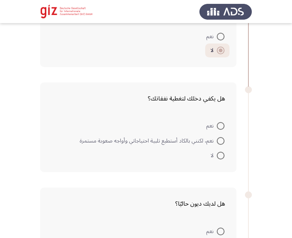
scroll to position [954, 0]
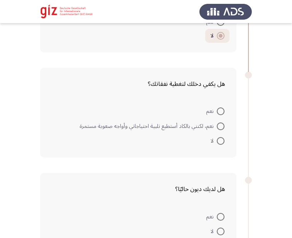
click at [219, 124] on span at bounding box center [221, 127] width 8 height 8
click at [219, 124] on input "نعم، لكنني بالكاد أستطيع تلبية احتياجاتي وأواجه صعوبة مستمرة" at bounding box center [221, 127] width 8 height 8
radio input "true"
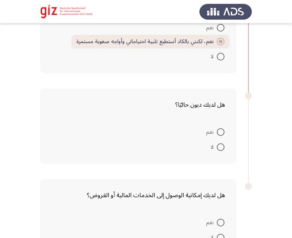
scroll to position [1050, 0]
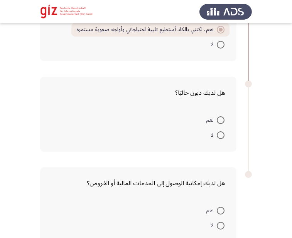
click at [225, 134] on mat-radio-button "لا" at bounding box center [218, 134] width 24 height 15
click at [221, 135] on span at bounding box center [221, 135] width 0 height 0
click at [220, 135] on input "لا" at bounding box center [221, 136] width 8 height 8
radio input "true"
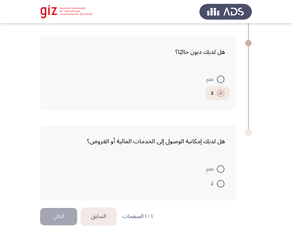
scroll to position [1092, 0]
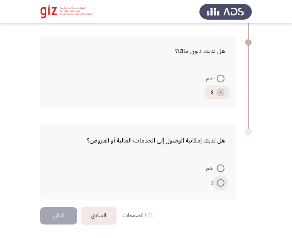
click at [220, 180] on span at bounding box center [221, 183] width 8 height 8
click at [220, 180] on input "لا" at bounding box center [221, 183] width 8 height 8
radio input "true"
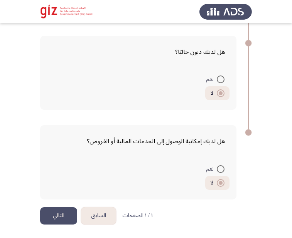
click at [65, 212] on button "التالي" at bounding box center [58, 215] width 37 height 17
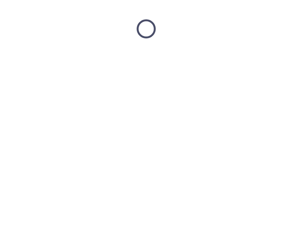
scroll to position [0, 0]
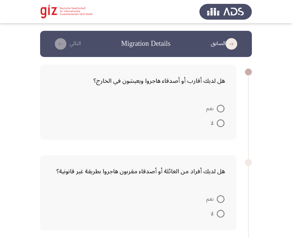
click at [219, 121] on span at bounding box center [221, 124] width 8 height 8
click at [219, 121] on input "لا" at bounding box center [221, 124] width 8 height 8
radio input "true"
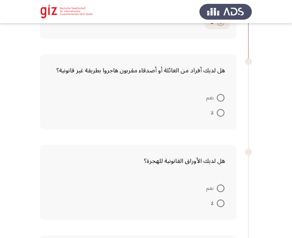
scroll to position [122, 0]
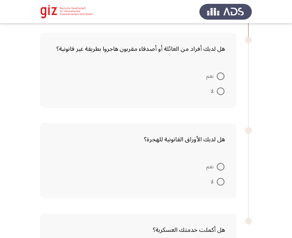
click at [219, 95] on span at bounding box center [221, 92] width 8 height 8
click at [219, 95] on input "لا" at bounding box center [221, 92] width 8 height 8
radio input "true"
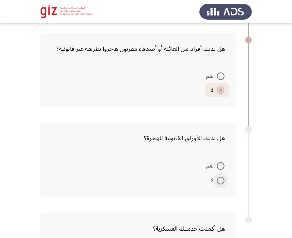
click at [219, 184] on span at bounding box center [221, 181] width 8 height 8
click at [219, 184] on input "لا" at bounding box center [221, 181] width 8 height 8
radio input "true"
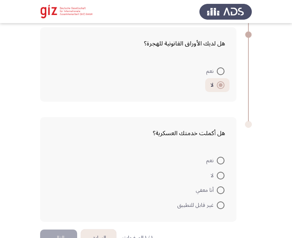
scroll to position [239, 0]
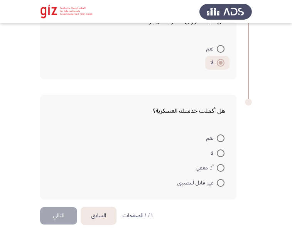
click at [219, 140] on span at bounding box center [221, 139] width 8 height 8
click at [219, 140] on input "نعم" at bounding box center [221, 139] width 8 height 8
radio input "true"
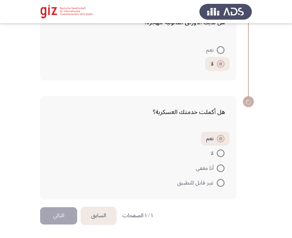
scroll to position [238, 0]
click at [58, 212] on button "التالي" at bounding box center [58, 215] width 37 height 17
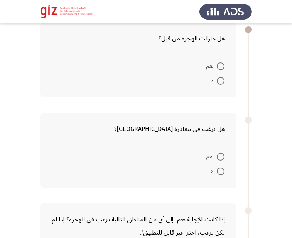
scroll to position [43, 0]
click at [220, 81] on span at bounding box center [221, 81] width 8 height 8
click at [220, 81] on input "لا" at bounding box center [221, 81] width 8 height 8
radio input "true"
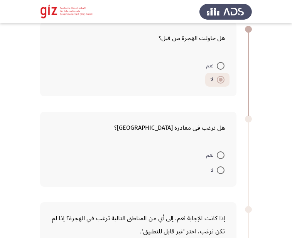
click at [221, 150] on mat-radio-button "نعم" at bounding box center [215, 155] width 28 height 15
click at [219, 156] on span at bounding box center [221, 156] width 8 height 8
click at [219, 156] on input "نعم" at bounding box center [221, 156] width 8 height 8
radio input "true"
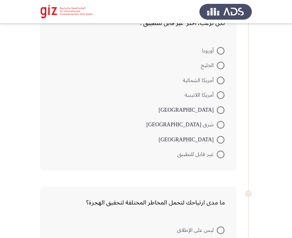
scroll to position [260, 0]
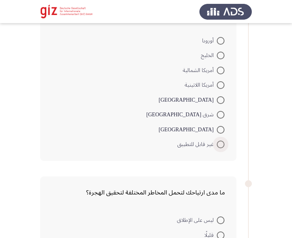
click at [220, 148] on span at bounding box center [221, 145] width 8 height 8
click at [220, 148] on input "غير قابل للتطبيق" at bounding box center [221, 145] width 8 height 8
radio input "true"
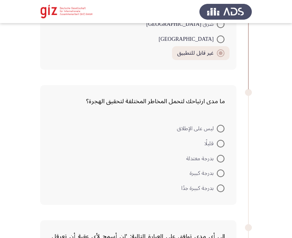
scroll to position [351, 0]
click at [172, 137] on form "ليس على الإطلاق قليلًا بدرجة معتدلة بدرجة كبيرة بدرجة كبيرة جدًا" at bounding box center [138, 158] width 173 height 74
click at [220, 130] on span at bounding box center [221, 129] width 8 height 8
click at [220, 130] on input "ليس على الإطلاق" at bounding box center [221, 129] width 8 height 8
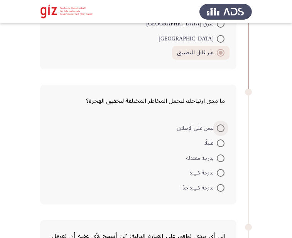
radio input "true"
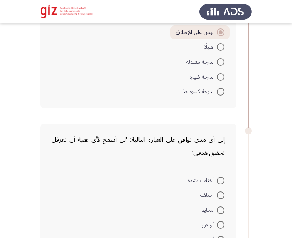
scroll to position [473, 0]
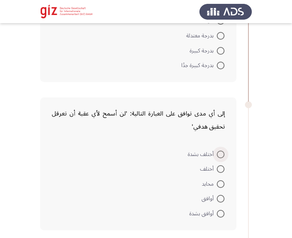
click at [219, 154] on span at bounding box center [221, 155] width 8 height 8
click at [219, 154] on input "أختلف بشدة" at bounding box center [221, 155] width 8 height 8
radio input "true"
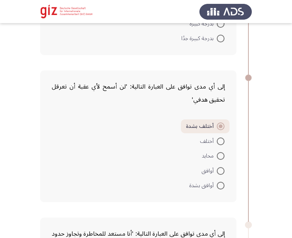
scroll to position [604, 0]
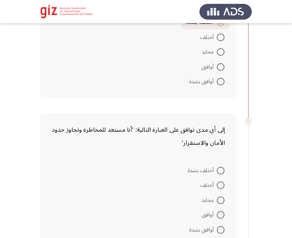
click at [219, 163] on div "إلى أي مدى توافق على العبارة التالية: 'أنا مستعد للمخاطرة وتجاوز حدود الأمان وا…" at bounding box center [138, 180] width 196 height 133
click at [219, 163] on mat-radio-button "أختلف بشدة" at bounding box center [206, 170] width 47 height 15
click at [220, 169] on span at bounding box center [221, 171] width 8 height 8
click at [220, 169] on input "أختلف بشدة" at bounding box center [221, 171] width 8 height 8
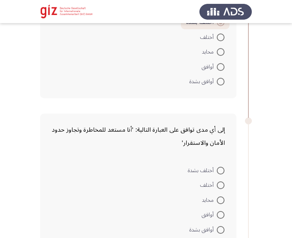
radio input "true"
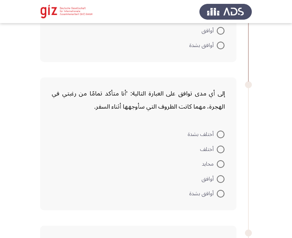
scroll to position [808, 0]
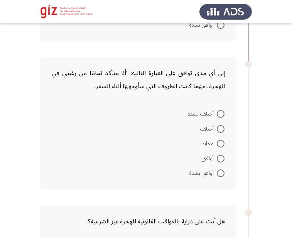
click at [217, 116] on span at bounding box center [221, 114] width 8 height 8
click at [217, 116] on input "أختلف بشدة" at bounding box center [221, 114] width 8 height 8
radio input "true"
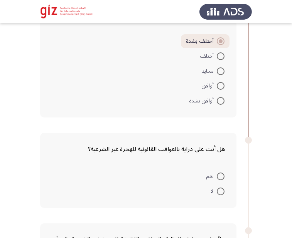
scroll to position [917, 0]
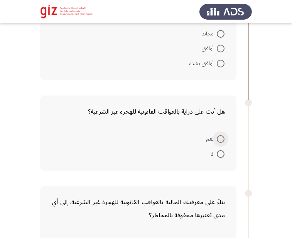
click at [223, 140] on span at bounding box center [221, 139] width 8 height 8
click at [223, 140] on input "نعم" at bounding box center [221, 139] width 8 height 8
radio input "true"
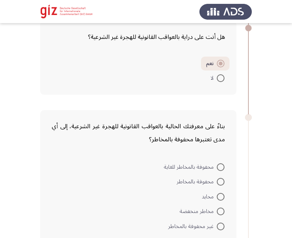
scroll to position [1018, 0]
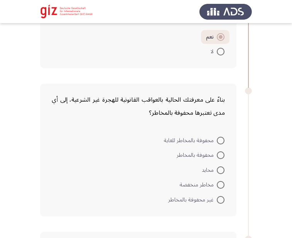
click at [224, 142] on span at bounding box center [221, 141] width 8 height 8
click at [224, 142] on input "محفوفة بالمخاطر للغاية" at bounding box center [221, 141] width 8 height 8
radio input "true"
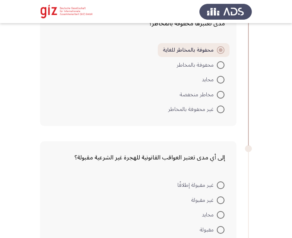
scroll to position [1153, 0]
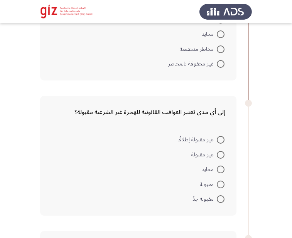
click at [221, 189] on mat-radio-button "مقبولة" at bounding box center [212, 184] width 35 height 15
click at [220, 182] on span at bounding box center [221, 185] width 8 height 8
click at [220, 182] on input "مقبولة" at bounding box center [221, 185] width 8 height 8
radio input "true"
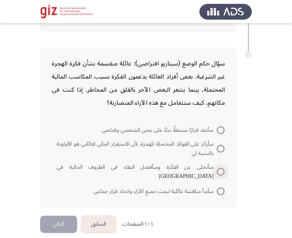
click at [222, 168] on span at bounding box center [221, 172] width 8 height 8
click at [222, 168] on input "سأتخلى عن الفكرة وسأفضل البقاء في الظروف الحالية في [GEOGRAPHIC_DATA]" at bounding box center [221, 172] width 8 height 8
radio input "true"
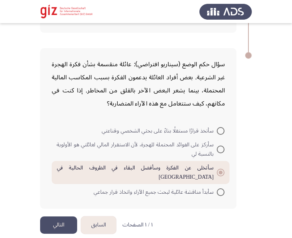
click at [61, 217] on button "التالي" at bounding box center [58, 225] width 37 height 17
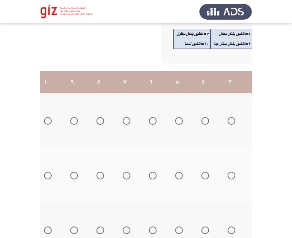
scroll to position [0, -128]
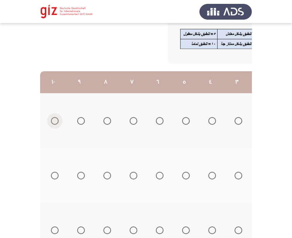
click at [53, 124] on span "Select an option" at bounding box center [55, 121] width 8 height 8
click at [53, 124] on input "Select an option" at bounding box center [55, 121] width 8 height 8
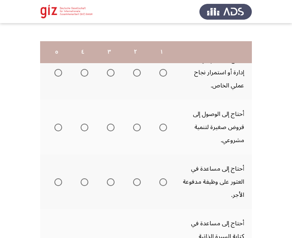
scroll to position [146, 0]
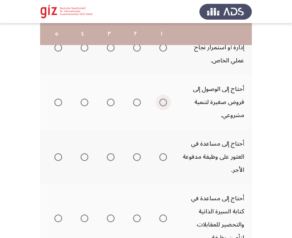
click at [160, 103] on span "Select an option" at bounding box center [163, 103] width 8 height 8
click at [160, 103] on input "Select an option" at bounding box center [163, 103] width 8 height 8
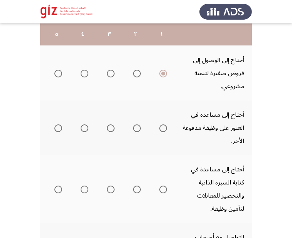
scroll to position [175, 0]
click at [156, 139] on th at bounding box center [161, 127] width 26 height 55
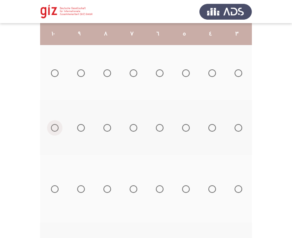
click at [54, 130] on span "Select an option" at bounding box center [55, 128] width 8 height 8
click at [54, 130] on input "Select an option" at bounding box center [55, 128] width 8 height 8
click at [55, 191] on span "Select an option" at bounding box center [55, 189] width 8 height 8
click at [55, 191] on input "Select an option" at bounding box center [55, 189] width 8 height 8
click at [55, 191] on span "Select an option" at bounding box center [55, 189] width 4 height 4
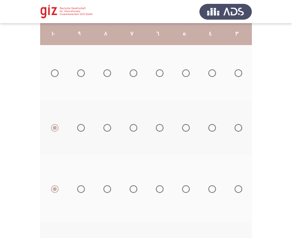
click at [55, 191] on input "Select an option" at bounding box center [55, 189] width 8 height 8
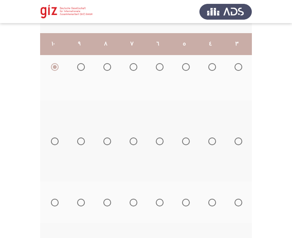
scroll to position [311, 0]
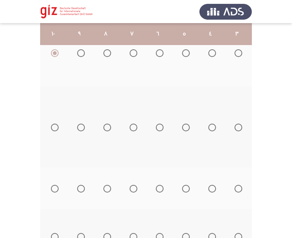
click at [186, 145] on th at bounding box center [184, 127] width 26 height 81
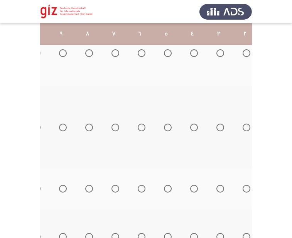
scroll to position [0, -128]
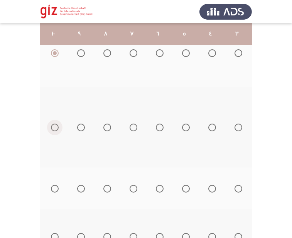
click at [55, 129] on span "Select an option" at bounding box center [55, 128] width 8 height 8
click at [55, 129] on input "Select an option" at bounding box center [55, 128] width 8 height 8
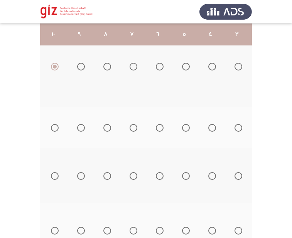
scroll to position [373, 0]
click at [55, 129] on span "Select an option" at bounding box center [55, 128] width 8 height 8
click at [55, 129] on input "Select an option" at bounding box center [55, 128] width 8 height 8
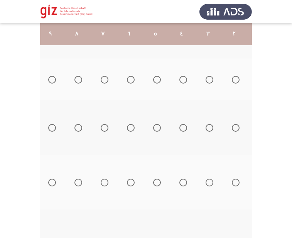
scroll to position [0, -128]
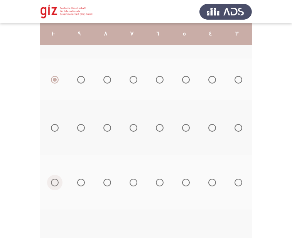
click at [55, 184] on span "Select an option" at bounding box center [55, 183] width 8 height 8
click at [55, 184] on input "Select an option" at bounding box center [55, 183] width 8 height 8
click at [55, 126] on span "Select an option" at bounding box center [55, 128] width 8 height 8
click at [55, 126] on input "Select an option" at bounding box center [55, 128] width 8 height 8
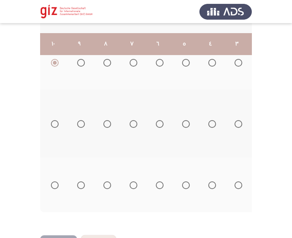
scroll to position [550, 0]
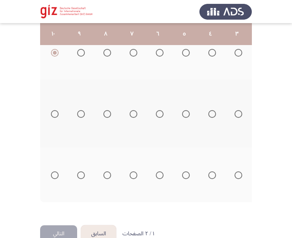
click at [187, 135] on th at bounding box center [184, 114] width 26 height 68
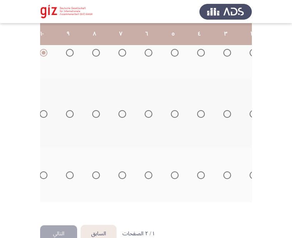
scroll to position [0, -128]
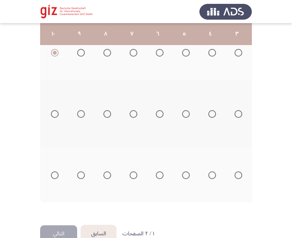
click at [56, 176] on span "Select an option" at bounding box center [55, 176] width 8 height 8
click at [56, 176] on input "Select an option" at bounding box center [55, 176] width 8 height 8
click at [56, 117] on span "Select an option" at bounding box center [55, 114] width 8 height 8
click at [56, 117] on input "Select an option" at bounding box center [55, 114] width 8 height 8
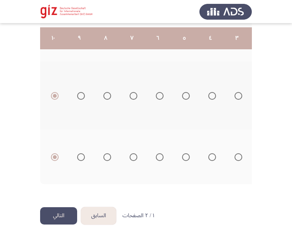
scroll to position [574, 0]
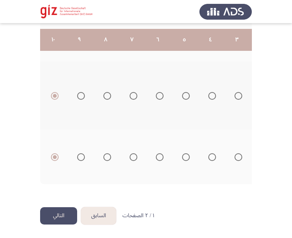
click at [53, 213] on button "التالي" at bounding box center [58, 215] width 37 height 17
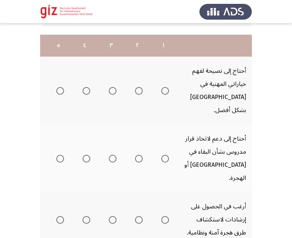
scroll to position [0, -2]
click at [167, 87] on span "Select an option" at bounding box center [166, 91] width 8 height 8
click at [167, 87] on input "Select an option" at bounding box center [166, 91] width 8 height 8
click at [164, 155] on span "Select an option" at bounding box center [166, 159] width 8 height 8
click at [164, 155] on input "Select an option" at bounding box center [166, 159] width 8 height 8
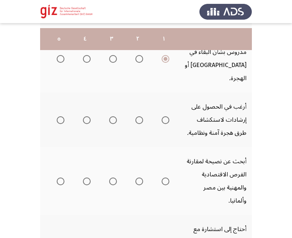
scroll to position [214, 0]
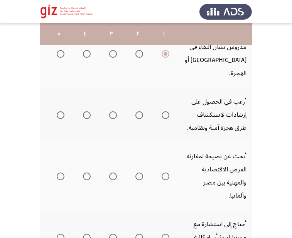
click at [166, 111] on span "Select an option" at bounding box center [166, 115] width 8 height 8
click at [166, 111] on input "Select an option" at bounding box center [166, 115] width 8 height 8
click at [164, 173] on span "Select an option" at bounding box center [166, 177] width 8 height 8
click at [164, 173] on input "Select an option" at bounding box center [166, 177] width 8 height 8
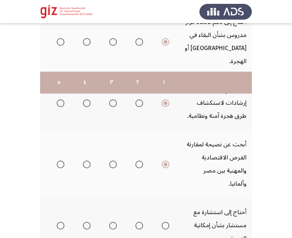
scroll to position [281, 0]
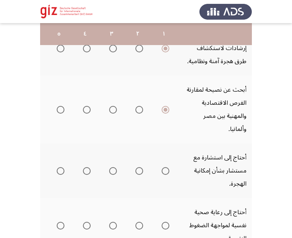
drag, startPoint x: 164, startPoint y: 150, endPoint x: 164, endPoint y: 145, distance: 5.0
click at [164, 164] on mat-radio-group "Select an option" at bounding box center [163, 170] width 11 height 13
click at [164, 167] on span "Select an option" at bounding box center [166, 171] width 8 height 8
click at [164, 167] on input "Select an option" at bounding box center [166, 171] width 8 height 8
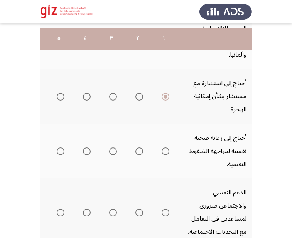
scroll to position [360, 0]
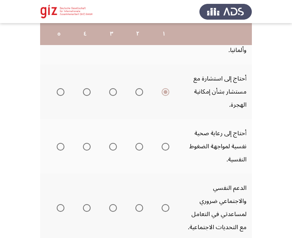
click at [166, 143] on span "Select an option" at bounding box center [166, 147] width 8 height 8
click at [166, 143] on input "Select an option" at bounding box center [166, 147] width 8 height 8
click at [164, 201] on mat-radio-group "Select an option" at bounding box center [163, 207] width 11 height 13
click at [167, 204] on span "Select an option" at bounding box center [166, 208] width 8 height 8
click at [167, 204] on input "Select an option" at bounding box center [166, 208] width 8 height 8
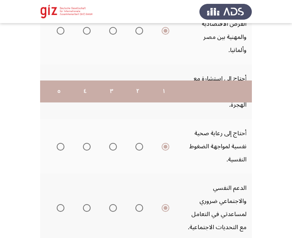
scroll to position [491, 0]
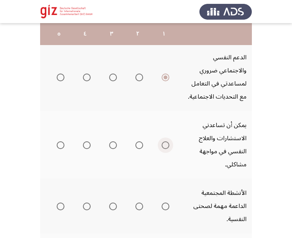
click at [165, 142] on span "Select an option" at bounding box center [166, 146] width 8 height 8
click at [165, 142] on input "Select an option" at bounding box center [166, 146] width 8 height 8
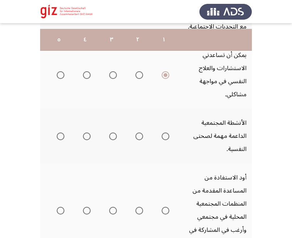
scroll to position [567, 0]
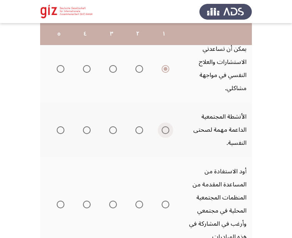
click at [165, 126] on span "Select an option" at bounding box center [166, 130] width 8 height 8
click at [165, 126] on input "Select an option" at bounding box center [166, 130] width 8 height 8
click at [167, 198] on mat-radio-group "Select an option" at bounding box center [163, 204] width 11 height 13
click at [165, 205] on span "Select an option" at bounding box center [165, 205] width 0 height 0
click at [165, 201] on input "Select an option" at bounding box center [166, 205] width 8 height 8
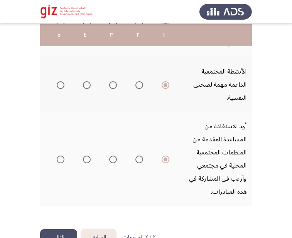
scroll to position [614, 0]
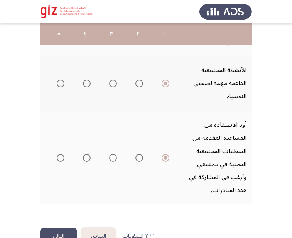
click at [63, 228] on button "التالي" at bounding box center [58, 236] width 37 height 17
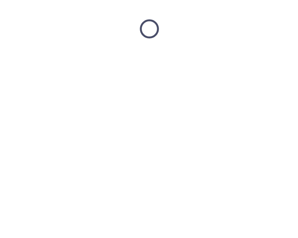
scroll to position [0, 0]
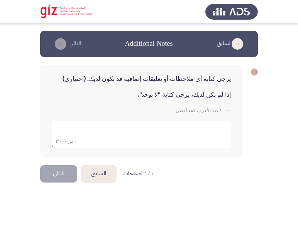
click at [191, 126] on textarea "add answer for essay" at bounding box center [141, 134] width 179 height 27
type textarea "لا"
click at [219, 187] on html "السابق Additional Notes التالي يرجى كتابة أي ملاحظات أو تعليقات إضافية قد تكون …" at bounding box center [149, 98] width 298 height 196
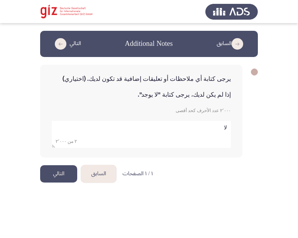
click at [62, 175] on button "التالي" at bounding box center [58, 173] width 37 height 17
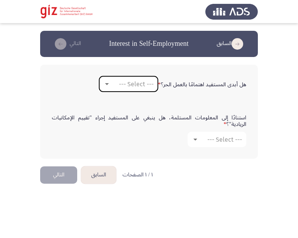
click at [132, 77] on mat-select "--- Select ---" at bounding box center [128, 83] width 59 height 15
click at [136, 84] on span "--- Select ---" at bounding box center [136, 84] width 35 height 7
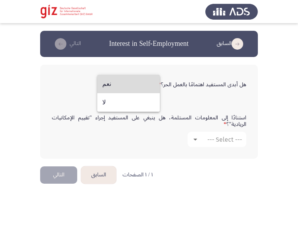
click at [142, 87] on span "نعم" at bounding box center [128, 84] width 52 height 19
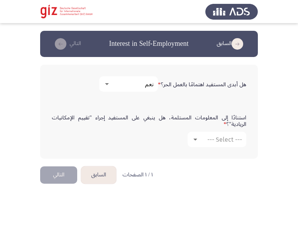
click at [218, 148] on div "استنادًا إلى المعلومات المستلمة، هل ينبغي على المستفيد إجراء "تقييم الإمكانيات …" at bounding box center [149, 131] width 202 height 40
click at [212, 143] on span "--- Select ---" at bounding box center [224, 139] width 35 height 7
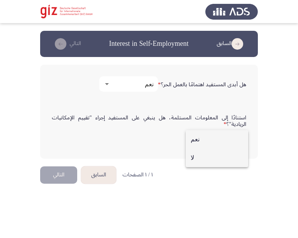
click at [216, 153] on span "لا" at bounding box center [217, 158] width 52 height 19
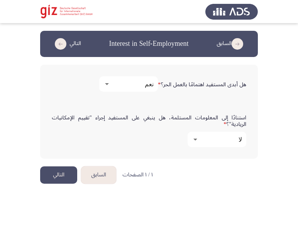
click at [62, 174] on button "التالي" at bounding box center [58, 175] width 37 height 17
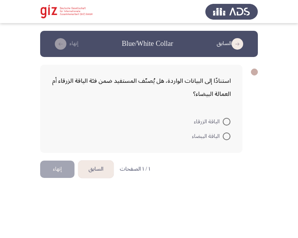
click at [226, 141] on label "الياقة البيضاء" at bounding box center [211, 136] width 39 height 9
click at [226, 140] on input "الياقة البيضاء" at bounding box center [227, 137] width 8 height 8
radio input "true"
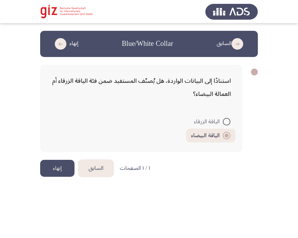
click at [66, 162] on button "إنهاء" at bounding box center [57, 168] width 34 height 17
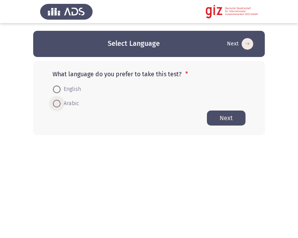
click at [71, 105] on span "Arabic" at bounding box center [70, 103] width 19 height 9
click at [61, 105] on input "Arabic" at bounding box center [57, 104] width 8 height 8
radio input "true"
click at [237, 120] on button "Next" at bounding box center [226, 117] width 39 height 15
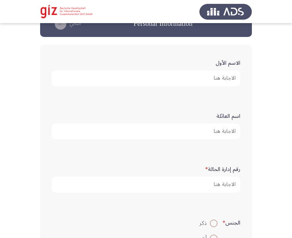
scroll to position [29, 0]
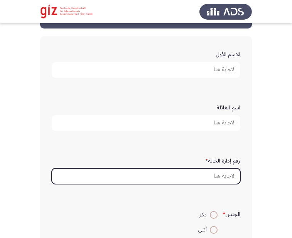
click at [205, 178] on input "رقم إدارة الحالة *" at bounding box center [146, 177] width 189 height 16
paste input "PIMAUG00049-LUXOR"
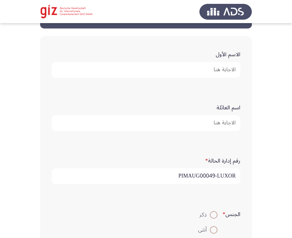
type input "PIMAUG00049-LUXOR"
click at [210, 71] on input "الاسم الأول" at bounding box center [146, 70] width 189 height 16
type input "[PERSON_NAME]"
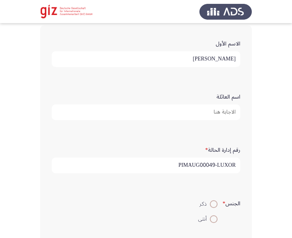
scroll to position [44, 0]
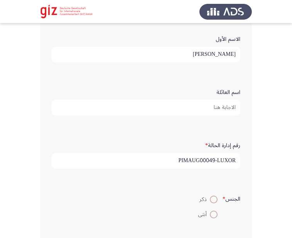
click at [195, 142] on form "رقم إدارة الحالة * PIMAUG00049-LUXOR" at bounding box center [146, 154] width 189 height 30
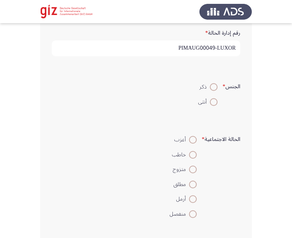
scroll to position [157, 0]
click at [212, 86] on span at bounding box center [214, 87] width 8 height 8
click at [212, 86] on input "ذكر" at bounding box center [214, 87] width 8 height 8
radio input "true"
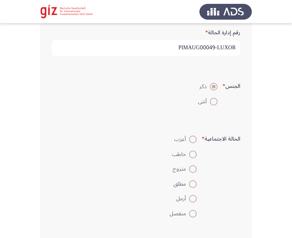
click at [163, 126] on div "الحالة الاجتماعية * أعزب خاطب متزوج مطلق أرمل منفصل" at bounding box center [146, 176] width 196 height 112
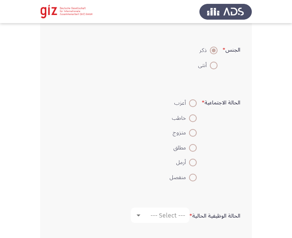
scroll to position [194, 0]
click at [192, 102] on span at bounding box center [193, 103] width 8 height 8
click at [192, 102] on input "أعزب" at bounding box center [193, 103] width 8 height 8
radio input "true"
click at [199, 125] on mat-radio-button "متزوج" at bounding box center [183, 132] width 37 height 15
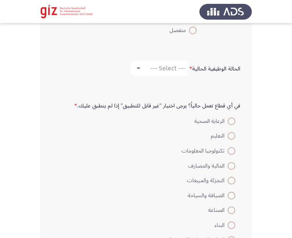
scroll to position [348, 0]
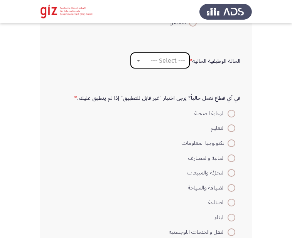
click at [153, 62] on span "--- Select ---" at bounding box center [167, 60] width 35 height 7
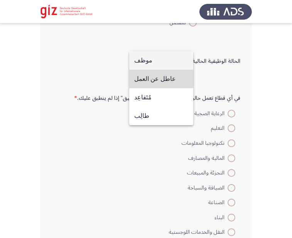
click at [173, 78] on span "عاطل عن العمل" at bounding box center [161, 79] width 54 height 19
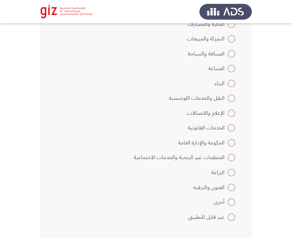
scroll to position [506, 0]
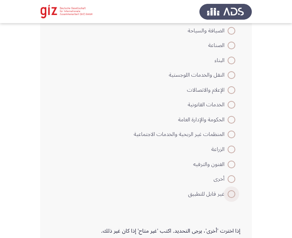
click at [230, 191] on span at bounding box center [232, 195] width 8 height 8
click at [230, 191] on input "غير قابل للتطبيق" at bounding box center [232, 195] width 8 height 8
radio input "true"
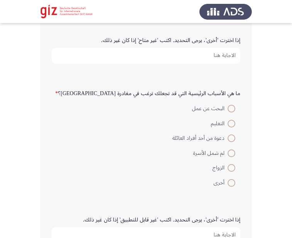
scroll to position [721, 0]
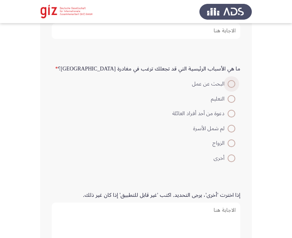
click at [231, 81] on span at bounding box center [232, 84] width 8 height 8
click at [231, 81] on input "البحث عن عمل" at bounding box center [232, 84] width 8 height 8
radio input "true"
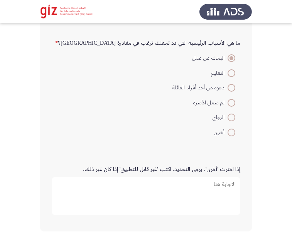
scroll to position [779, 0]
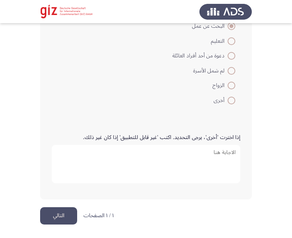
click at [60, 219] on button "التالي" at bounding box center [58, 215] width 37 height 17
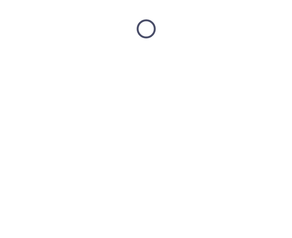
scroll to position [0, 0]
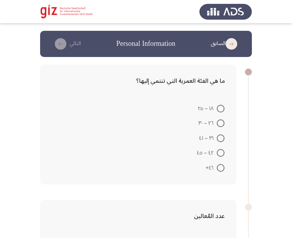
click at [220, 111] on span at bounding box center [221, 109] width 8 height 8
click at [220, 111] on input "١٨ – ٢٥" at bounding box center [221, 109] width 8 height 8
radio input "true"
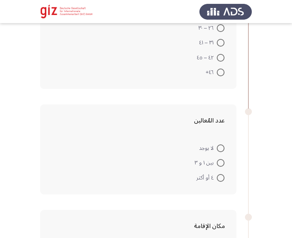
scroll to position [116, 0]
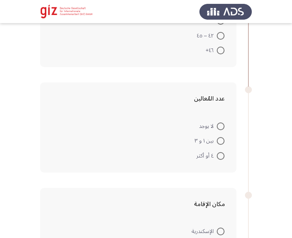
click at [219, 129] on span at bounding box center [221, 127] width 8 height 8
click at [219, 129] on input "لا يوجد" at bounding box center [221, 127] width 8 height 8
radio input "true"
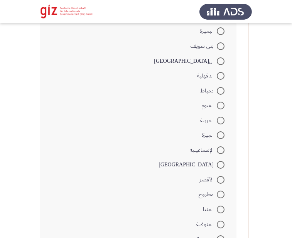
scroll to position [361, 0]
click at [222, 178] on span at bounding box center [221, 179] width 8 height 8
click at [222, 178] on input "الأقصر" at bounding box center [221, 179] width 8 height 8
radio input "true"
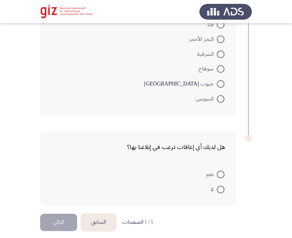
scroll to position [641, 0]
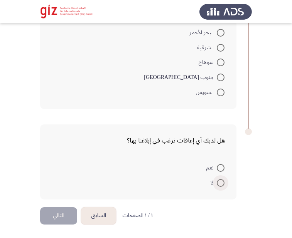
click at [223, 183] on span at bounding box center [221, 183] width 8 height 8
click at [223, 183] on input "لا" at bounding box center [221, 183] width 8 height 8
radio input "true"
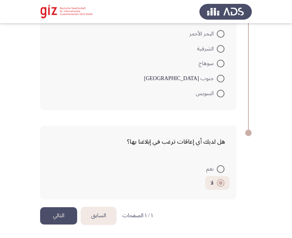
click at [60, 214] on button "التالي" at bounding box center [58, 215] width 37 height 17
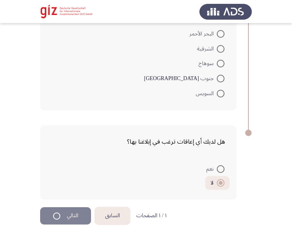
scroll to position [0, 0]
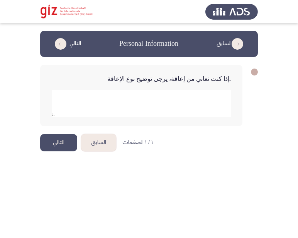
click at [61, 139] on button "التالي" at bounding box center [58, 142] width 37 height 17
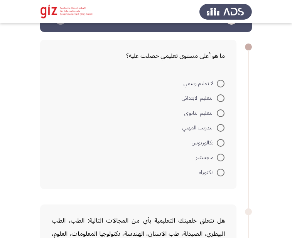
scroll to position [30, 0]
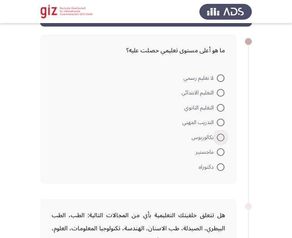
click at [223, 133] on label "بكالوريوس" at bounding box center [208, 137] width 33 height 9
click at [223, 134] on input "بكالوريوس" at bounding box center [221, 138] width 8 height 8
radio input "true"
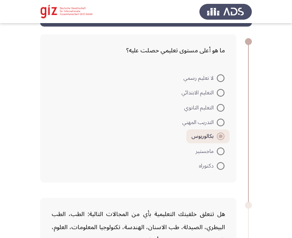
click at [142, 136] on form "لا تعليم رسمي التعليم الابتدائي التعليم الثانوي التدريب المهني بكالوريوس ماجستي…" at bounding box center [138, 121] width 173 height 103
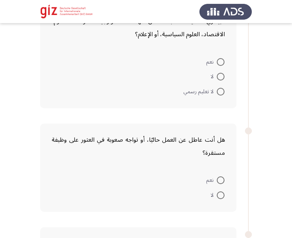
scroll to position [251, 0]
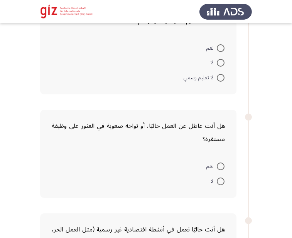
click at [220, 64] on span at bounding box center [221, 63] width 8 height 8
click at [220, 64] on input "لا" at bounding box center [221, 63] width 8 height 8
radio input "true"
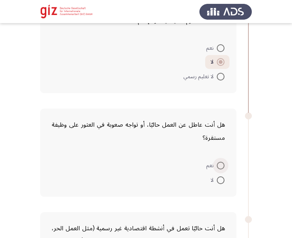
click at [220, 166] on span at bounding box center [221, 166] width 8 height 8
click at [220, 166] on input "نعم" at bounding box center [221, 166] width 8 height 8
radio input "true"
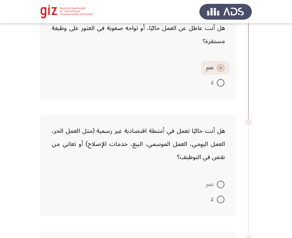
scroll to position [375, 0]
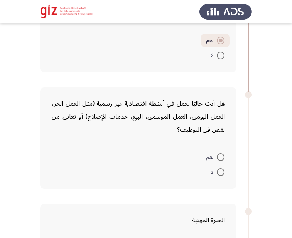
click at [220, 175] on span at bounding box center [221, 173] width 8 height 8
click at [220, 175] on input "لا" at bounding box center [221, 173] width 8 height 8
radio input "true"
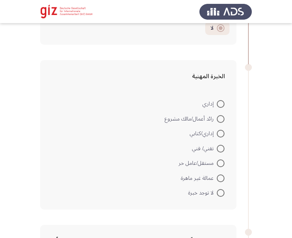
scroll to position [519, 0]
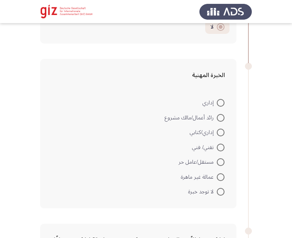
click at [224, 179] on mat-radio-button "عمالة غير ماهرة" at bounding box center [203, 176] width 54 height 15
click at [224, 179] on span at bounding box center [221, 178] width 8 height 8
click at [224, 179] on input "عمالة غير ماهرة" at bounding box center [221, 178] width 8 height 8
radio input "true"
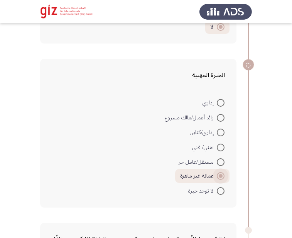
click at [224, 179] on span at bounding box center [221, 176] width 8 height 8
click at [224, 179] on input "عمالة غير ماهرة" at bounding box center [221, 176] width 8 height 8
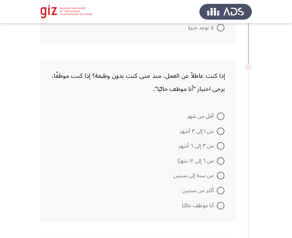
scroll to position [683, 0]
click at [220, 144] on span at bounding box center [221, 146] width 8 height 8
click at [220, 144] on input "من ٣ إلى ٦ أشهر" at bounding box center [221, 146] width 8 height 8
radio input "true"
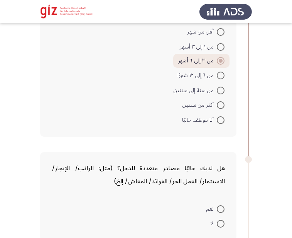
scroll to position [767, 0]
click at [156, 150] on div "هل لديك حاليًا مصادر متعددة للدخل؟ (مثل: الراتب/ الإيجار/ الاستثمار/ العمل الحر…" at bounding box center [146, 196] width 212 height 104
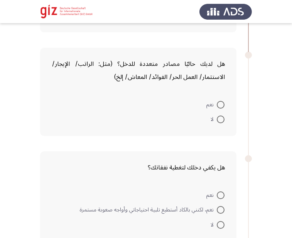
scroll to position [892, 0]
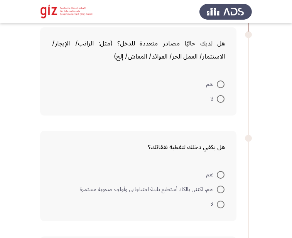
click at [221, 101] on span at bounding box center [221, 99] width 8 height 8
click at [221, 101] on input "لا" at bounding box center [221, 99] width 8 height 8
radio input "true"
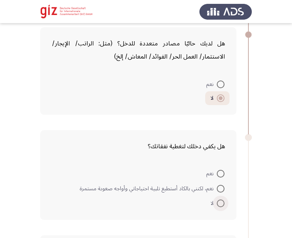
click at [220, 205] on span at bounding box center [221, 204] width 8 height 8
click at [220, 205] on input "لا" at bounding box center [221, 204] width 8 height 8
radio input "true"
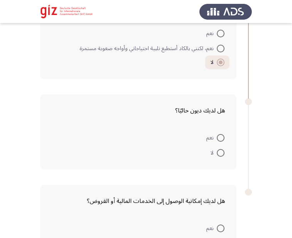
scroll to position [1033, 0]
click at [221, 149] on span at bounding box center [221, 153] width 8 height 8
click at [221, 149] on input "لا" at bounding box center [221, 153] width 8 height 8
radio input "true"
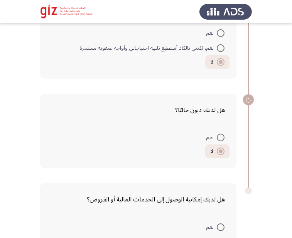
scroll to position [1092, 0]
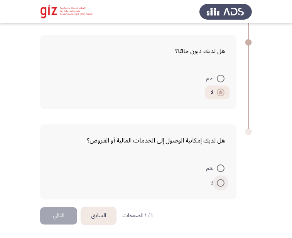
click at [222, 183] on span at bounding box center [221, 183] width 8 height 8
click at [222, 183] on input "لا" at bounding box center [221, 183] width 8 height 8
radio input "true"
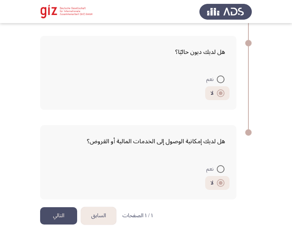
click at [59, 217] on button "التالي" at bounding box center [58, 215] width 37 height 17
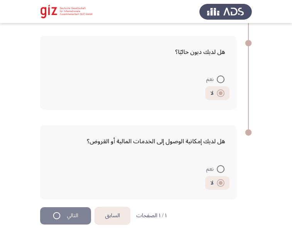
scroll to position [0, 0]
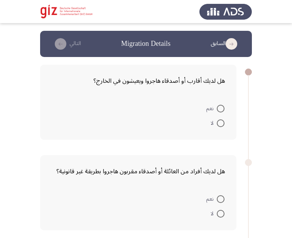
click at [215, 125] on span "لا" at bounding box center [214, 123] width 6 height 9
click at [217, 125] on input "لا" at bounding box center [221, 124] width 8 height 8
radio input "true"
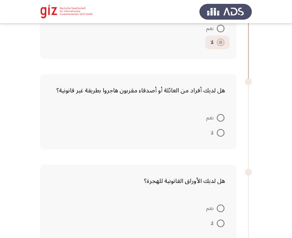
scroll to position [83, 0]
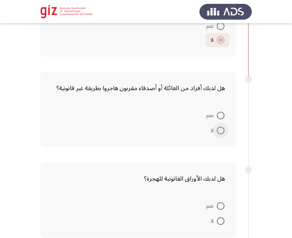
click at [223, 132] on span at bounding box center [221, 131] width 8 height 8
click at [223, 132] on input "لا" at bounding box center [221, 131] width 8 height 8
radio input "true"
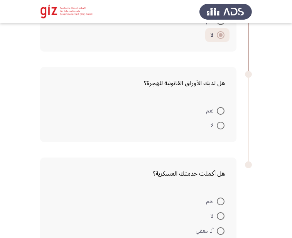
scroll to position [202, 0]
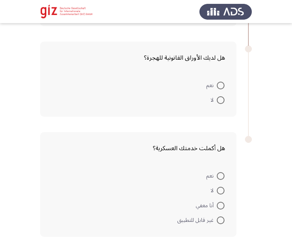
click at [222, 99] on span at bounding box center [221, 100] width 8 height 8
click at [222, 99] on input "لا" at bounding box center [221, 100] width 8 height 8
radio input "true"
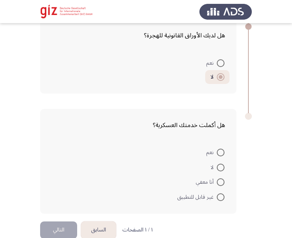
scroll to position [239, 0]
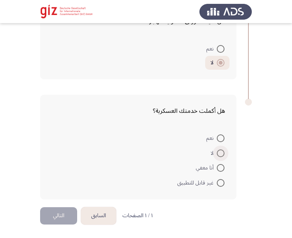
click at [221, 153] on span at bounding box center [221, 154] width 8 height 8
click at [221, 153] on input "لا" at bounding box center [221, 154] width 8 height 8
radio input "true"
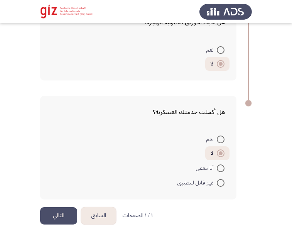
click at [58, 217] on button "التالي" at bounding box center [58, 215] width 37 height 17
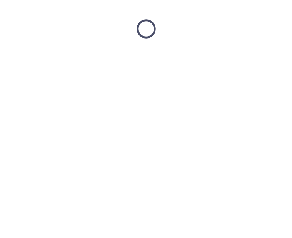
scroll to position [0, 0]
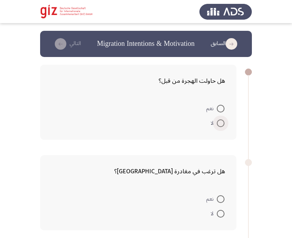
click at [221, 121] on span at bounding box center [221, 124] width 8 height 8
click at [221, 121] on input "لا" at bounding box center [221, 124] width 8 height 8
radio input "true"
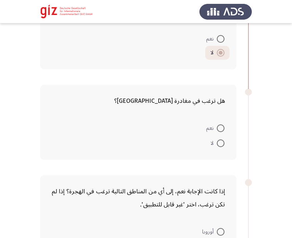
scroll to position [86, 0]
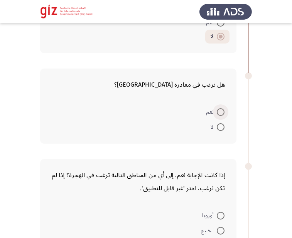
click at [218, 108] on span at bounding box center [221, 112] width 8 height 8
click at [218, 108] on input "نعم" at bounding box center [221, 112] width 8 height 8
radio input "true"
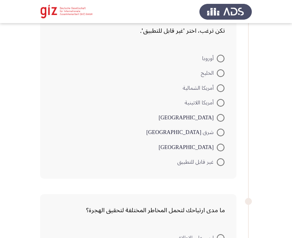
scroll to position [256, 0]
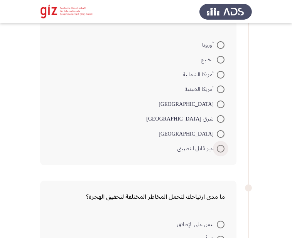
click at [219, 150] on span at bounding box center [221, 149] width 8 height 8
click at [219, 150] on input "غير قابل للتطبيق" at bounding box center [221, 149] width 8 height 8
radio input "true"
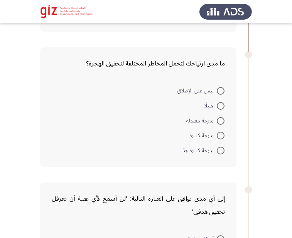
scroll to position [388, 0]
click at [219, 91] on span at bounding box center [221, 92] width 8 height 8
click at [219, 91] on input "ليس على الإطلاق" at bounding box center [221, 92] width 8 height 8
radio input "true"
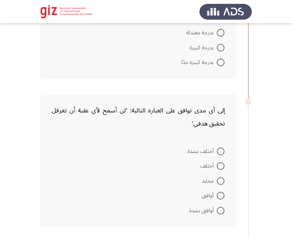
scroll to position [502, 0]
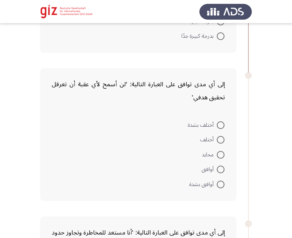
click at [218, 124] on span at bounding box center [221, 125] width 8 height 8
click at [218, 124] on input "أختلف بشدة" at bounding box center [221, 125] width 8 height 8
radio input "true"
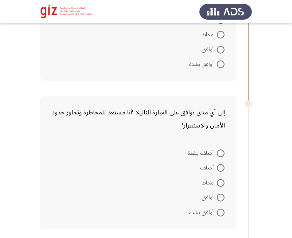
click at [218, 157] on span at bounding box center [221, 154] width 8 height 8
click at [218, 157] on input "أختلف بشدة" at bounding box center [221, 154] width 8 height 8
radio input "true"
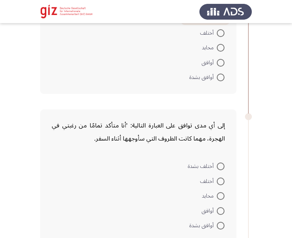
click at [219, 164] on span at bounding box center [221, 167] width 8 height 8
click at [219, 164] on input "أختلف بشدة" at bounding box center [221, 167] width 8 height 8
radio input "true"
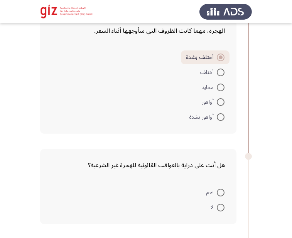
scroll to position [888, 0]
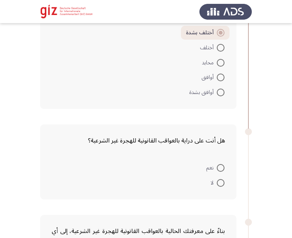
click at [222, 162] on mat-radio-button "نعم" at bounding box center [215, 167] width 28 height 15
click at [221, 168] on span at bounding box center [221, 168] width 8 height 8
click at [221, 168] on input "نعم" at bounding box center [221, 168] width 8 height 8
radio input "true"
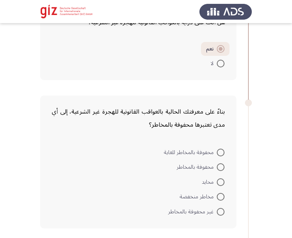
scroll to position [1026, 0]
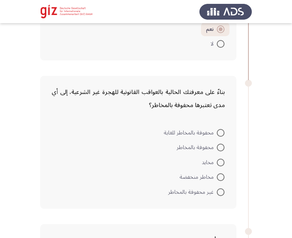
click at [221, 137] on span at bounding box center [221, 133] width 8 height 8
click at [221, 137] on input "محفوفة بالمخاطر للغاية" at bounding box center [221, 133] width 8 height 8
radio input "true"
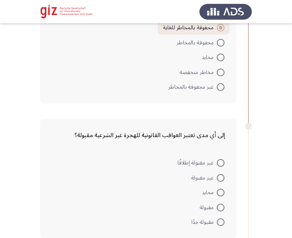
scroll to position [1162, 0]
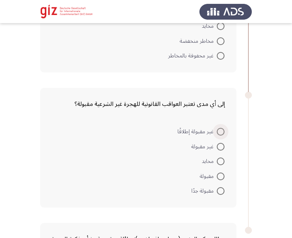
click at [224, 130] on span at bounding box center [221, 132] width 8 height 8
click at [224, 130] on input "غير مقبولة إطلاقًا" at bounding box center [221, 132] width 8 height 8
radio input "true"
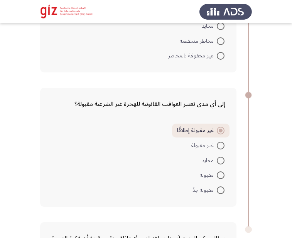
click at [222, 170] on mat-radio-button "مقبولة" at bounding box center [212, 175] width 35 height 15
click at [221, 179] on span at bounding box center [221, 176] width 8 height 8
click at [221, 179] on input "مقبولة" at bounding box center [221, 176] width 8 height 8
radio input "true"
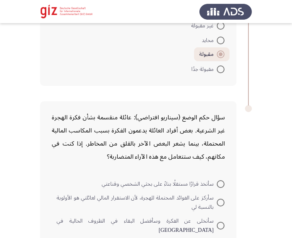
scroll to position [1304, 0]
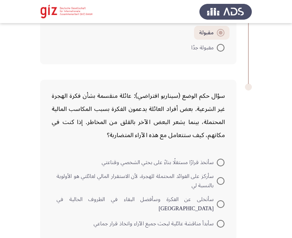
click at [221, 165] on span at bounding box center [221, 163] width 8 height 8
click at [221, 165] on input "سأتخذ قرارًا مستقلًا بناءً على بحثي الشخصي وقناعتي" at bounding box center [221, 163] width 8 height 8
radio input "true"
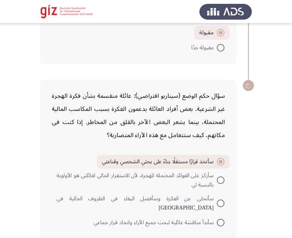
scroll to position [1336, 0]
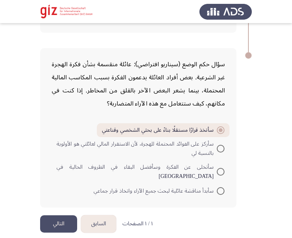
click at [222, 158] on label "سأركز على الفوائد المحتملة للهجرة، لأن الاستقرار المالي لعائلتي هو الأولوية بال…" at bounding box center [141, 149] width 168 height 19
click at [222, 153] on input "سأركز على الفوائد المحتملة للهجرة، لأن الاستقرار المالي لعائلتي هو الأولوية بال…" at bounding box center [221, 149] width 8 height 8
radio input "true"
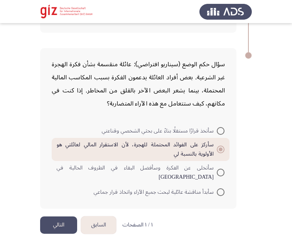
click at [222, 169] on span at bounding box center [221, 173] width 8 height 8
click at [222, 169] on input "سأتخلى عن الفكرة وسأفضل البقاء في الظروف الحالية في [GEOGRAPHIC_DATA]" at bounding box center [221, 173] width 8 height 8
radio input "true"
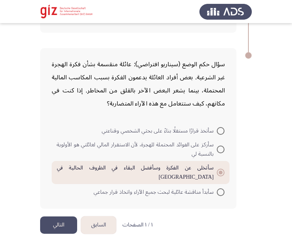
click at [56, 217] on button "التالي" at bounding box center [58, 225] width 37 height 17
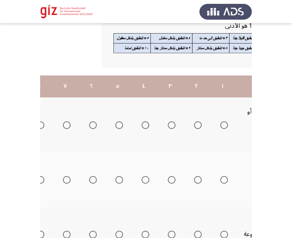
scroll to position [0, -128]
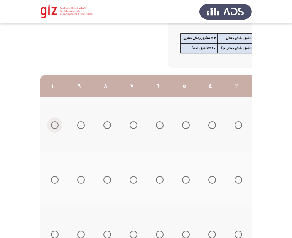
click at [57, 126] on span "Select an option" at bounding box center [55, 125] width 8 height 8
click at [57, 126] on input "Select an option" at bounding box center [55, 125] width 8 height 8
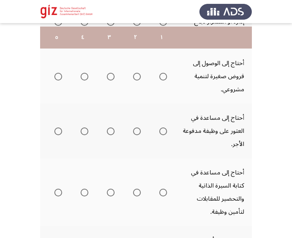
scroll to position [178, 0]
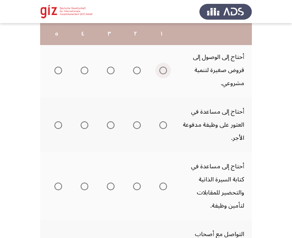
click at [163, 74] on span "Select an option" at bounding box center [163, 71] width 8 height 8
click at [163, 74] on input "Select an option" at bounding box center [163, 71] width 8 height 8
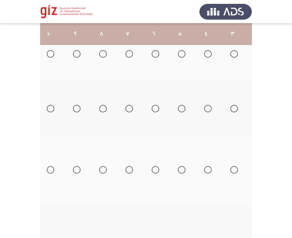
scroll to position [0, -128]
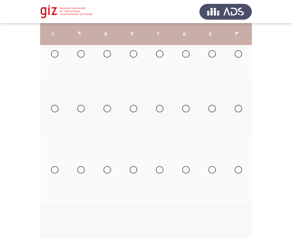
click at [54, 110] on span "Select an option" at bounding box center [55, 109] width 8 height 8
click at [54, 110] on input "Select an option" at bounding box center [55, 109] width 8 height 8
click at [54, 169] on span "Select an option" at bounding box center [55, 170] width 8 height 8
click at [54, 169] on input "Select an option" at bounding box center [55, 170] width 8 height 8
click at [133, 131] on th at bounding box center [132, 108] width 26 height 55
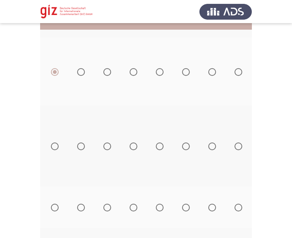
scroll to position [295, 0]
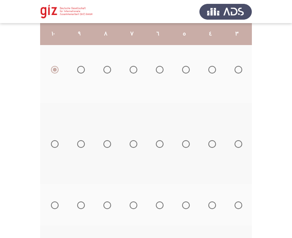
click at [53, 147] on span "Select an option" at bounding box center [55, 144] width 8 height 8
click at [53, 147] on input "Select an option" at bounding box center [55, 144] width 8 height 8
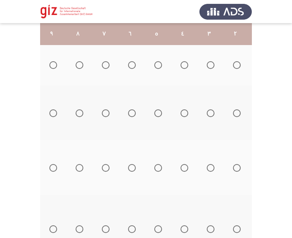
scroll to position [0, 0]
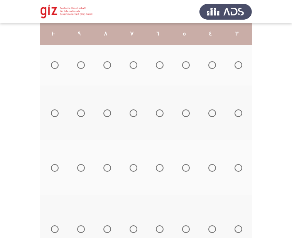
click at [54, 114] on span "Select an option" at bounding box center [55, 114] width 8 height 8
click at [54, 114] on input "Select an option" at bounding box center [55, 114] width 8 height 8
click at [53, 168] on span "Select an option" at bounding box center [55, 168] width 8 height 8
click at [53, 168] on input "Select an option" at bounding box center [55, 168] width 8 height 8
click at [54, 226] on span "Select an option" at bounding box center [55, 230] width 8 height 8
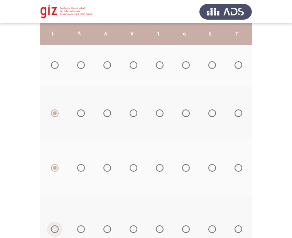
click at [54, 226] on input "Select an option" at bounding box center [55, 230] width 8 height 8
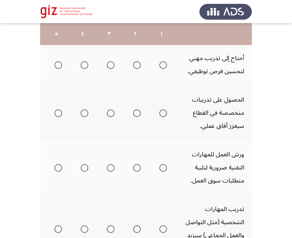
click at [164, 67] on span "Select an option" at bounding box center [163, 65] width 8 height 8
click at [164, 67] on input "Select an option" at bounding box center [163, 65] width 8 height 8
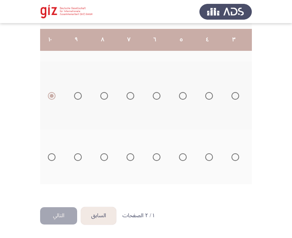
scroll to position [0, -128]
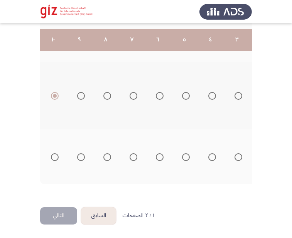
click at [52, 153] on span "Select an option" at bounding box center [55, 157] width 8 height 8
click at [52, 153] on input "Select an option" at bounding box center [55, 157] width 8 height 8
drag, startPoint x: 56, startPoint y: 227, endPoint x: 54, endPoint y: 220, distance: 6.7
click at [54, 220] on button "التالي" at bounding box center [58, 215] width 37 height 17
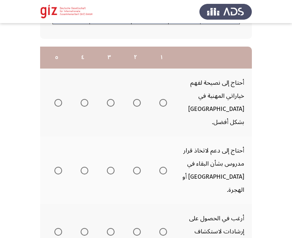
scroll to position [98, 0]
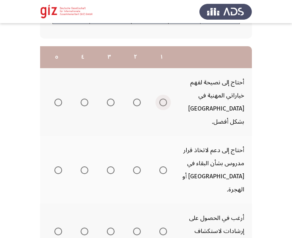
click at [165, 99] on span "Select an option" at bounding box center [163, 103] width 8 height 8
click at [165, 99] on input "Select an option" at bounding box center [163, 103] width 8 height 8
click at [161, 167] on span "Select an option" at bounding box center [163, 171] width 8 height 8
click at [161, 167] on input "Select an option" at bounding box center [163, 171] width 8 height 8
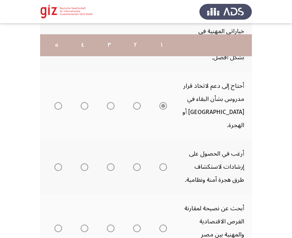
scroll to position [186, 0]
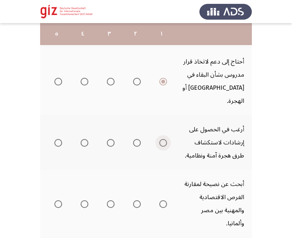
click at [164, 139] on span "Select an option" at bounding box center [163, 143] width 8 height 8
click at [164, 139] on input "Select an option" at bounding box center [163, 143] width 8 height 8
click at [164, 201] on span "Select an option" at bounding box center [163, 205] width 8 height 8
click at [164, 201] on input "Select an option" at bounding box center [163, 205] width 8 height 8
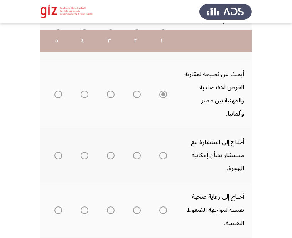
scroll to position [315, 0]
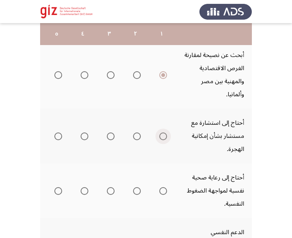
click at [162, 133] on span "Select an option" at bounding box center [163, 137] width 8 height 8
click at [162, 133] on input "Select an option" at bounding box center [163, 137] width 8 height 8
click at [164, 187] on span "Select an option" at bounding box center [163, 191] width 8 height 8
click at [164, 187] on input "Select an option" at bounding box center [163, 191] width 8 height 8
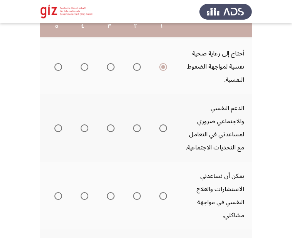
scroll to position [442, 0]
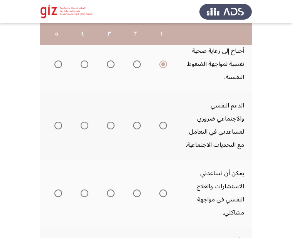
click at [163, 119] on mat-radio-group "Select an option" at bounding box center [161, 125] width 11 height 13
click at [163, 126] on span "Select an option" at bounding box center [163, 126] width 0 height 0
click at [163, 122] on input "Select an option" at bounding box center [163, 126] width 8 height 8
click at [163, 194] on span "Select an option" at bounding box center [163, 194] width 0 height 0
click at [163, 190] on input "Select an option" at bounding box center [163, 194] width 8 height 8
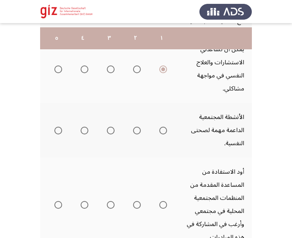
scroll to position [571, 0]
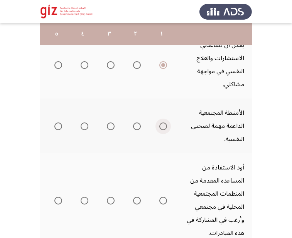
click at [162, 123] on span "Select an option" at bounding box center [163, 127] width 8 height 8
click at [162, 123] on input "Select an option" at bounding box center [163, 127] width 8 height 8
click at [163, 194] on mat-radio-group "Select an option" at bounding box center [161, 200] width 11 height 13
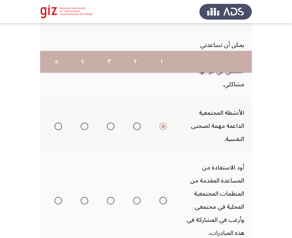
scroll to position [614, 0]
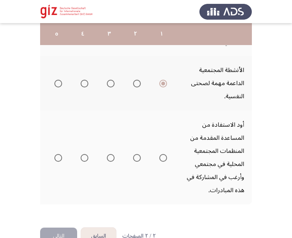
click at [163, 154] on span "Select an option" at bounding box center [163, 158] width 8 height 8
click at [163, 154] on input "Select an option" at bounding box center [163, 158] width 8 height 8
click at [58, 228] on button "التالي" at bounding box center [58, 236] width 37 height 17
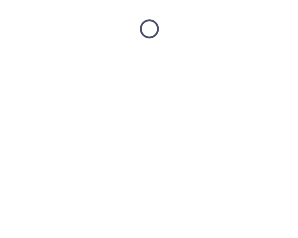
scroll to position [0, 0]
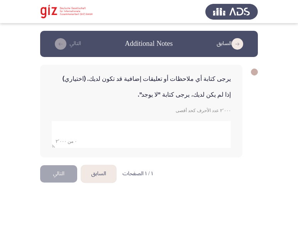
click at [192, 126] on textarea "add answer for essay" at bounding box center [141, 134] width 179 height 27
type textarea "لا"
click at [83, 155] on div "يرجى كتابة أي ملاحظات أو تعليقات إضافية قد تكون لديك. (اختياري) إذا لم يكن لديك…" at bounding box center [141, 111] width 202 height 93
click at [55, 173] on button "التالي" at bounding box center [58, 173] width 37 height 17
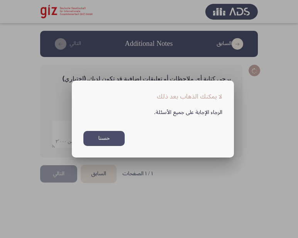
click at [92, 143] on button "حسنا" at bounding box center [103, 138] width 41 height 15
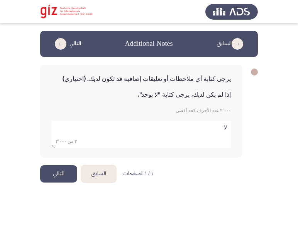
click at [67, 169] on button "التالي" at bounding box center [58, 173] width 37 height 17
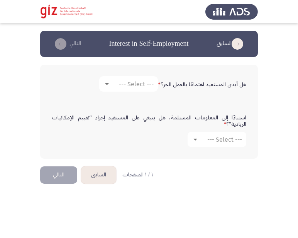
click at [137, 92] on form "هل أبدى المستفيد اهتمامًا بالعمل الحر؟ * --- Select ---" at bounding box center [149, 83] width 194 height 15
click at [133, 85] on span "--- Select ---" at bounding box center [136, 84] width 35 height 7
click at [142, 89] on span "نعم" at bounding box center [128, 84] width 52 height 19
click at [220, 132] on mat-select "--- Select ---" at bounding box center [216, 139] width 59 height 15
click at [221, 141] on span "--- Select ---" at bounding box center [224, 139] width 35 height 7
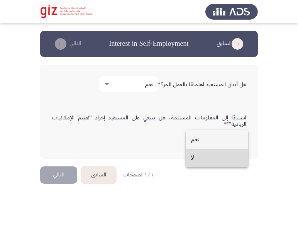
click at [217, 154] on span "لا" at bounding box center [217, 158] width 52 height 19
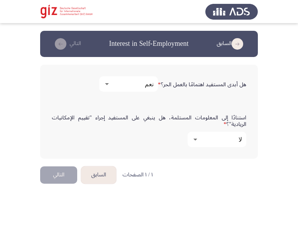
click at [88, 149] on div "استنادًا إلى المعلومات المستلمة، هل ينبغي على المستفيد إجراء "تقييم الإمكانيات …" at bounding box center [149, 131] width 202 height 40
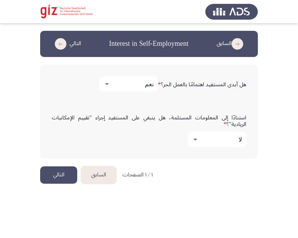
click at [64, 173] on button "التالي" at bounding box center [58, 175] width 37 height 17
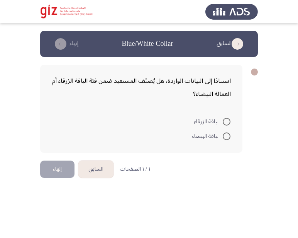
click at [224, 134] on span at bounding box center [227, 137] width 8 height 8
click at [224, 134] on input "الياقة البيضاء" at bounding box center [227, 137] width 8 height 8
radio input "true"
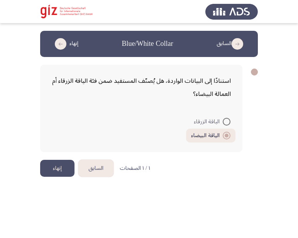
click at [68, 167] on button "إنهاء" at bounding box center [57, 168] width 34 height 17
